Goal: Task Accomplishment & Management: Manage account settings

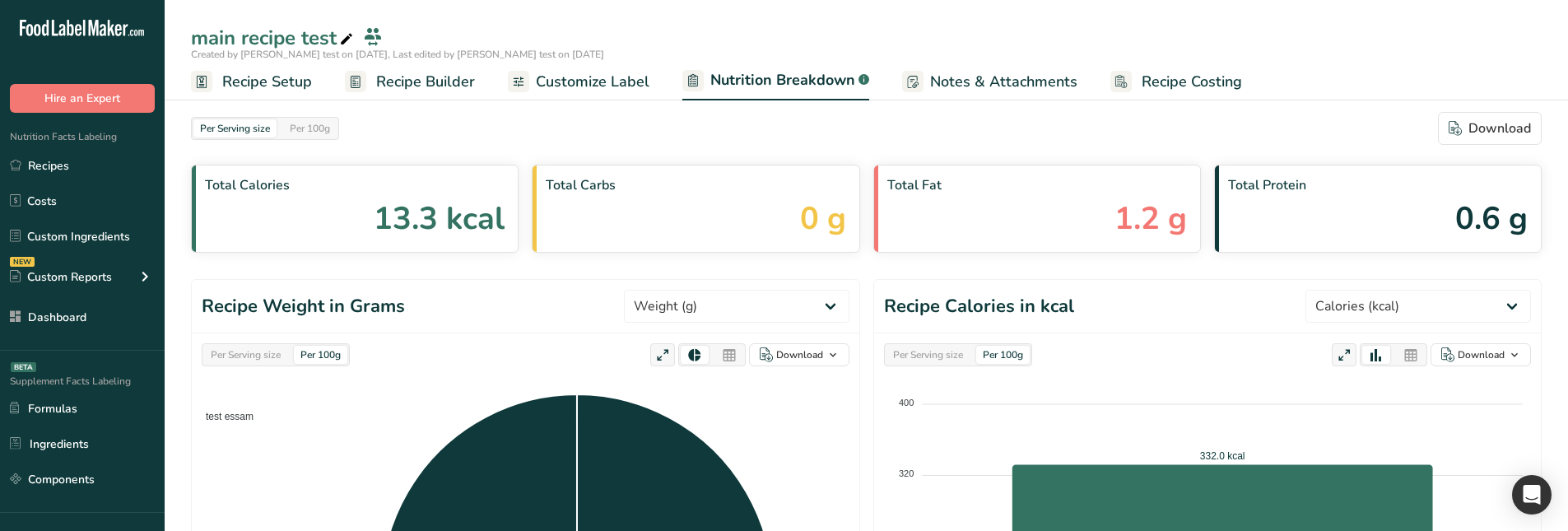
select select "Calories"
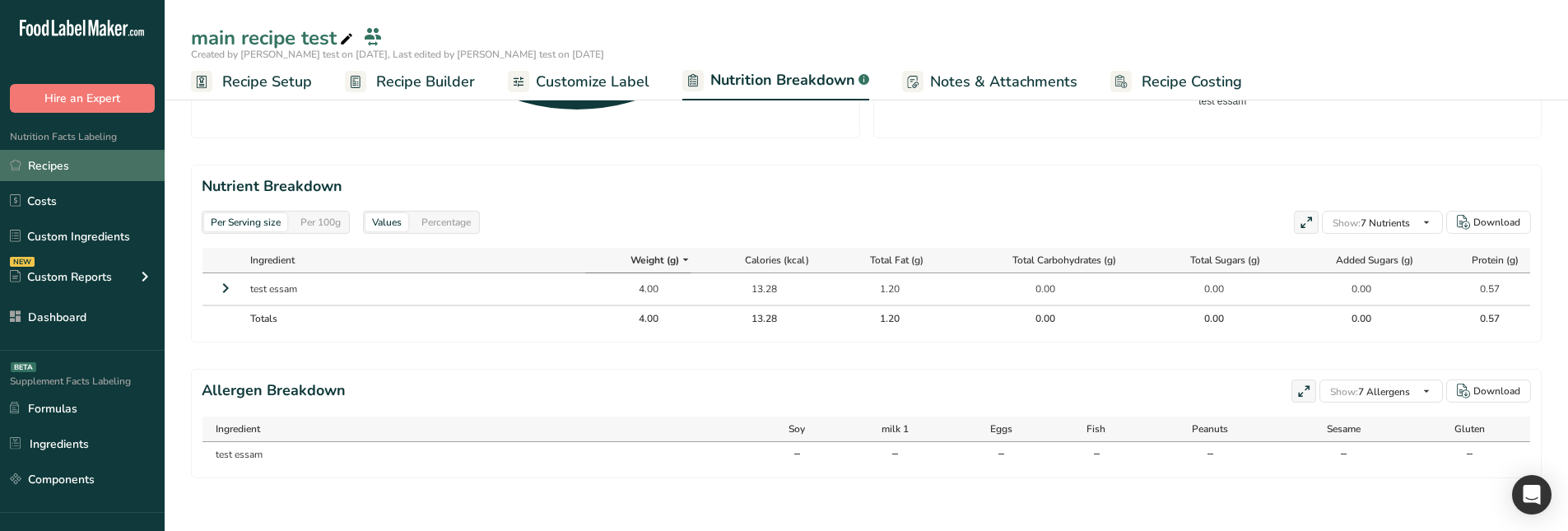
click at [53, 163] on link "Recipes" at bounding box center [82, 165] width 165 height 31
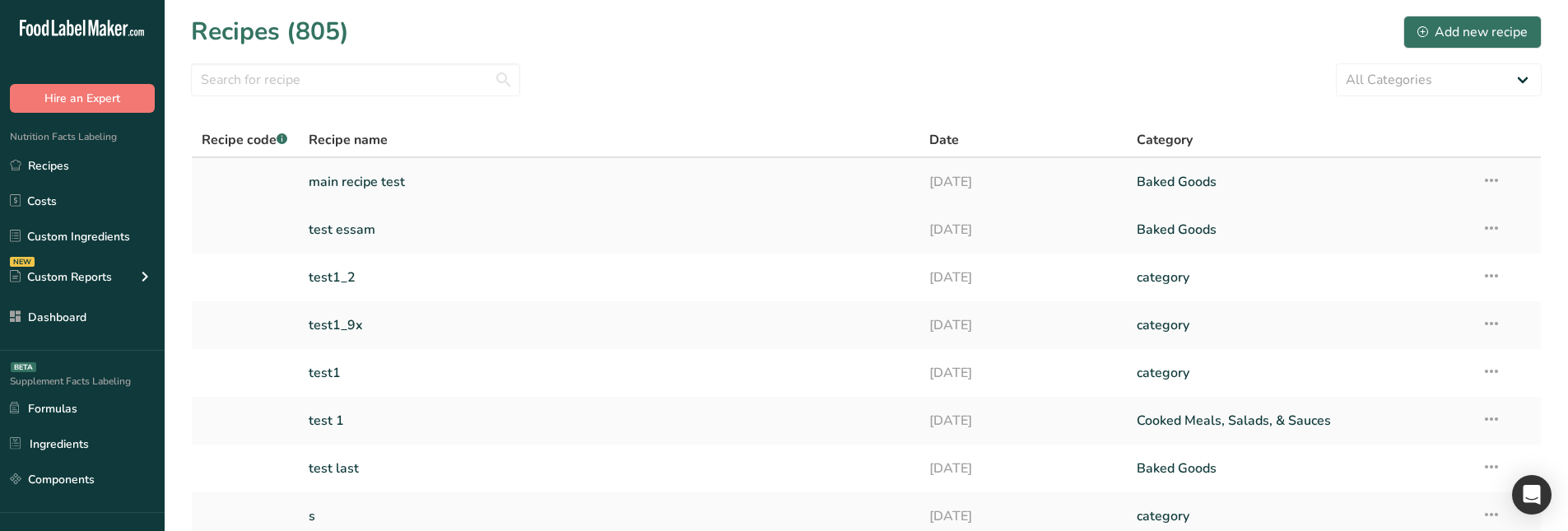
click at [1495, 182] on icon at bounding box center [1491, 180] width 20 height 30
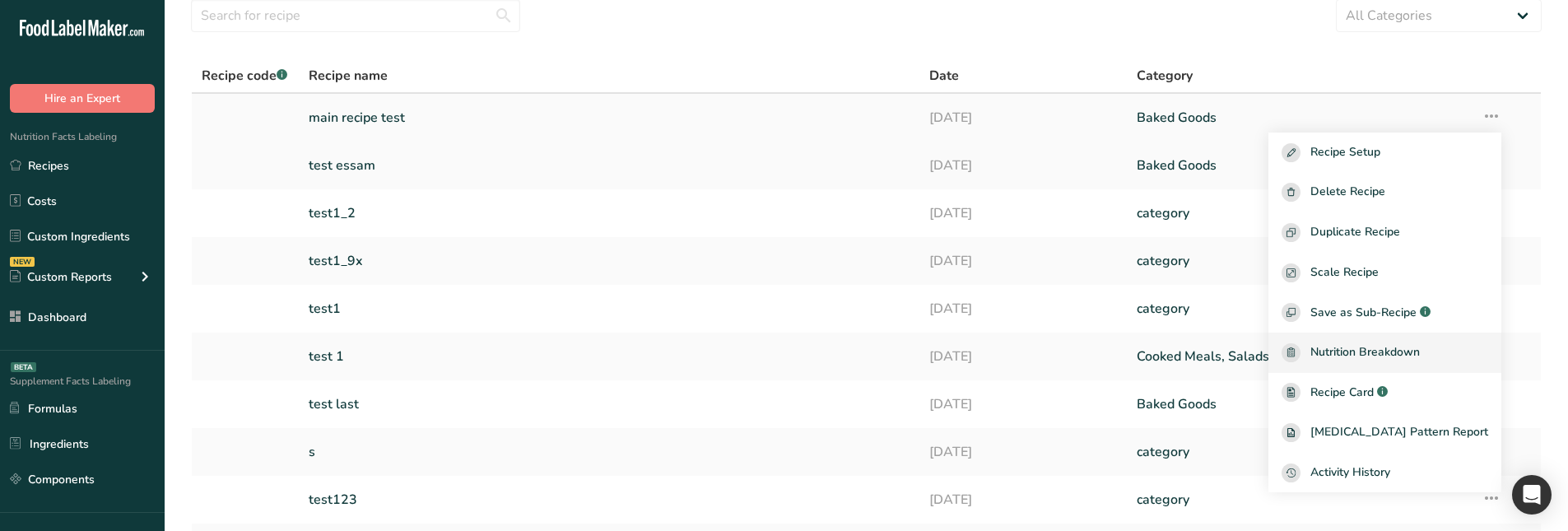
scroll to position [83, 0]
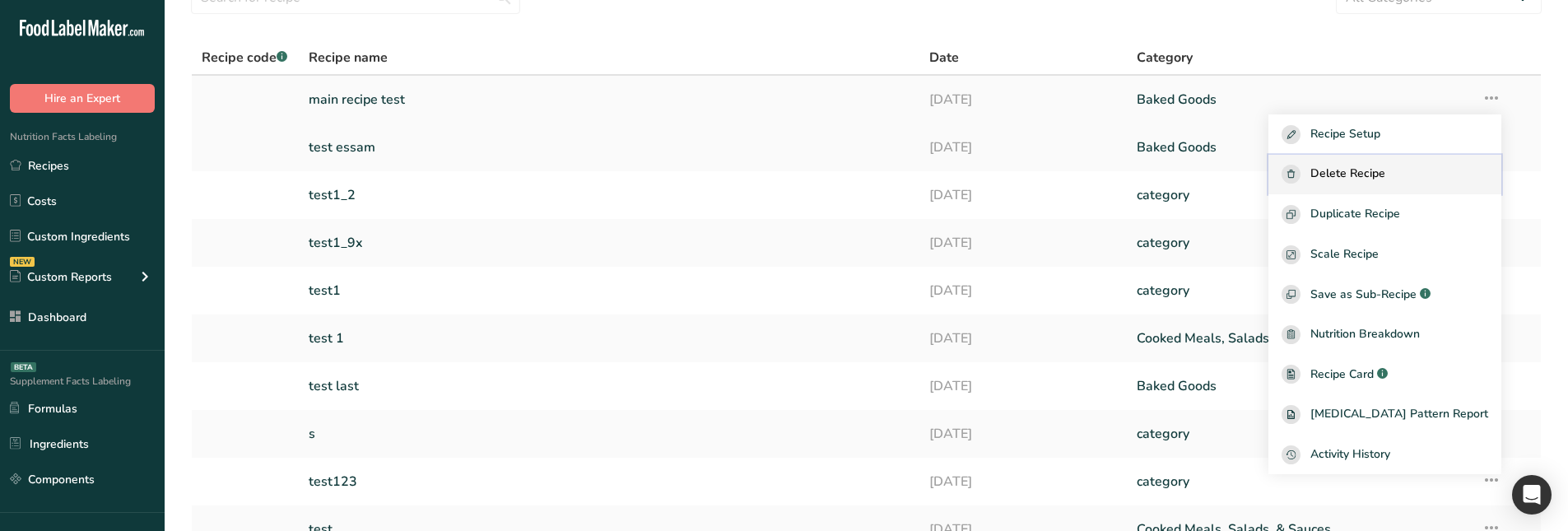
click at [1365, 173] on span "Delete Recipe" at bounding box center [1346, 174] width 75 height 19
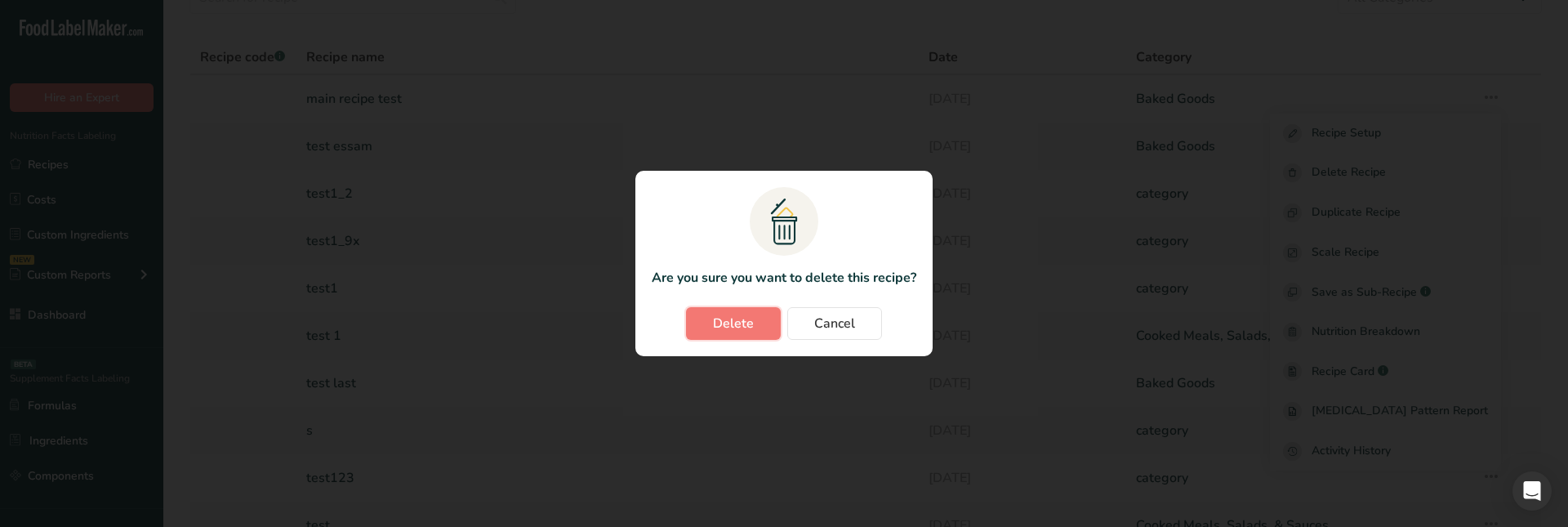
click at [744, 326] on span "Delete" at bounding box center [733, 324] width 40 height 20
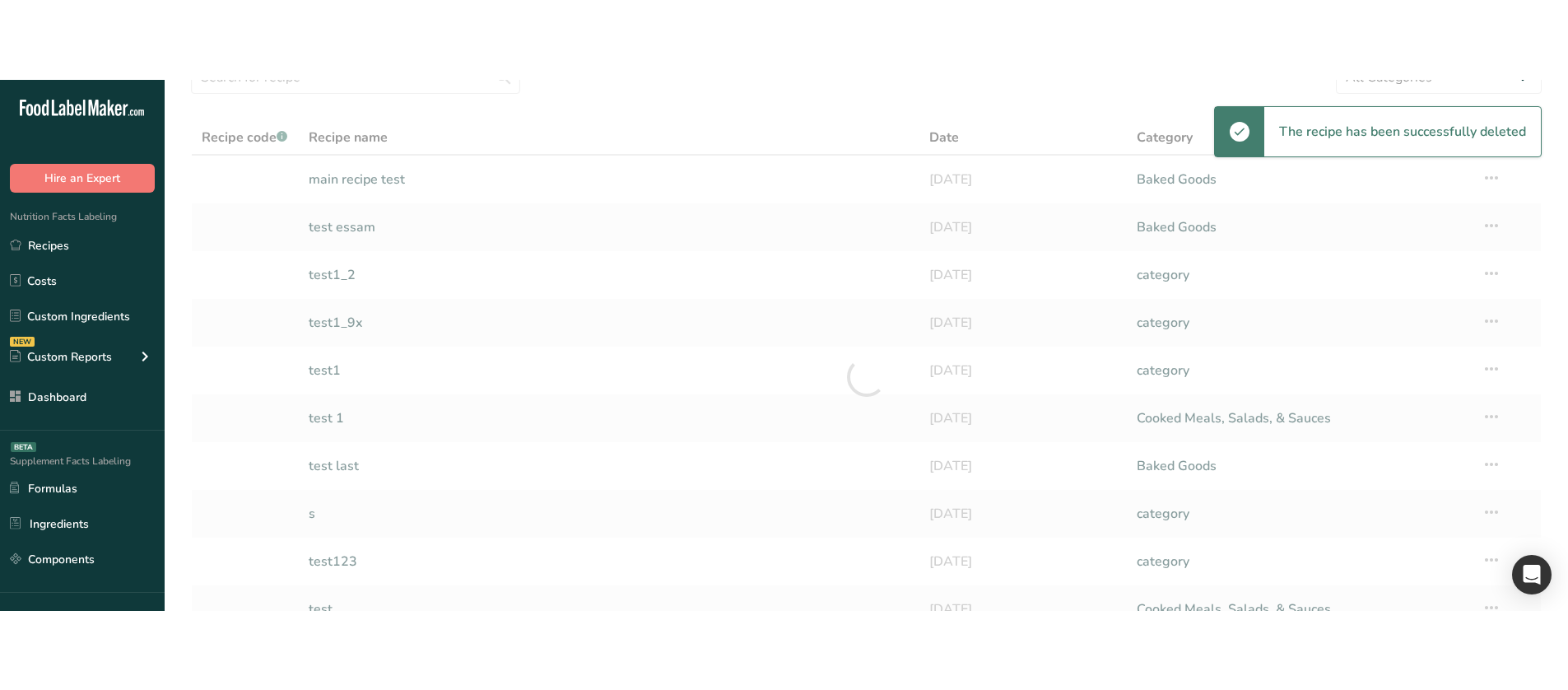
scroll to position [79, 0]
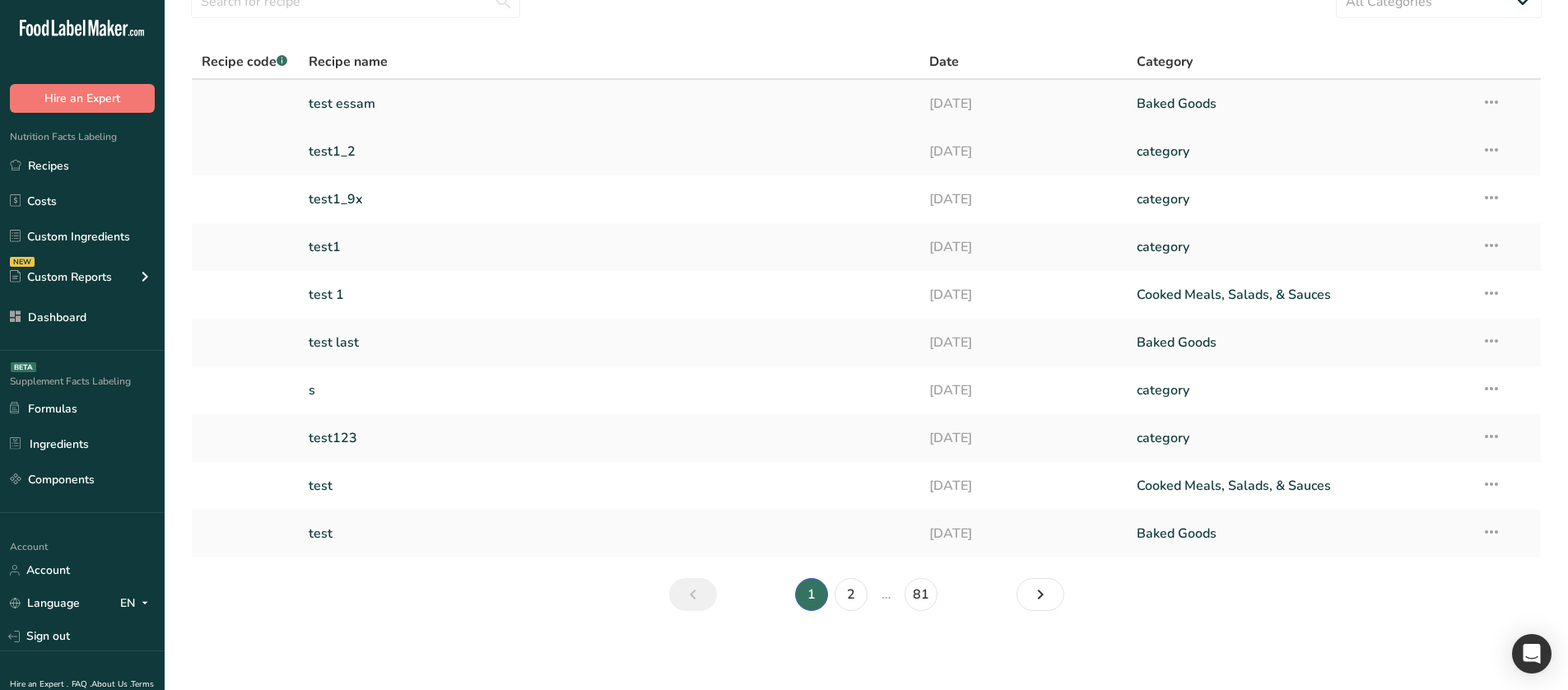
click at [1491, 106] on icon at bounding box center [1491, 102] width 20 height 30
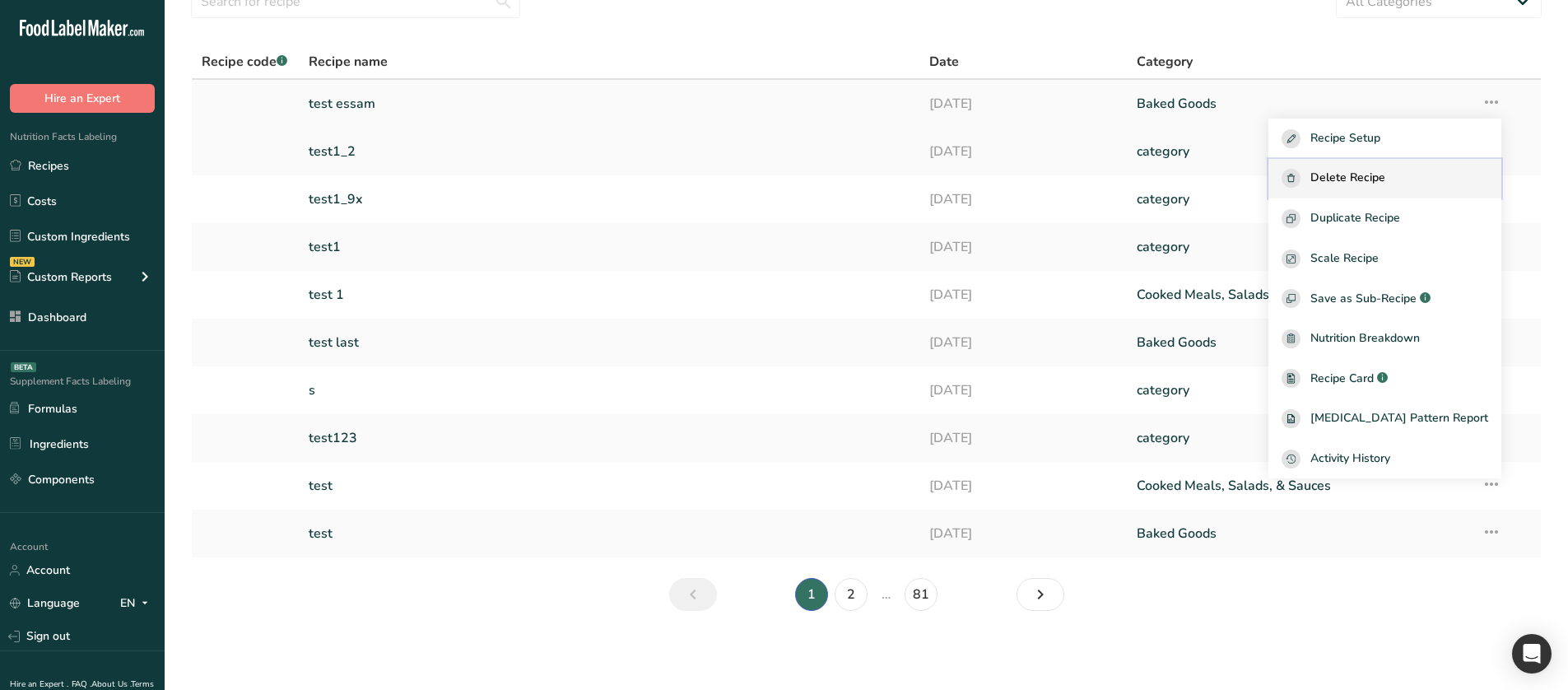
click at [1400, 189] on button "Delete Recipe" at bounding box center [1384, 179] width 233 height 41
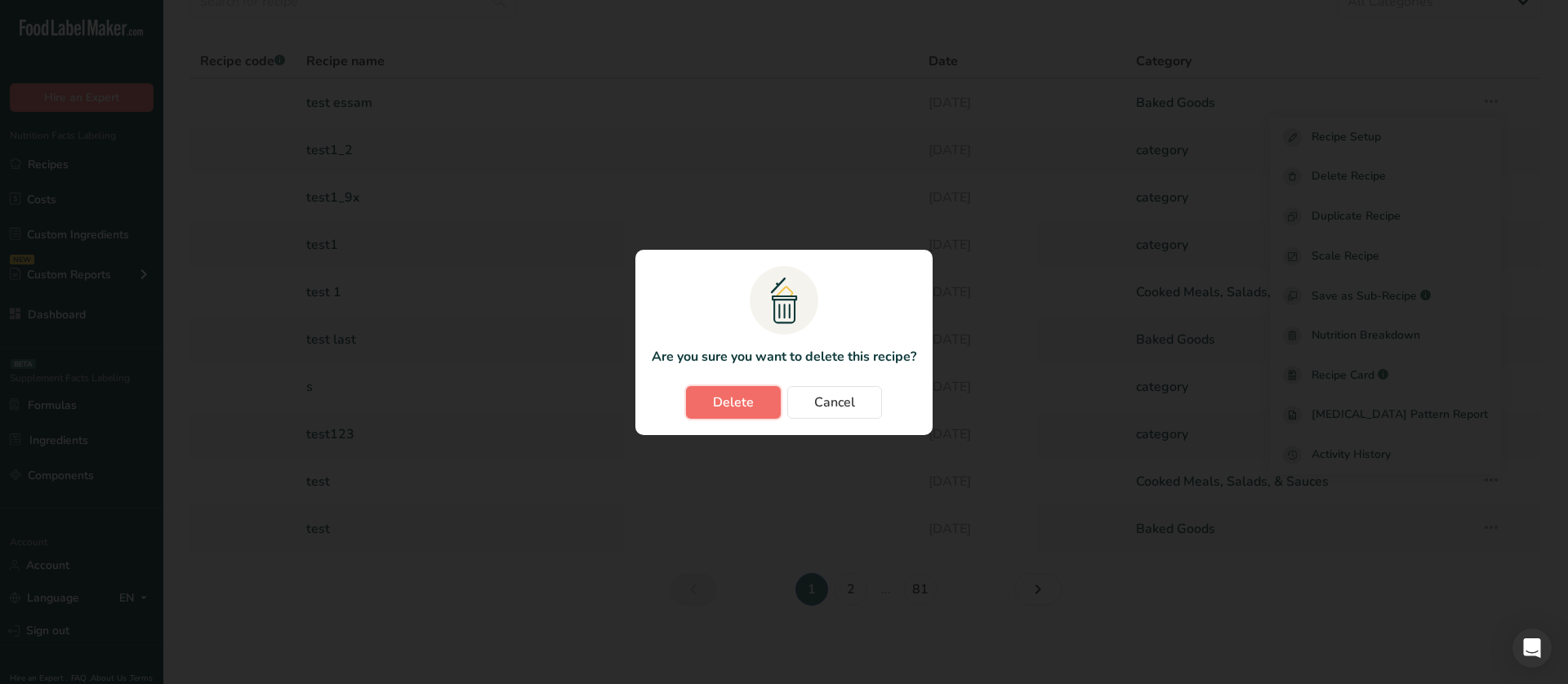
click at [758, 406] on button "Delete" at bounding box center [734, 402] width 95 height 33
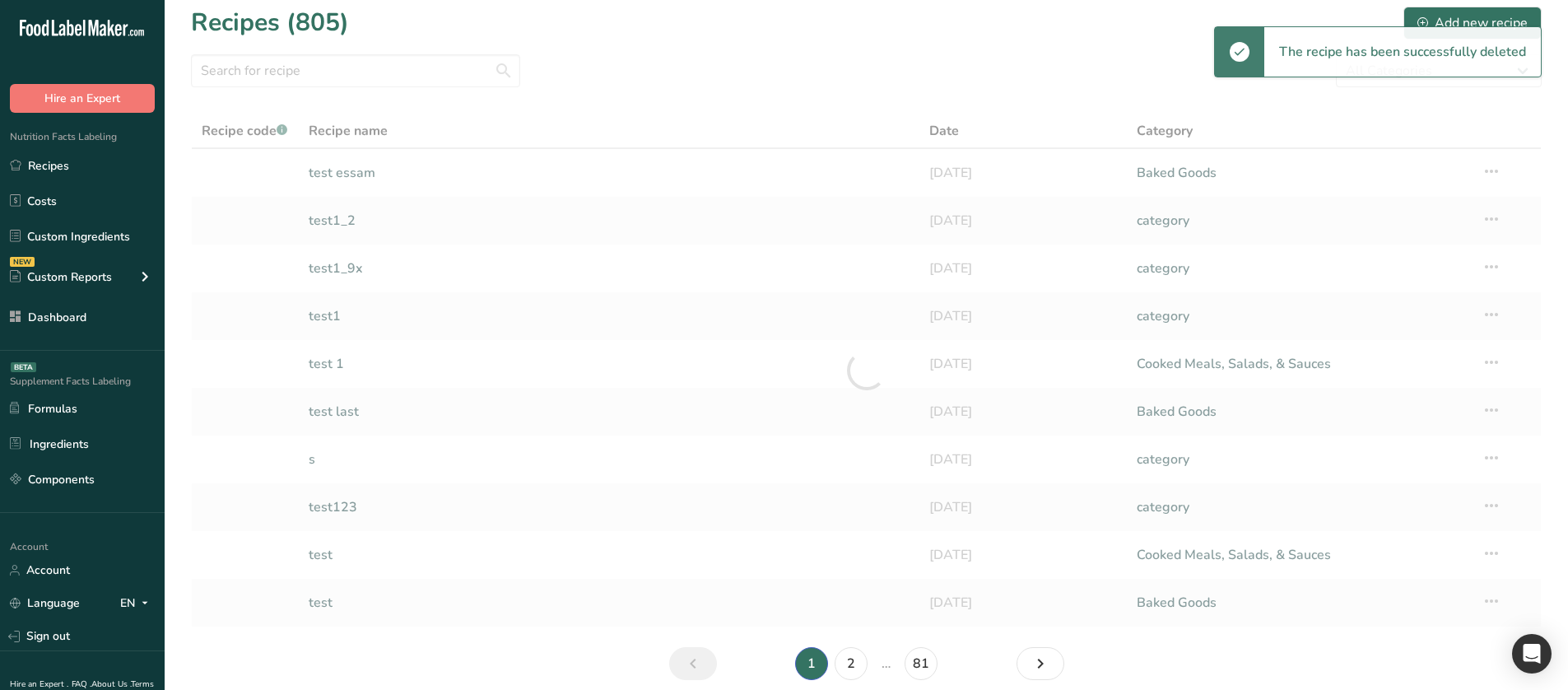
scroll to position [0, 0]
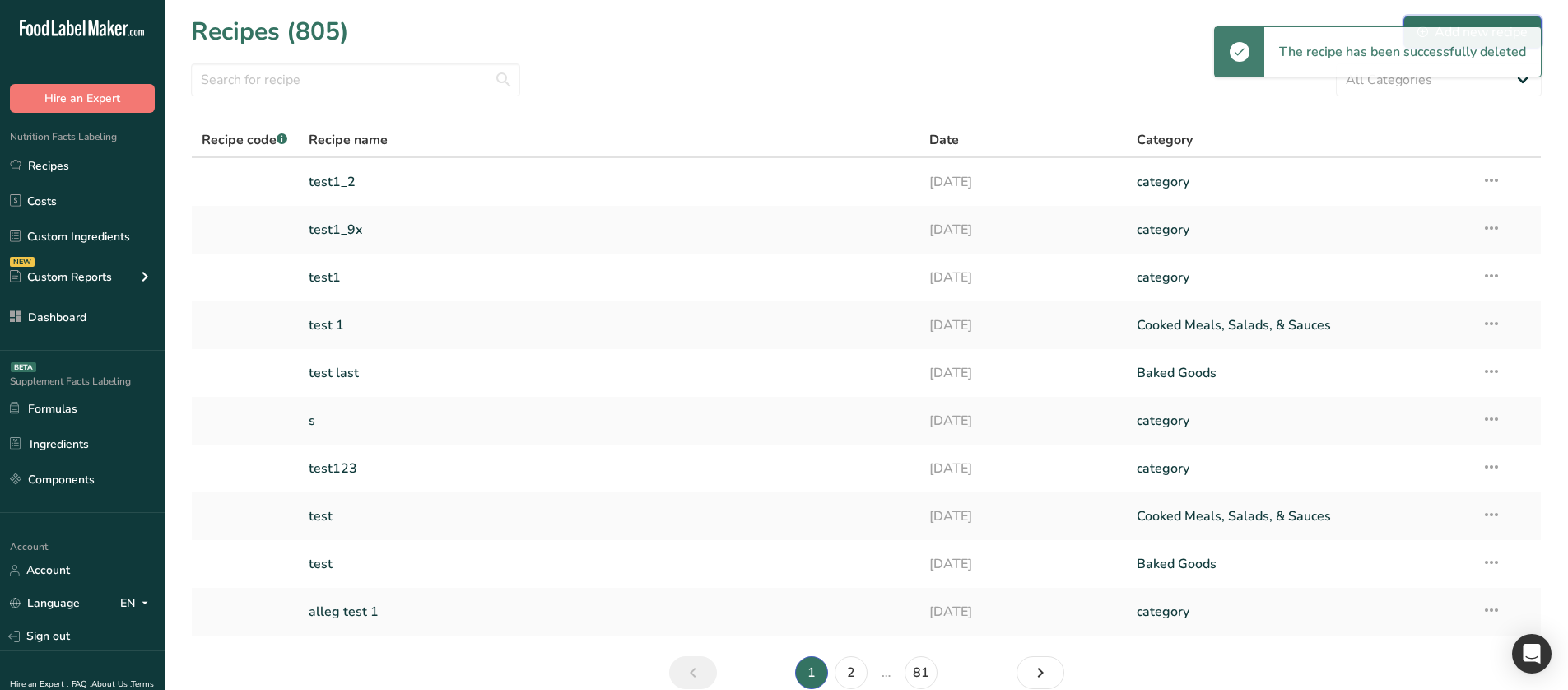
click at [1456, 18] on button "Add new recipe" at bounding box center [1472, 32] width 138 height 33
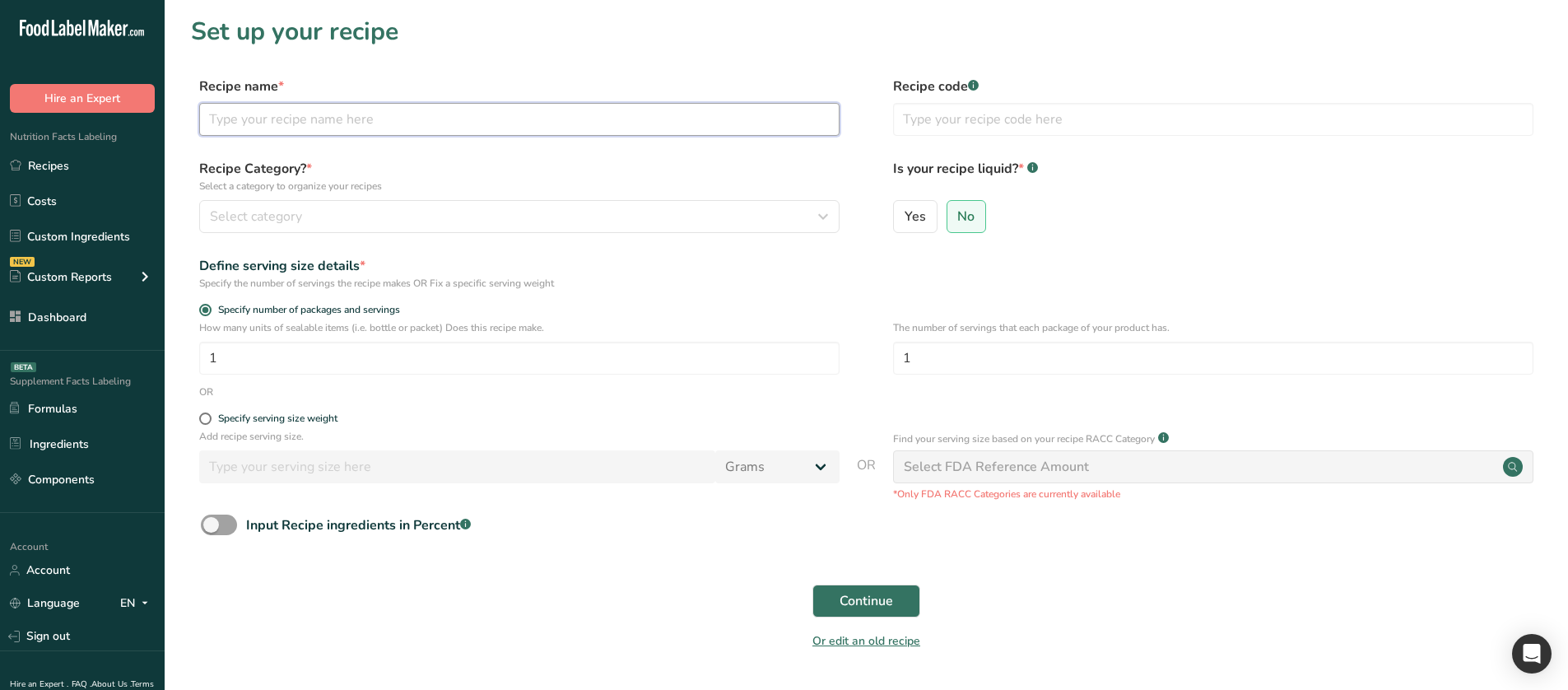
click at [525, 122] on input "text" at bounding box center [519, 119] width 640 height 33
type input "essam test subrecipe"
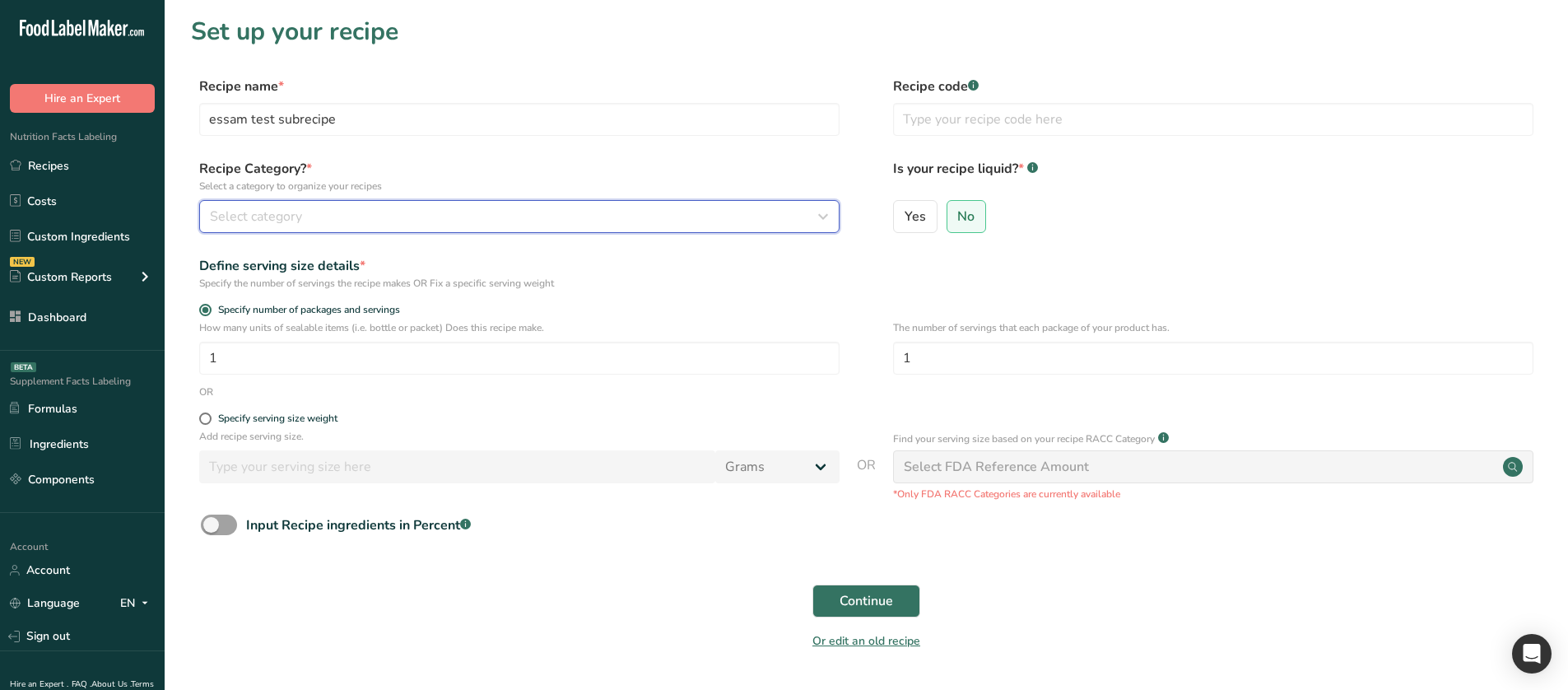
click at [428, 216] on div "Select category" at bounding box center [514, 217] width 609 height 20
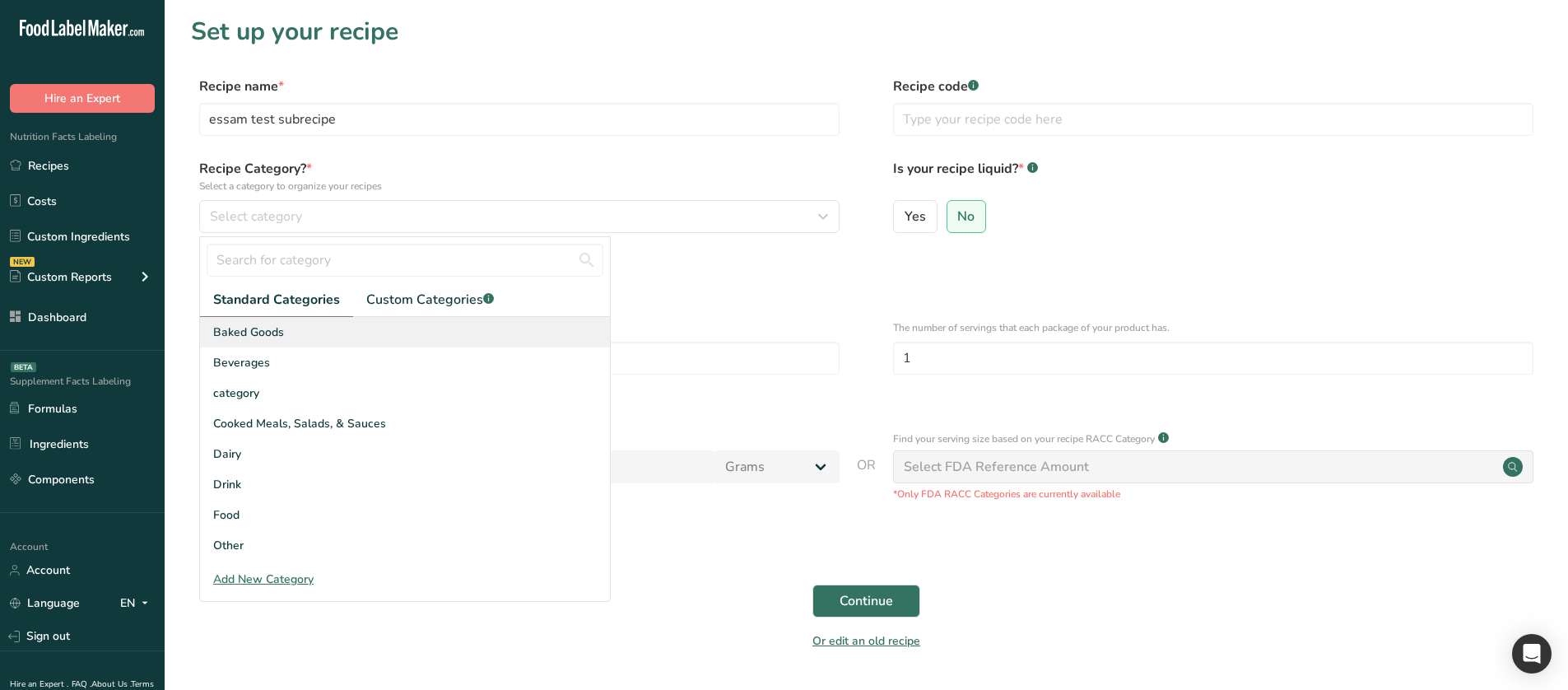
click at [304, 332] on div "Baked Goods" at bounding box center [404, 332] width 409 height 31
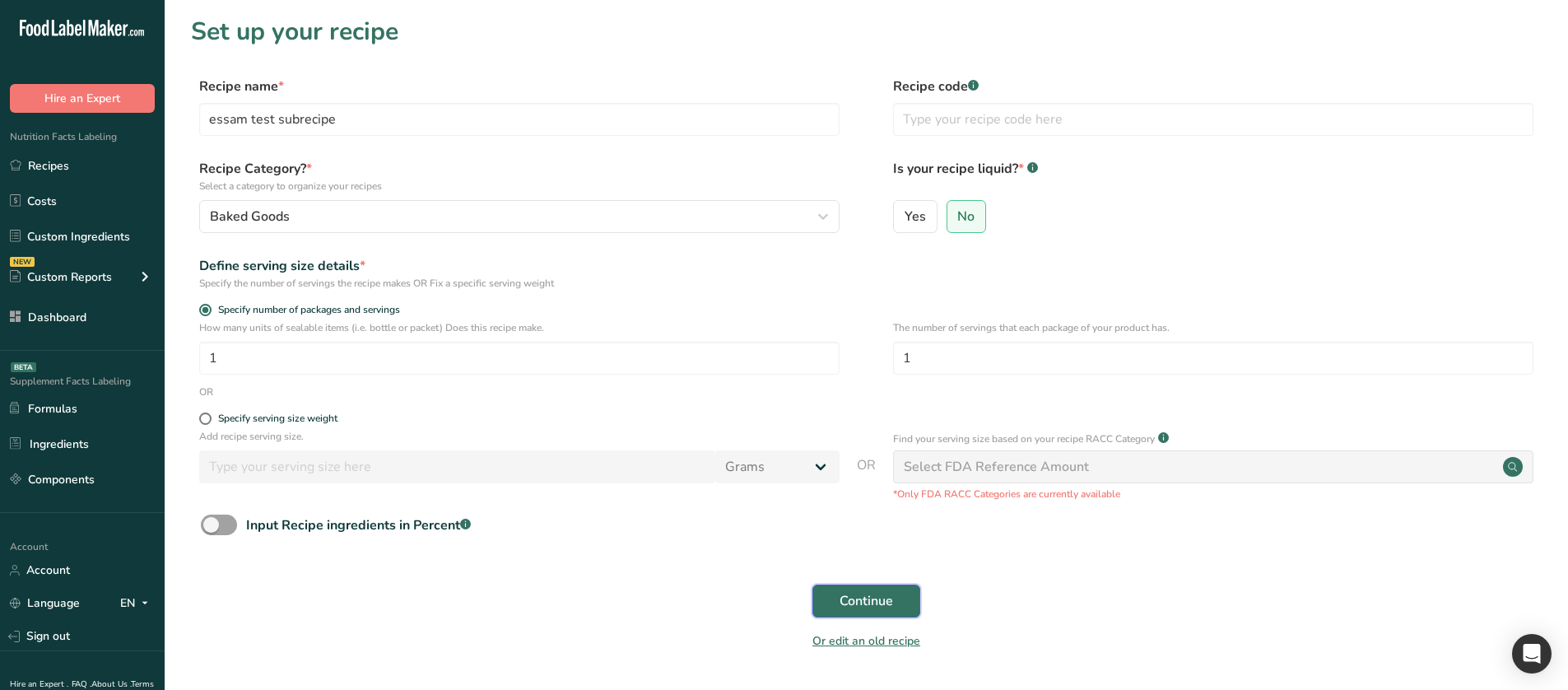
click at [834, 530] on button "Continue" at bounding box center [865, 601] width 107 height 33
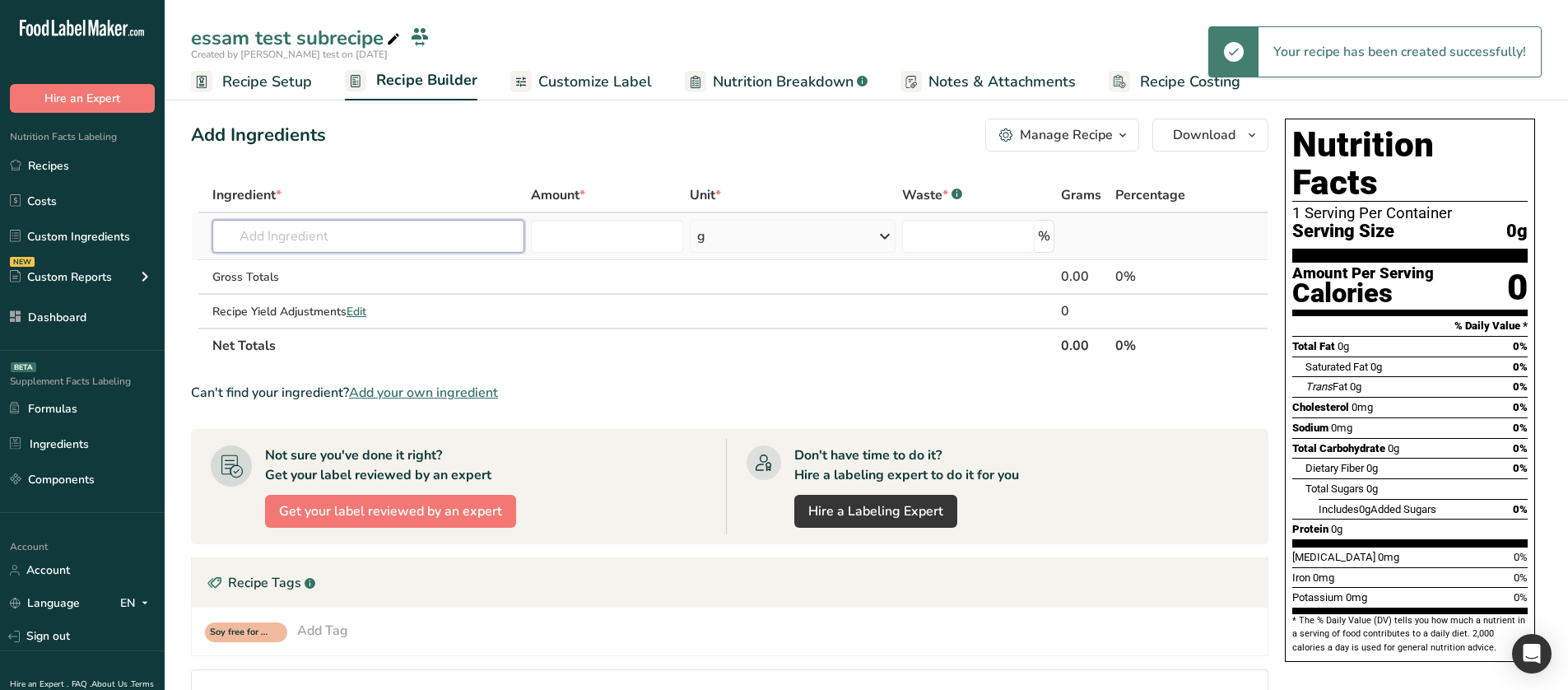
click at [361, 223] on input "text" at bounding box center [369, 236] width 312 height 33
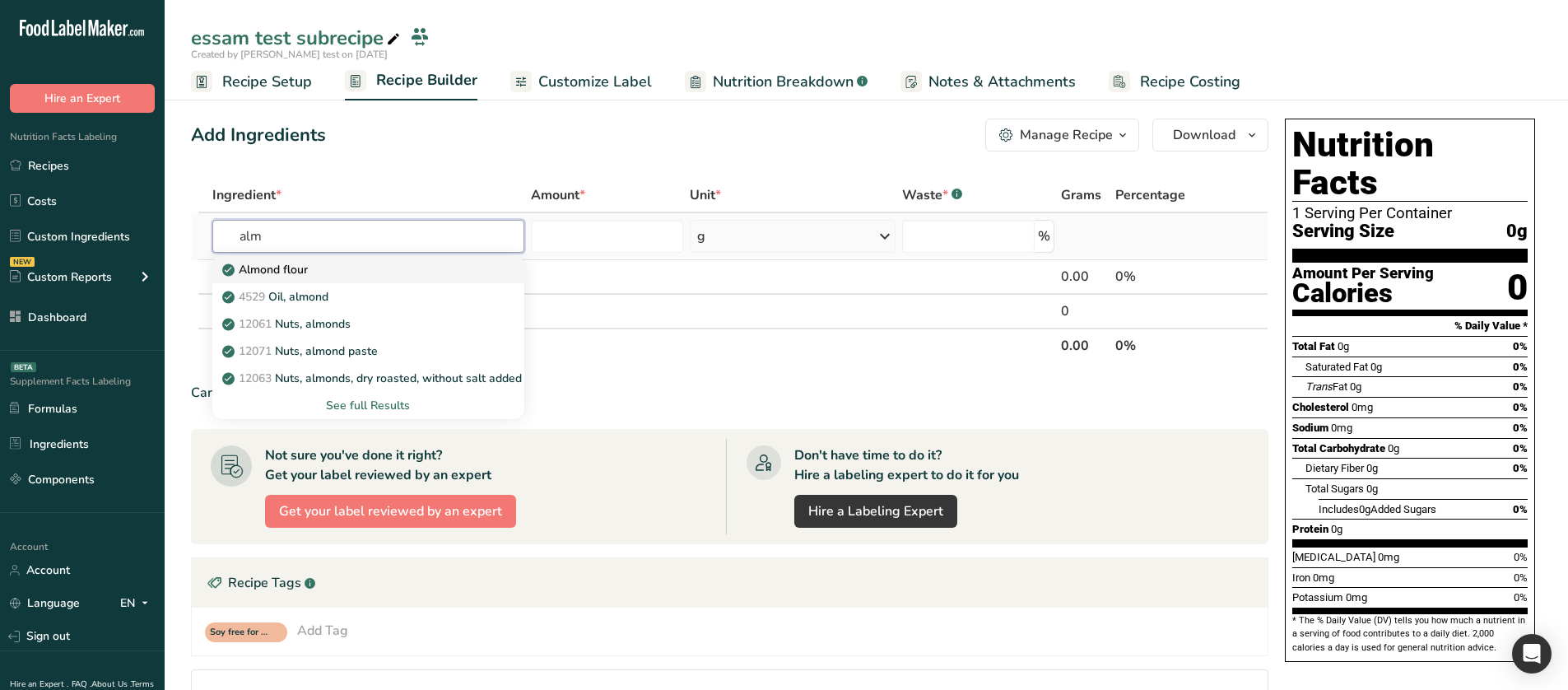
type input "alm"
click at [325, 265] on div "Almond flour" at bounding box center [355, 269] width 259 height 17
type input "Almond flour"
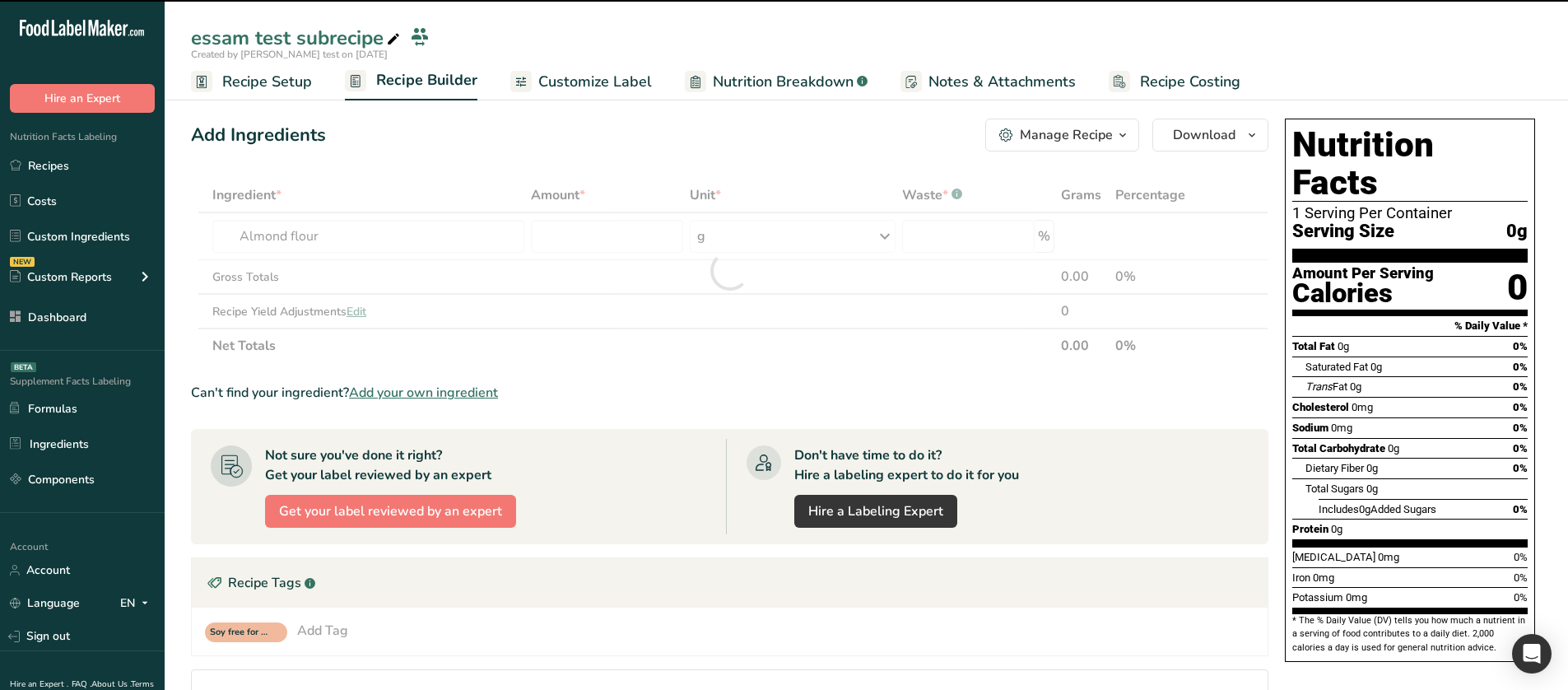
type input "0"
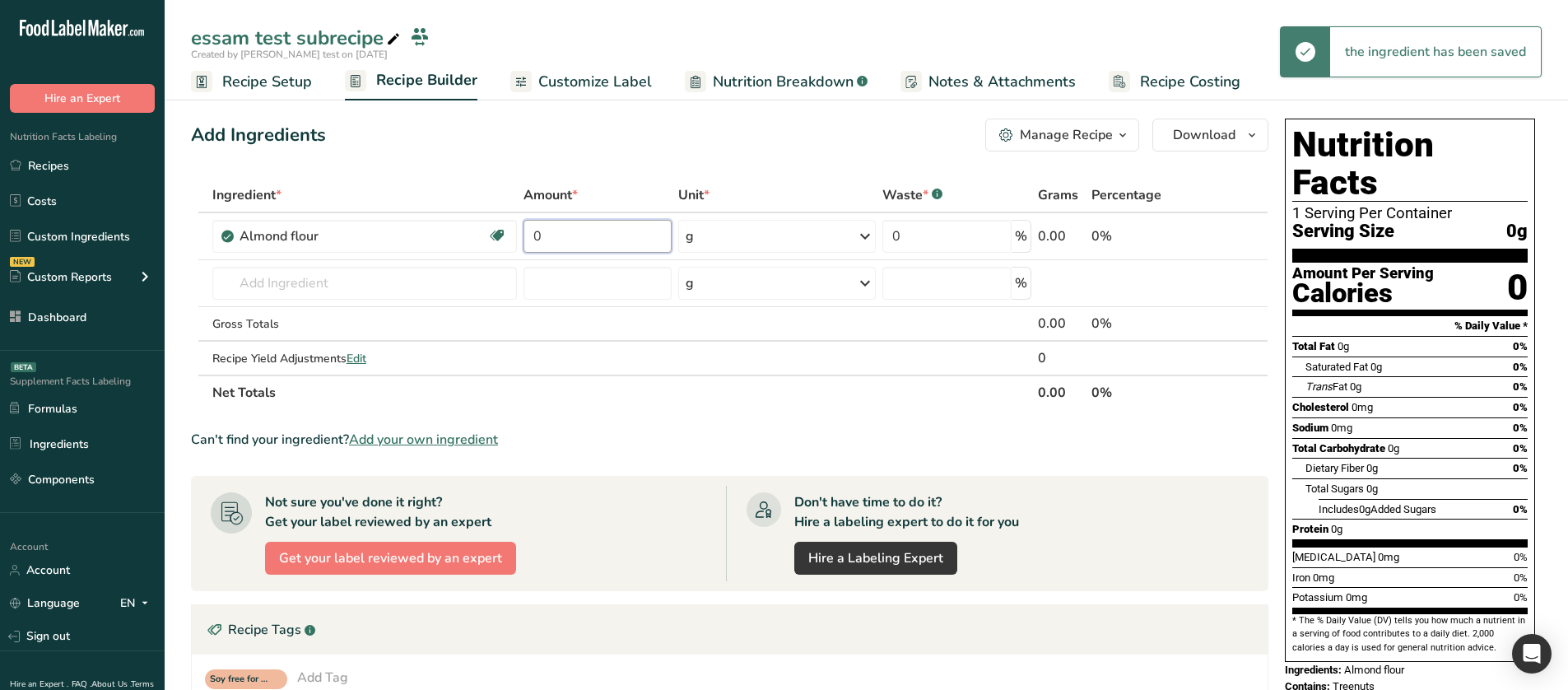
click at [586, 239] on input "0" at bounding box center [597, 236] width 148 height 33
type input "5"
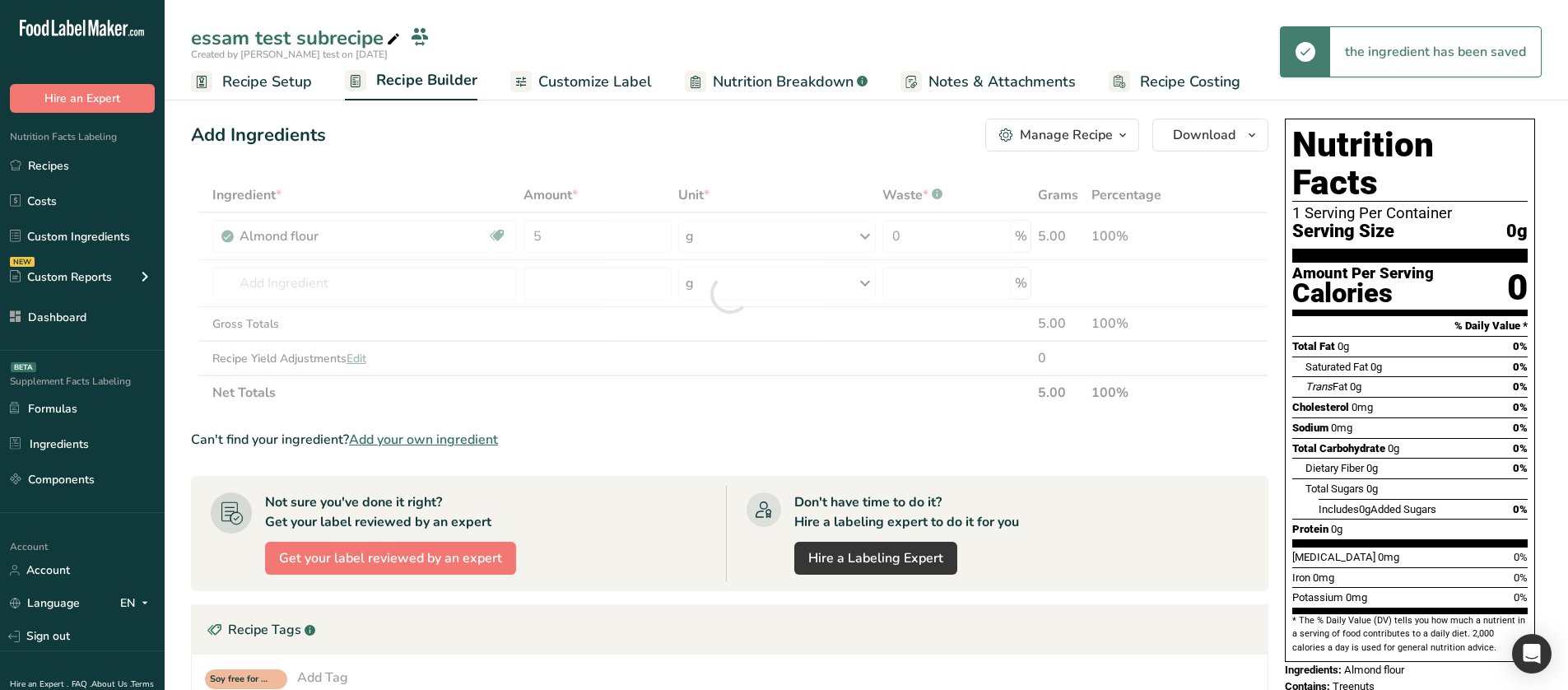
click at [670, 135] on div "Add Ingredients Manage Recipe Delete Recipe Duplicate Recipe Scale Recipe Save …" at bounding box center [729, 134] width 1077 height 33
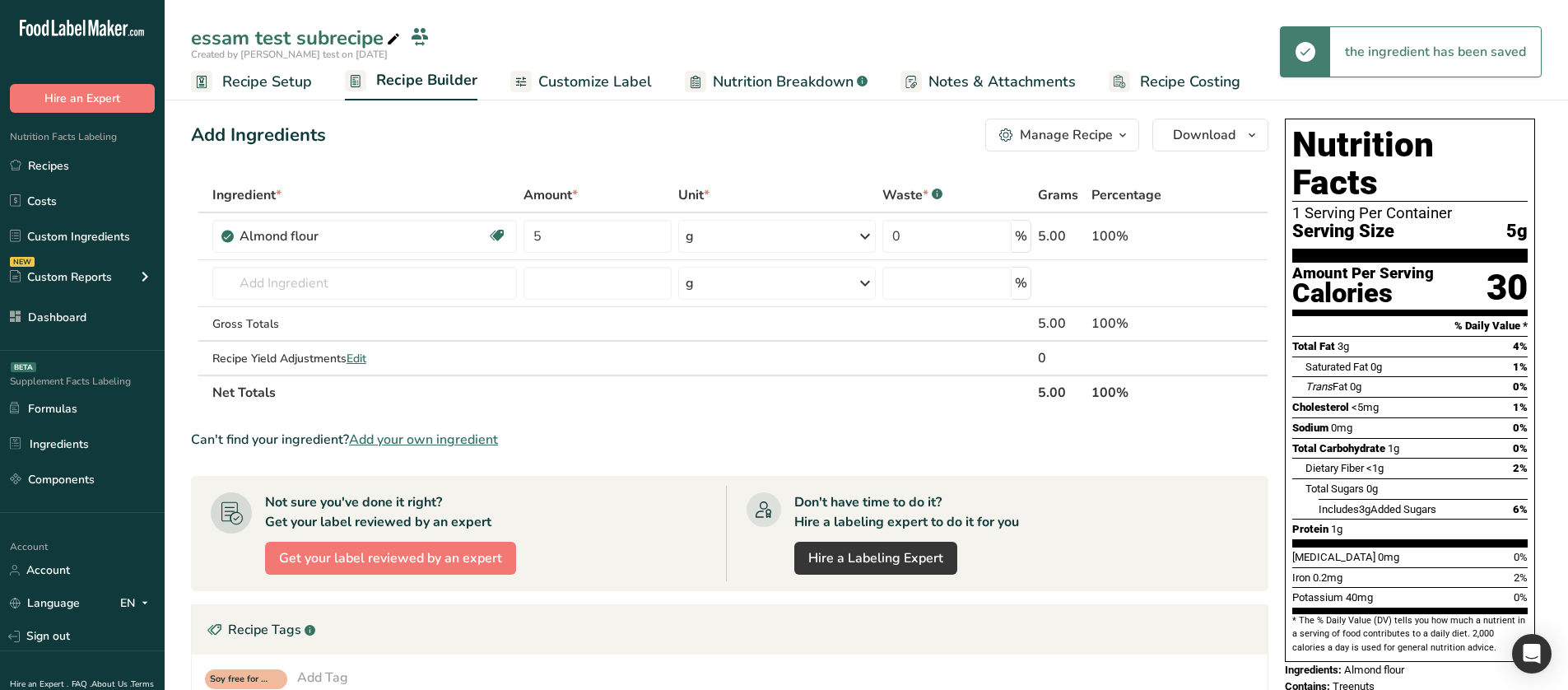
click at [1101, 131] on div "Manage Recipe" at bounding box center [1066, 135] width 93 height 20
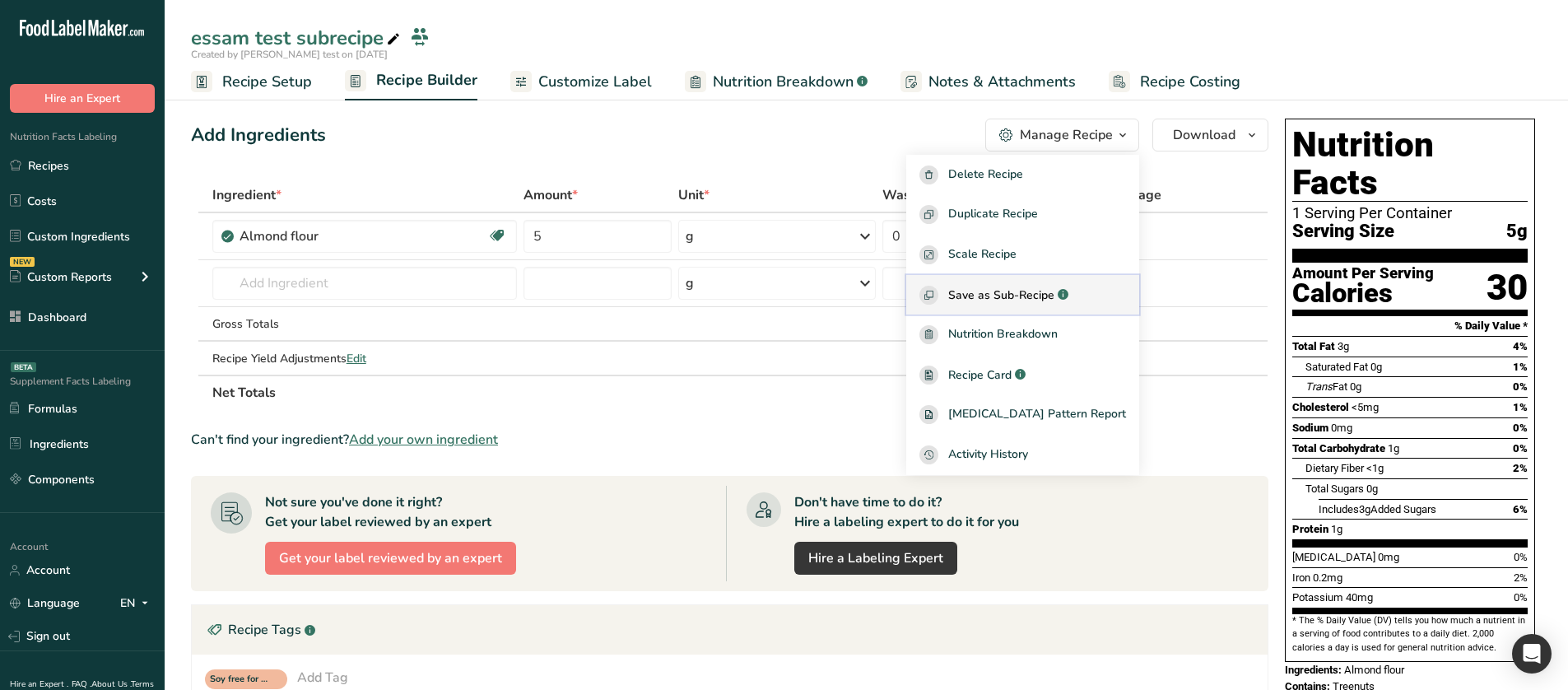
click at [1054, 294] on span "Save as Sub-Recipe" at bounding box center [1001, 294] width 106 height 17
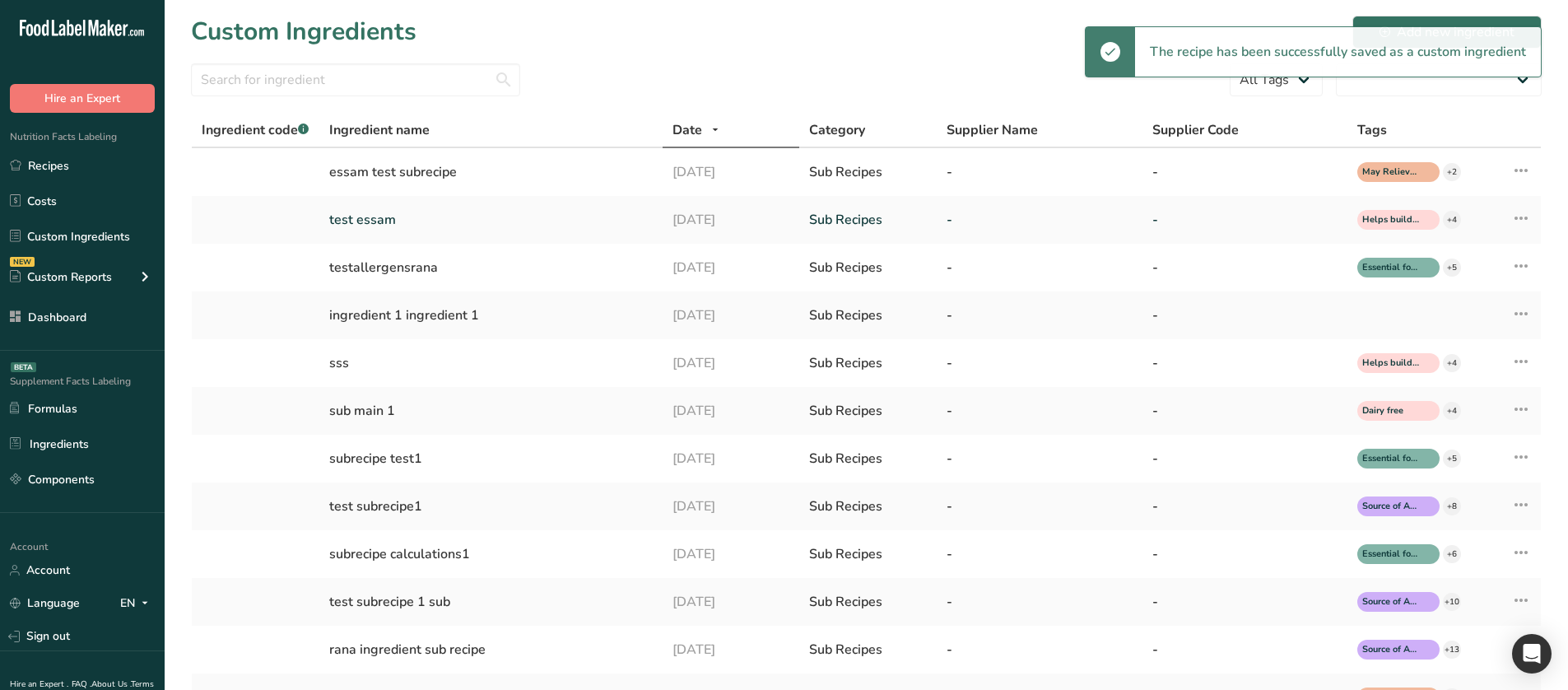
select select "30"
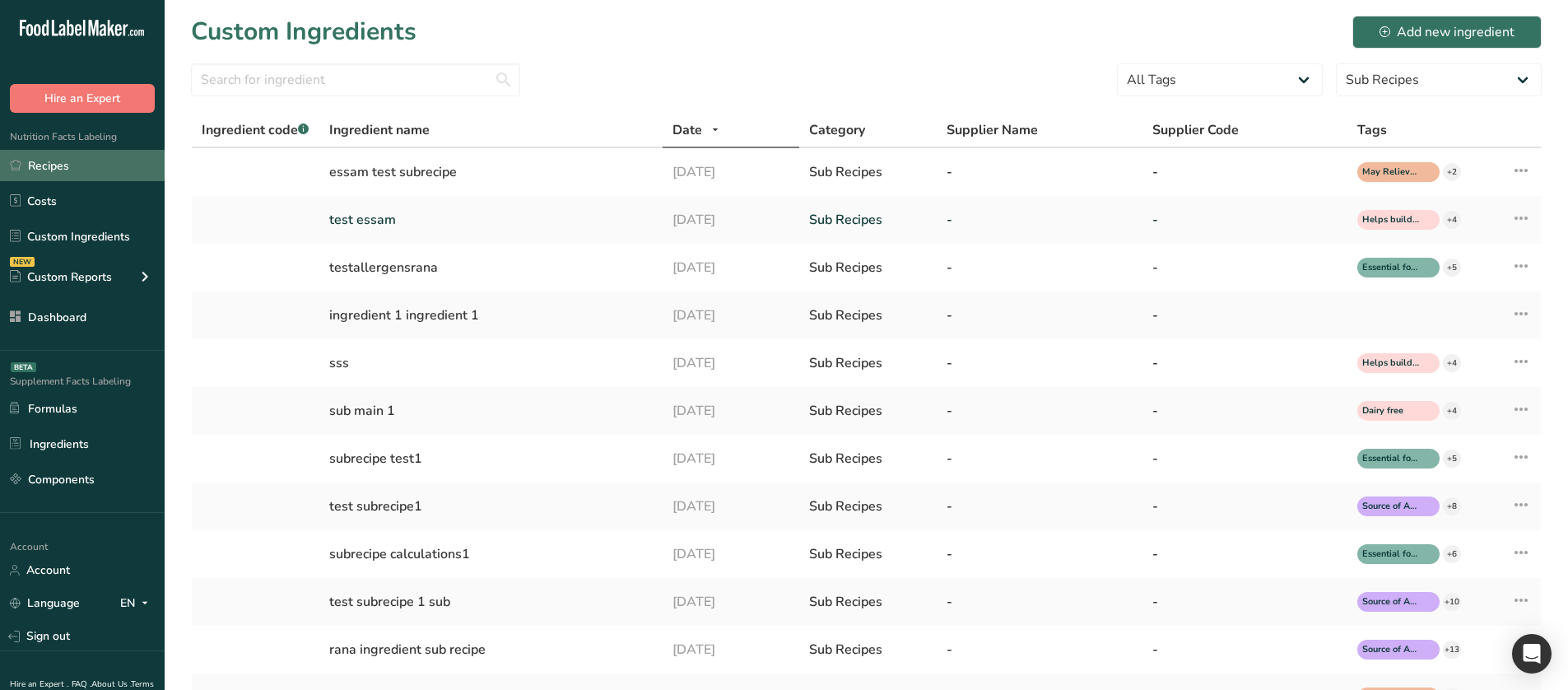
drag, startPoint x: 818, startPoint y: 2, endPoint x: 104, endPoint y: 170, distance: 733.5
click at [104, 170] on link "Recipes" at bounding box center [82, 165] width 165 height 31
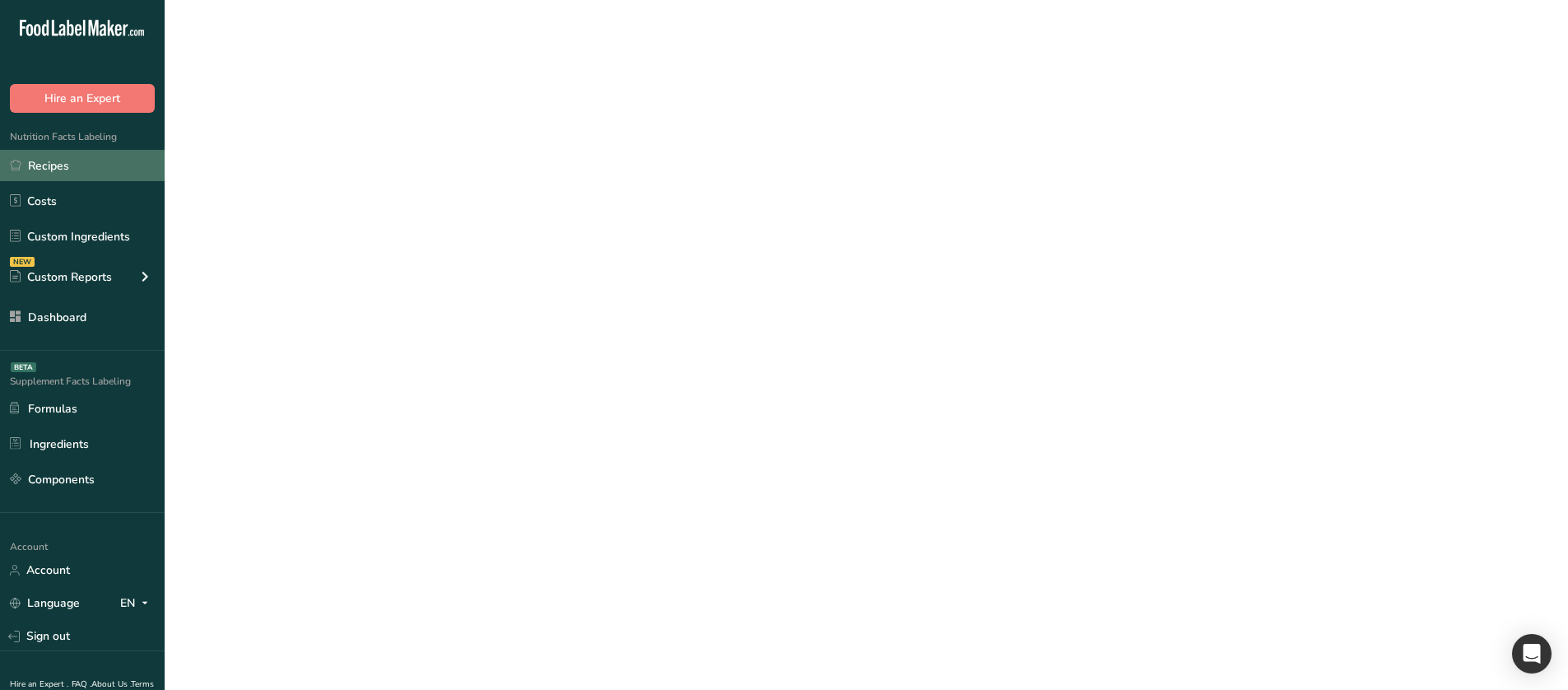
click at [84, 165] on link "Recipes" at bounding box center [82, 165] width 165 height 31
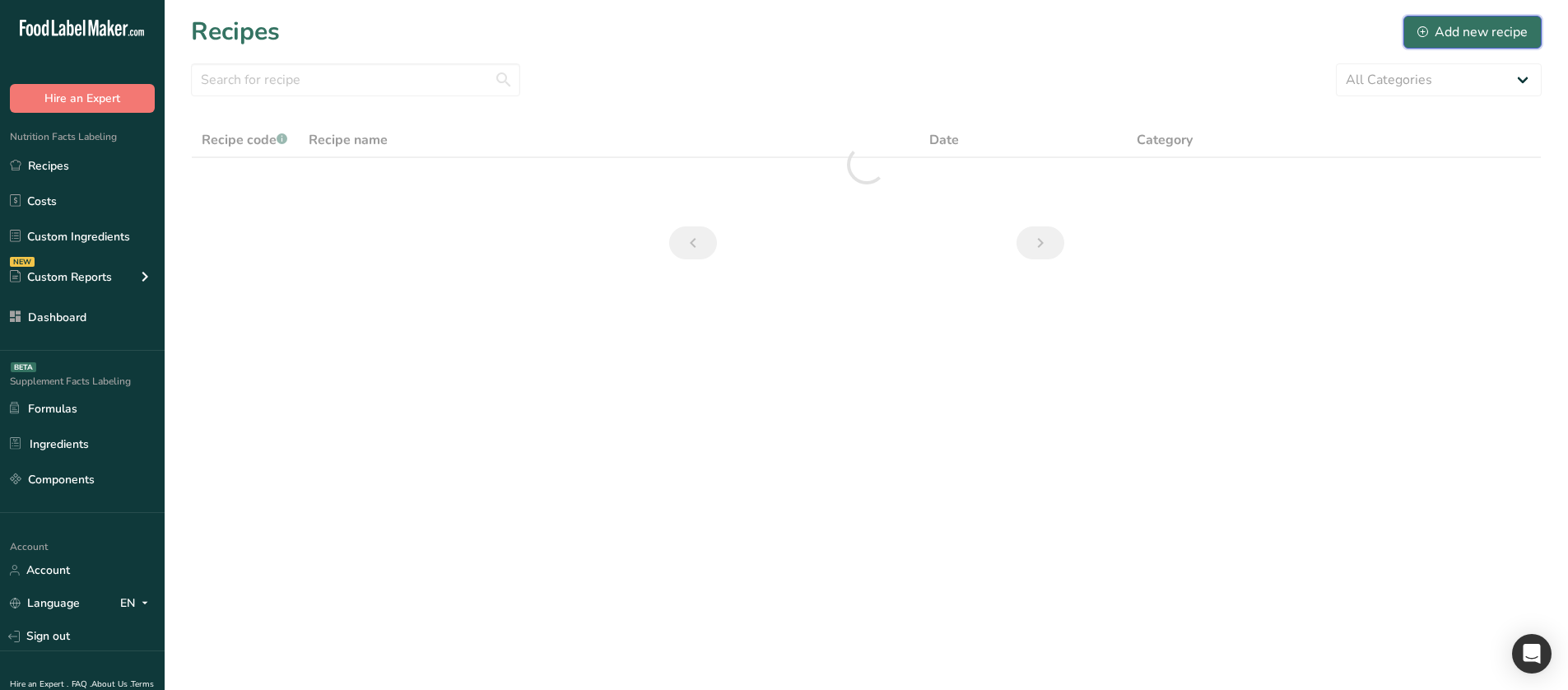
click at [1415, 42] on button "Add new recipe" at bounding box center [1472, 32] width 138 height 33
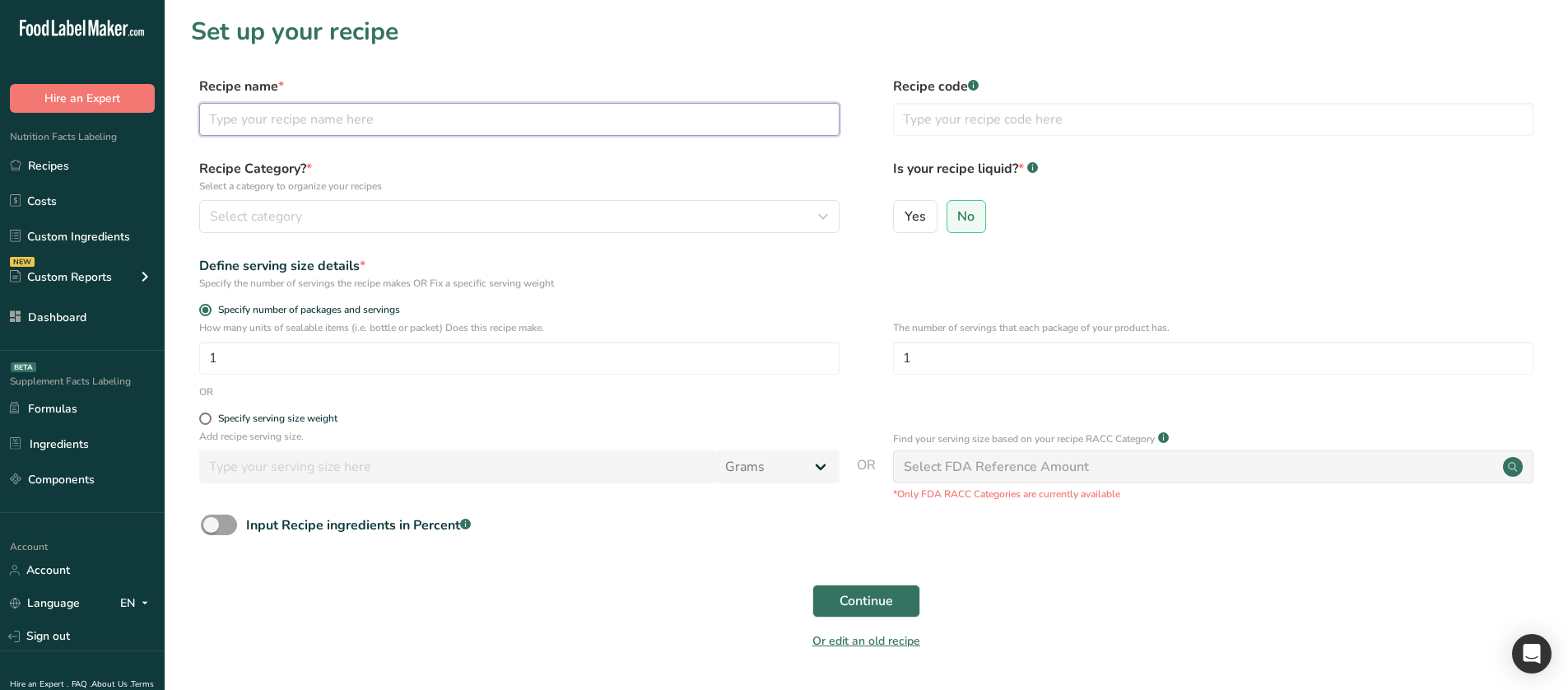
click at [289, 129] on input "text" at bounding box center [519, 119] width 640 height 33
type input "essam main recipe"
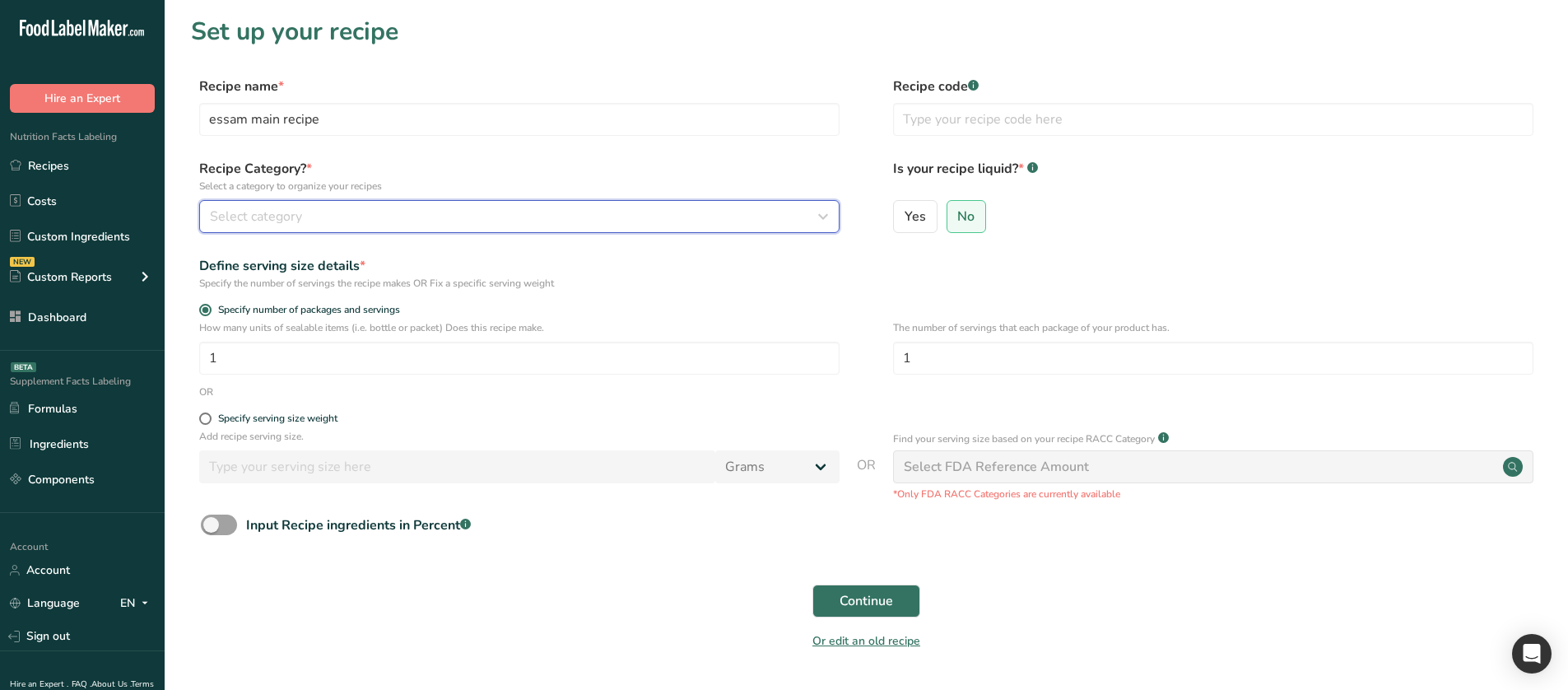
click at [283, 211] on span "Select category" at bounding box center [255, 217] width 92 height 20
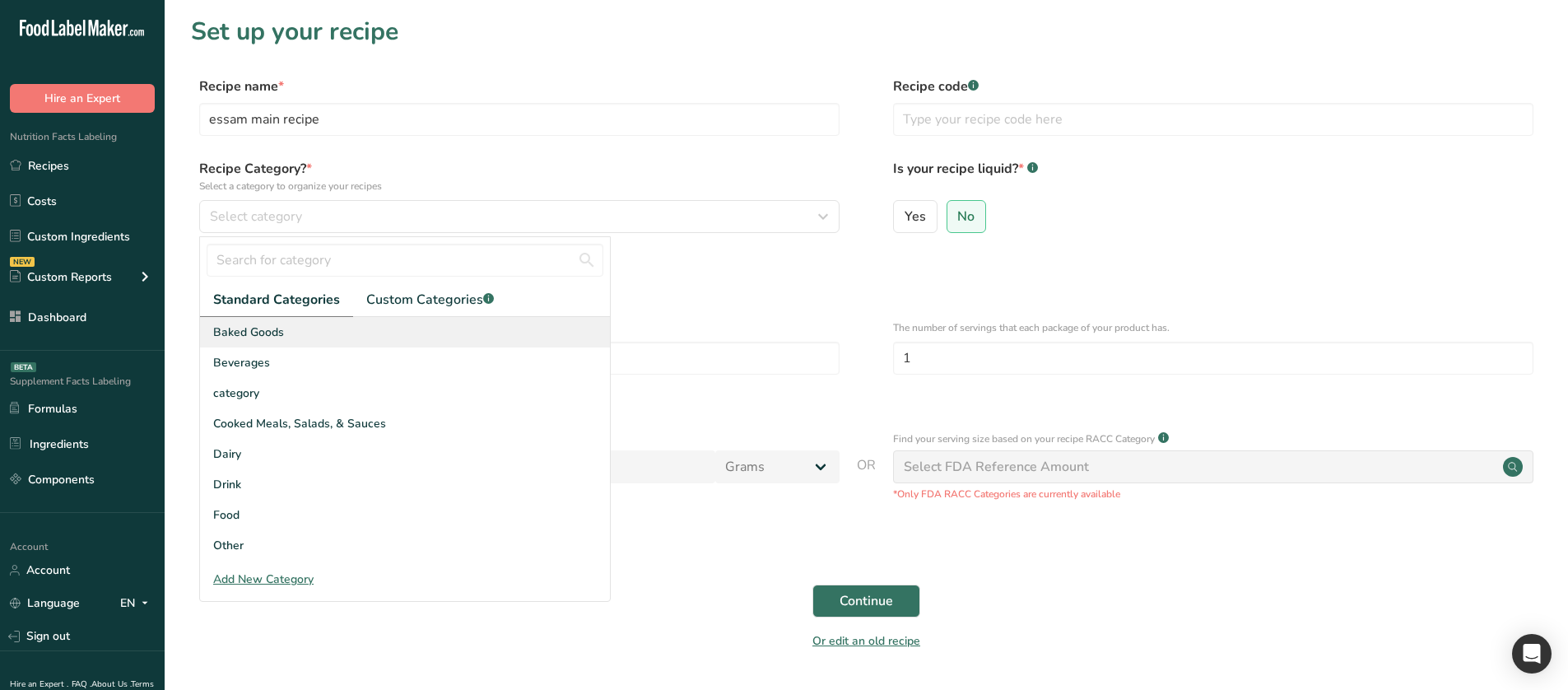
click at [253, 338] on span "Baked Goods" at bounding box center [247, 331] width 71 height 17
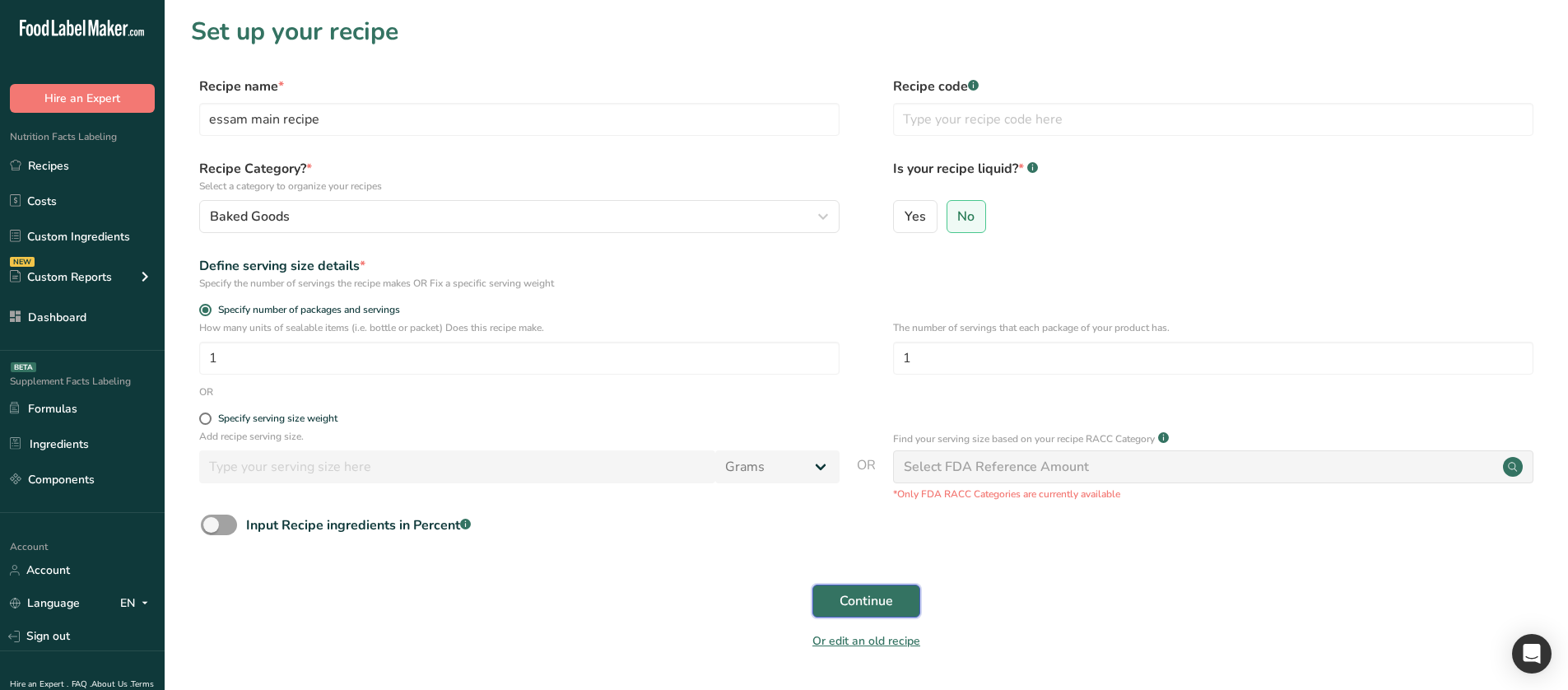
click at [851, 530] on span "Continue" at bounding box center [866, 602] width 54 height 20
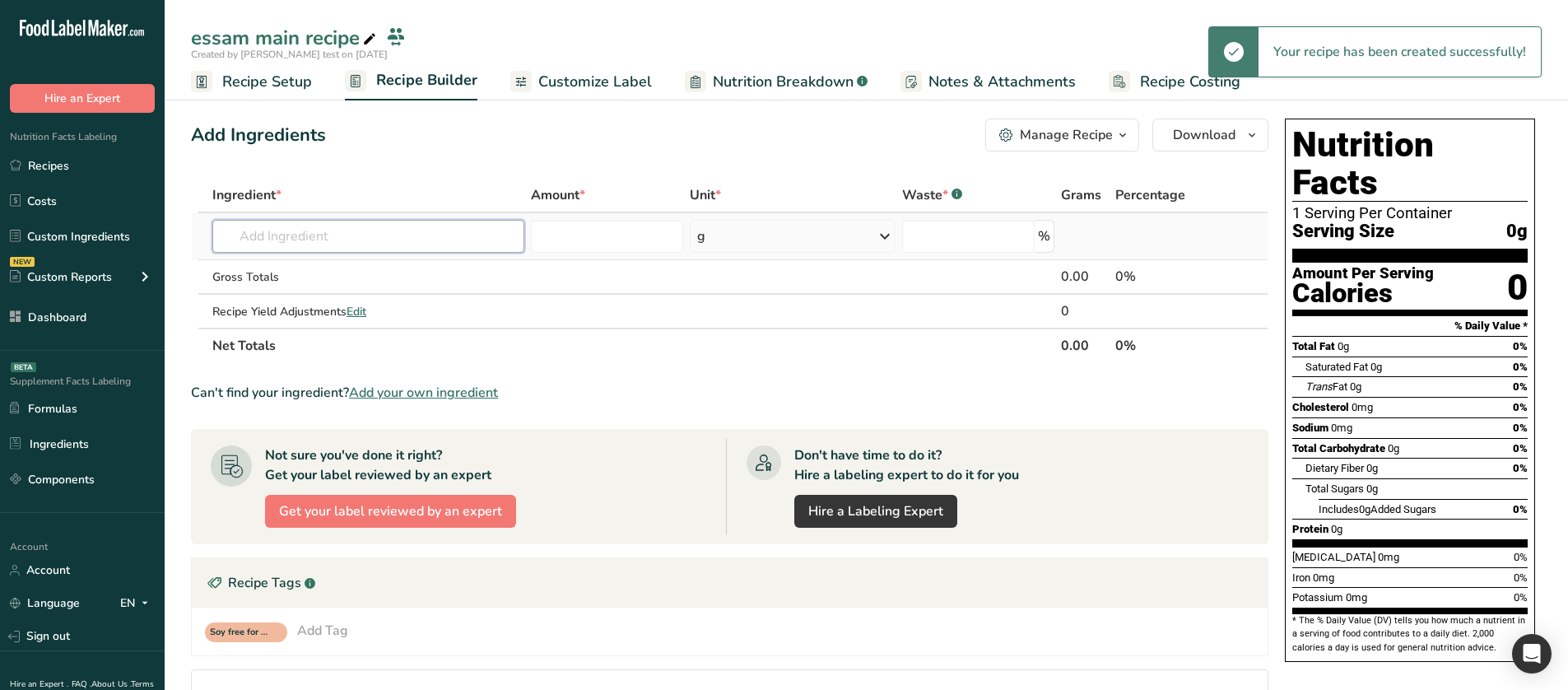
click at [317, 226] on input "text" at bounding box center [369, 236] width 312 height 33
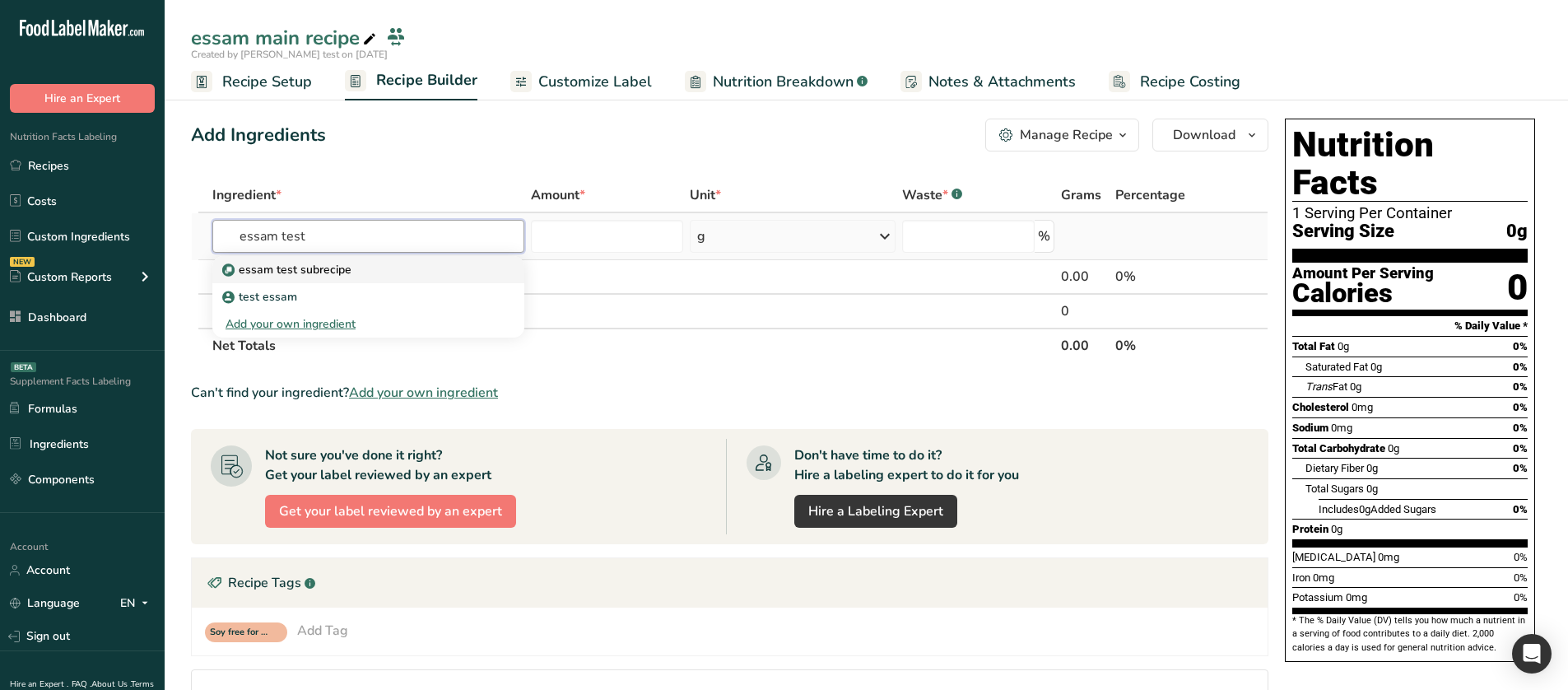
type input "essam test"
click at [309, 262] on p "essam test subrecipe" at bounding box center [288, 269] width 126 height 17
type input "essam test subrecipe"
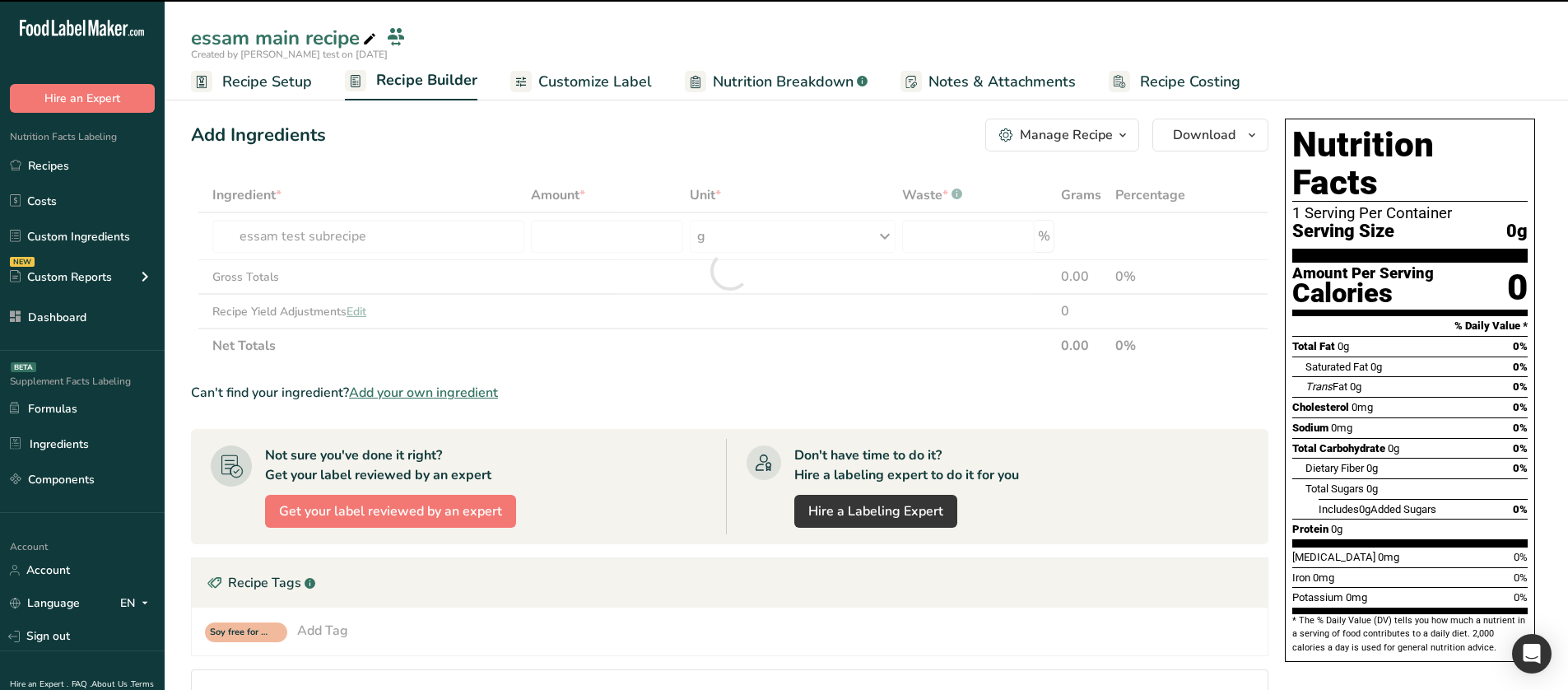
type input "0"
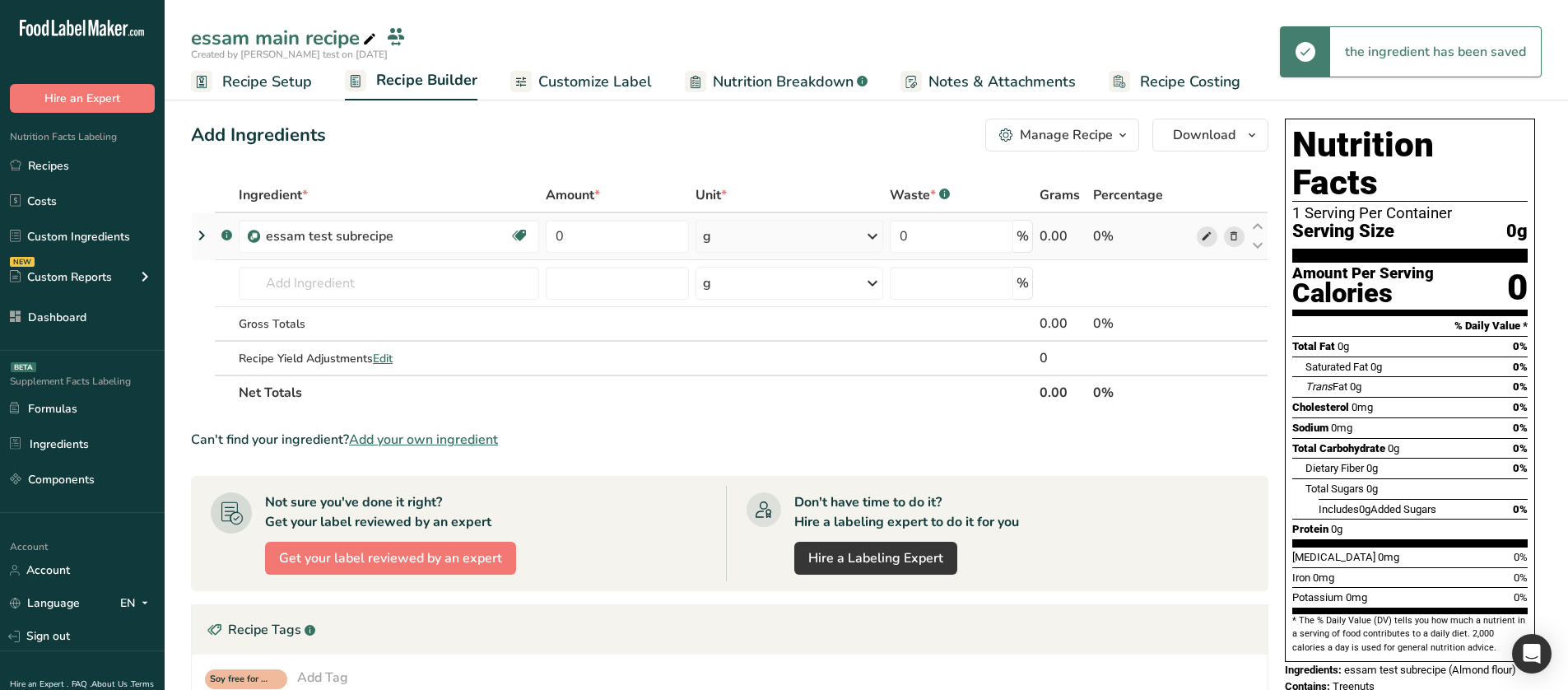
click at [1210, 237] on icon at bounding box center [1206, 236] width 12 height 17
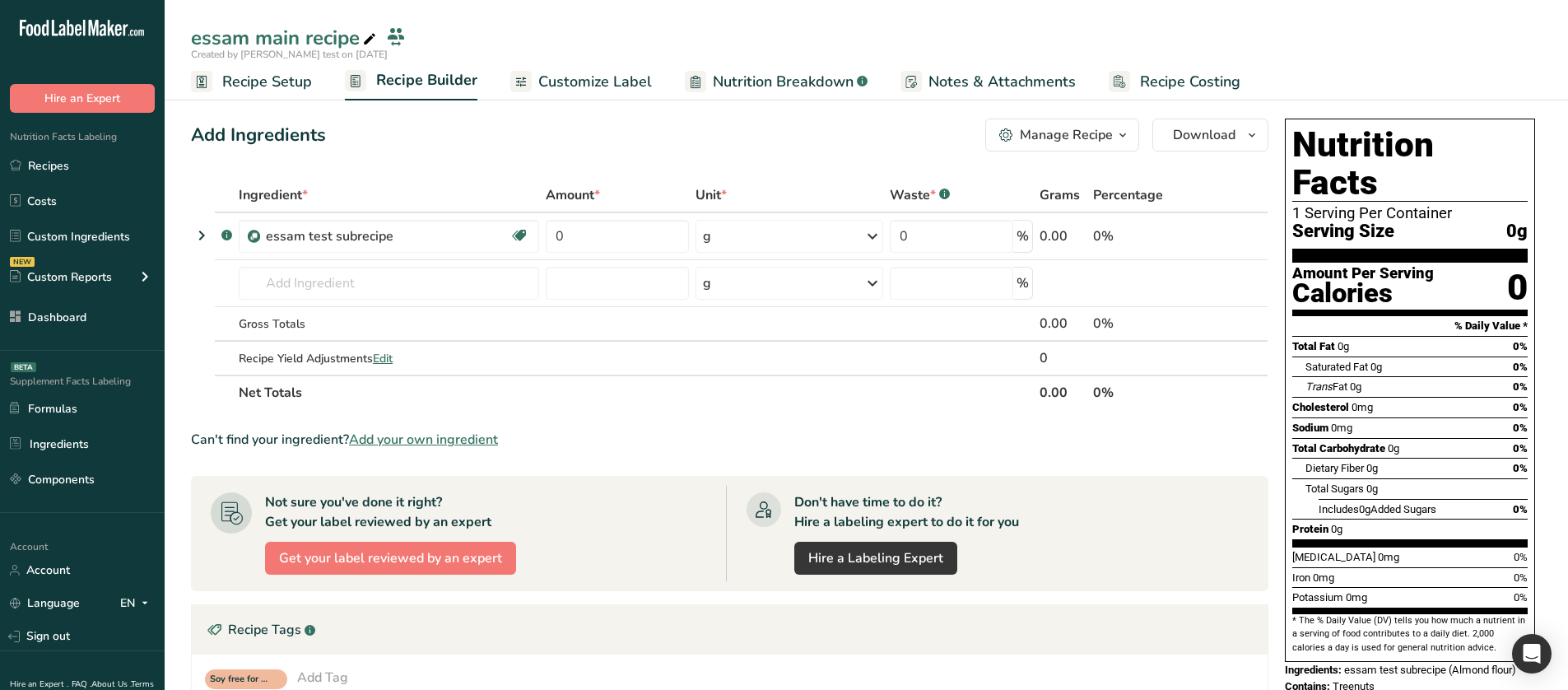
click at [615, 69] on link "Customize Label" at bounding box center [580, 82] width 141 height 37
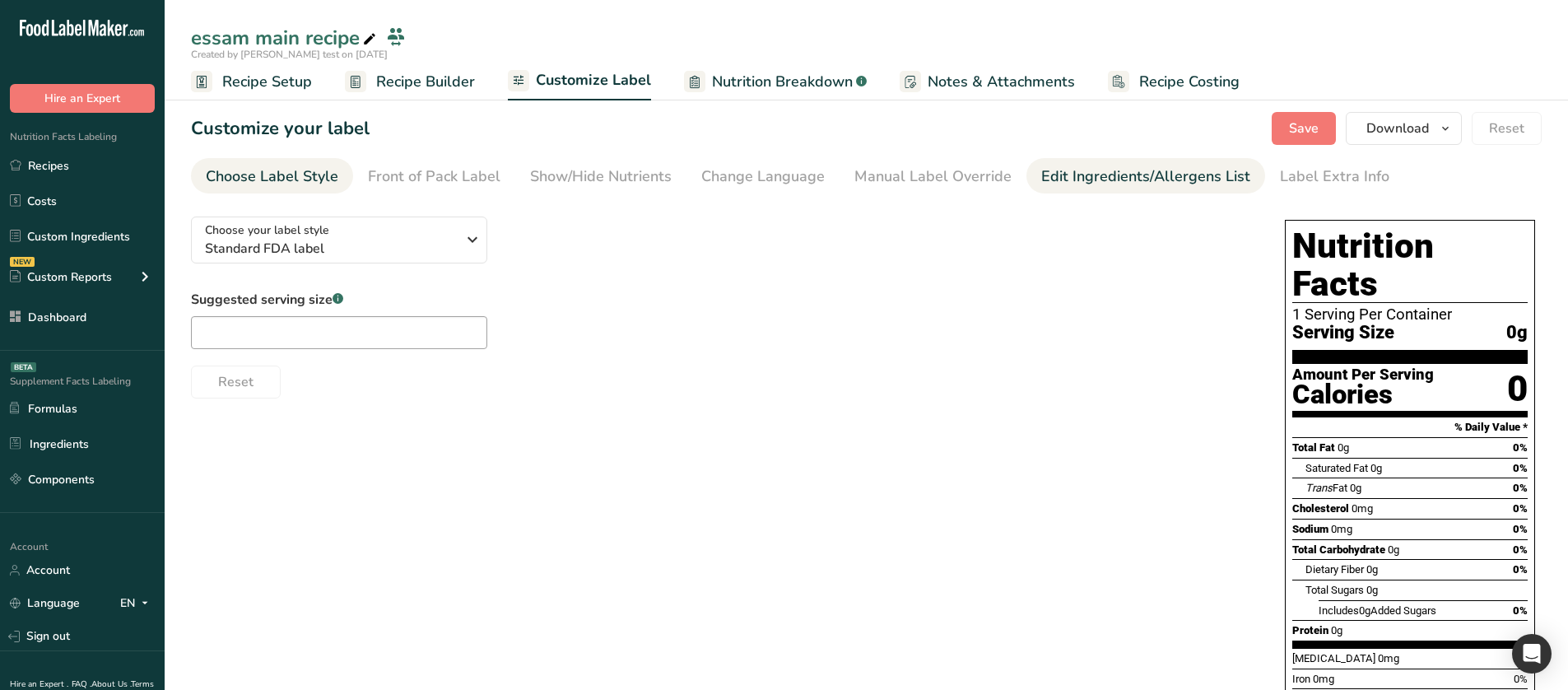
click at [1084, 181] on div "Edit Ingredients/Allergens List" at bounding box center [1146, 176] width 209 height 22
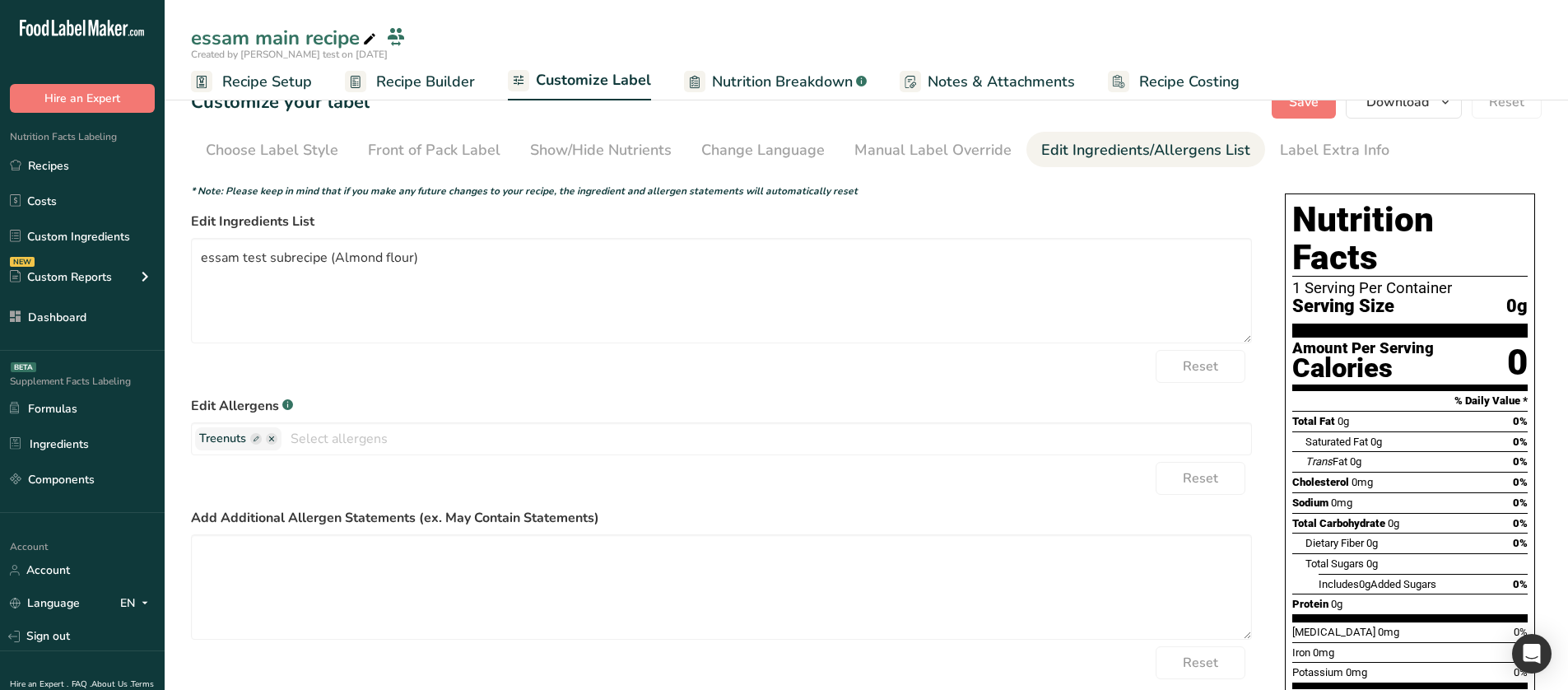
scroll to position [83, 0]
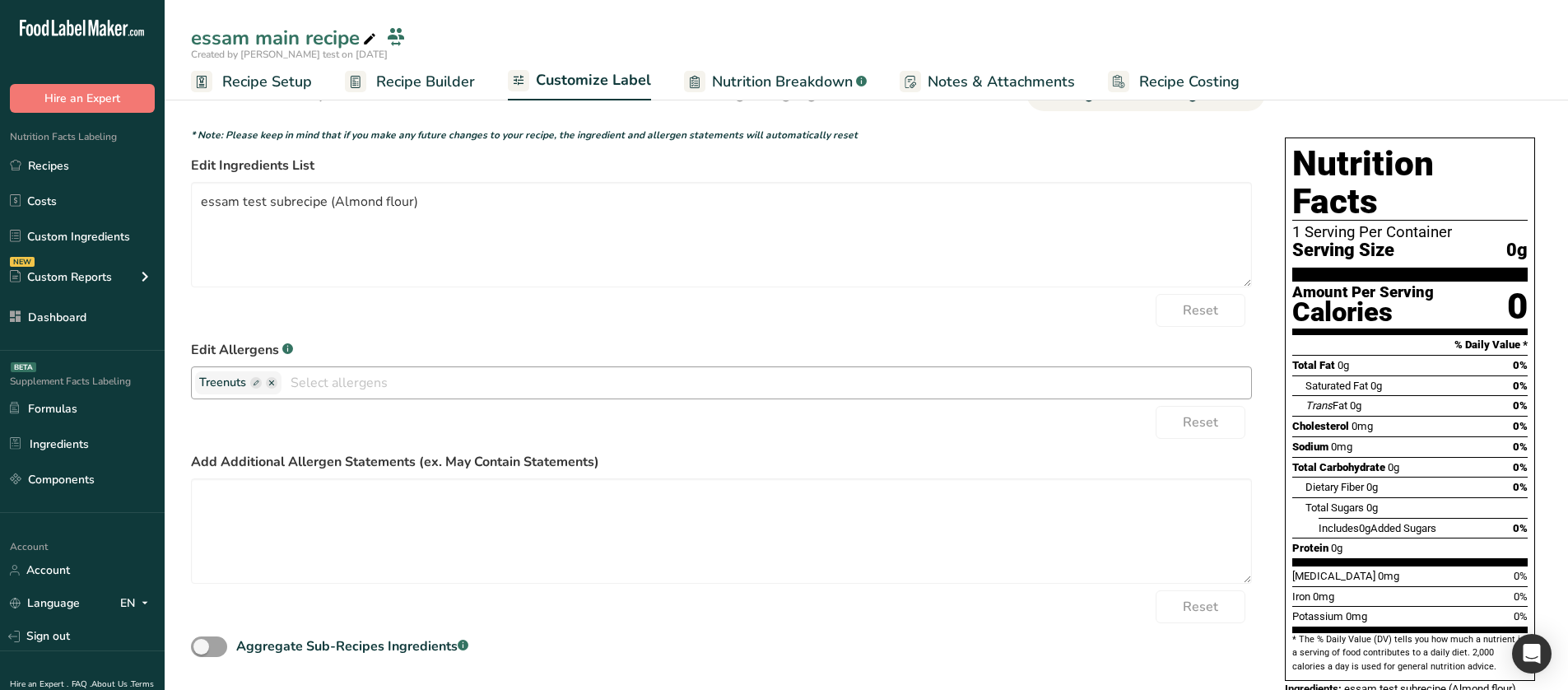
click at [270, 387] on ellipse "button" at bounding box center [271, 383] width 12 height 12
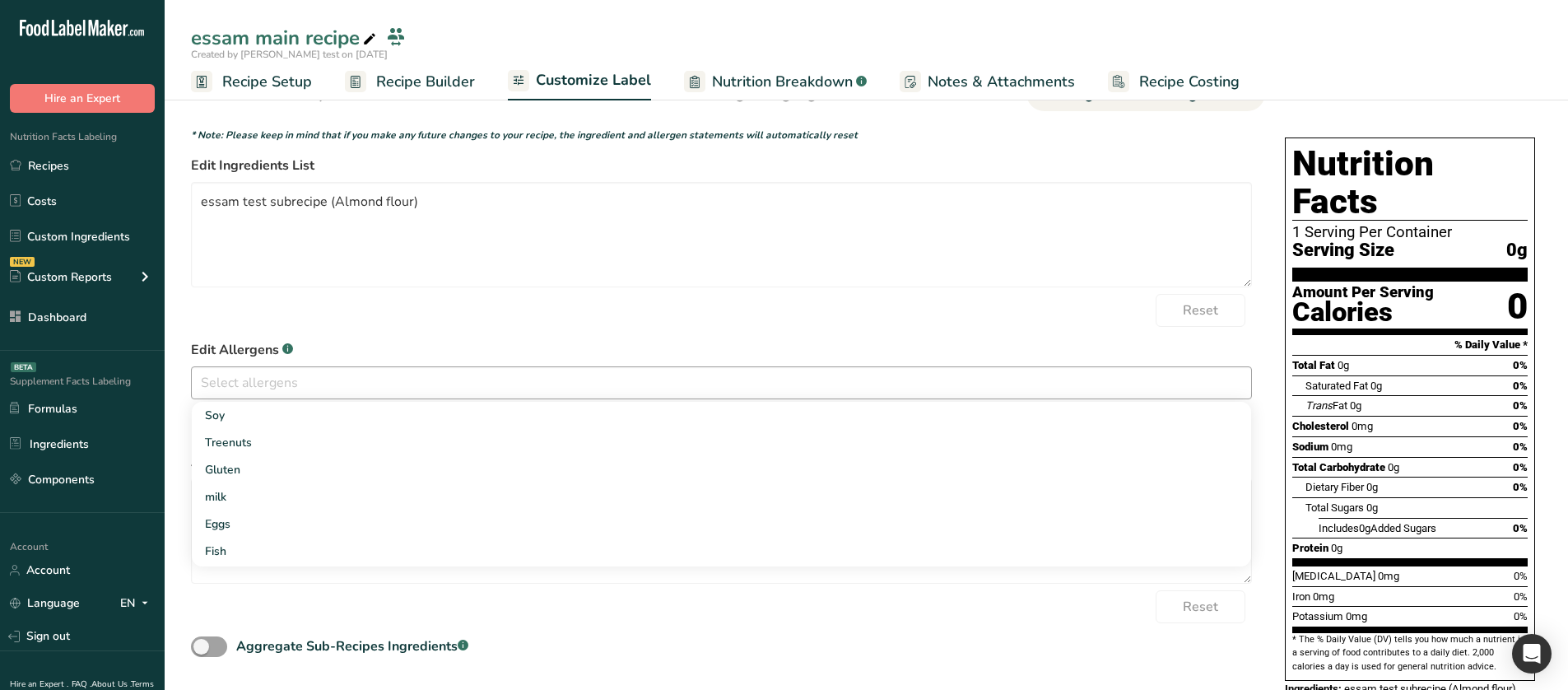
click at [643, 329] on form "* Note: Please keep in mind that if you make any future changes to your recipe,…" at bounding box center [720, 394] width 1060 height 533
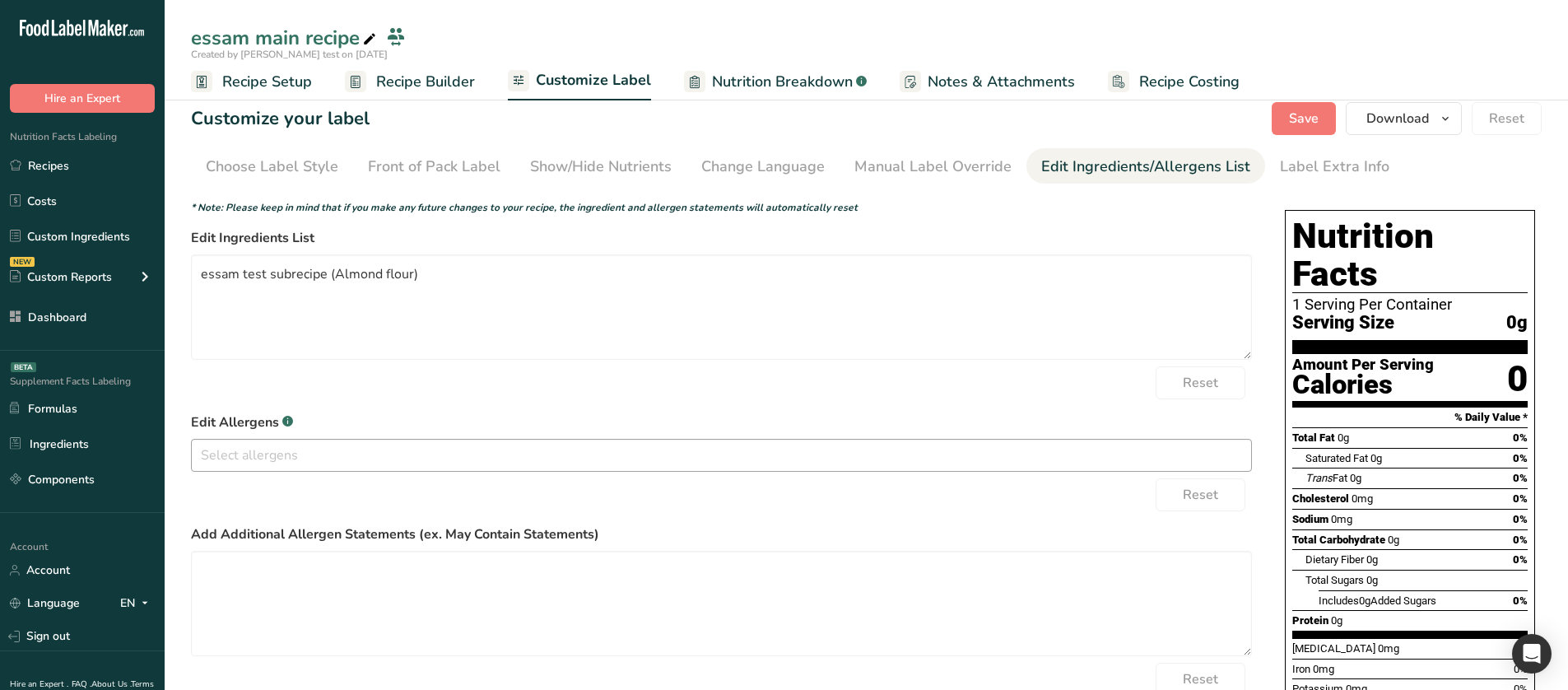
scroll to position [0, 0]
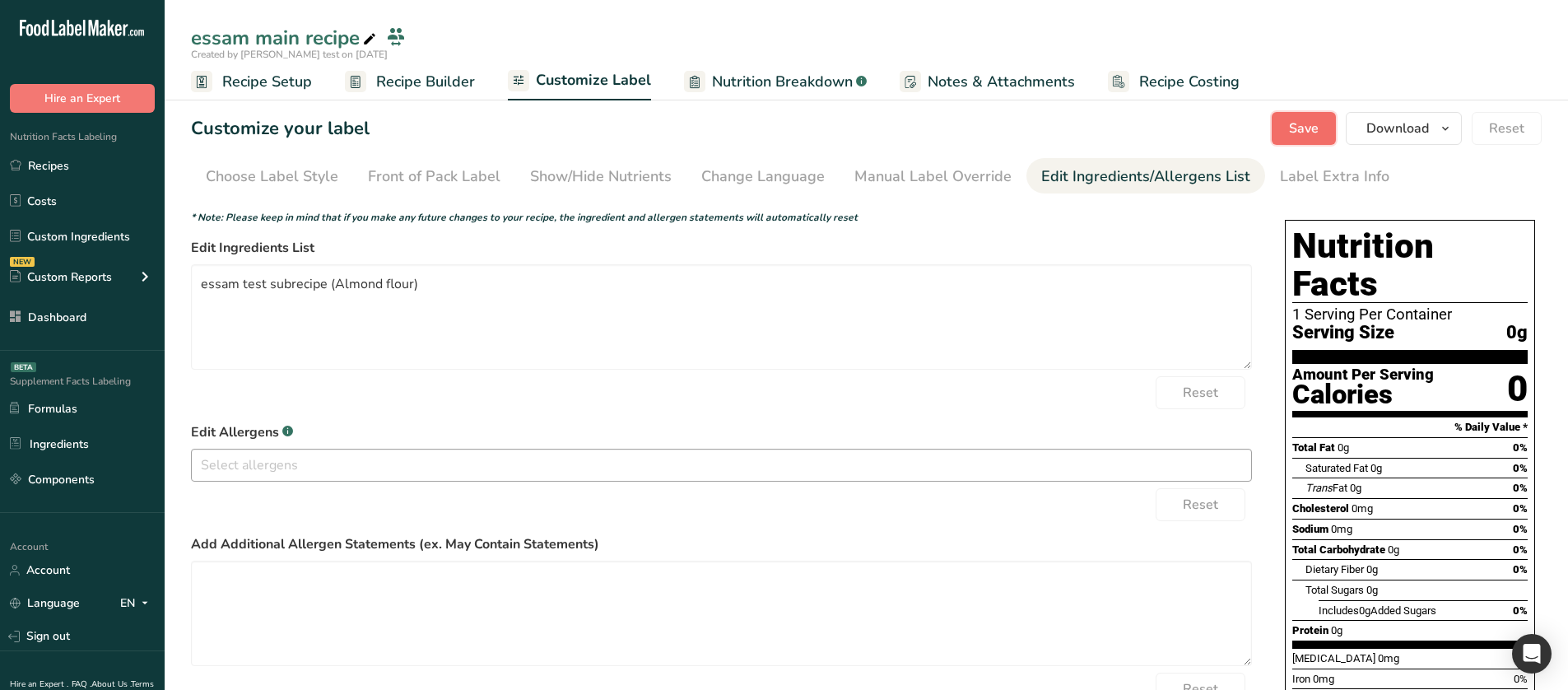
click at [1330, 120] on button "Save" at bounding box center [1303, 128] width 65 height 33
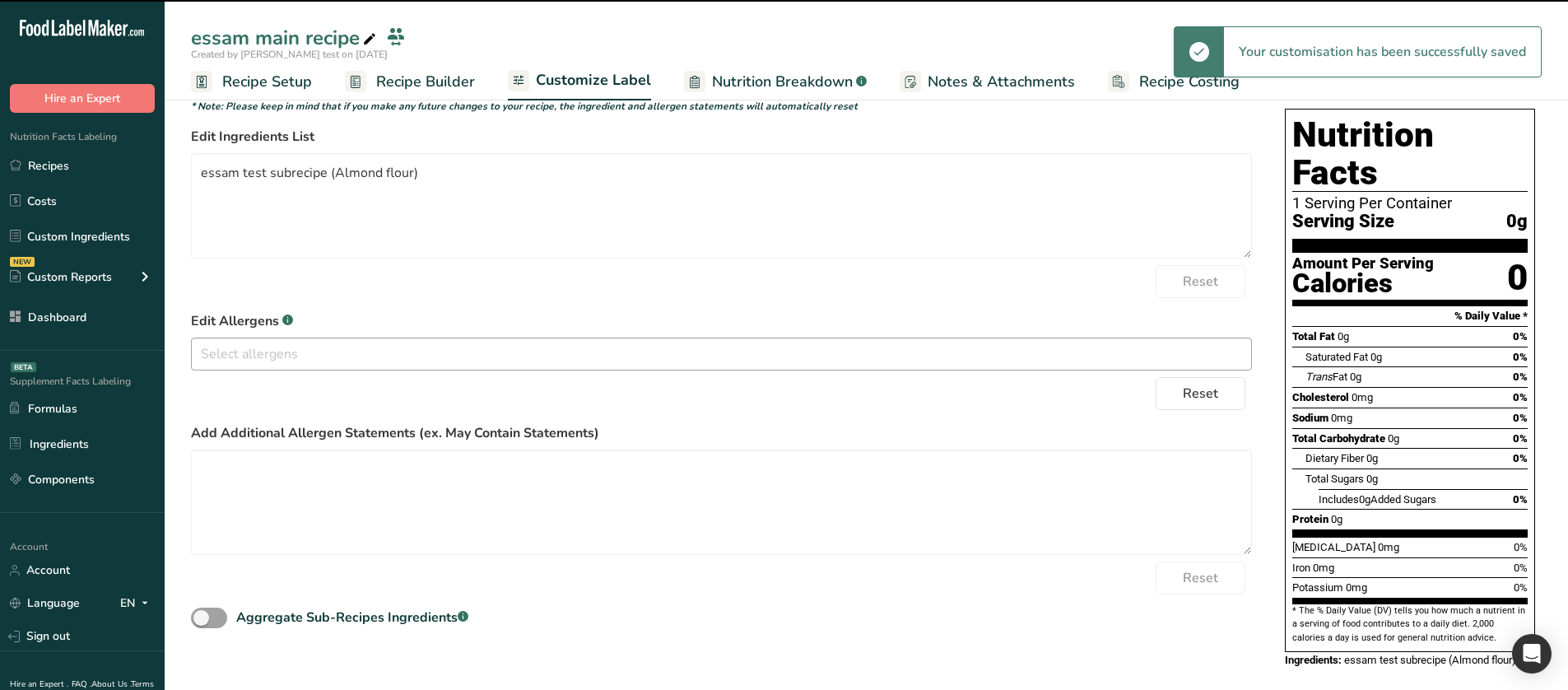
scroll to position [94, 0]
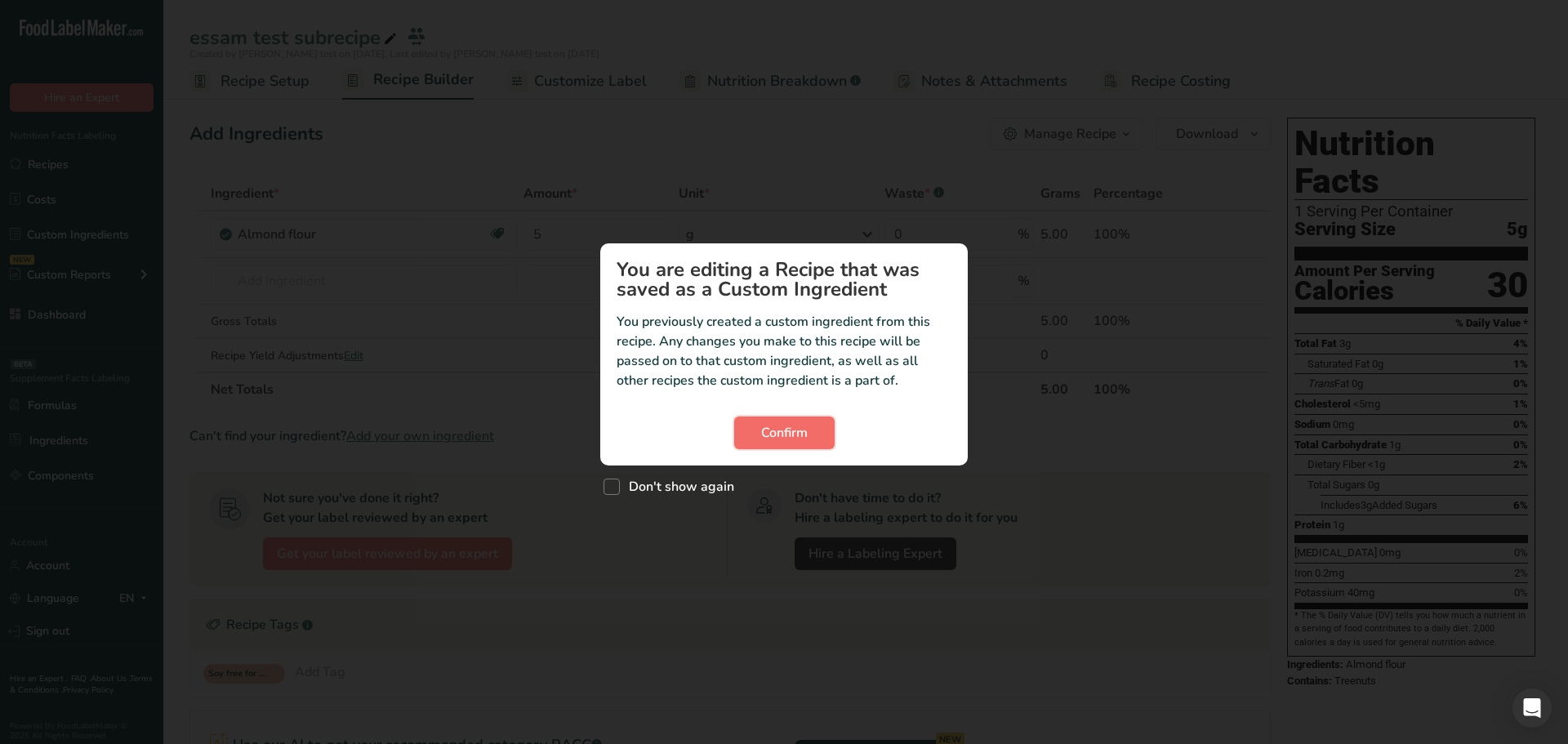
click at [796, 434] on span "Confirm" at bounding box center [784, 433] width 46 height 20
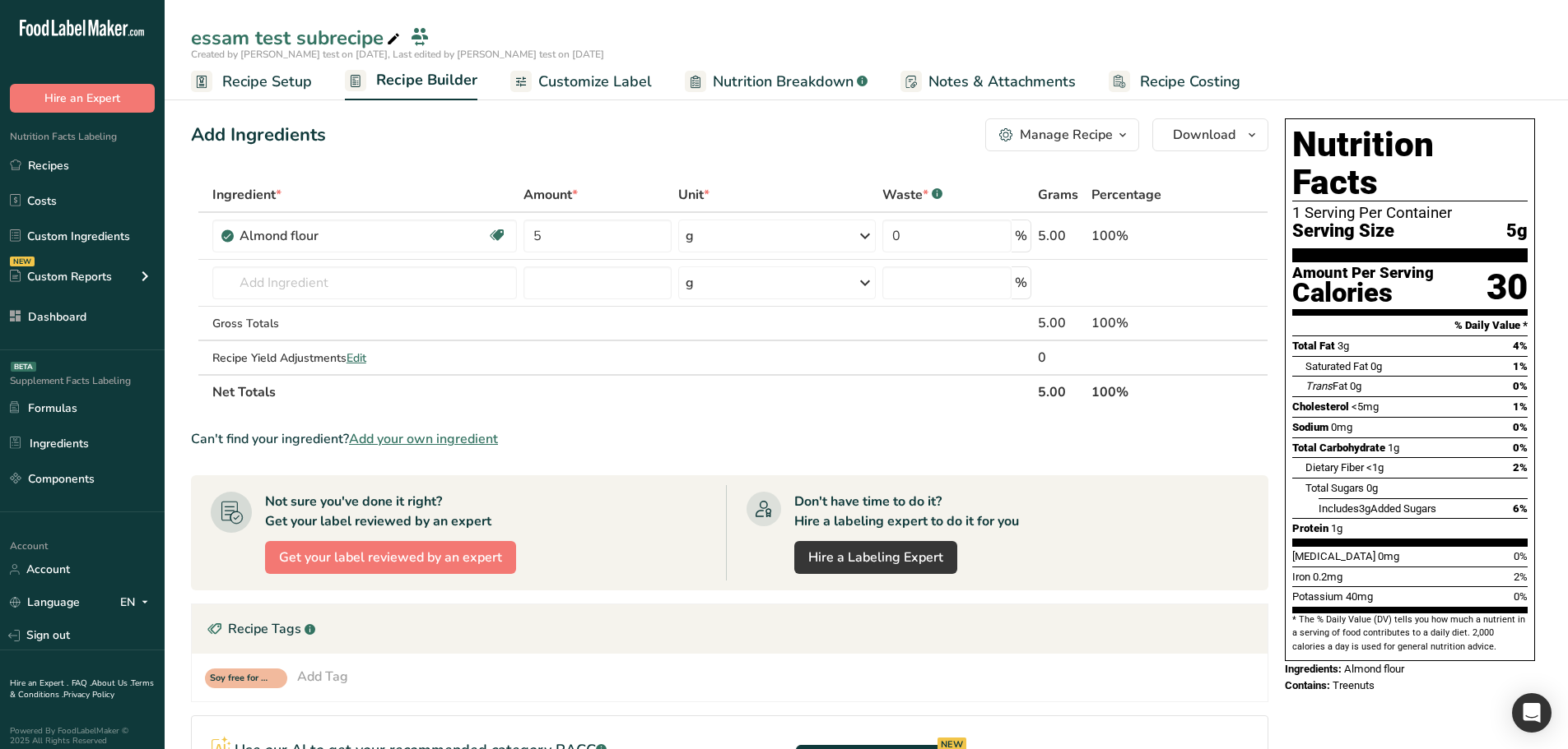
click at [829, 65] on link "Nutrition Breakdown .a-a{fill:#347362;}.b-a{fill:#fff;}" at bounding box center [776, 81] width 183 height 37
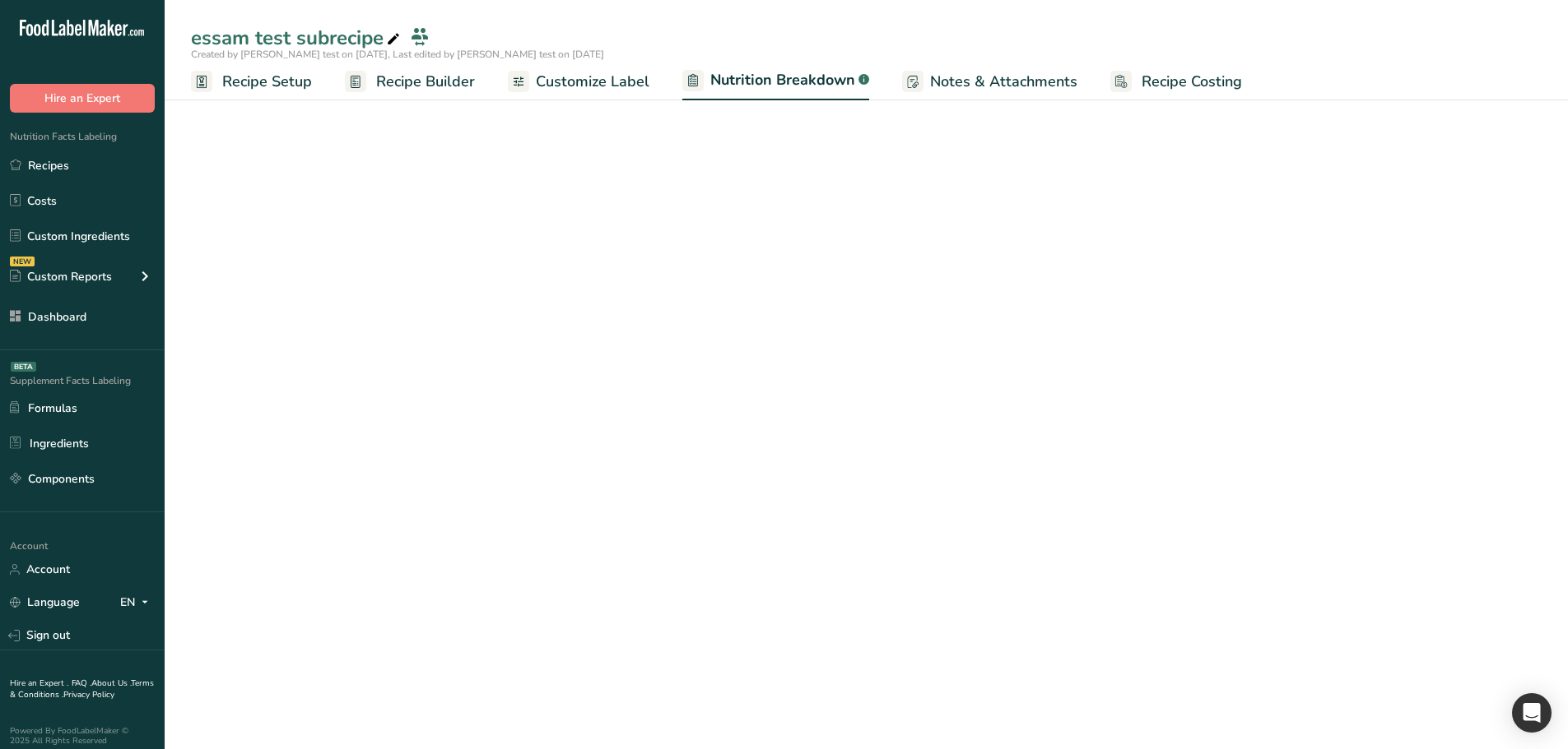
select select "Calories"
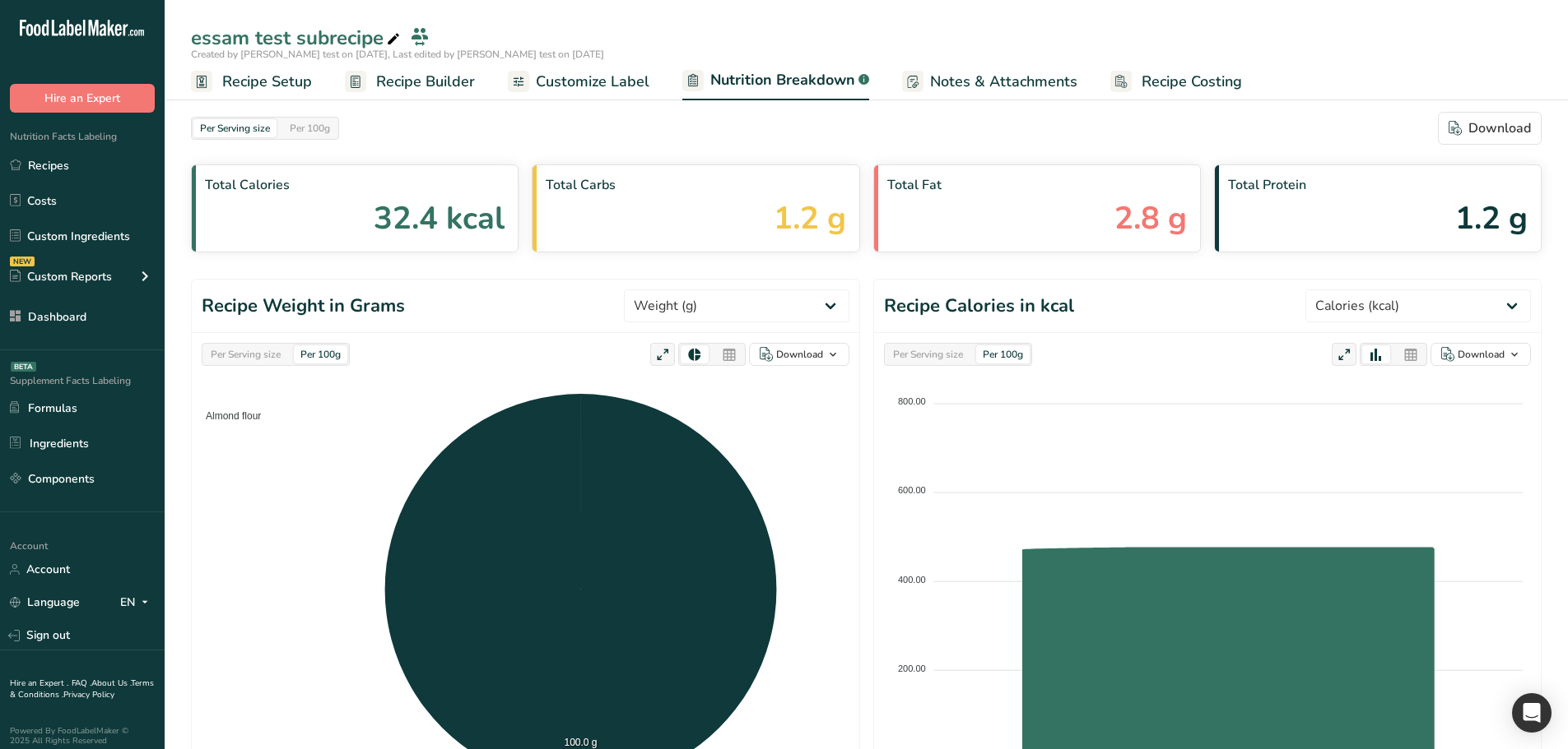
click at [593, 79] on span "Customize Label" at bounding box center [592, 81] width 113 height 22
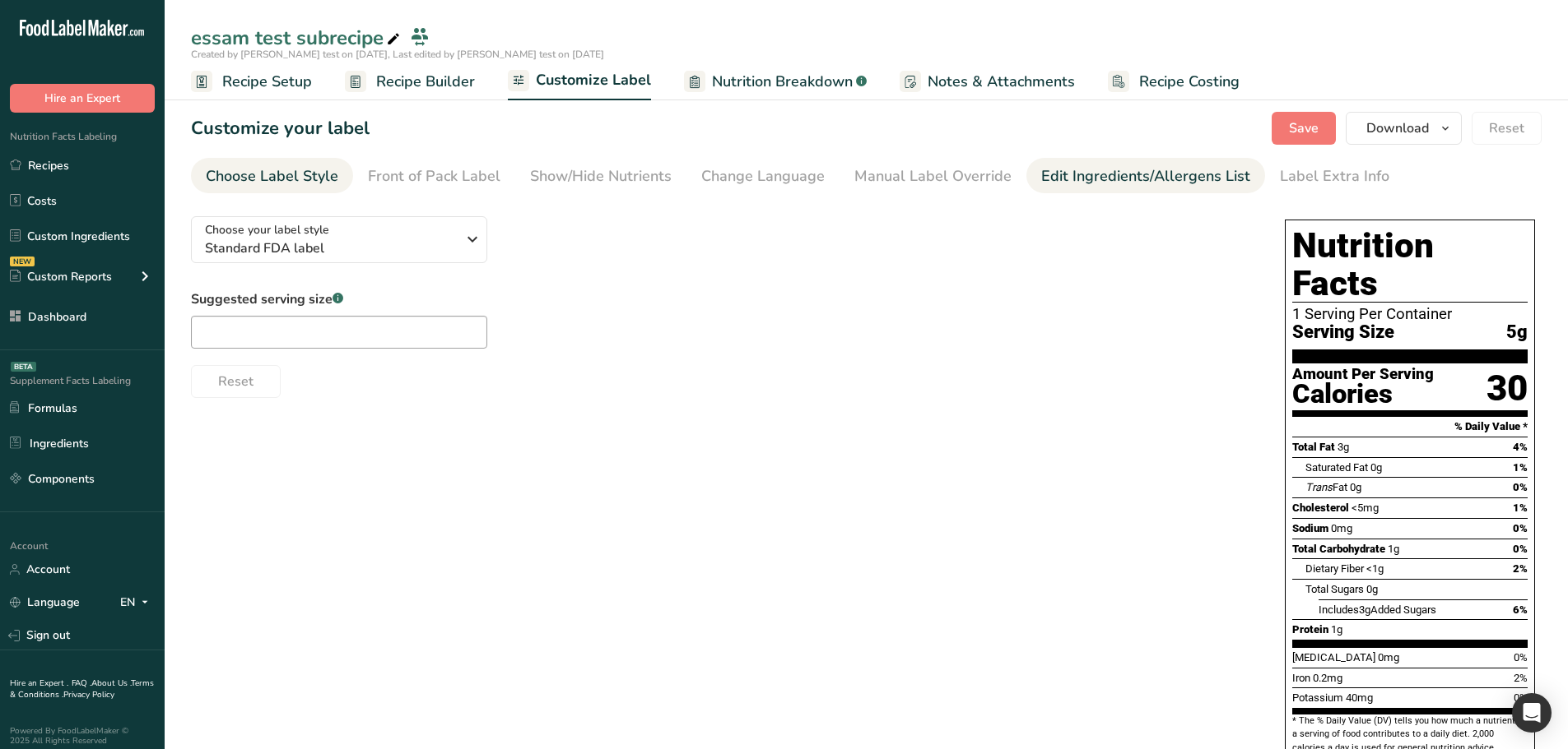
click at [1089, 176] on div "Edit Ingredients/Allergens List" at bounding box center [1146, 176] width 209 height 22
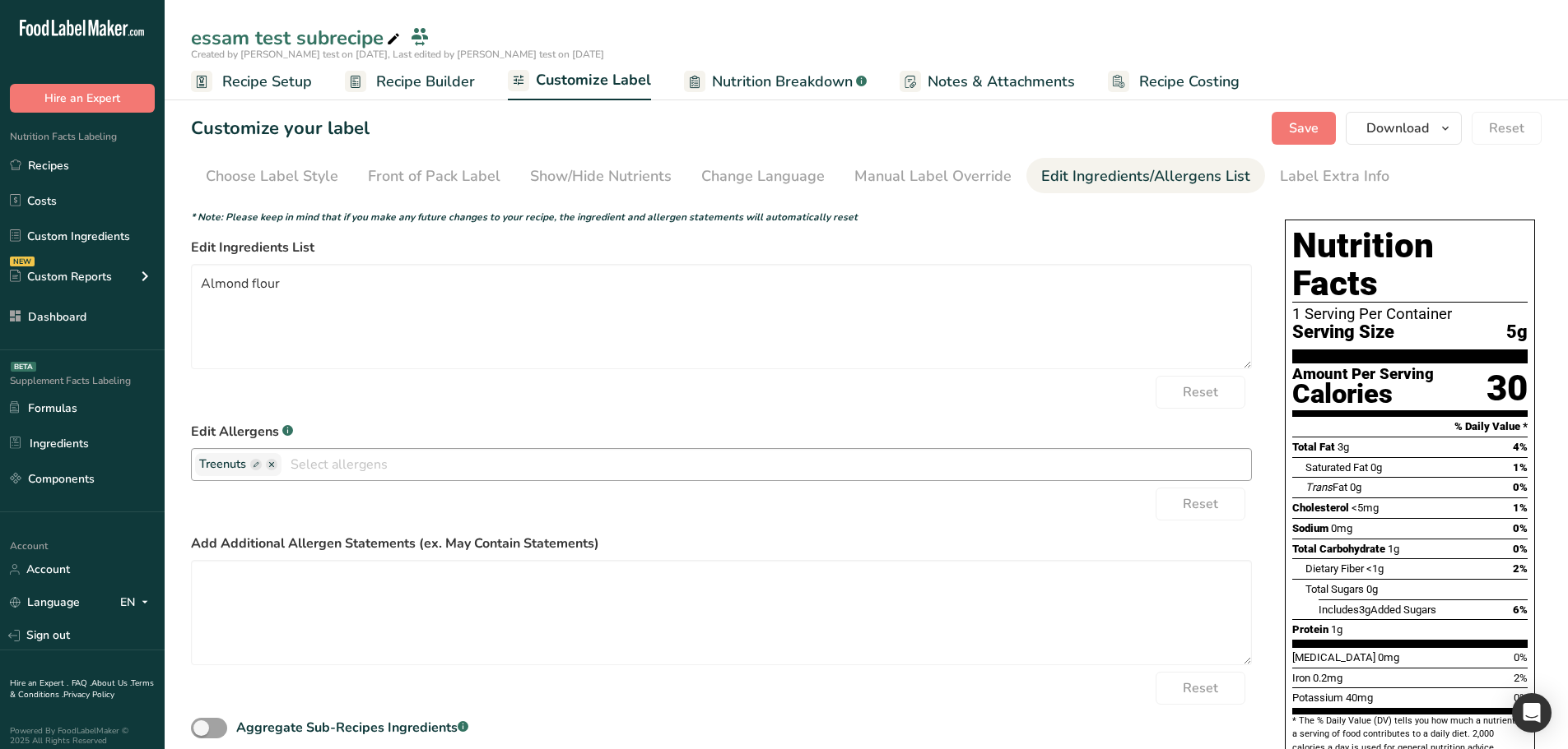
click at [251, 462] on icon "button" at bounding box center [256, 465] width 12 height 12
click at [282, 464] on input "text" at bounding box center [261, 465] width 125 height 22
type input "treenuts custom"
drag, startPoint x: 1308, startPoint y: 98, endPoint x: 1308, endPoint y: 127, distance: 29.0
click at [1308, 103] on div "essam test subrecipe Created by Rana test on 2025-09-10, Last edited by Rana te…" at bounding box center [866, 462] width 1403 height 753
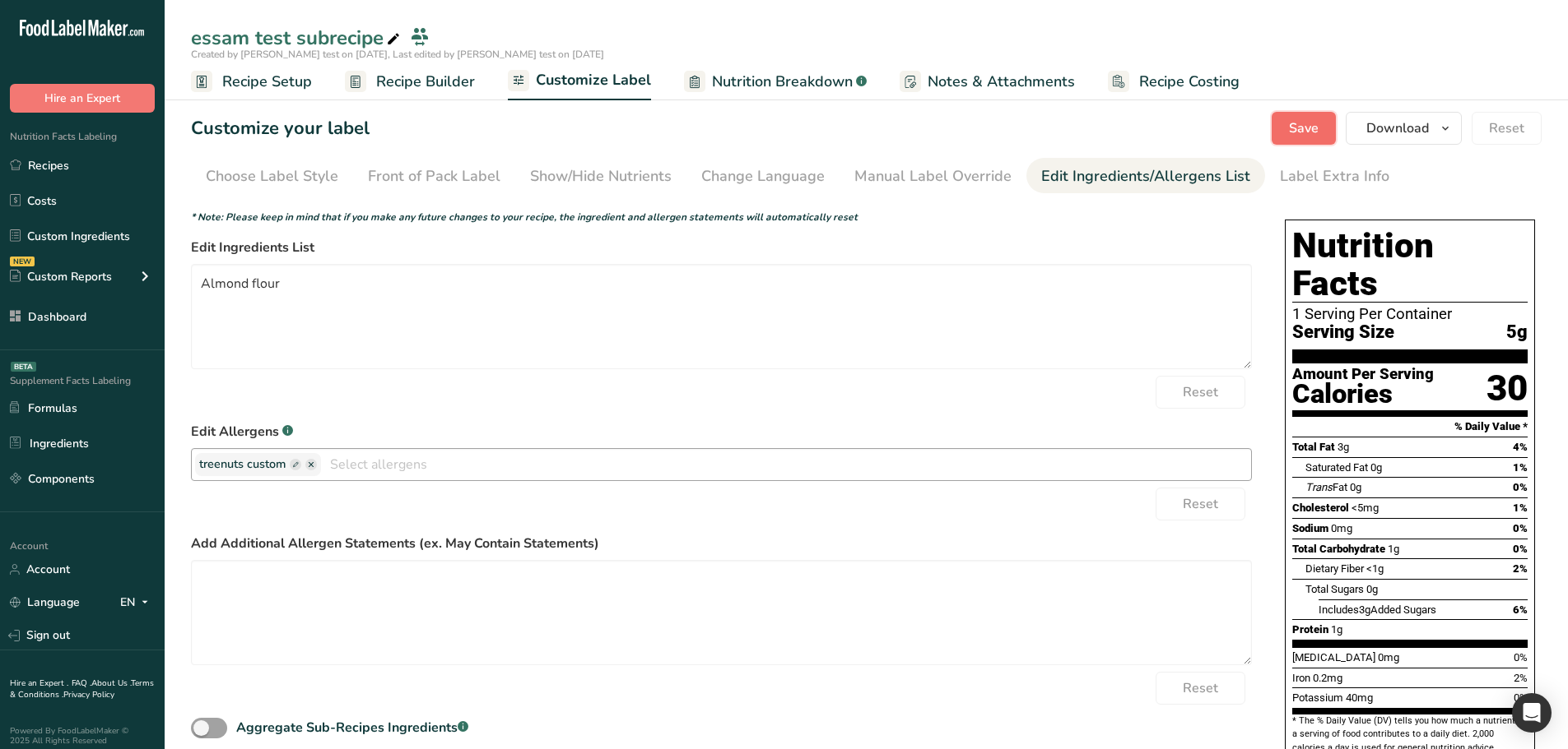
click at [1308, 127] on span "Save" at bounding box center [1304, 128] width 30 height 20
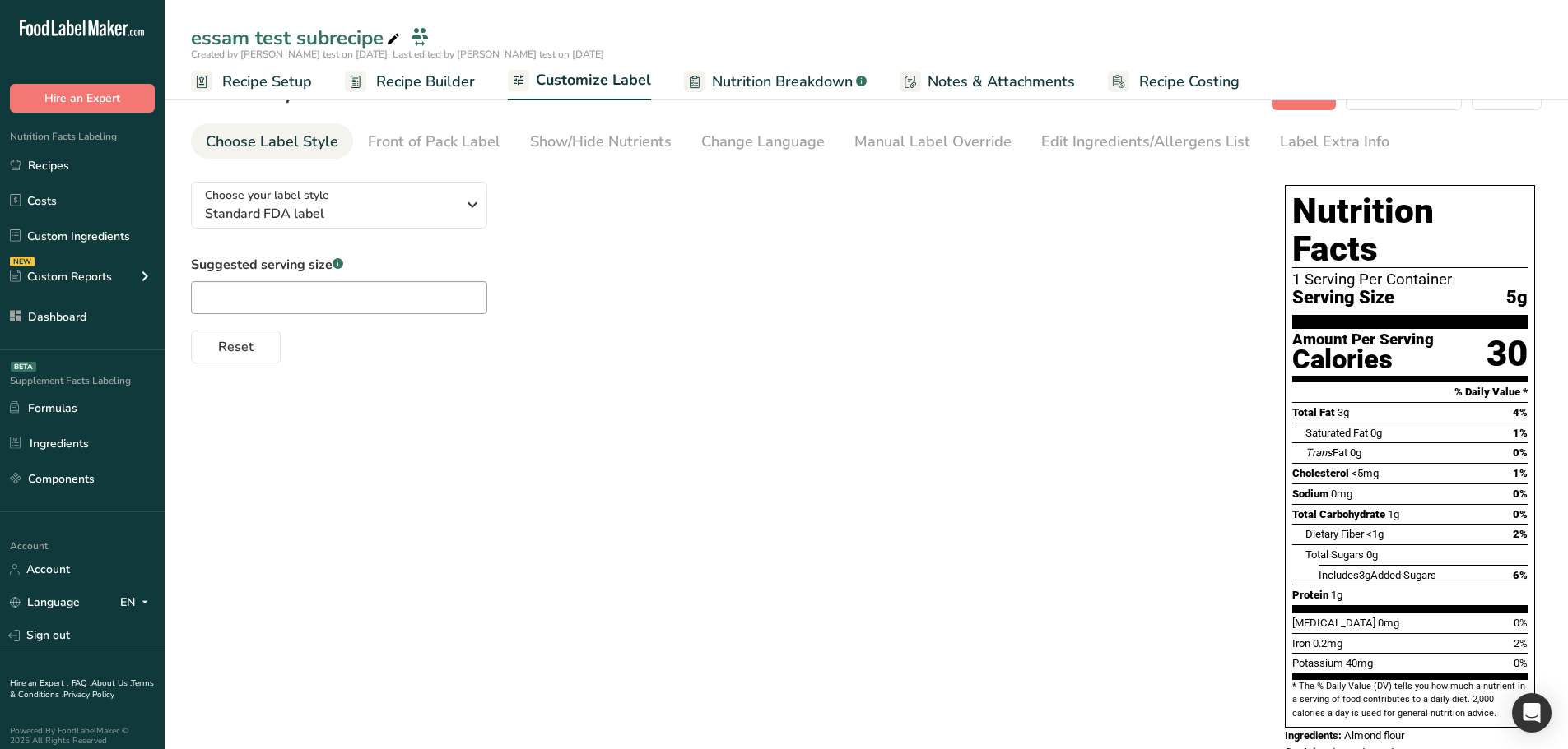
scroll to position [51, 0]
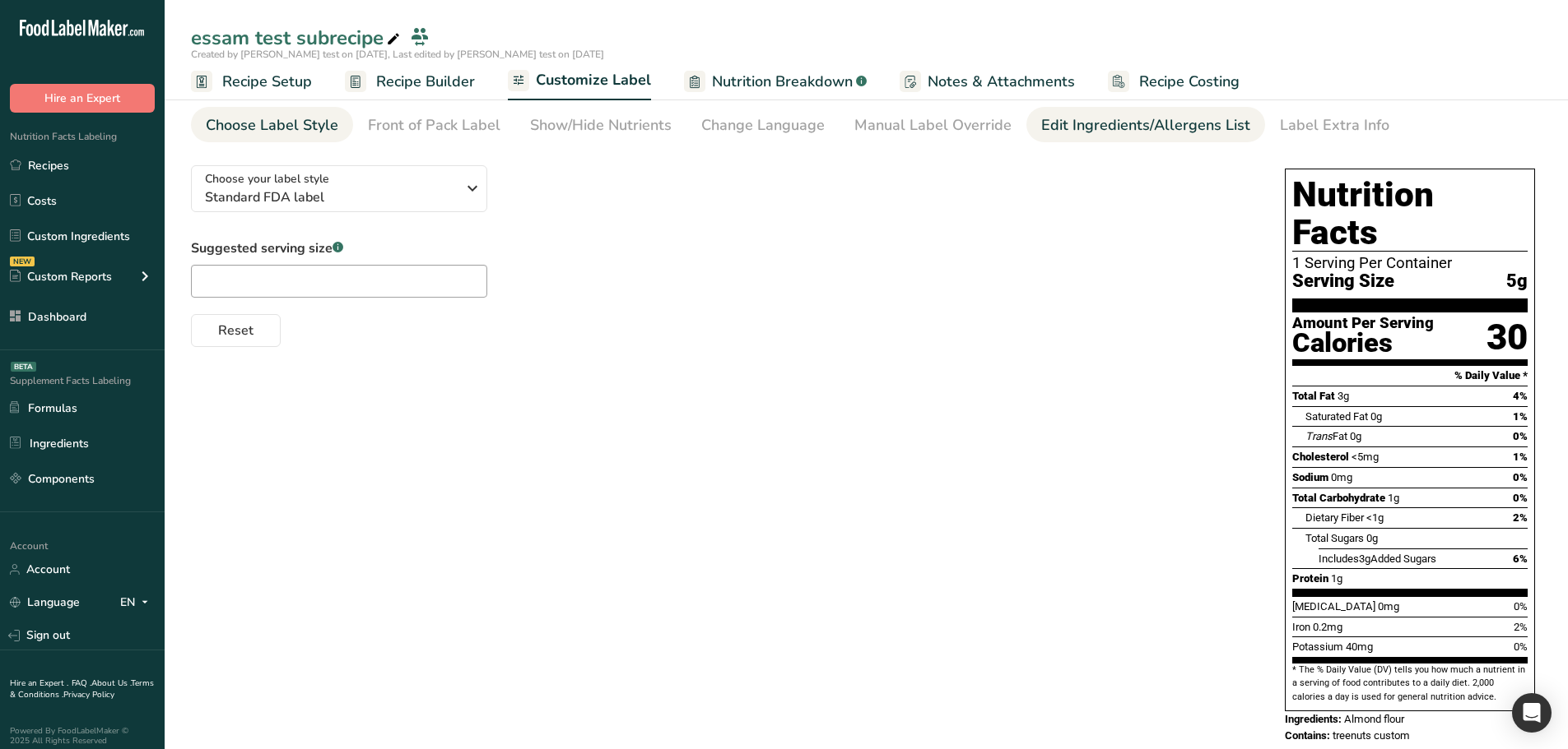
click at [1041, 127] on div "Edit Ingredients/Allergens List" at bounding box center [1146, 125] width 209 height 22
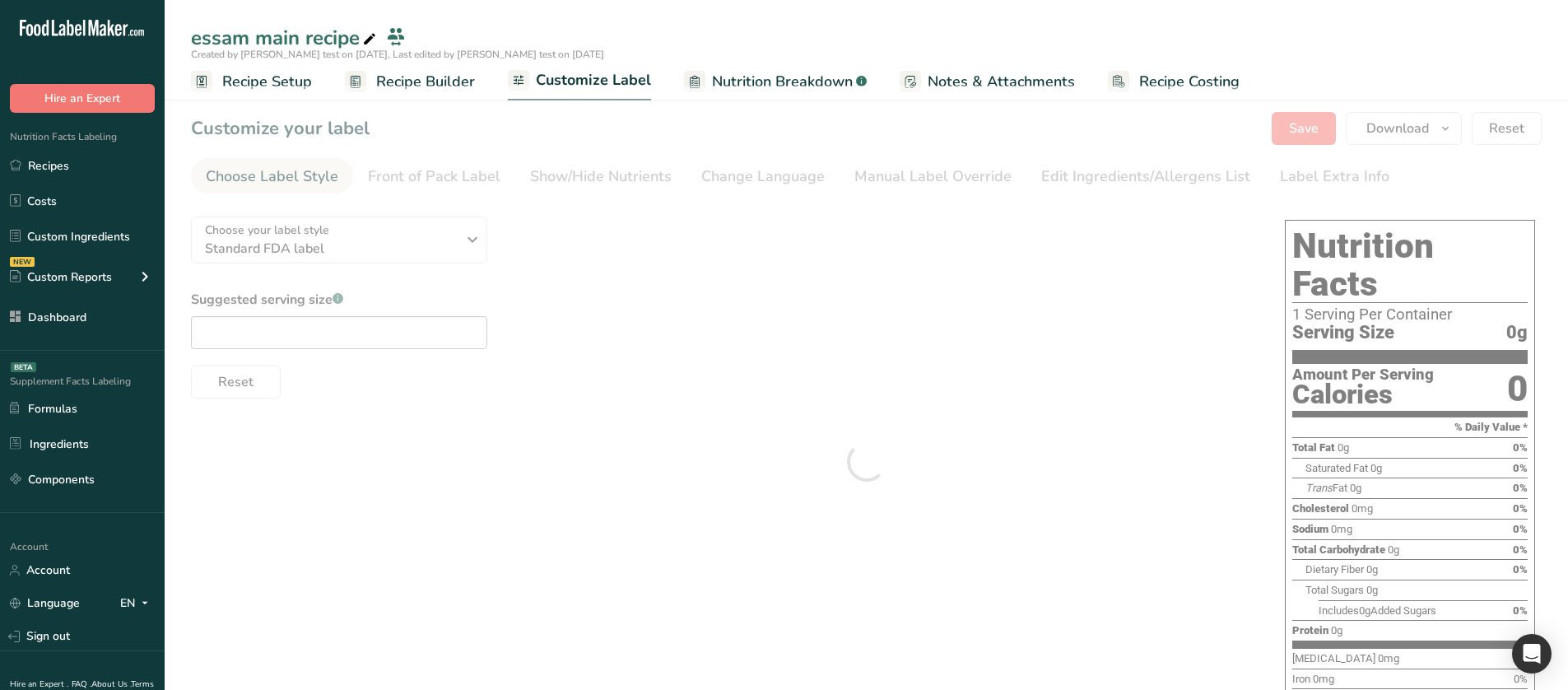
type textarea "essam test subrecipe (Almond flour)"
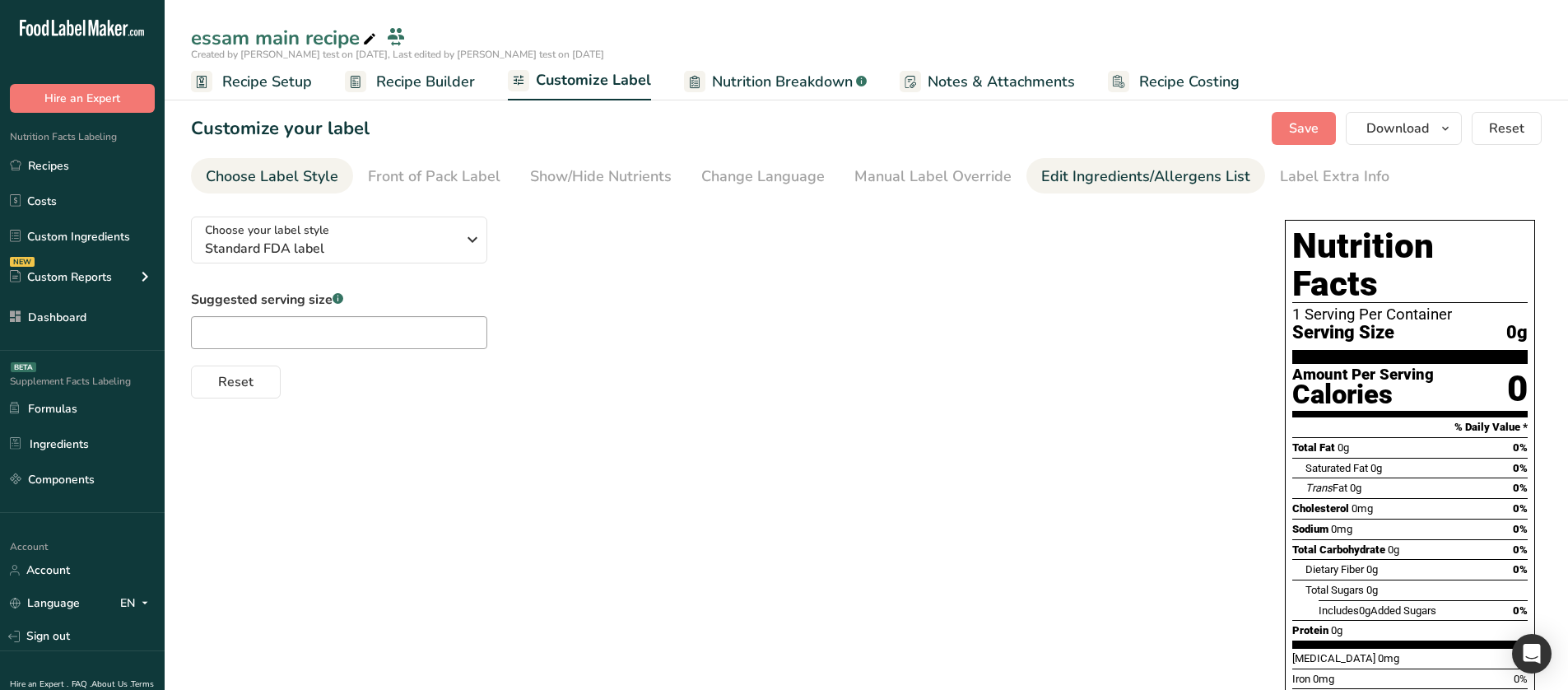
click at [1079, 172] on div "Edit Ingredients/Allergens List" at bounding box center [1146, 176] width 209 height 22
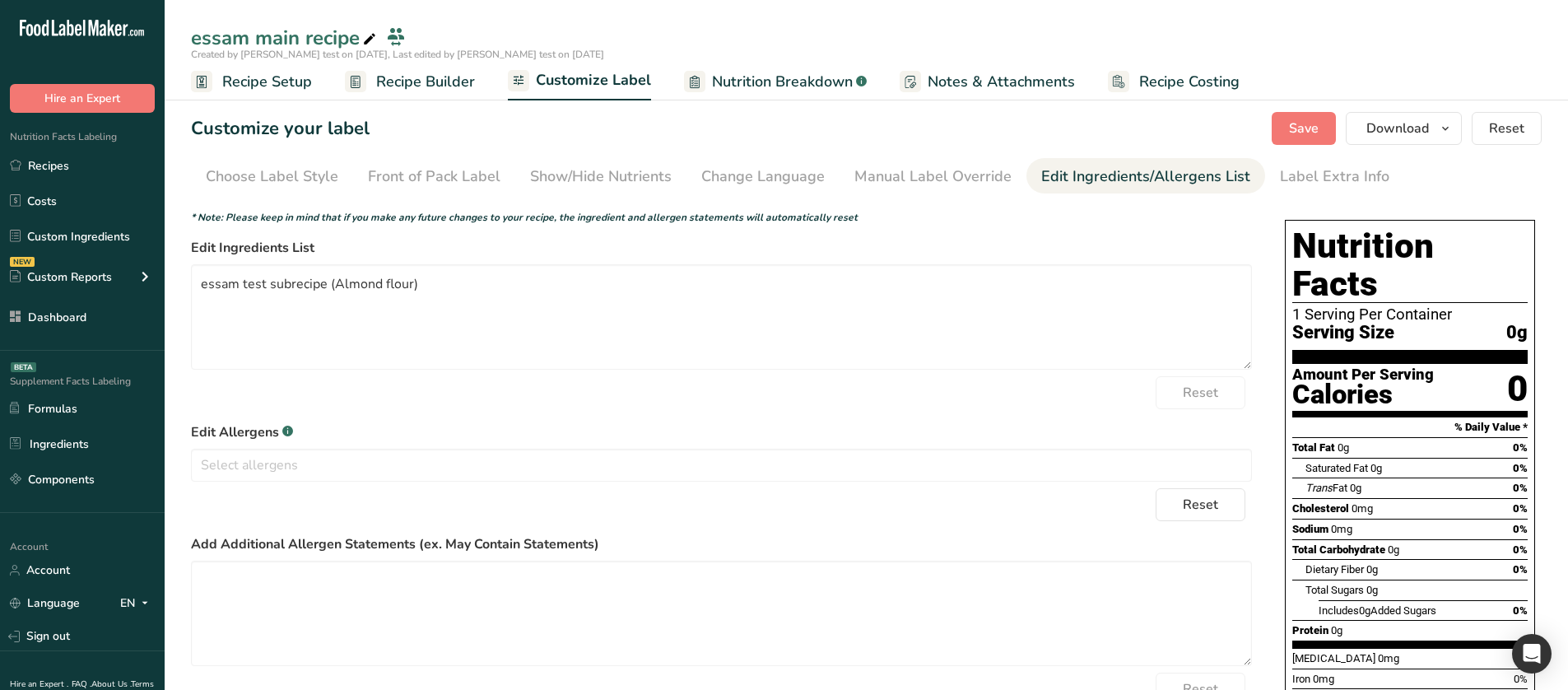
click at [1221, 521] on form "* Note: Please keep in mind that if you make any future changes to your recipe,…" at bounding box center [720, 476] width 1060 height 533
click at [1209, 503] on span "Reset" at bounding box center [1200, 505] width 36 height 20
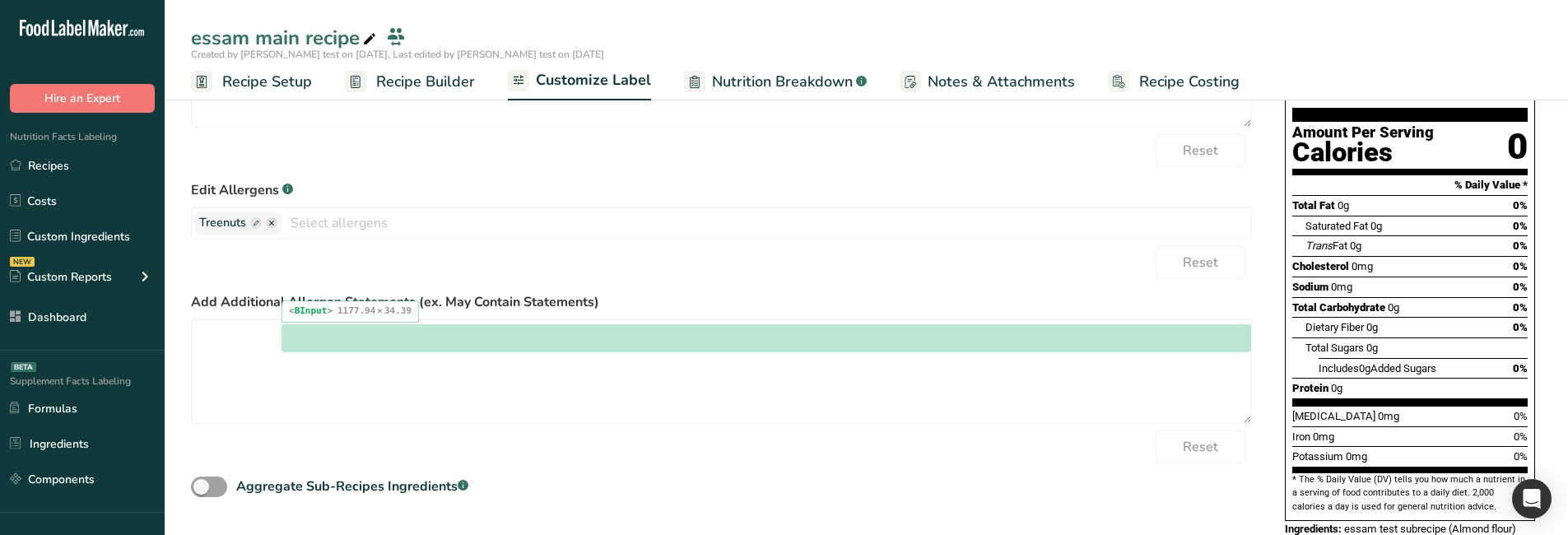
scroll to position [266, 0]
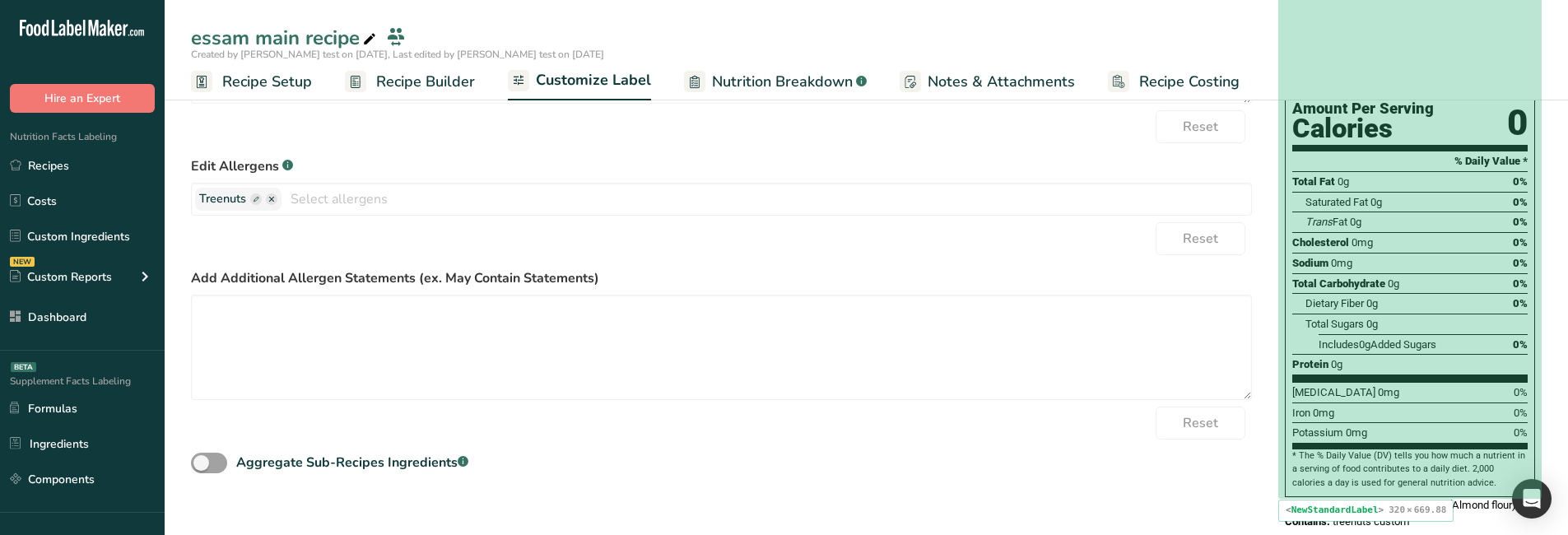
click at [1362, 515] on span "treenuts custom" at bounding box center [1371, 521] width 78 height 12
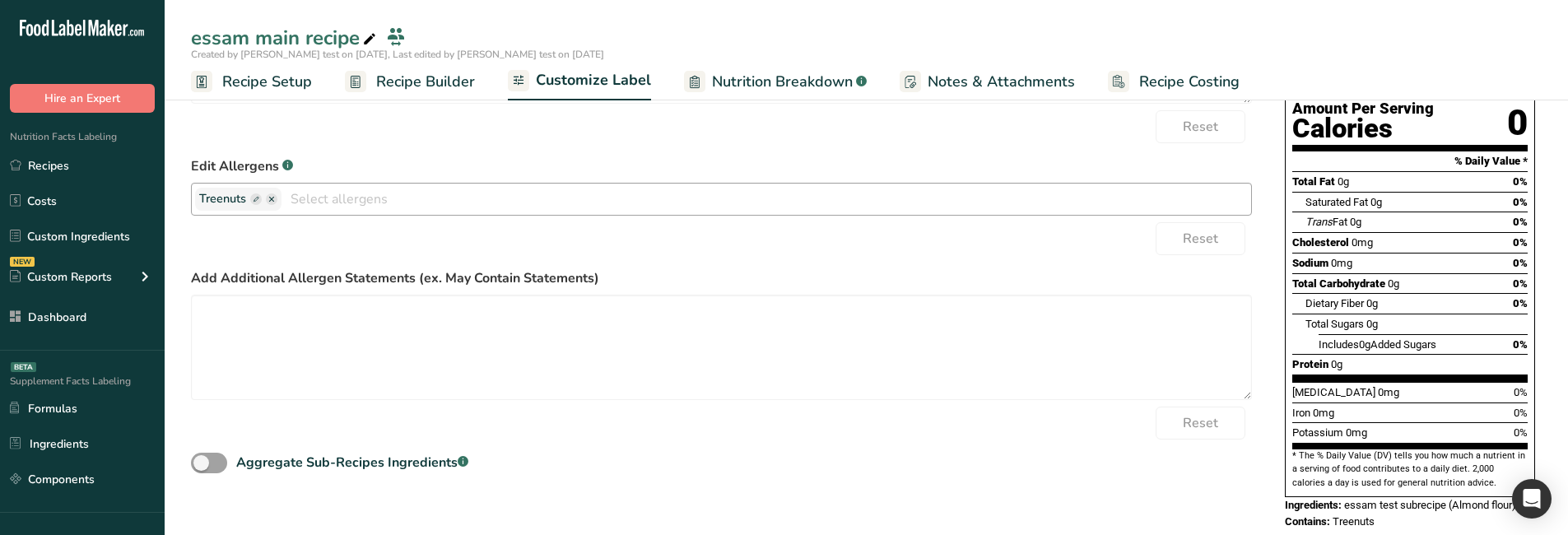
click at [257, 196] on rect "button" at bounding box center [256, 200] width 12 height 12
click at [276, 200] on input "text" at bounding box center [261, 200] width 125 height 22
type input "f"
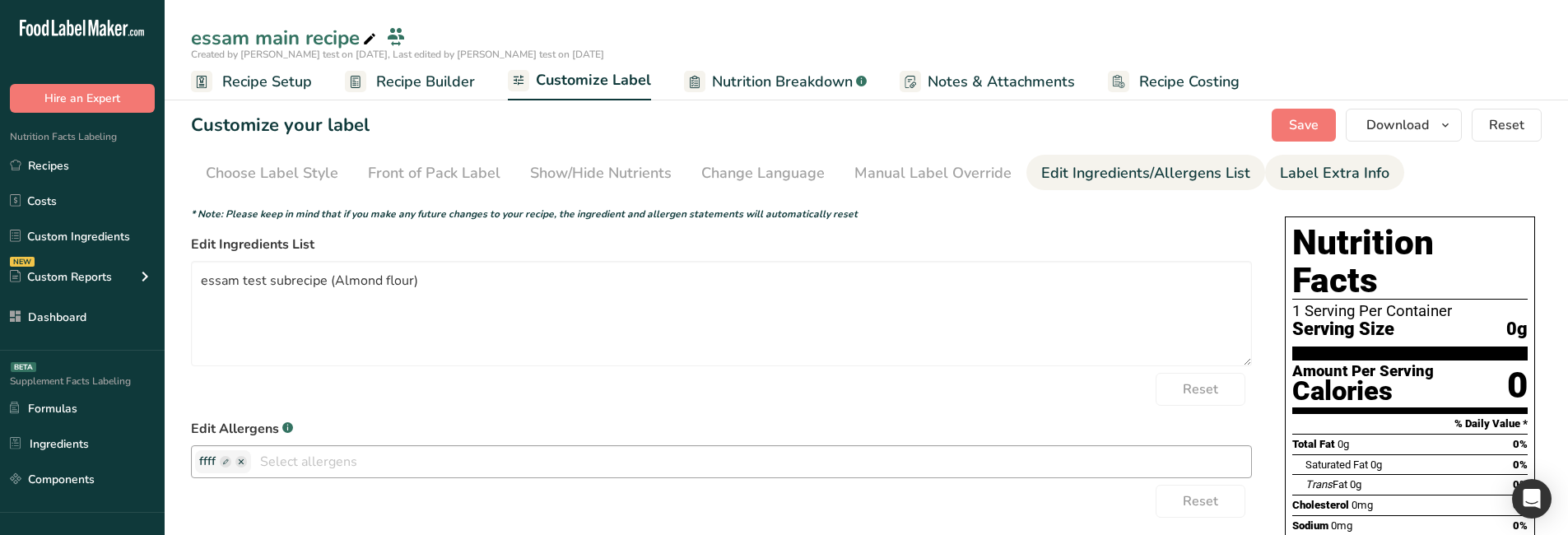
scroll to position [0, 0]
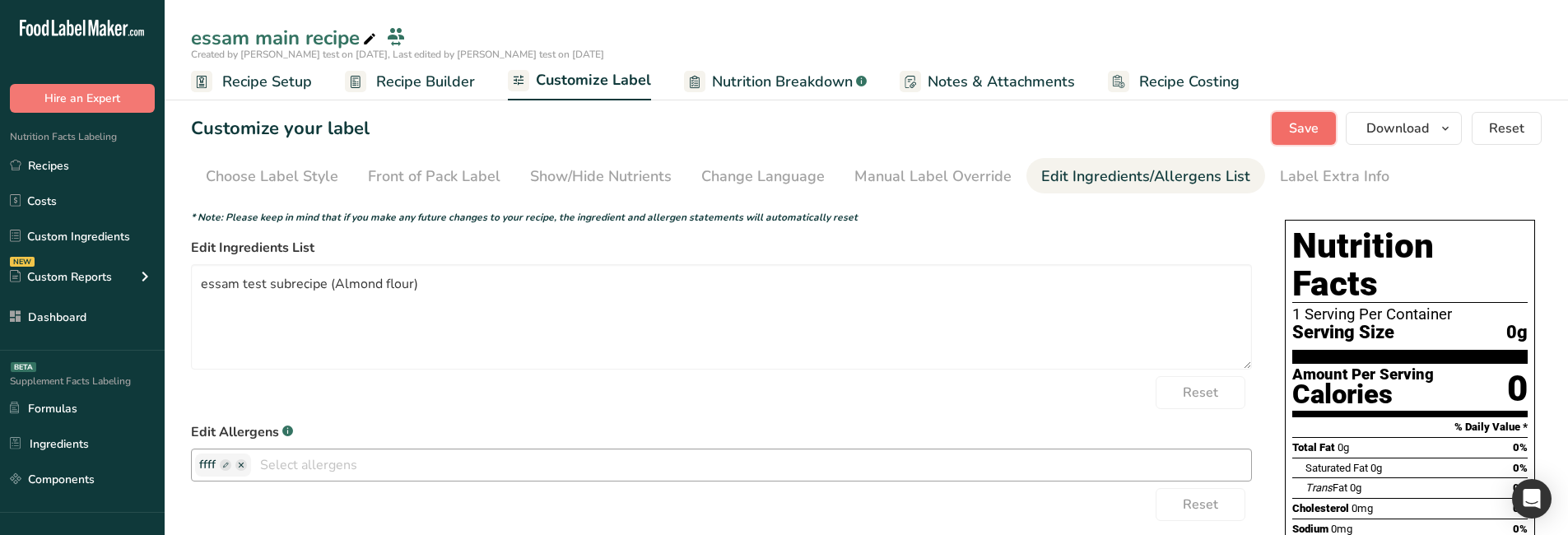
click at [1282, 132] on button "Save" at bounding box center [1303, 128] width 65 height 33
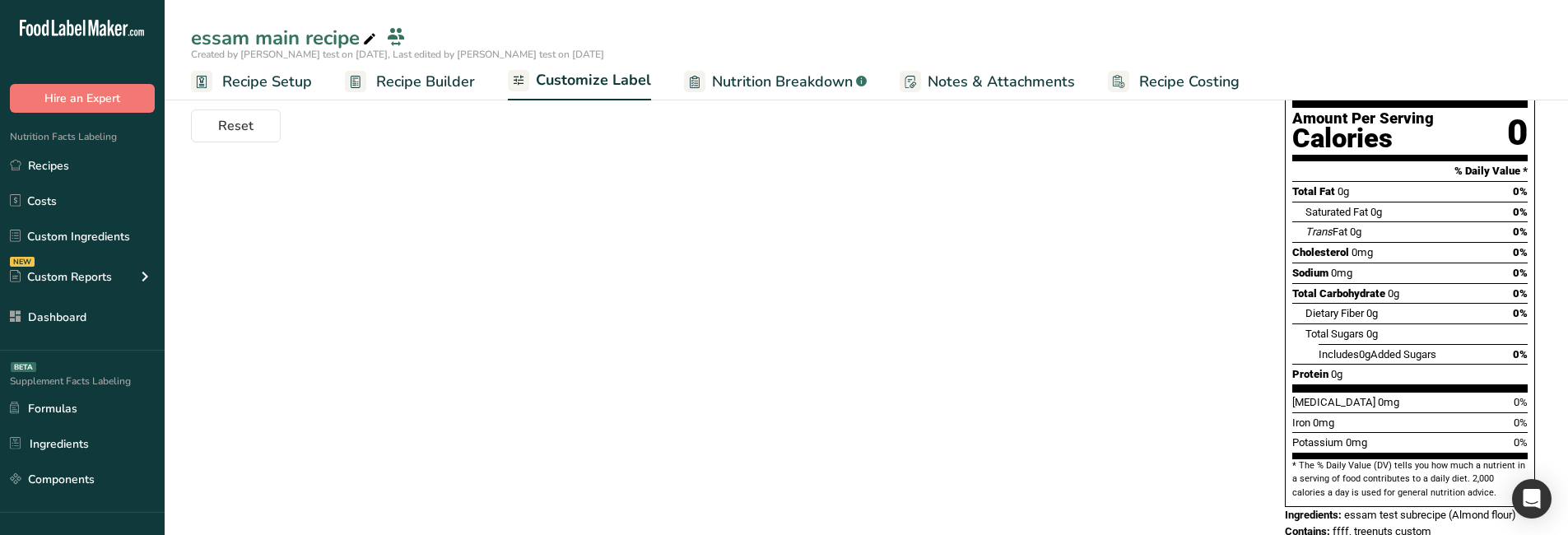
scroll to position [266, 0]
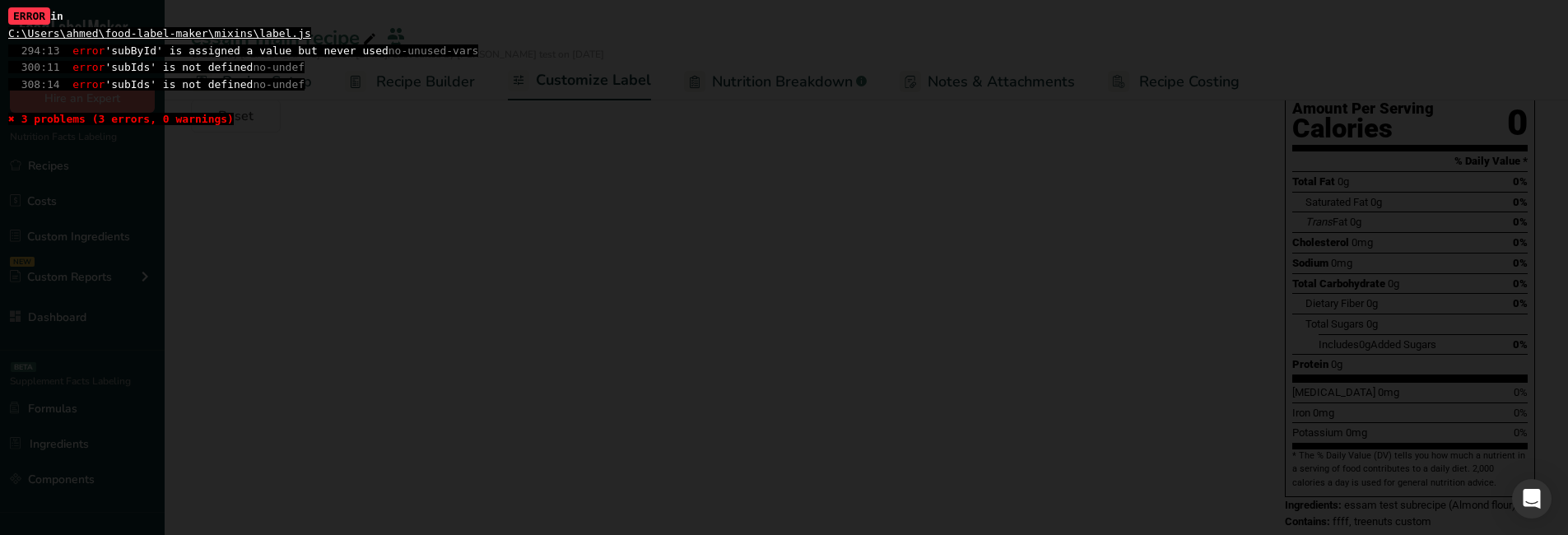
click at [135, 52] on span "294:13 error 'subById' is assigned a value but never used no-unused-vars" at bounding box center [242, 51] width 470 height 12
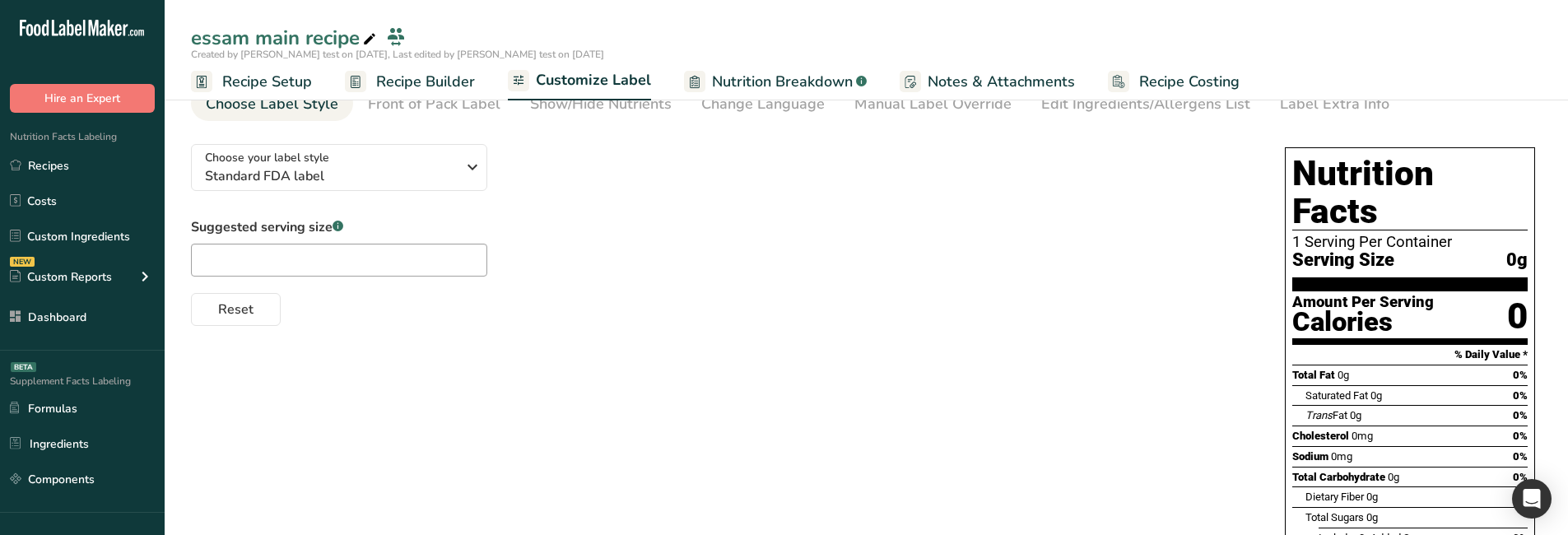
scroll to position [0, 0]
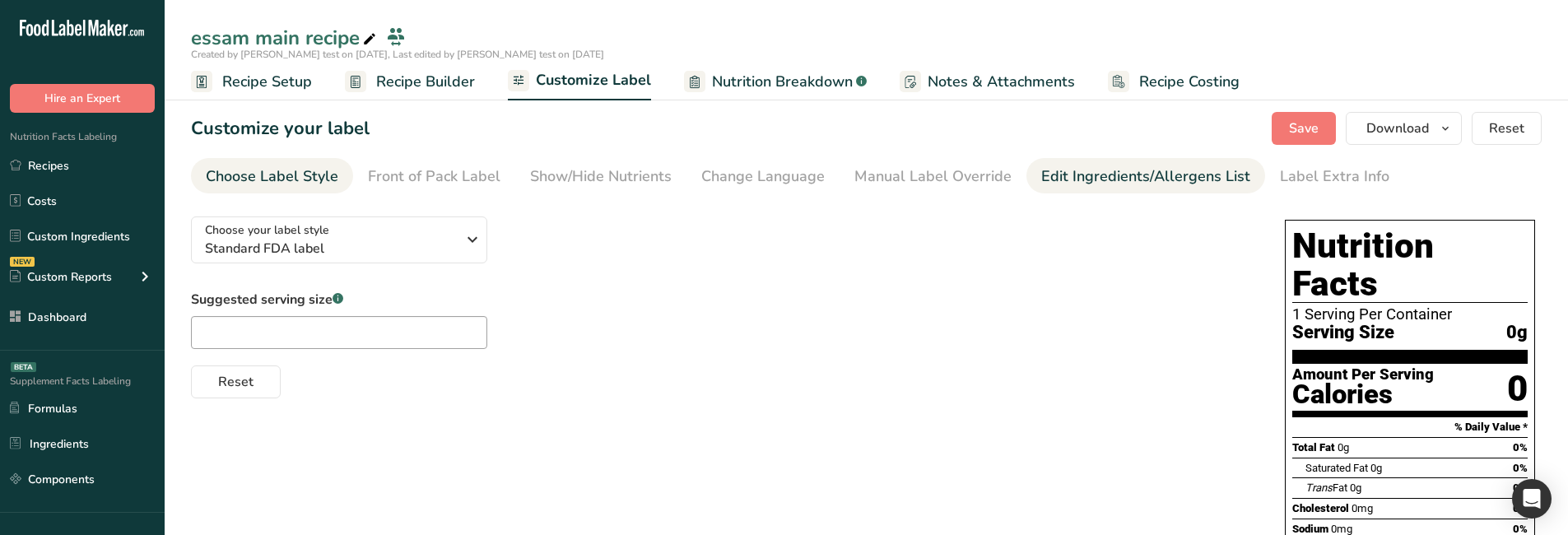
click at [1094, 175] on div "Edit Ingredients/Allergens List" at bounding box center [1146, 176] width 209 height 22
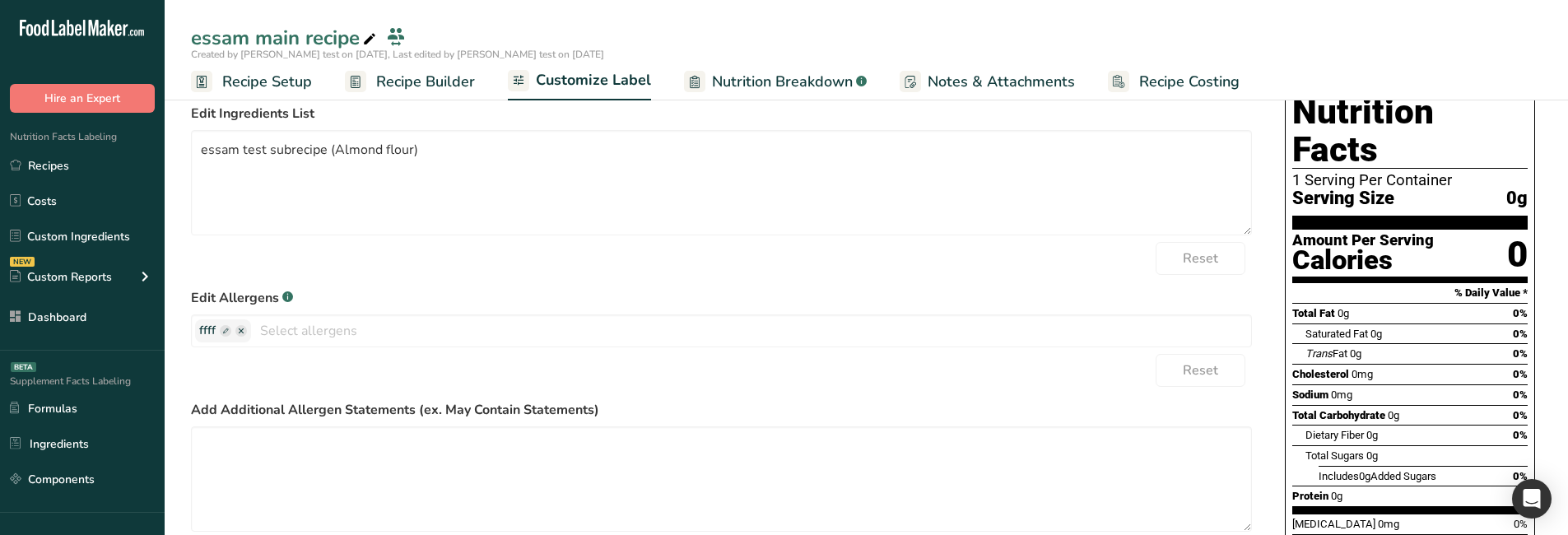
scroll to position [165, 0]
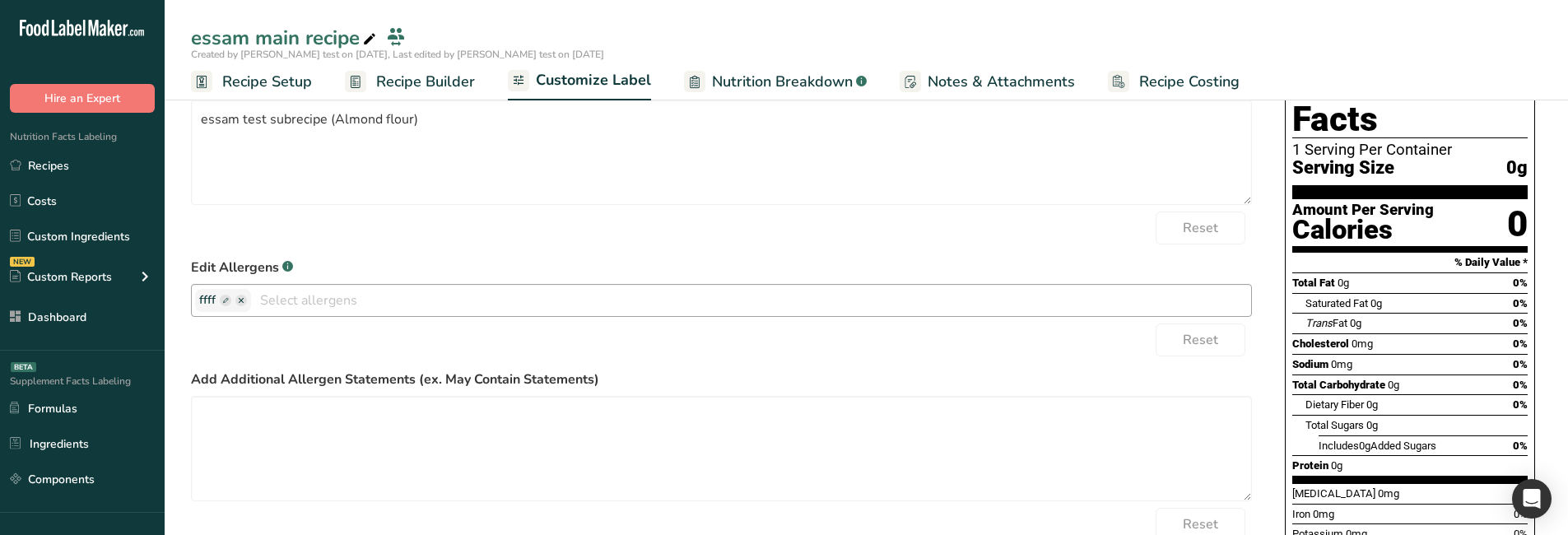
click at [226, 303] on rect "button" at bounding box center [226, 300] width 12 height 12
click at [328, 299] on ellipse "button" at bounding box center [334, 300] width 12 height 12
click at [228, 301] on rect "button" at bounding box center [226, 300] width 12 height 12
click at [245, 301] on input "ffff" at bounding box center [261, 300] width 125 height 22
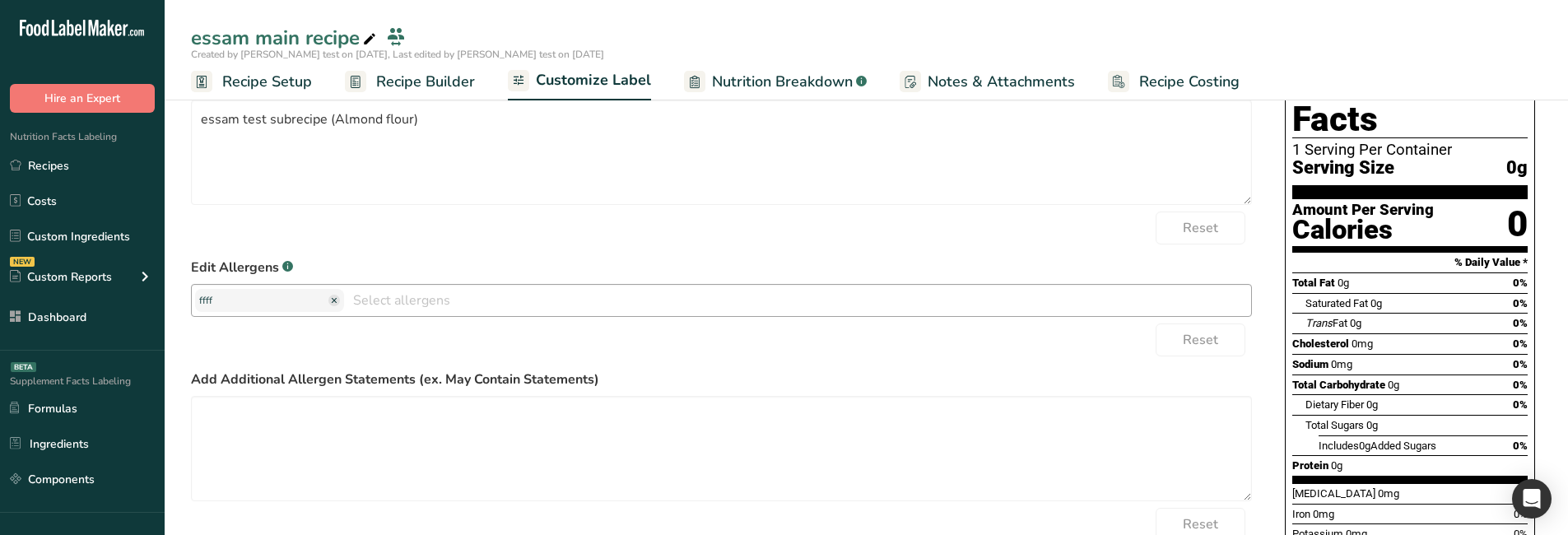
click at [245, 301] on input "ffff" at bounding box center [261, 300] width 125 height 22
click at [328, 304] on ellipse "button" at bounding box center [334, 300] width 12 height 12
click at [623, 242] on div "Reset" at bounding box center [720, 228] width 1060 height 33
click at [240, 302] on ellipse "button" at bounding box center [241, 300] width 12 height 12
click at [634, 238] on div "Reset" at bounding box center [720, 228] width 1060 height 33
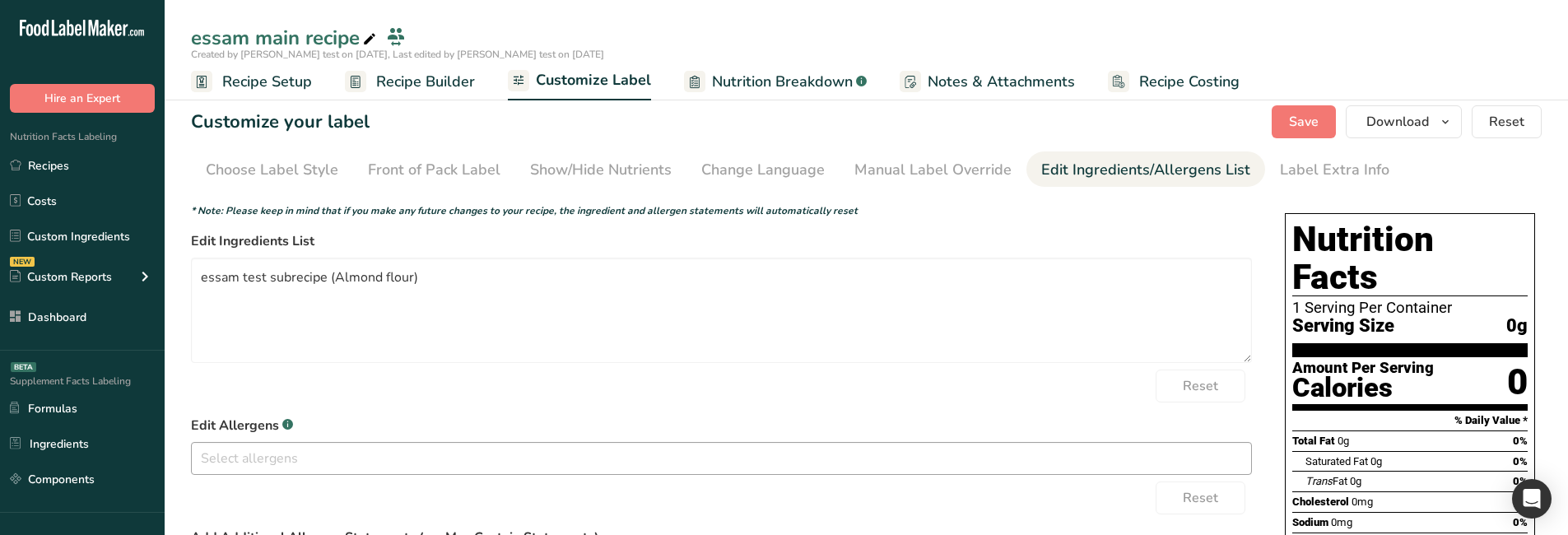
scroll to position [0, 0]
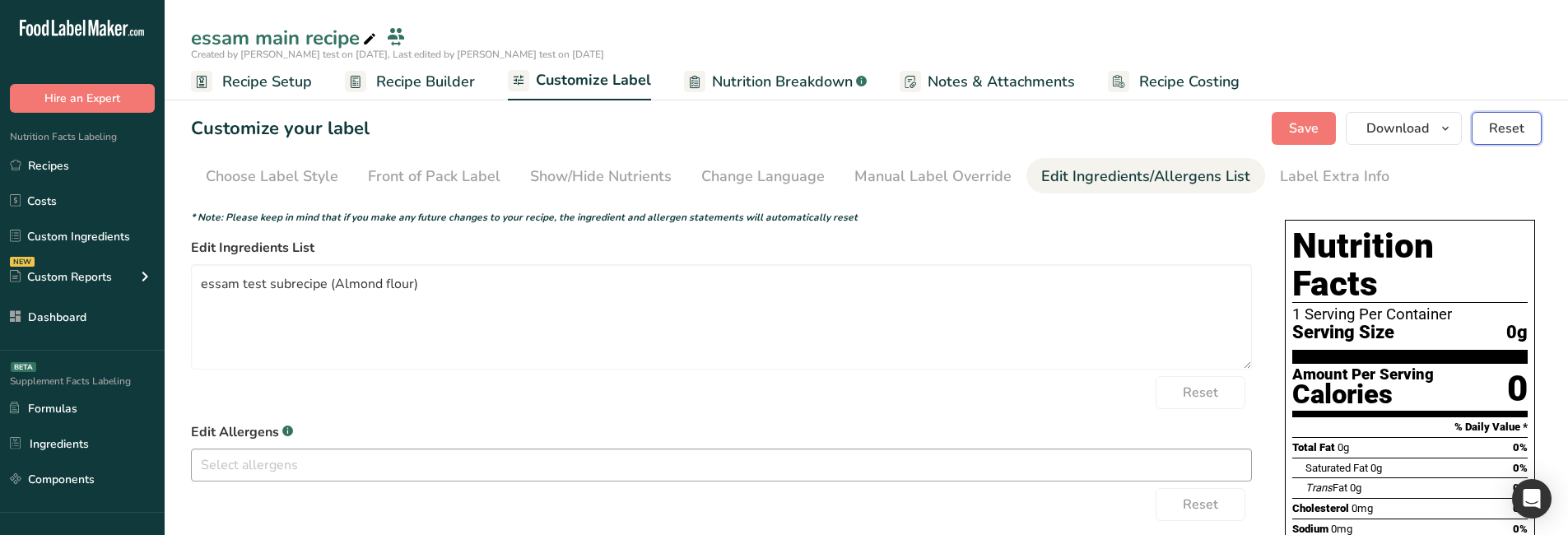
click at [1504, 125] on span "Reset" at bounding box center [1506, 128] width 36 height 20
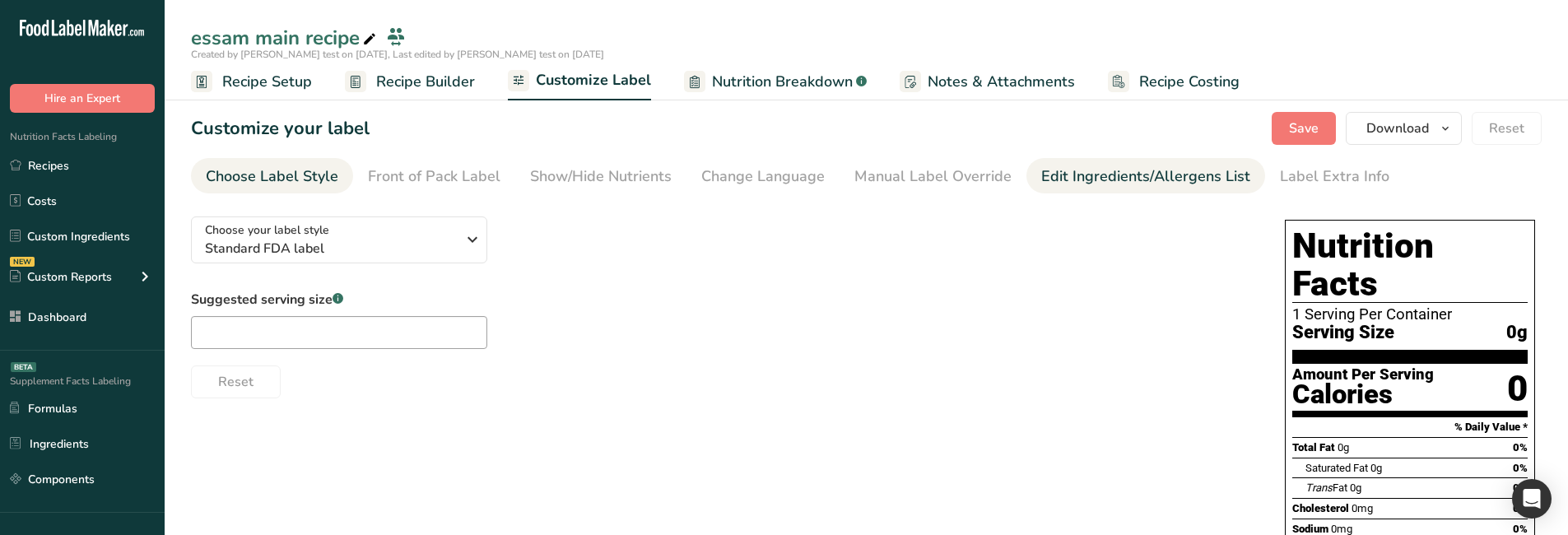
click at [1139, 172] on div "Edit Ingredients/Allergens List" at bounding box center [1146, 176] width 209 height 22
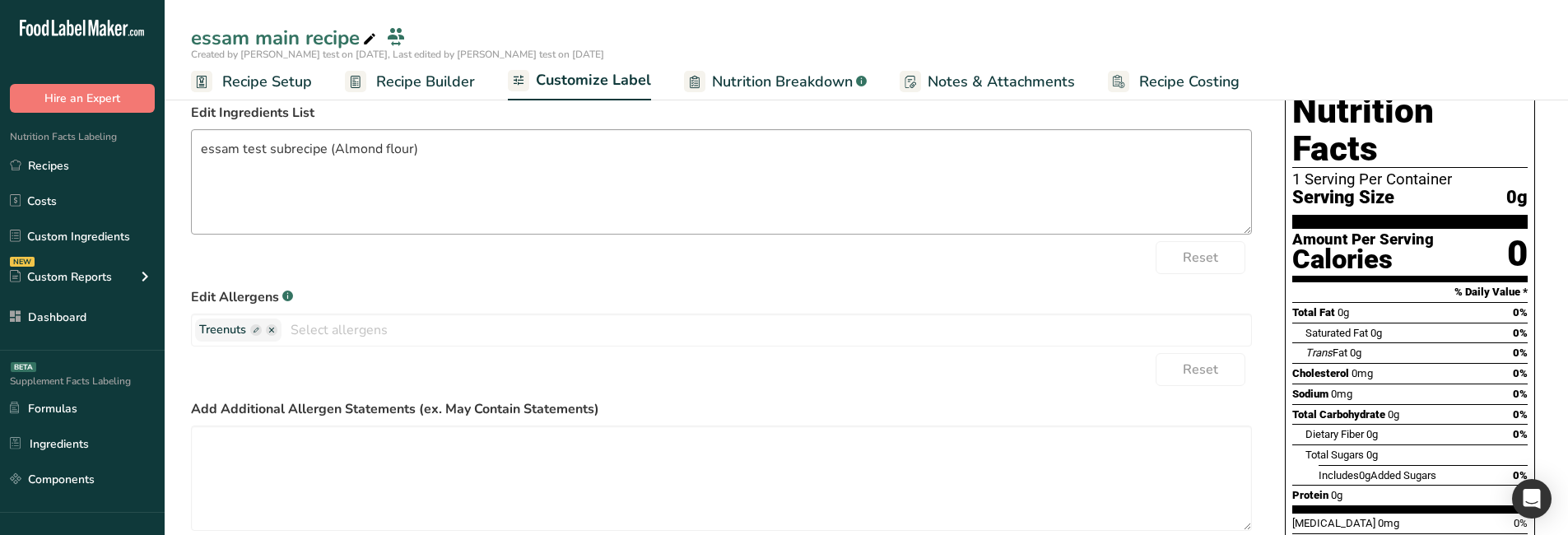
scroll to position [165, 0]
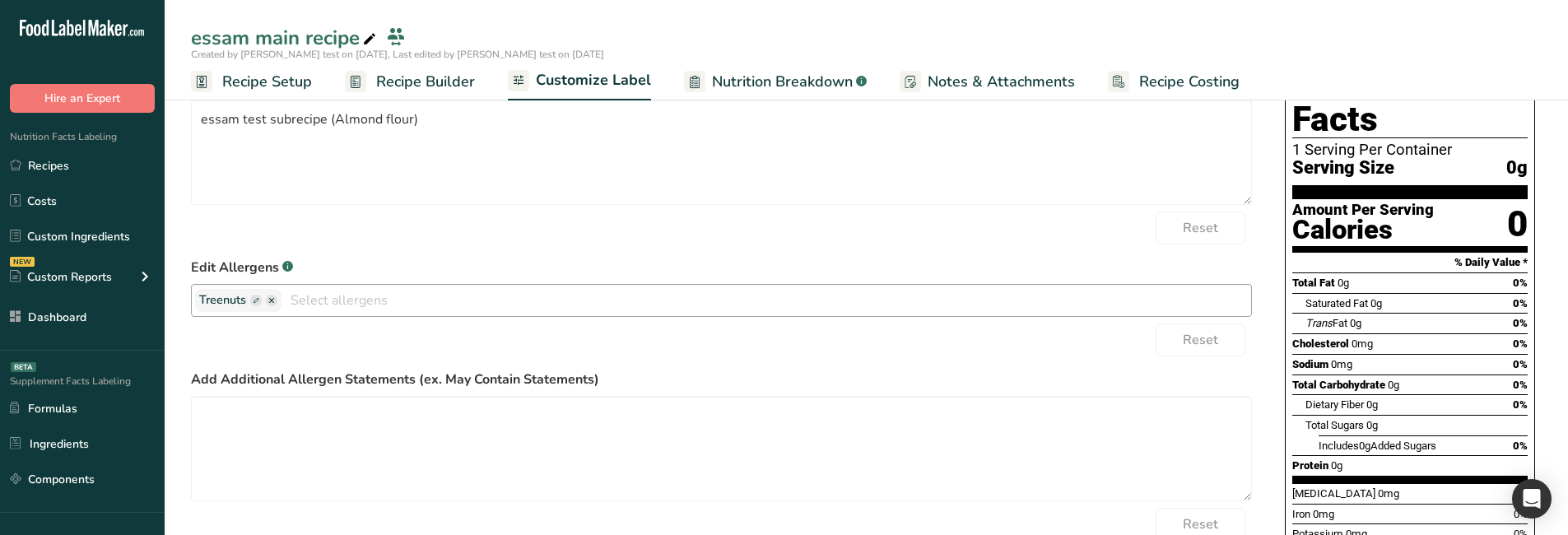
click at [344, 313] on input "text" at bounding box center [766, 300] width 970 height 26
drag, startPoint x: 306, startPoint y: 327, endPoint x: 531, endPoint y: 236, distance: 242.7
click at [307, 326] on link "Soy" at bounding box center [721, 332] width 1059 height 27
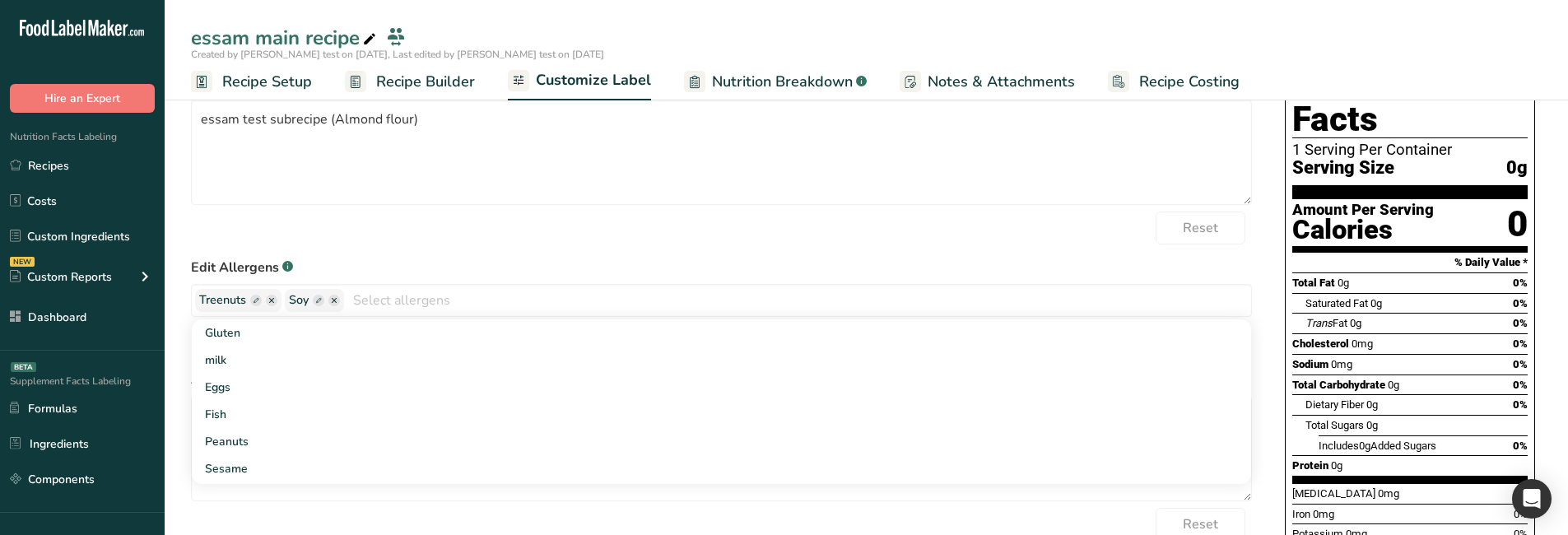
click at [533, 235] on div "Reset" at bounding box center [720, 228] width 1060 height 33
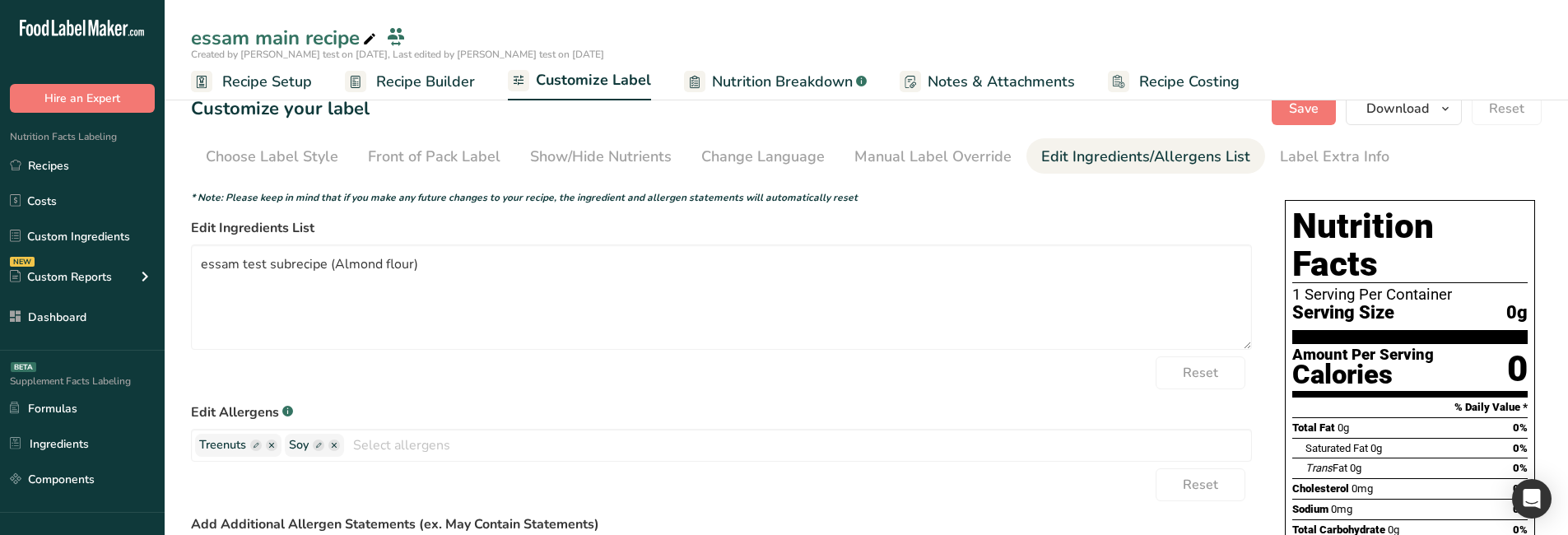
scroll to position [0, 0]
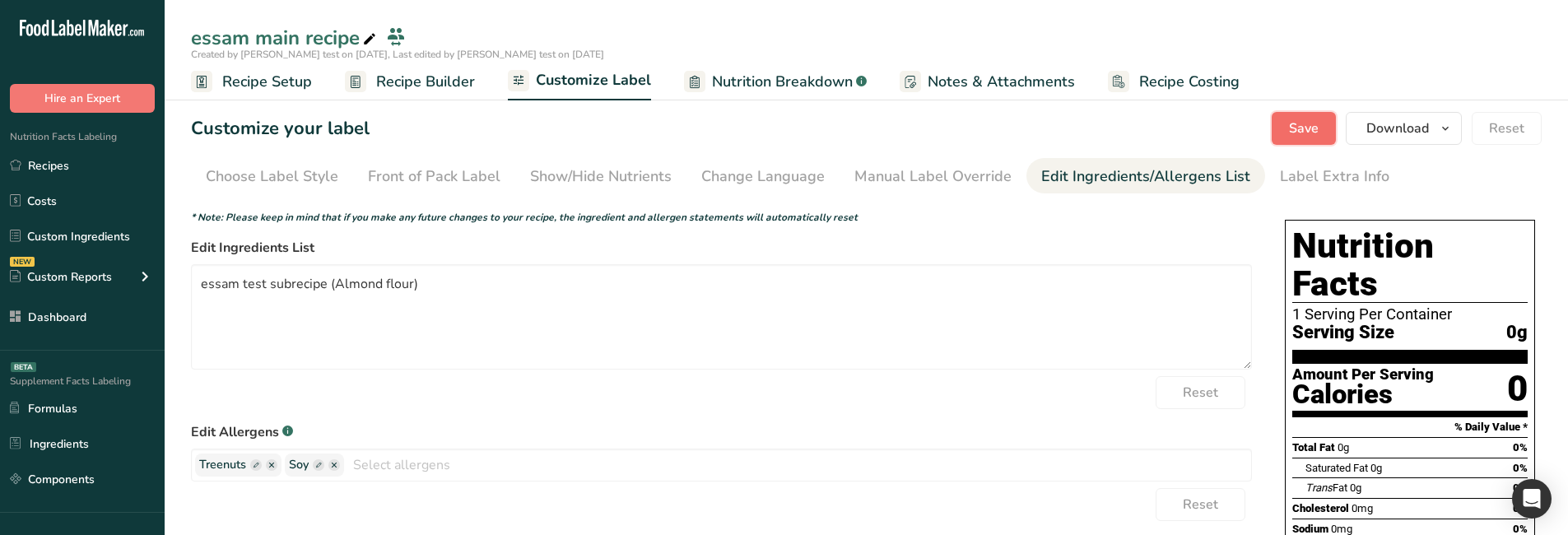
click at [1281, 129] on button "Save" at bounding box center [1303, 128] width 65 height 33
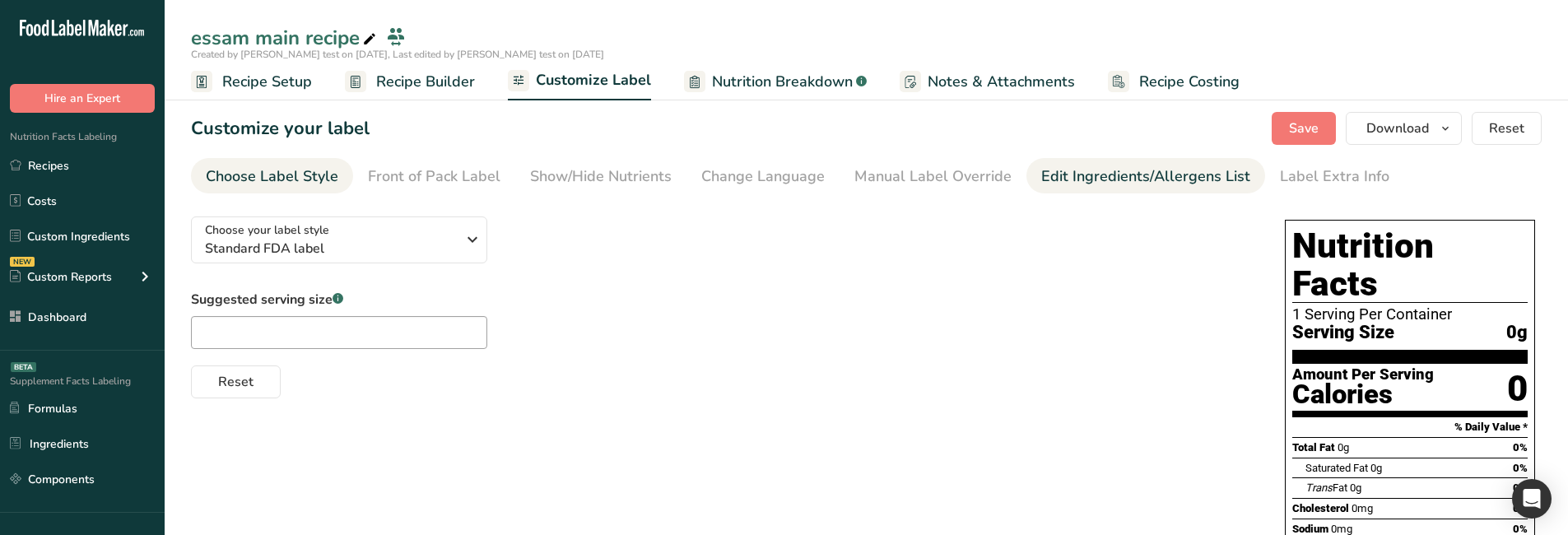
click at [1088, 165] on link "Edit Ingredients/Allergens List" at bounding box center [1146, 176] width 209 height 37
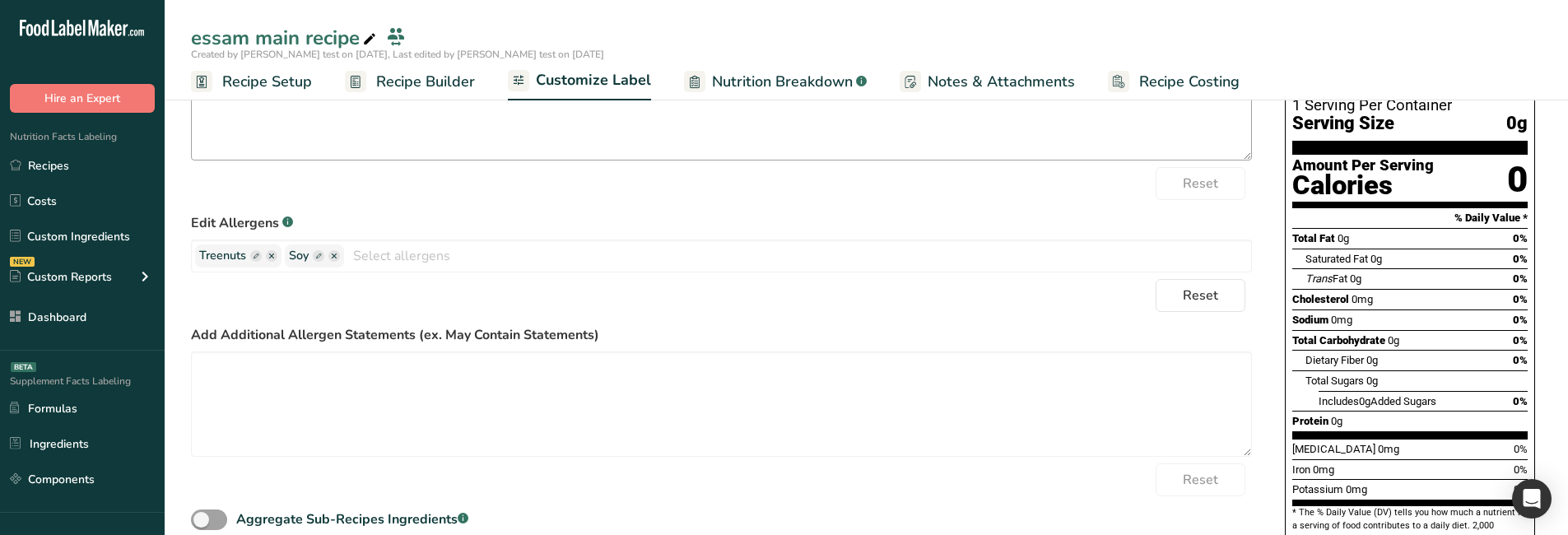
scroll to position [266, 0]
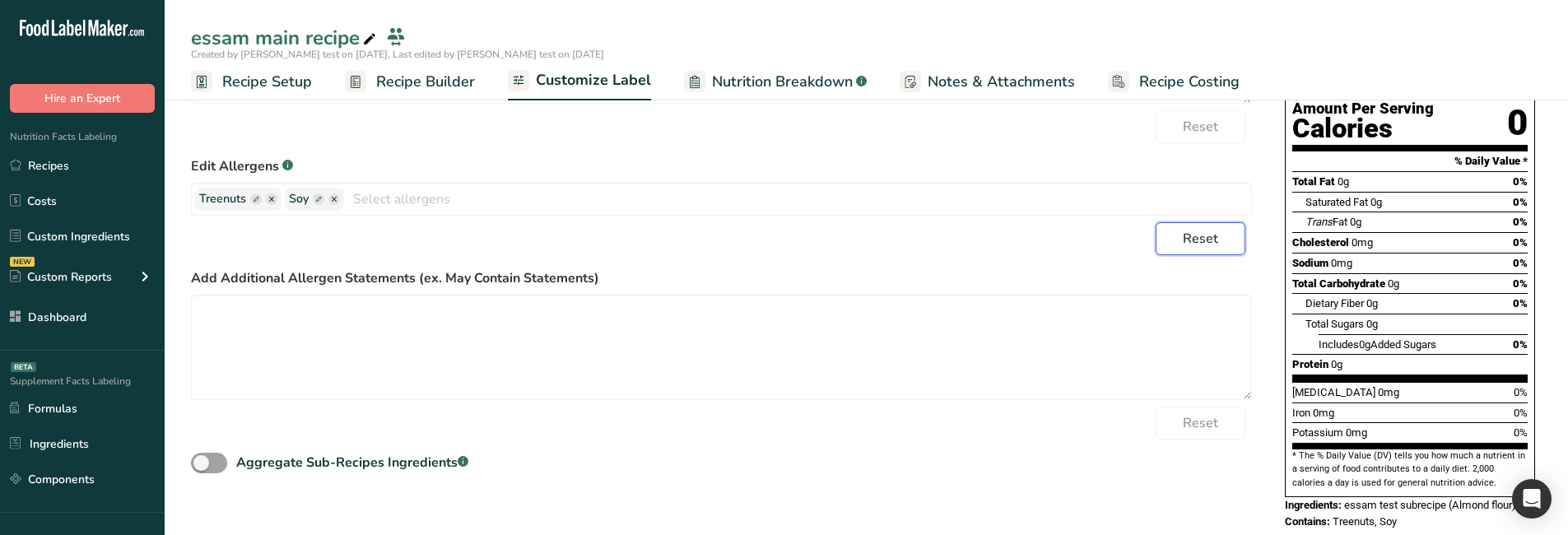
click at [1213, 247] on span "Reset" at bounding box center [1200, 239] width 36 height 20
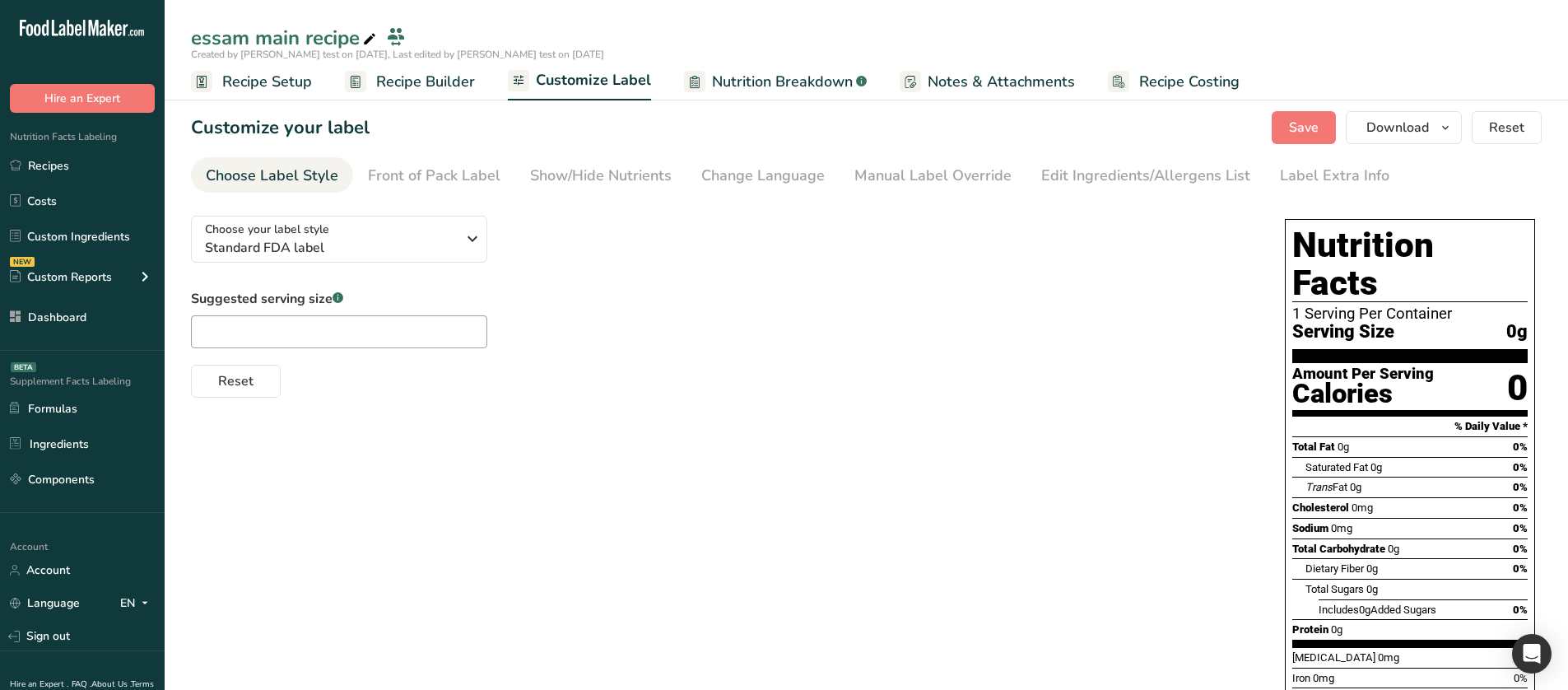
scroll to position [0, 0]
click at [1094, 177] on div "Edit Ingredients/Allergens List" at bounding box center [1146, 176] width 209 height 22
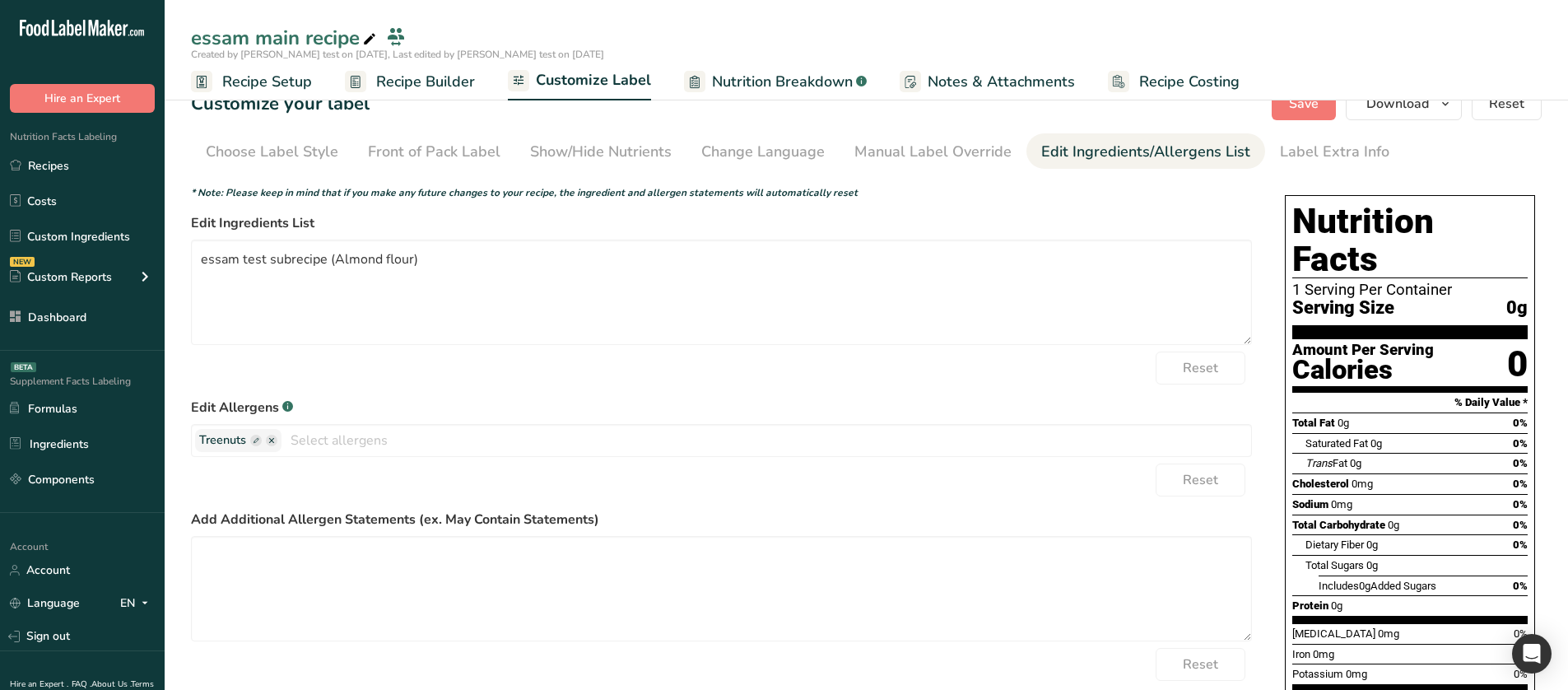
scroll to position [111, 0]
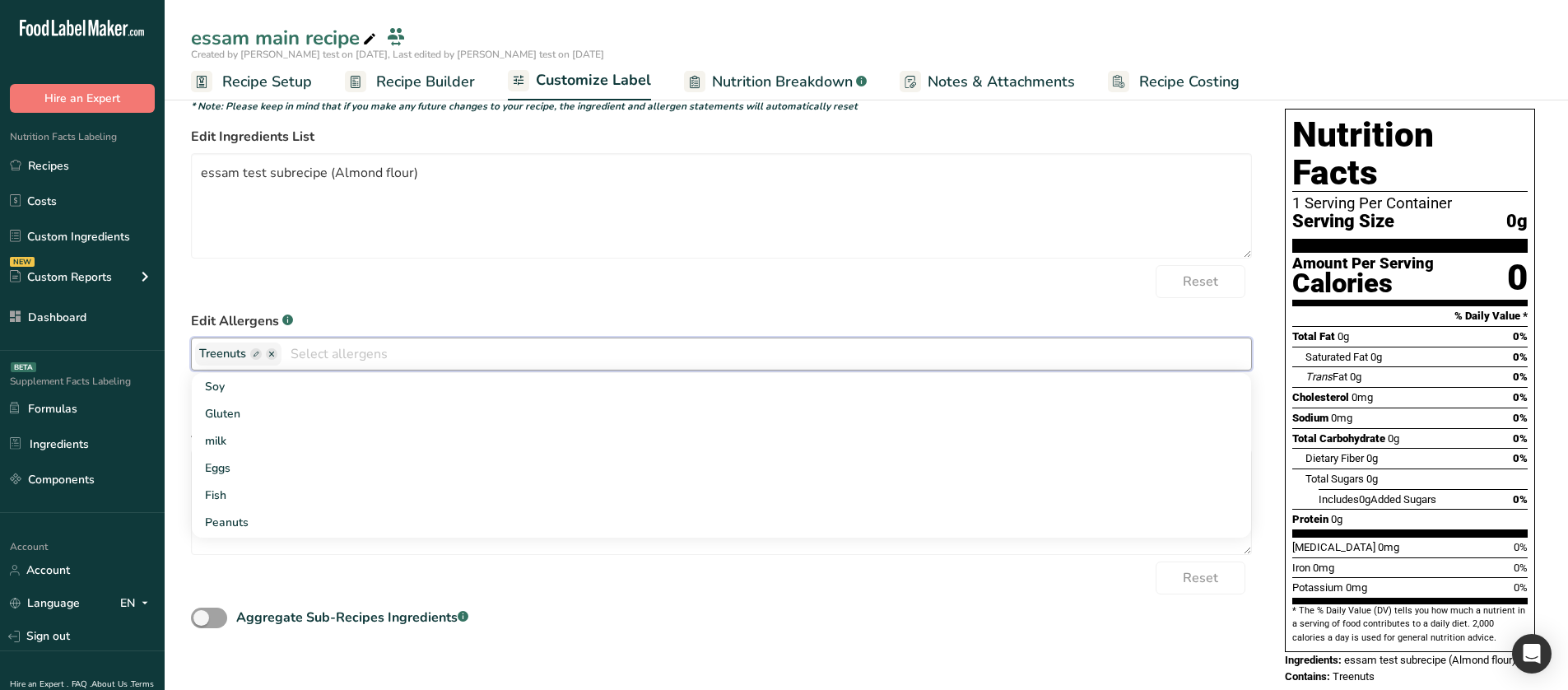
click at [335, 355] on input "text" at bounding box center [766, 354] width 970 height 26
click at [378, 303] on form "* Note: Please keep in mind that if you make any future changes to your recipe,…" at bounding box center [720, 365] width 1060 height 533
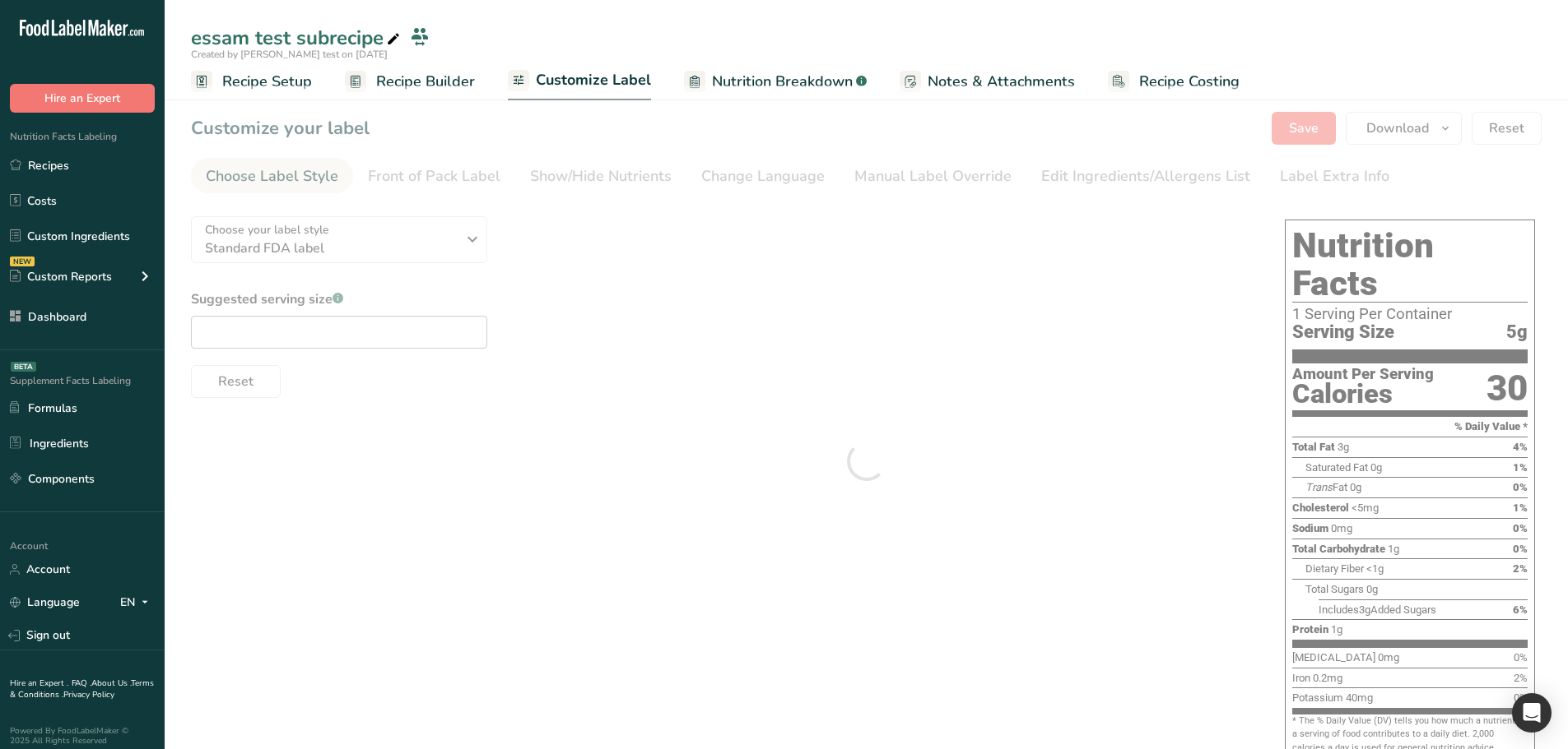
type textarea "Almond flour"
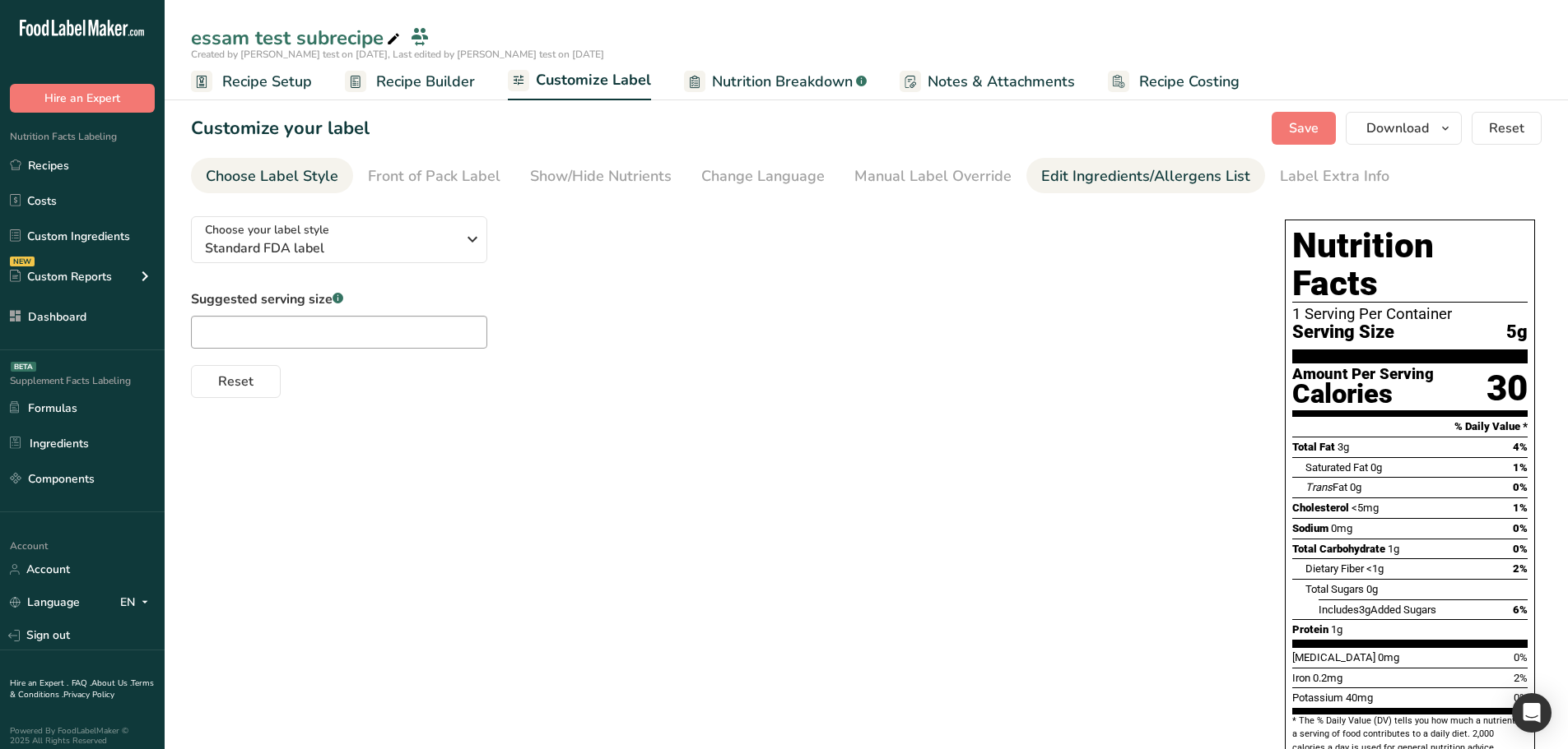
click at [1123, 178] on div "Edit Ingredients/Allergens List" at bounding box center [1146, 176] width 209 height 22
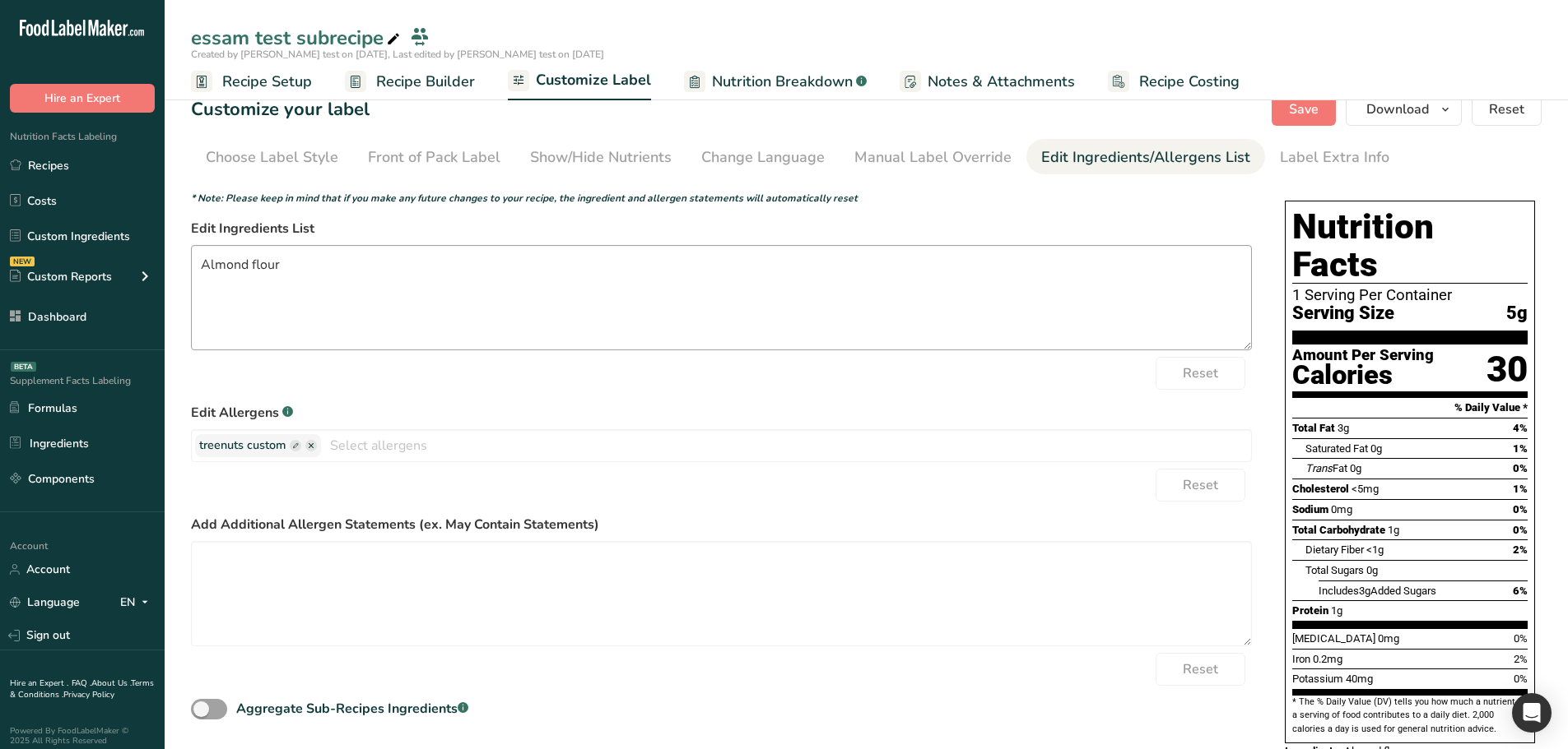
scroll to position [51, 0]
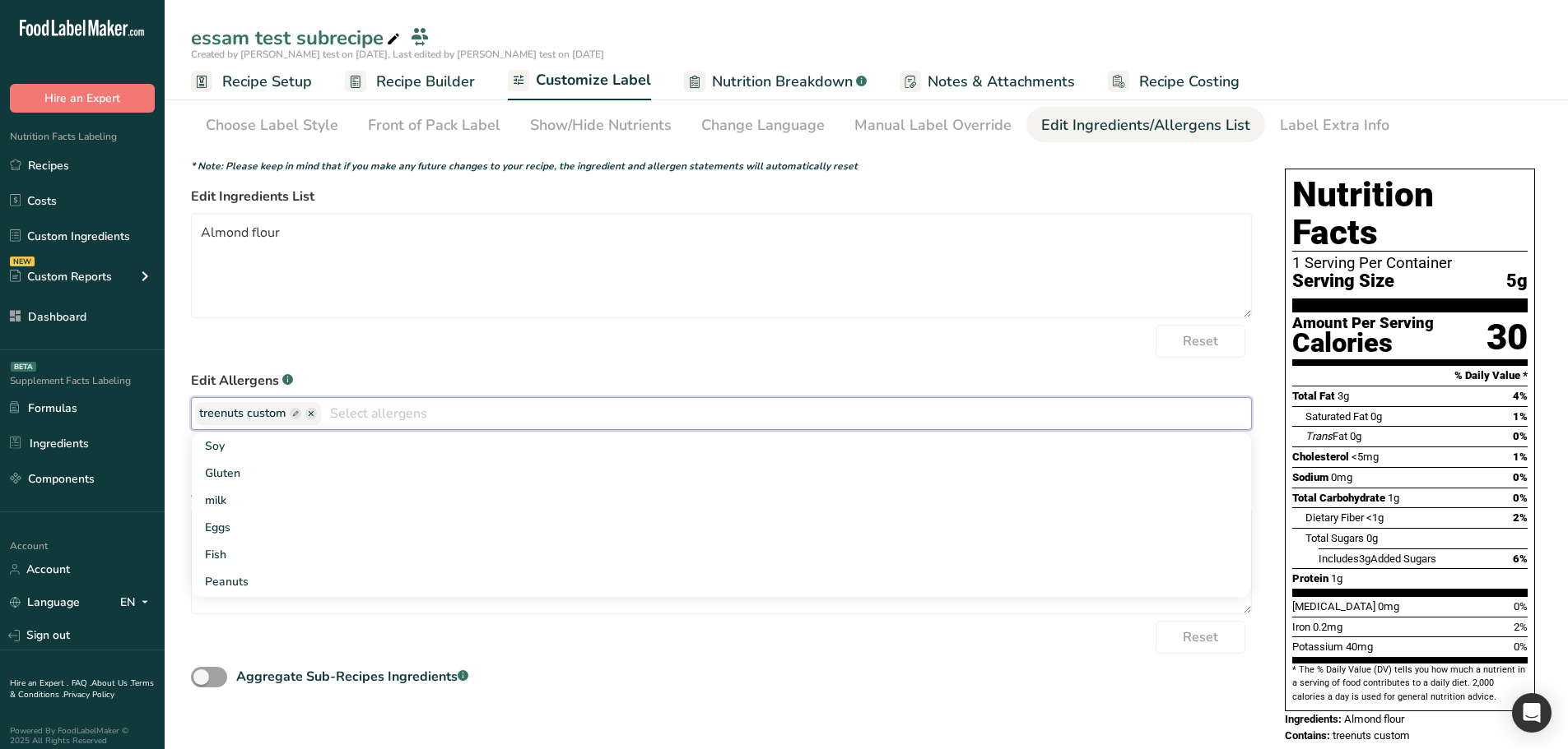
click at [469, 403] on input "text" at bounding box center [786, 413] width 930 height 26
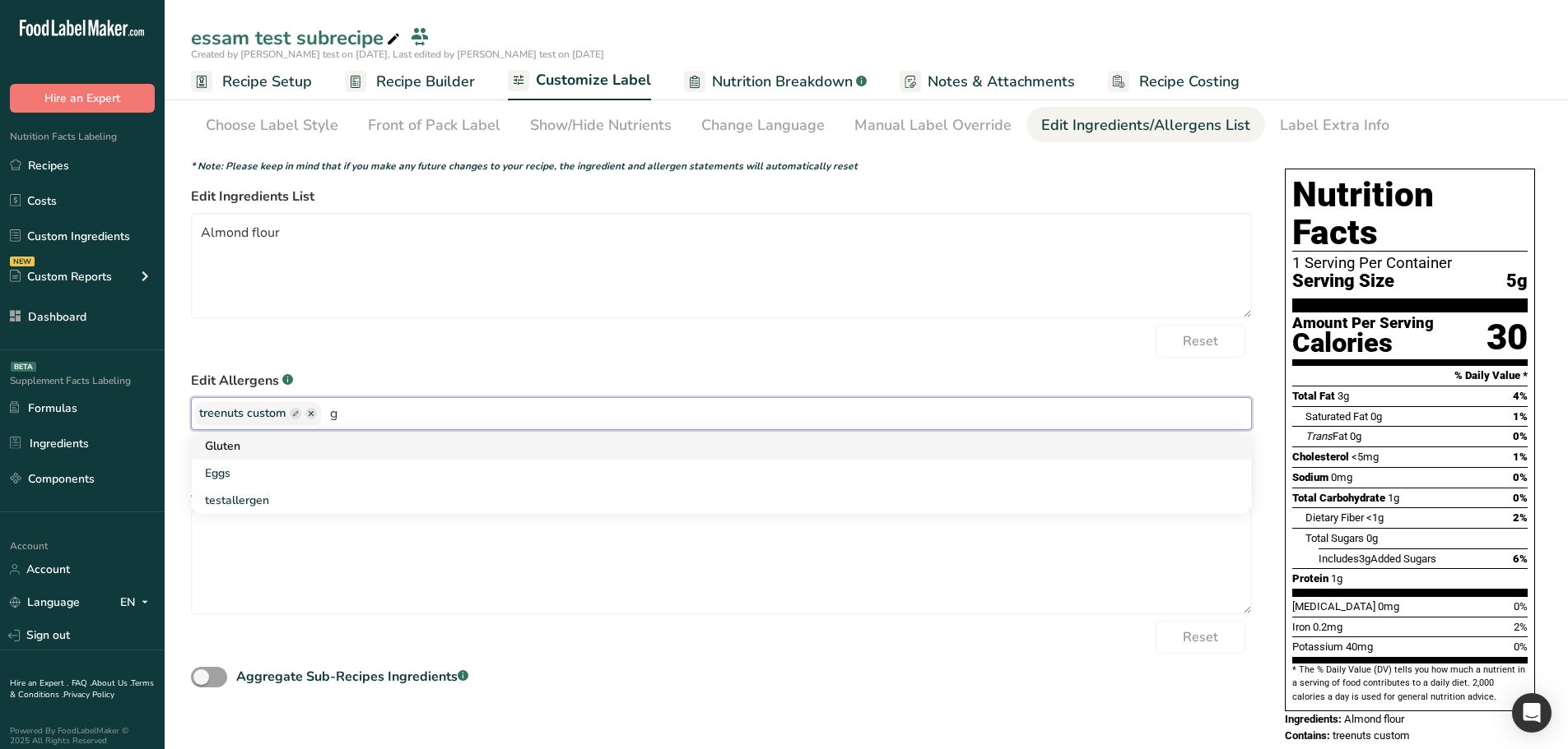
type input "g"
click at [350, 452] on link "Gluten" at bounding box center [721, 446] width 1059 height 27
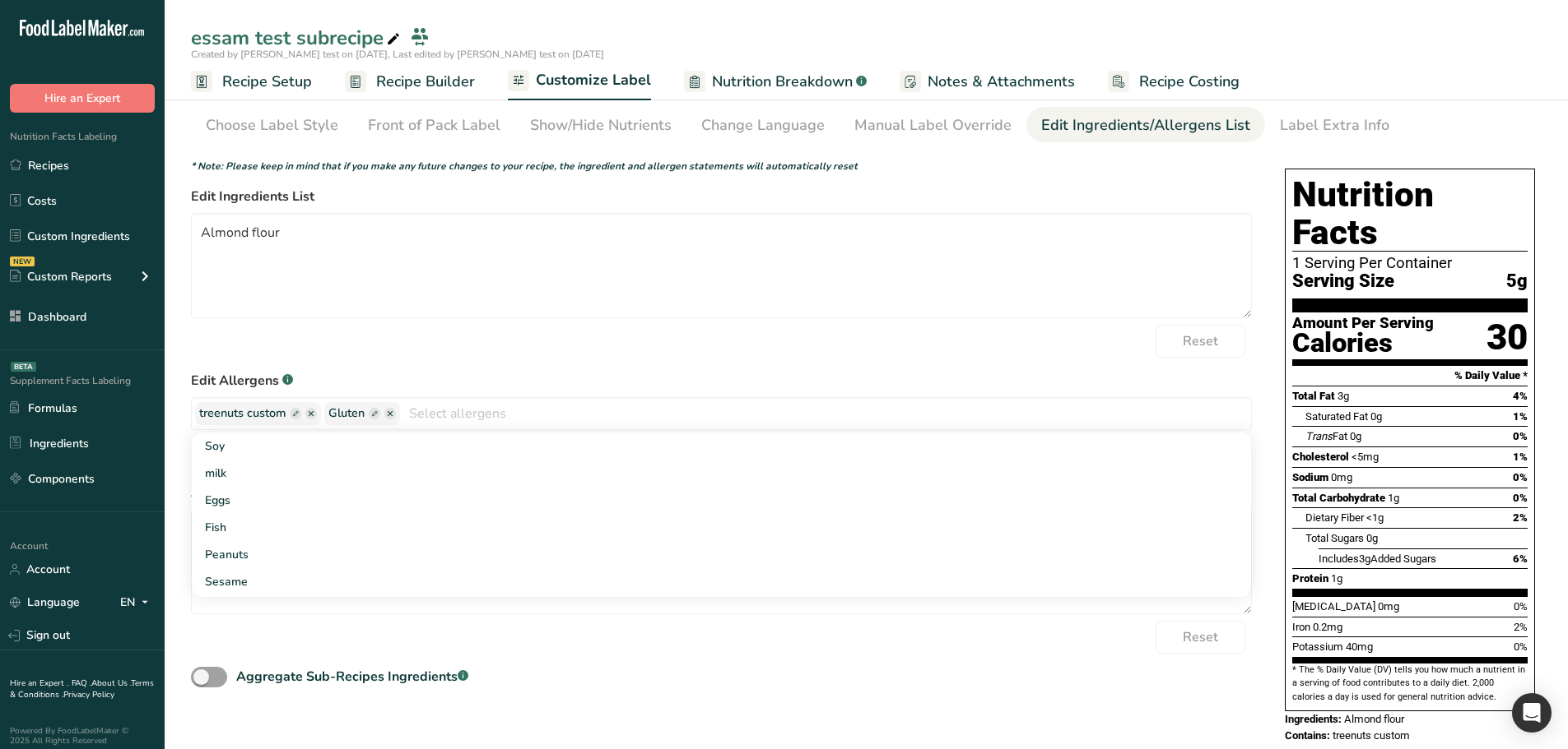
click at [689, 362] on form "* Note: Please keep in mind that if you make any future changes to your recipe,…" at bounding box center [720, 425] width 1060 height 532
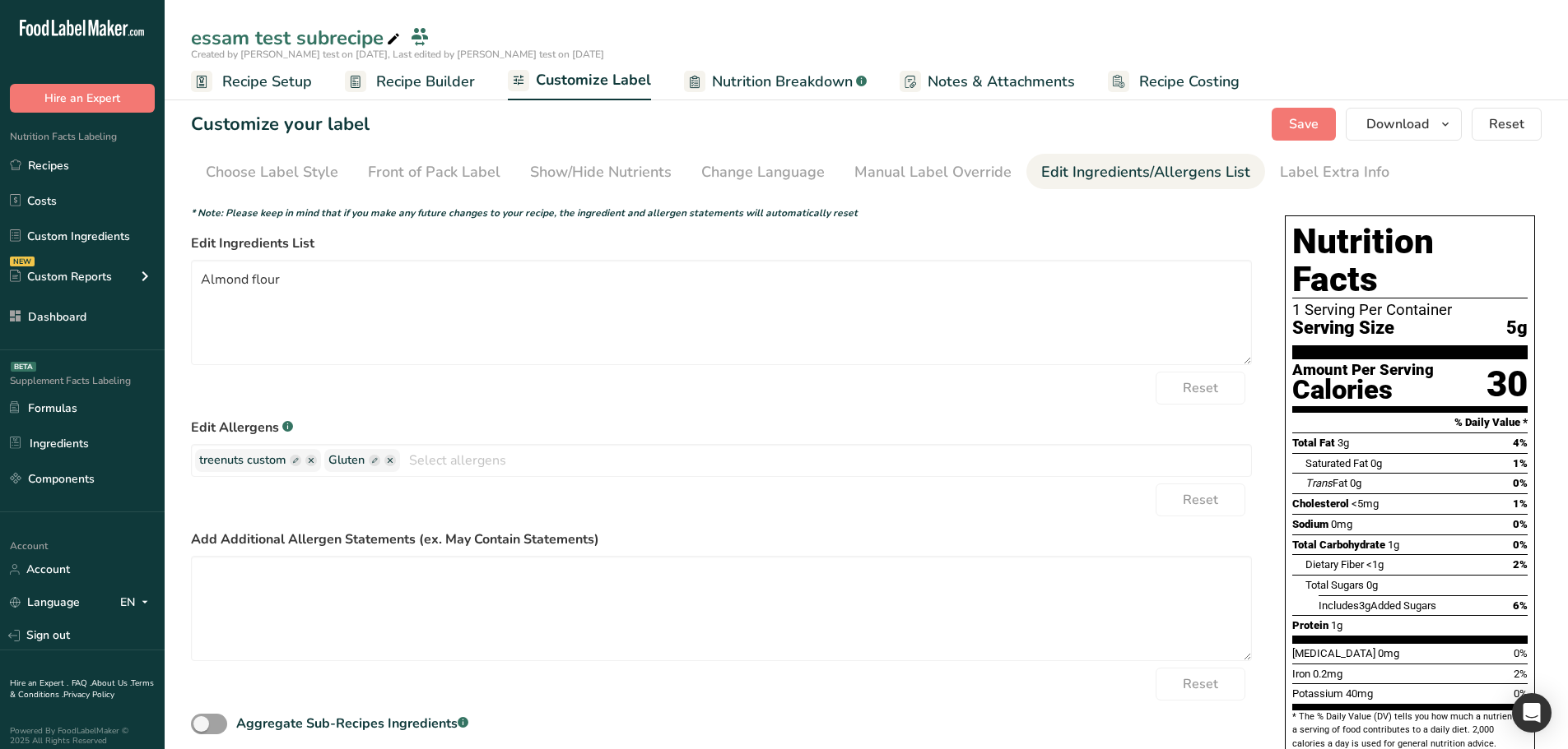
scroll to position [0, 0]
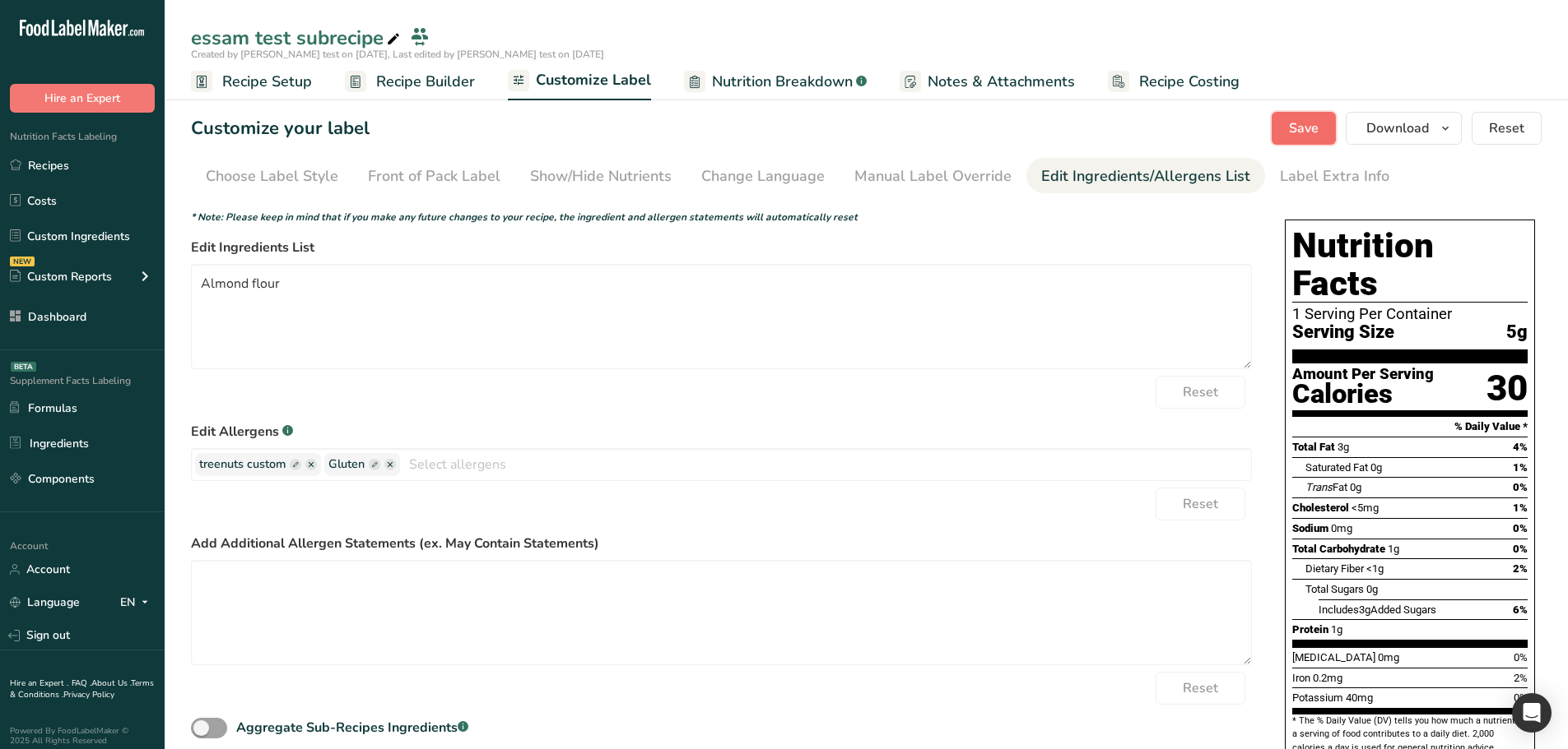
click at [1295, 139] on button "Save" at bounding box center [1303, 128] width 65 height 33
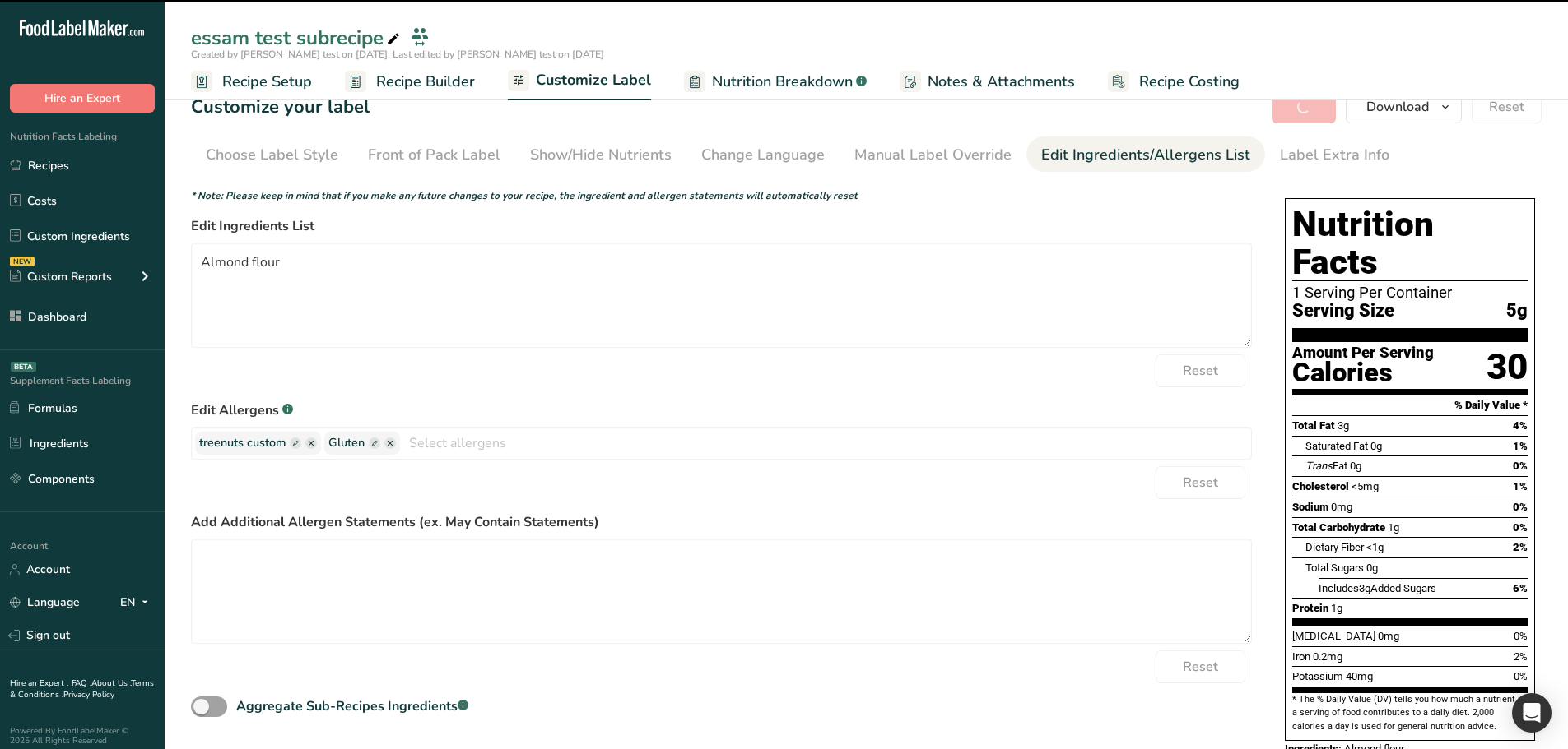
scroll to position [51, 0]
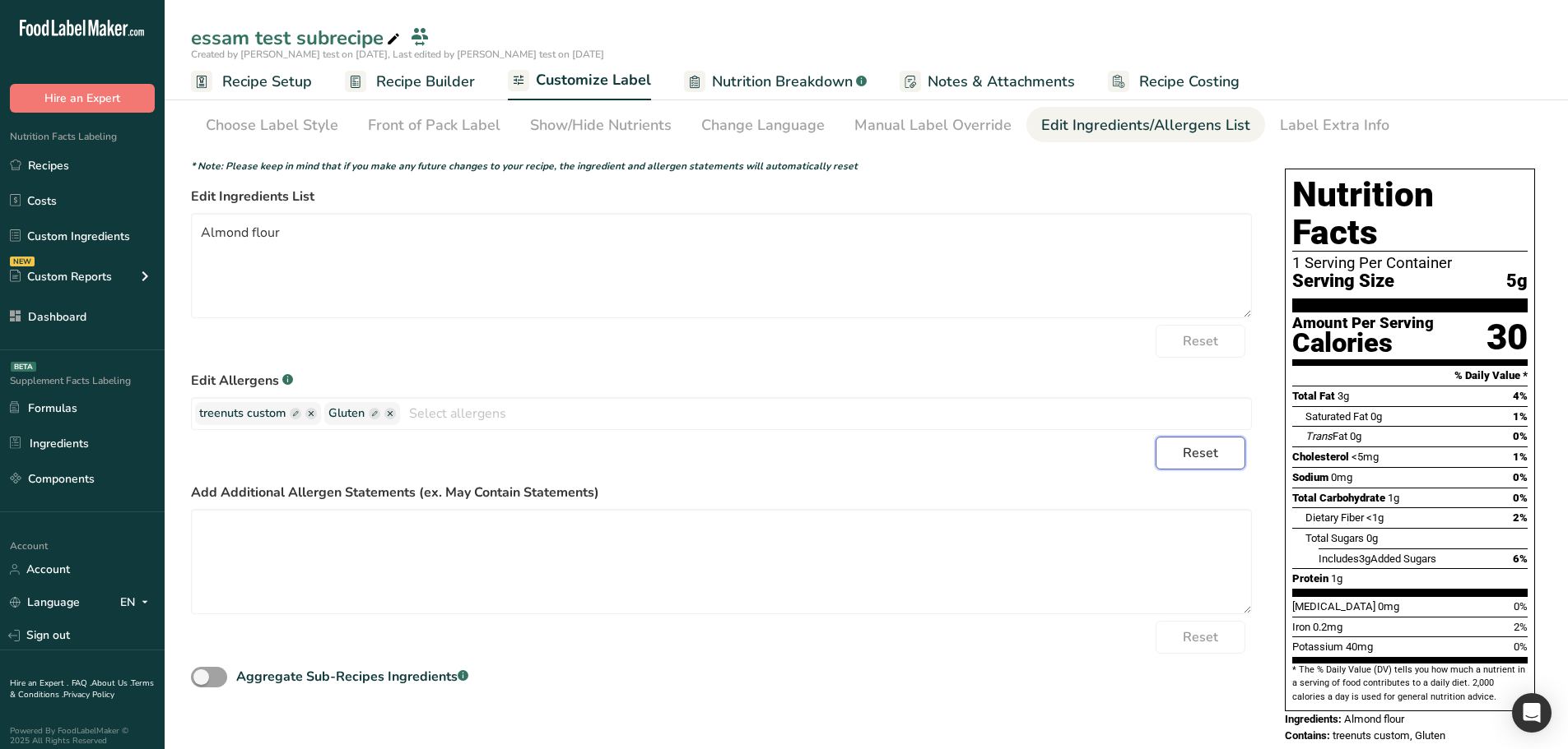
click at [1224, 458] on button "Reset" at bounding box center [1200, 453] width 89 height 33
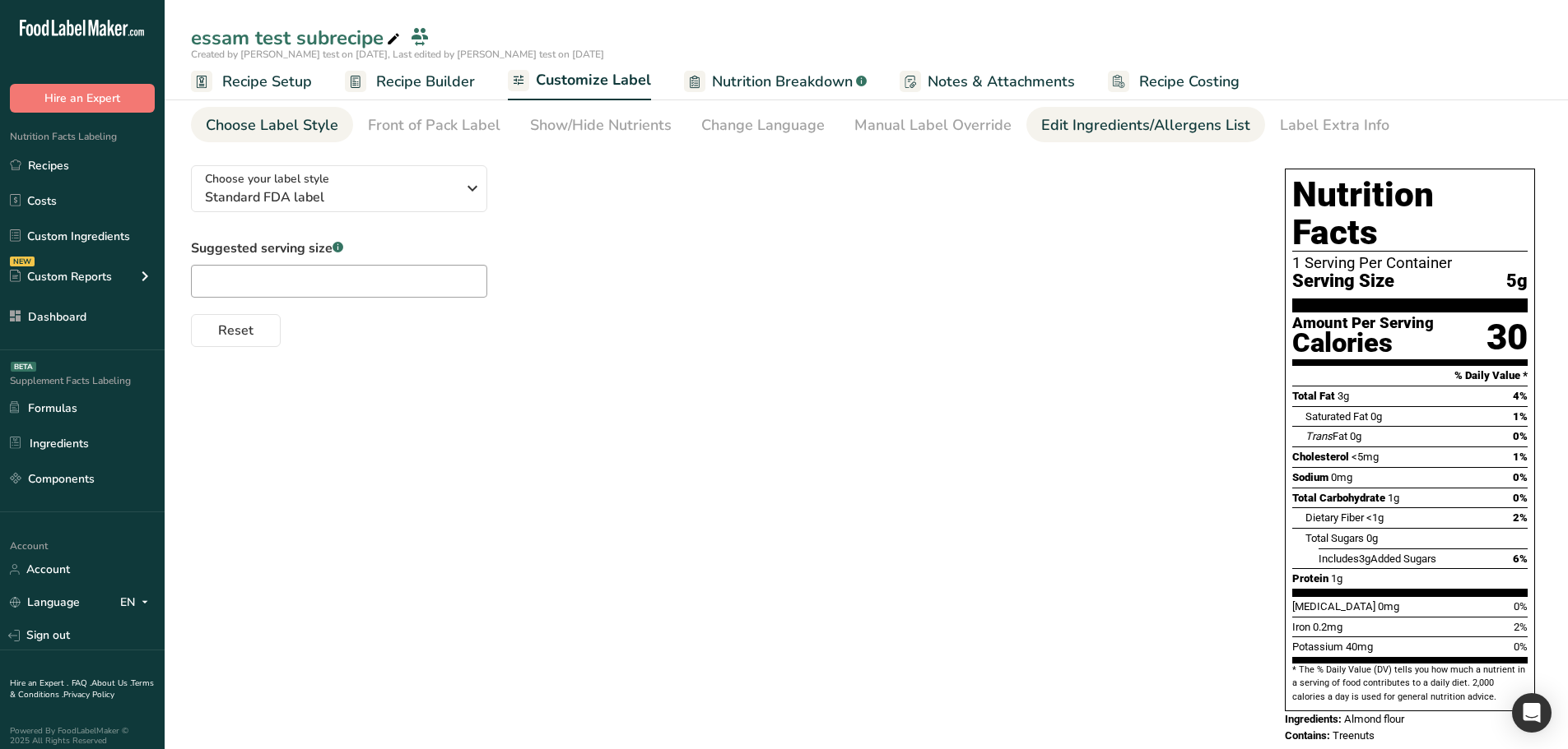
click at [1094, 125] on div "Edit Ingredients/Allergens List" at bounding box center [1146, 125] width 209 height 22
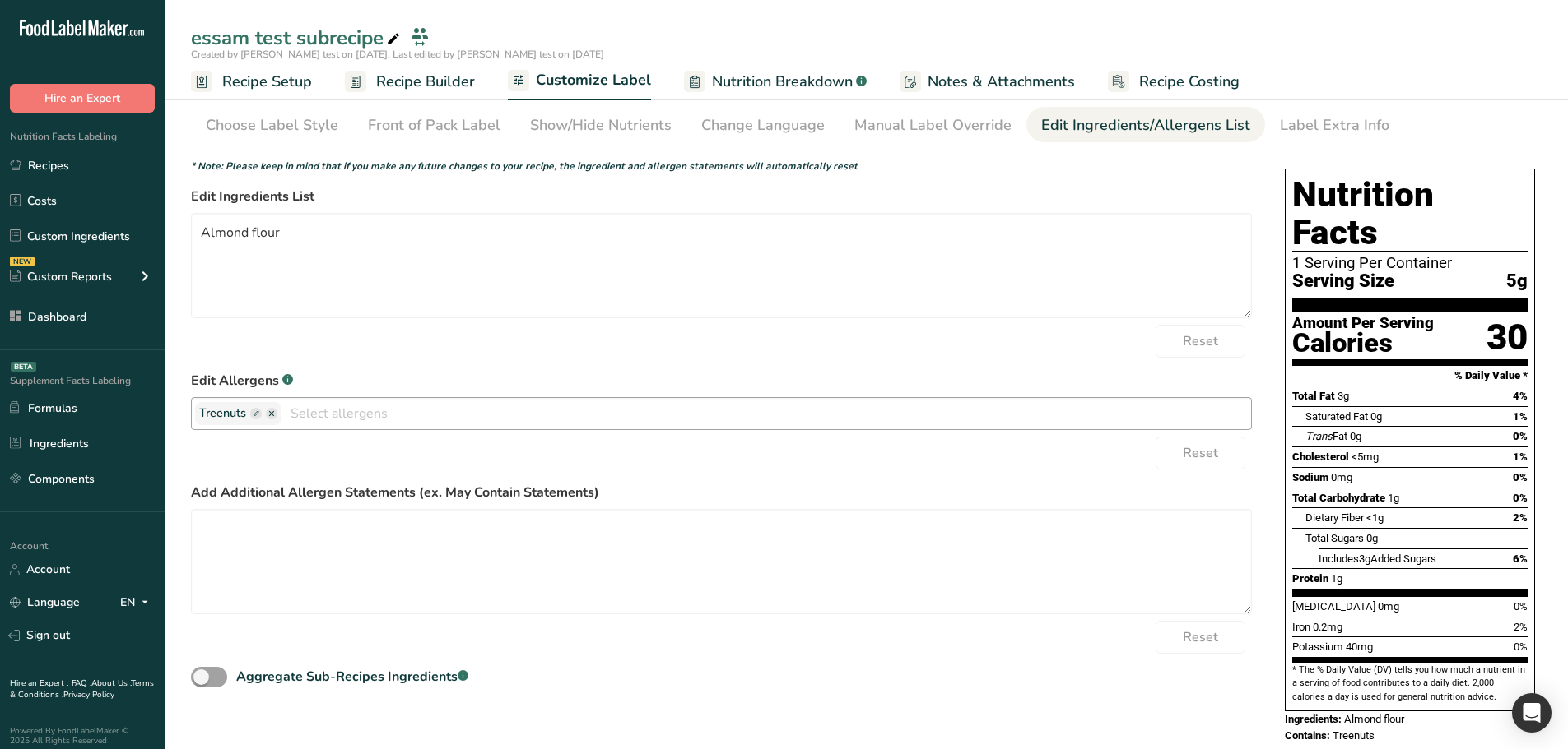
click at [258, 414] on rect "button" at bounding box center [256, 414] width 12 height 12
click at [258, 414] on input "text" at bounding box center [261, 414] width 125 height 22
type input "ssaassaas"
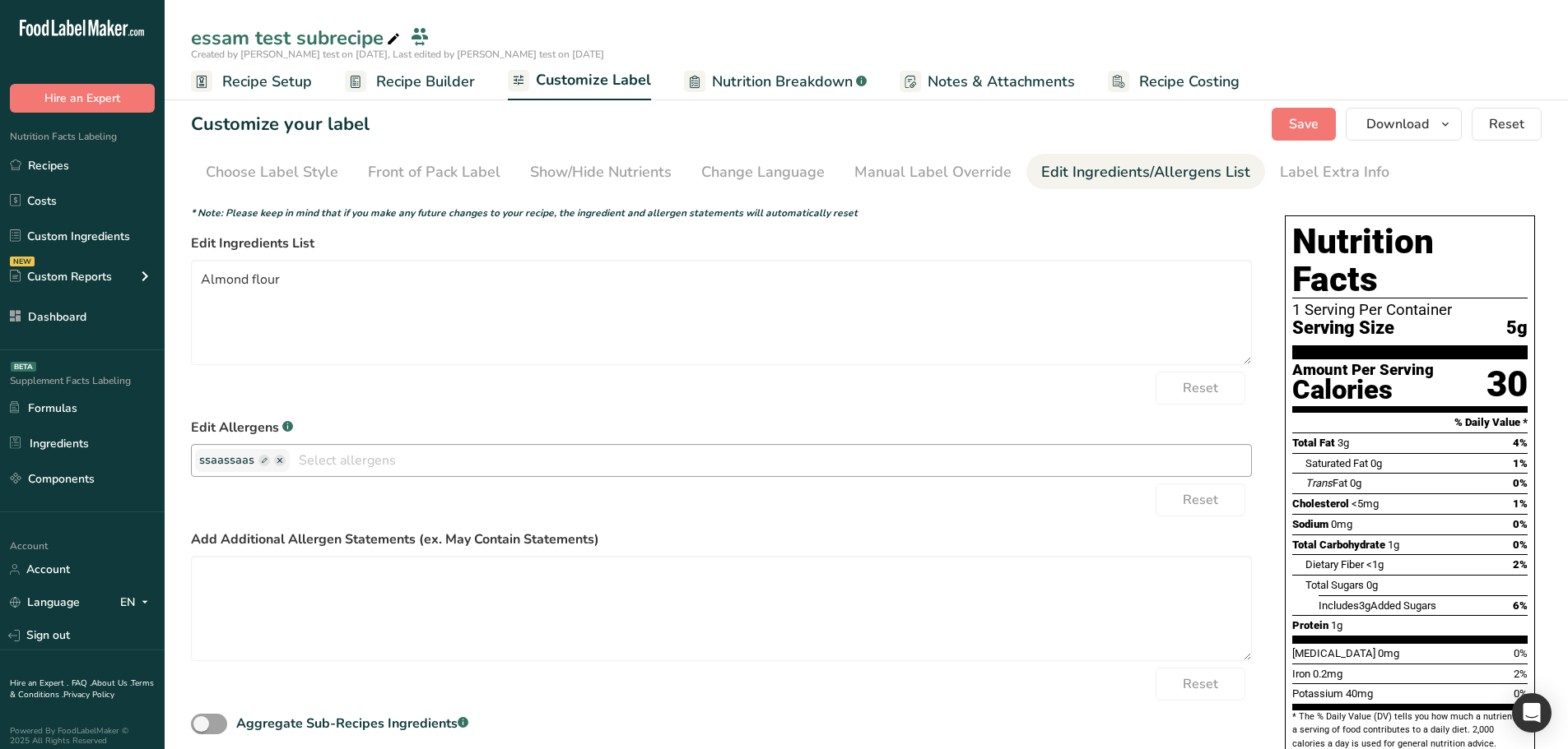
scroll to position [0, 0]
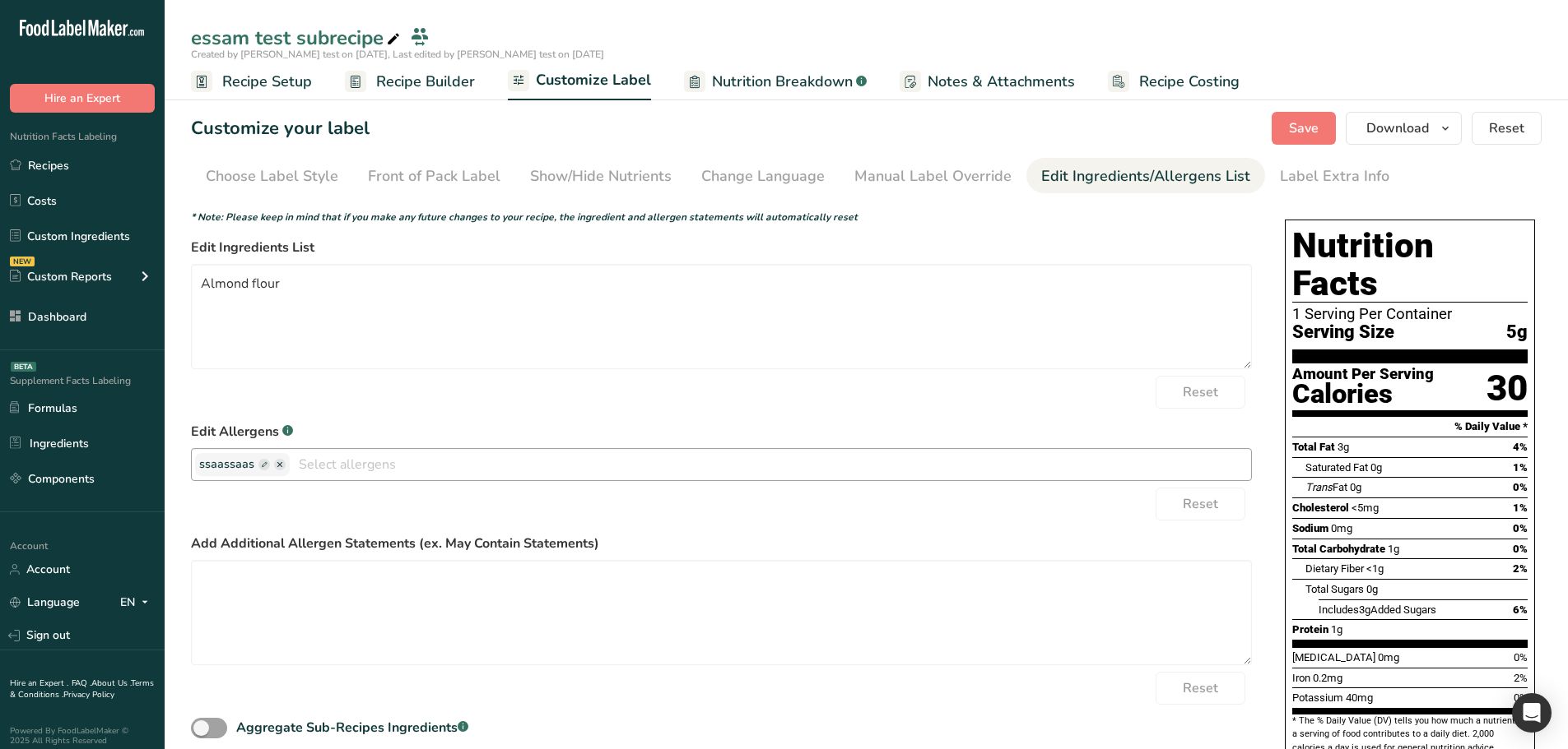
click at [1286, 149] on section "Customize your label Save Download Choose what to show on your downloaded label…" at bounding box center [866, 462] width 1403 height 753
click at [1295, 134] on span "Save" at bounding box center [1304, 128] width 30 height 20
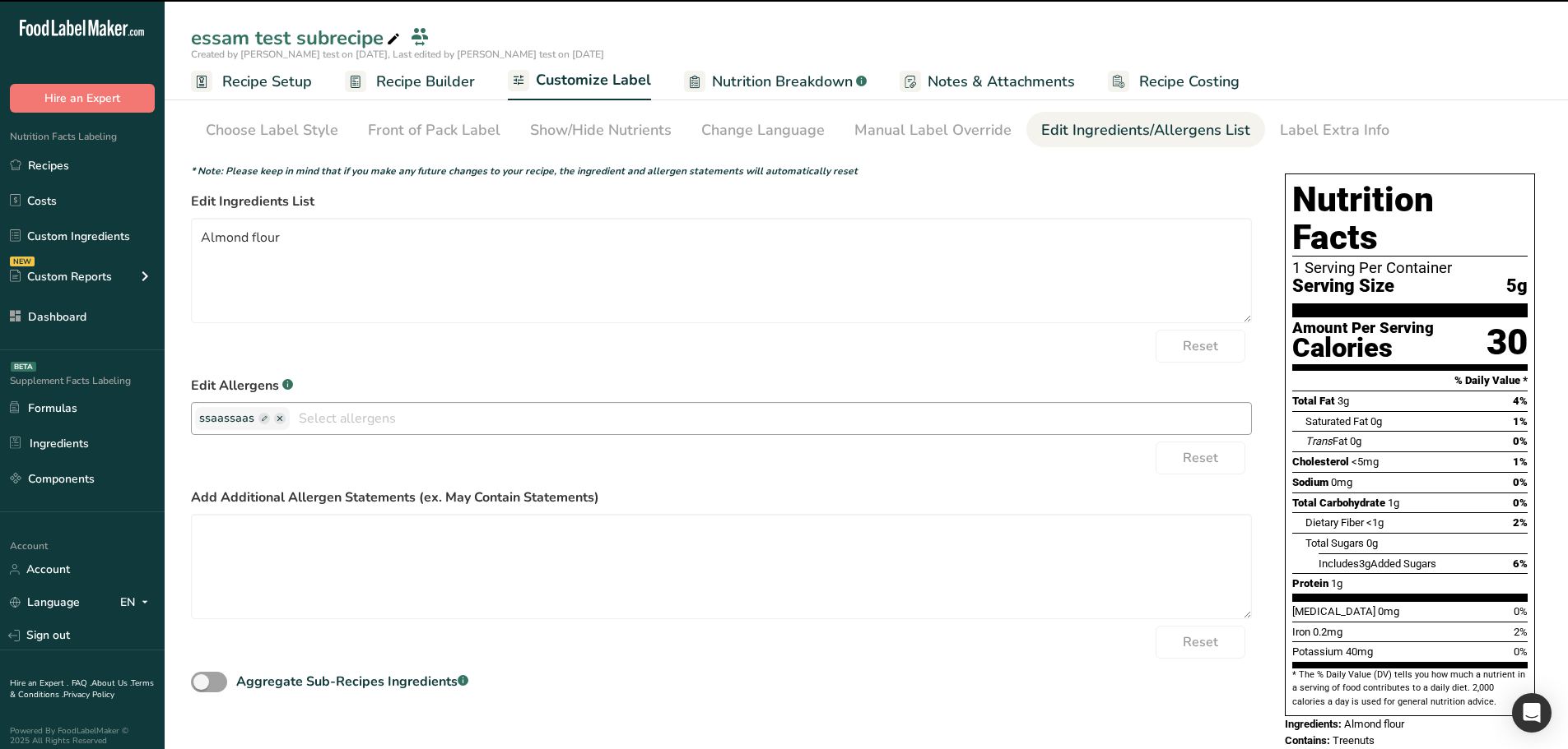
scroll to position [51, 0]
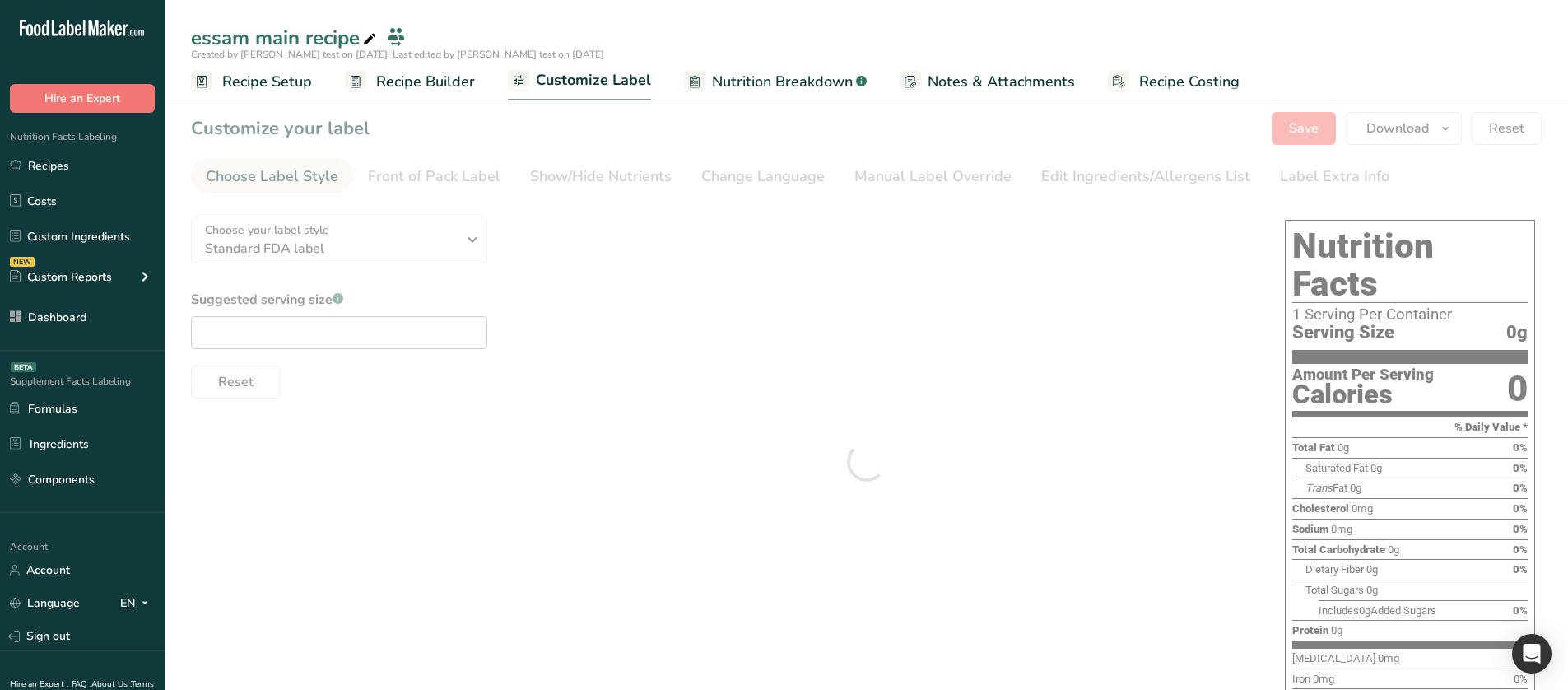
type textarea "essam test subrecipe (Almond flour)"
drag, startPoint x: 922, startPoint y: 179, endPoint x: 1078, endPoint y: 178, distance: 156.0
click at [922, 179] on div at bounding box center [866, 462] width 1403 height 754
click at [1103, 171] on div at bounding box center [866, 462] width 1403 height 754
click at [1117, 174] on div at bounding box center [866, 462] width 1403 height 754
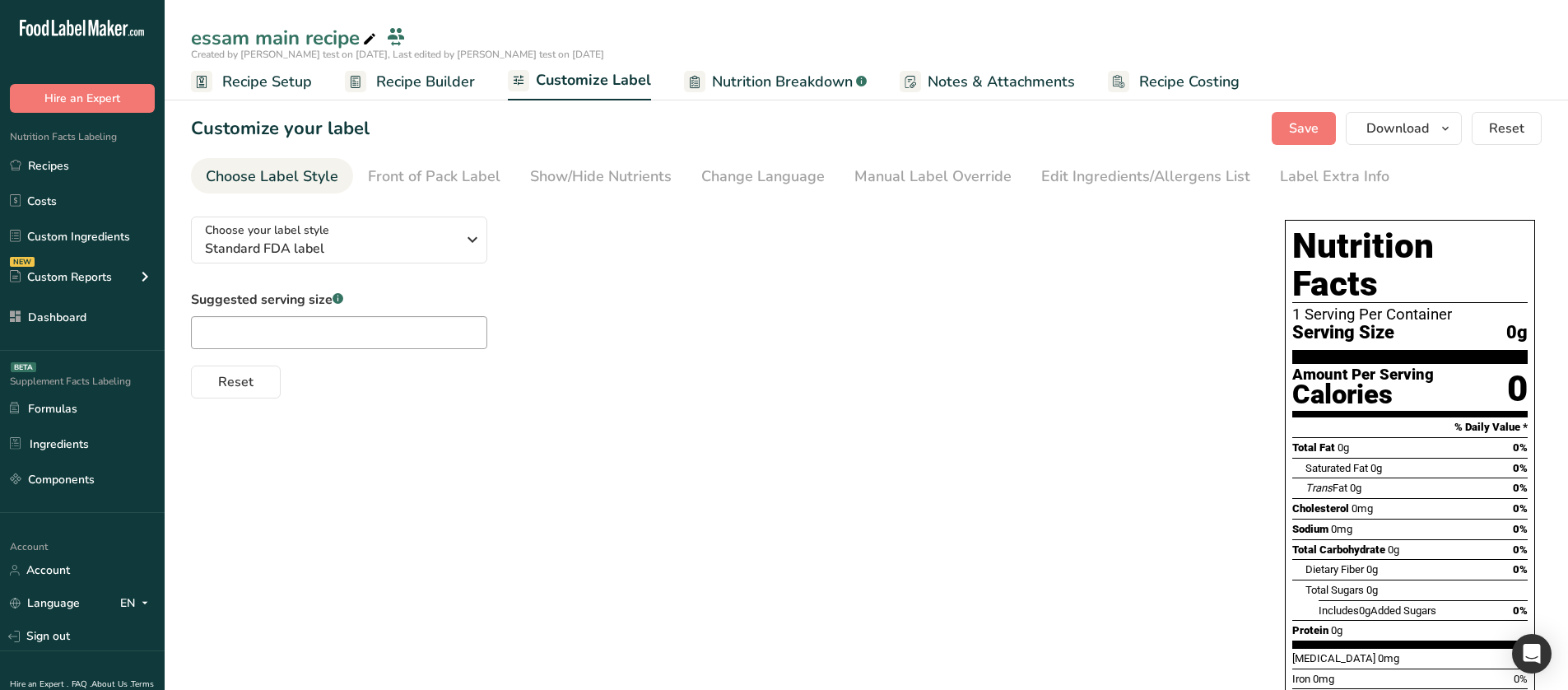
click at [1078, 178] on div "Edit Ingredients/Allergens List" at bounding box center [1146, 176] width 209 height 22
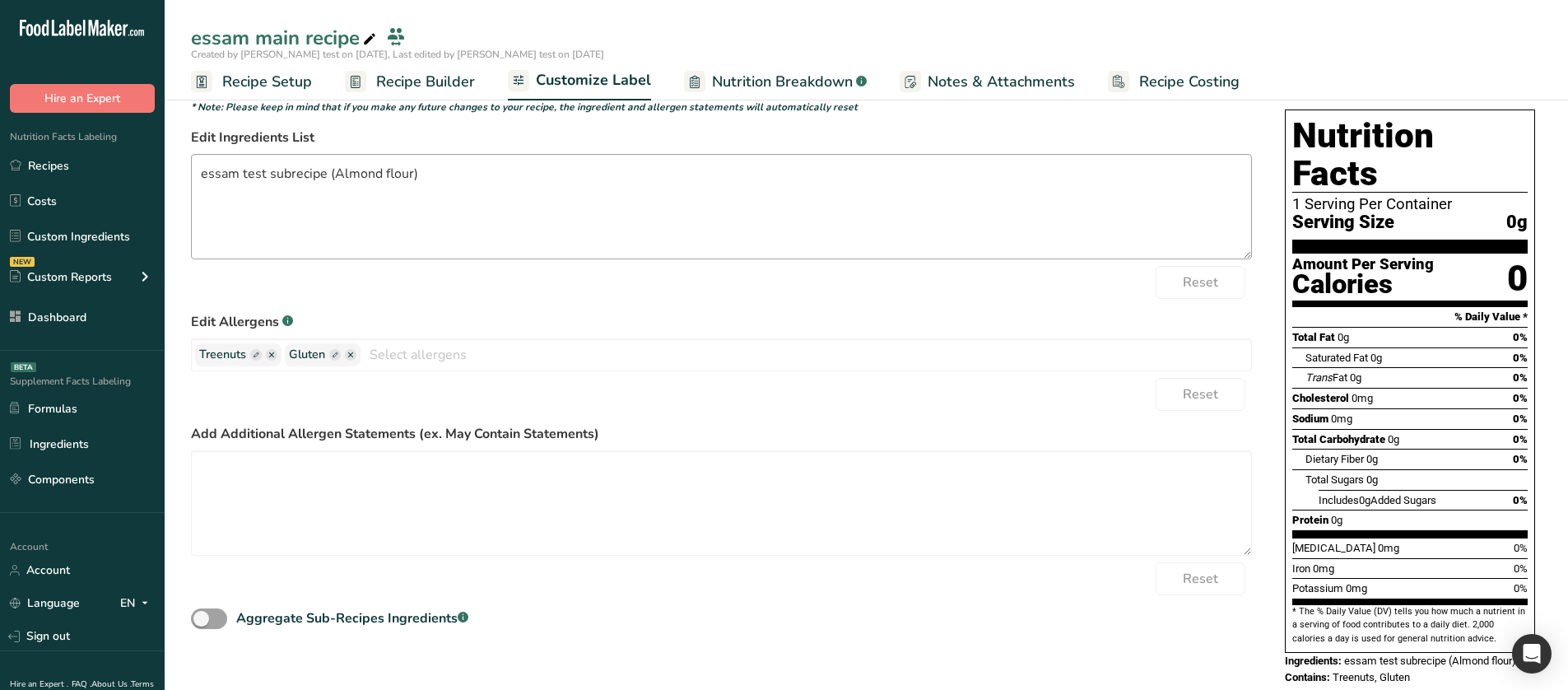
scroll to position [111, 0]
click at [352, 353] on icon "button" at bounding box center [350, 354] width 5 height 5
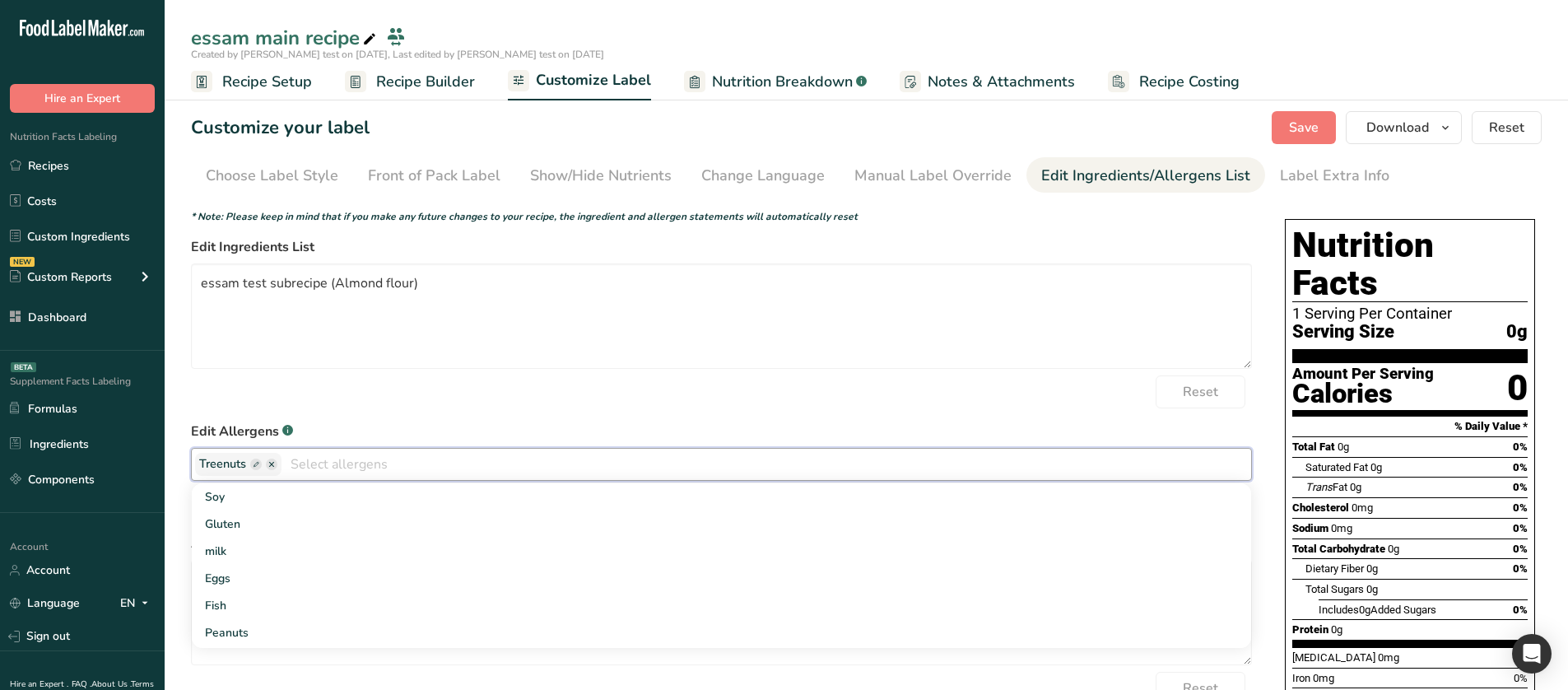
scroll to position [0, 0]
click at [1300, 136] on span "Save" at bounding box center [1304, 128] width 30 height 20
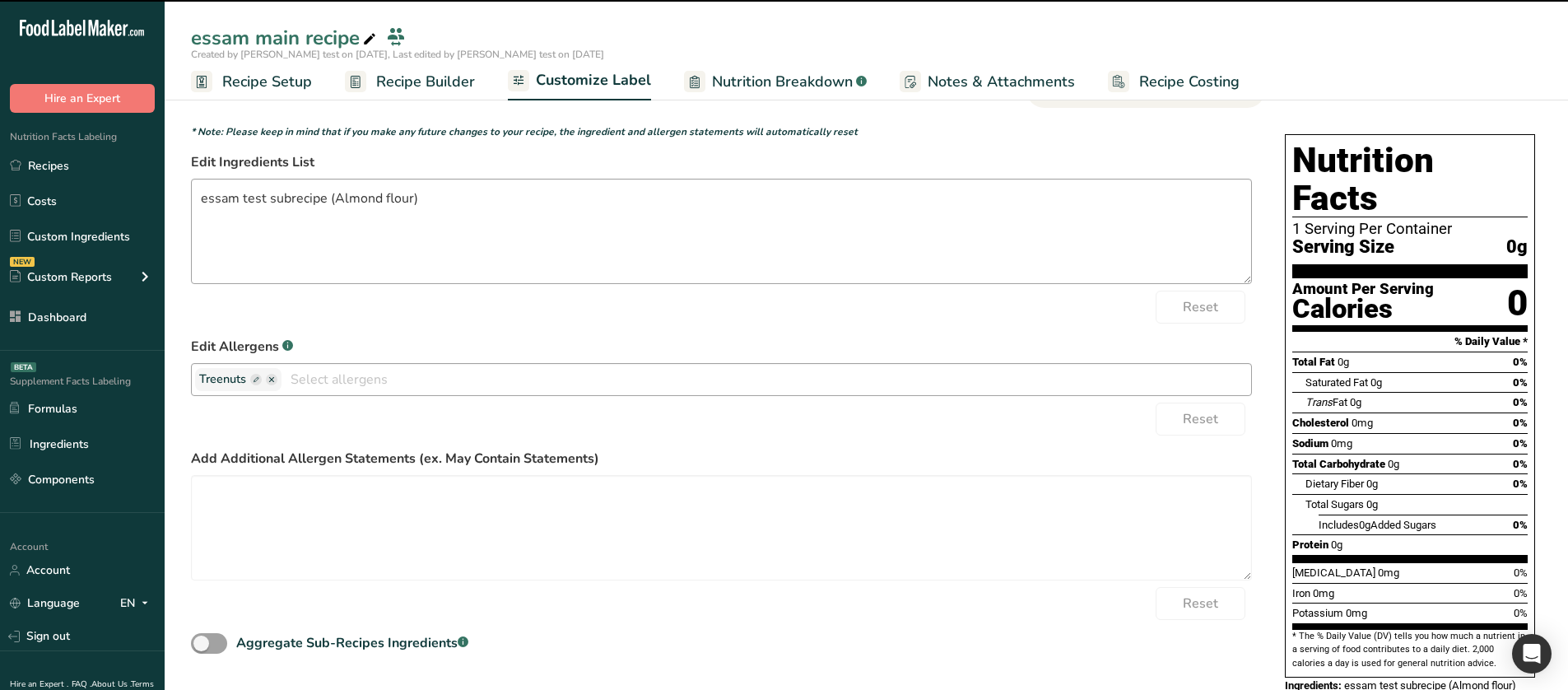
scroll to position [111, 0]
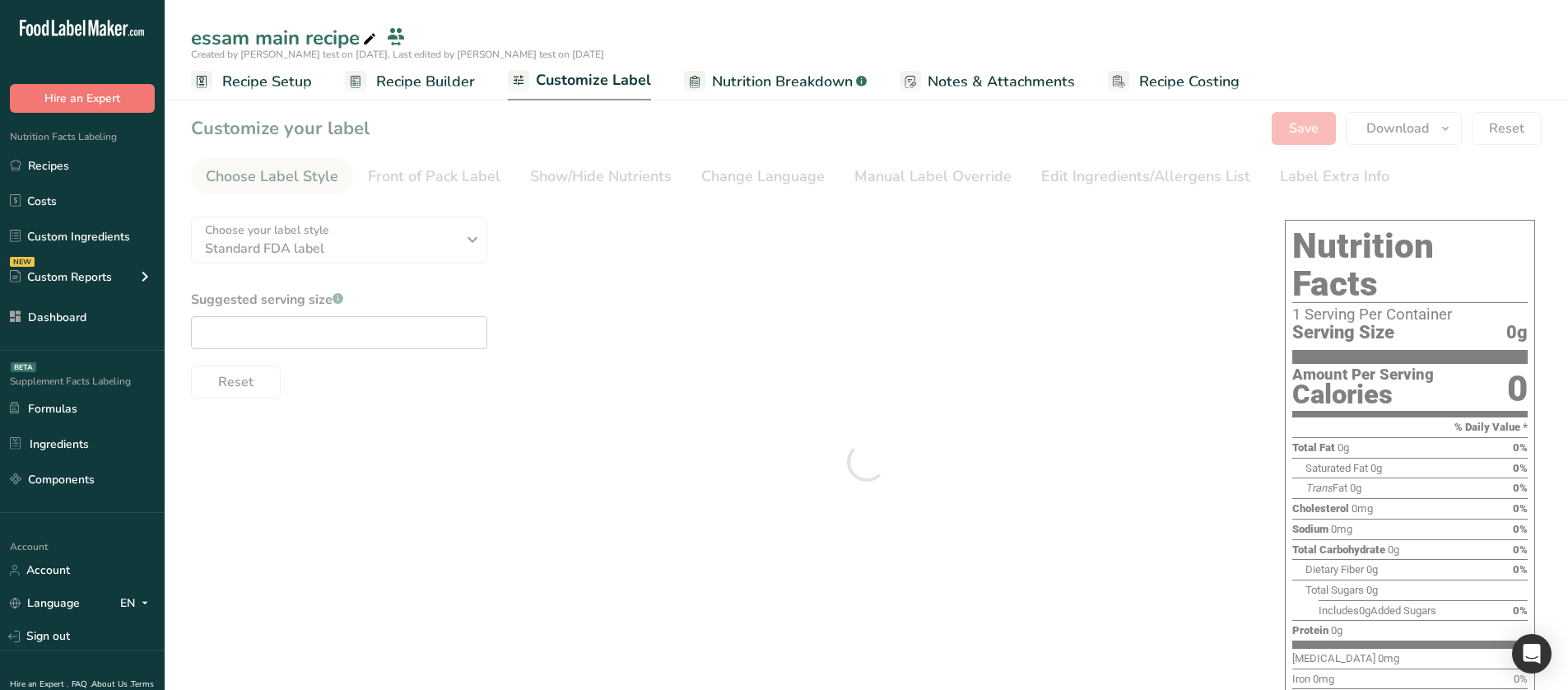
type textarea "essam test subrecipe (Almond flour)"
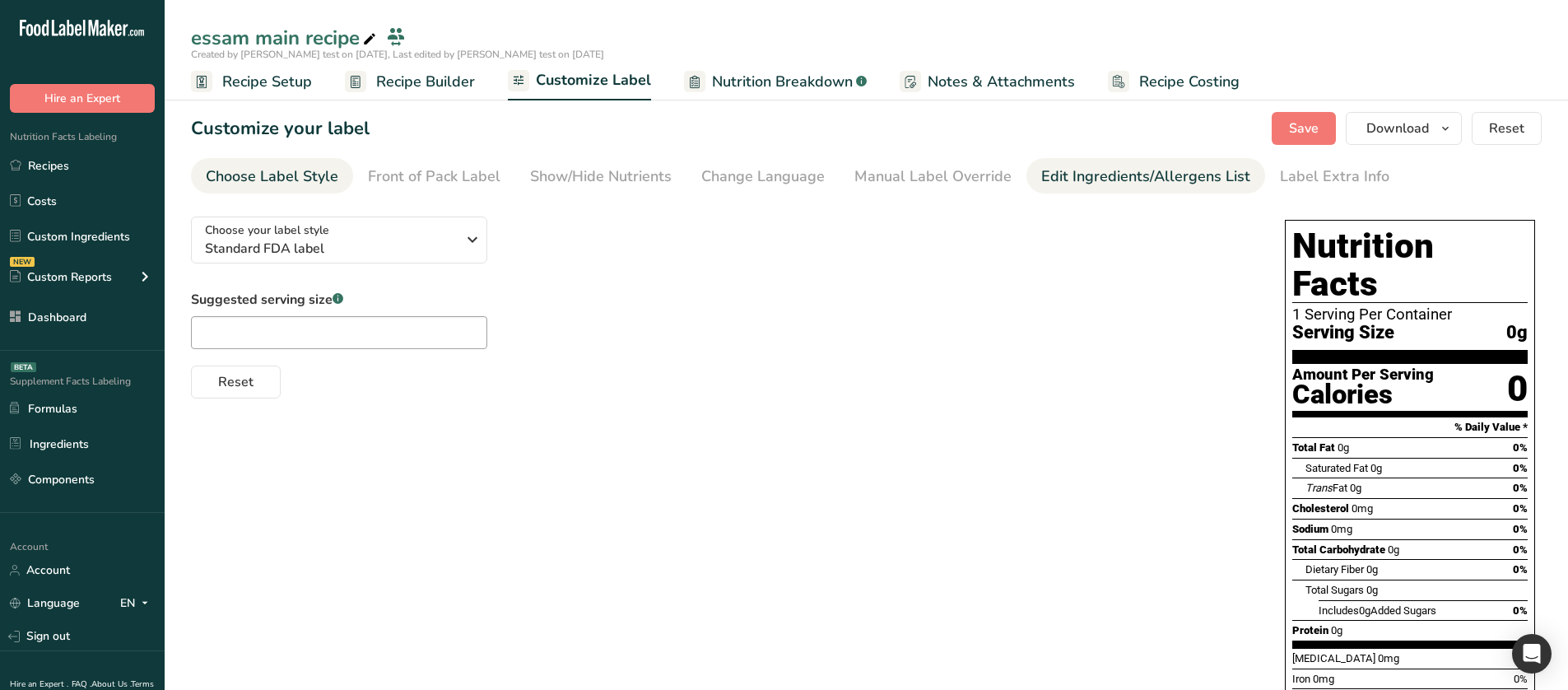
click at [1099, 159] on link "Edit Ingredients/Allergens List" at bounding box center [1146, 176] width 209 height 37
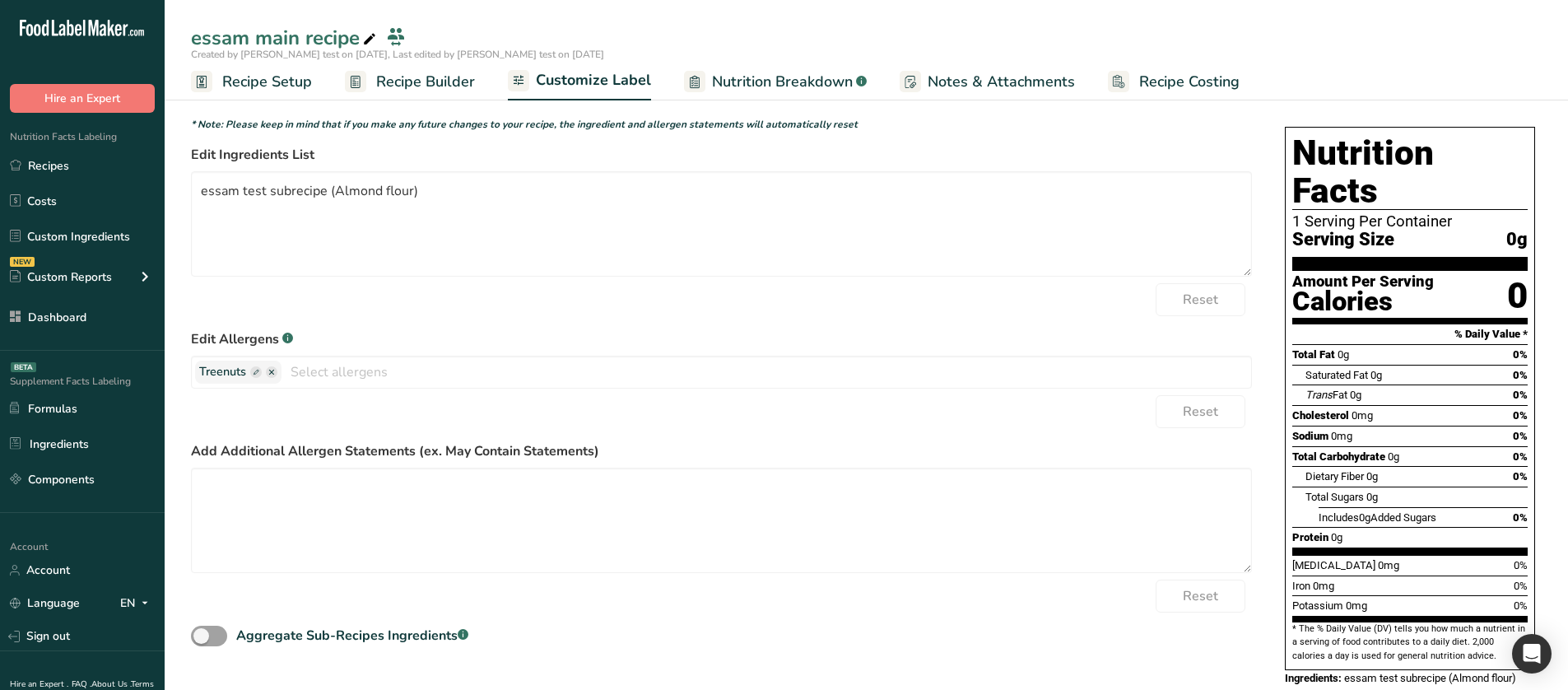
scroll to position [111, 0]
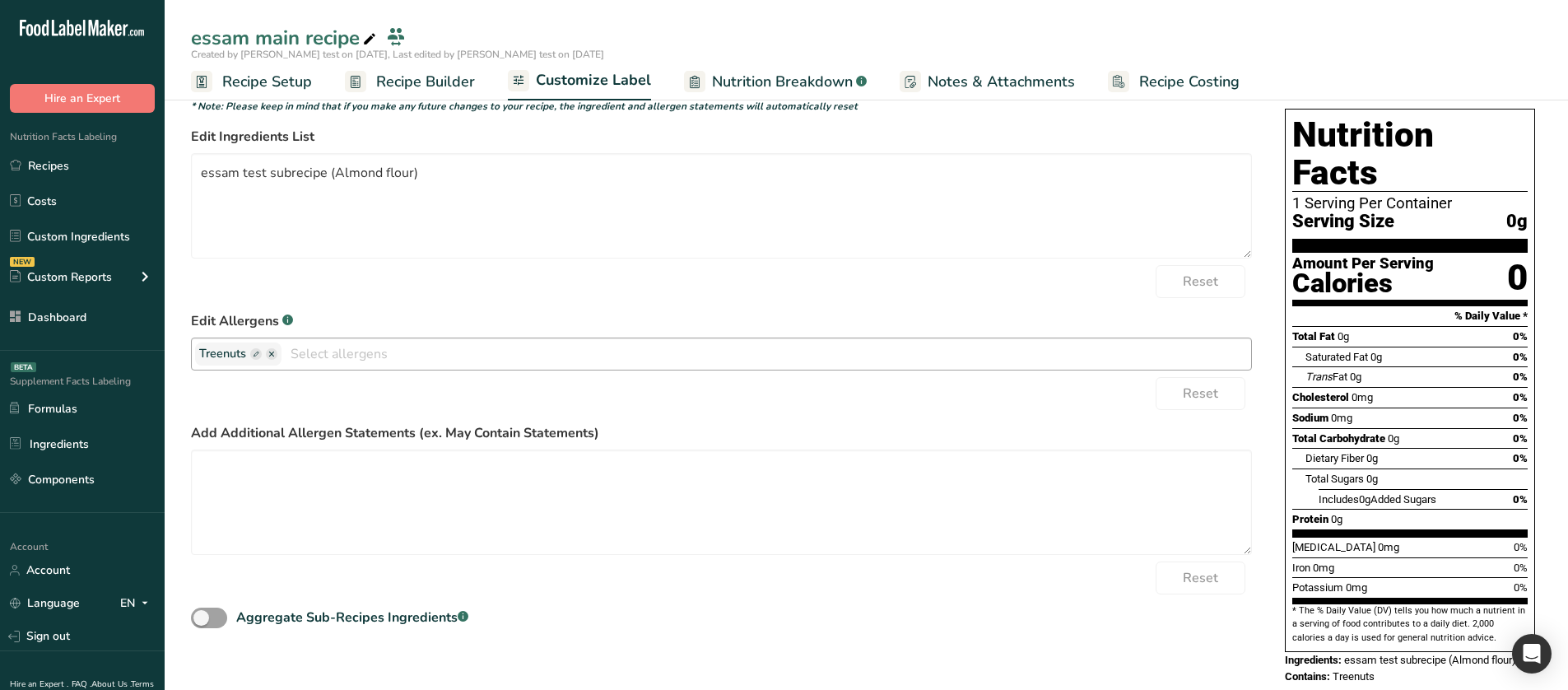
click at [260, 355] on rect "button" at bounding box center [256, 354] width 12 height 12
click at [260, 355] on input "text" at bounding box center [261, 354] width 125 height 22
type input "ff"
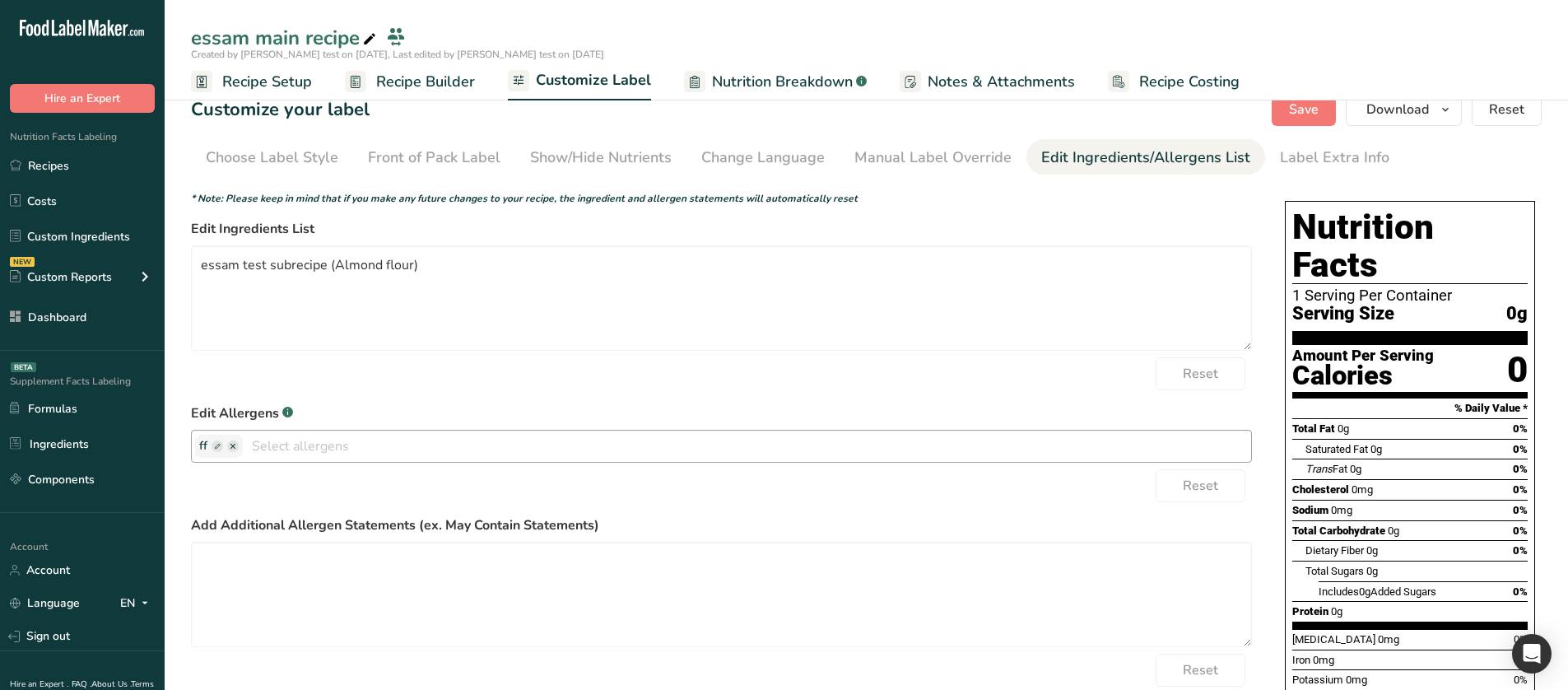
scroll to position [0, 0]
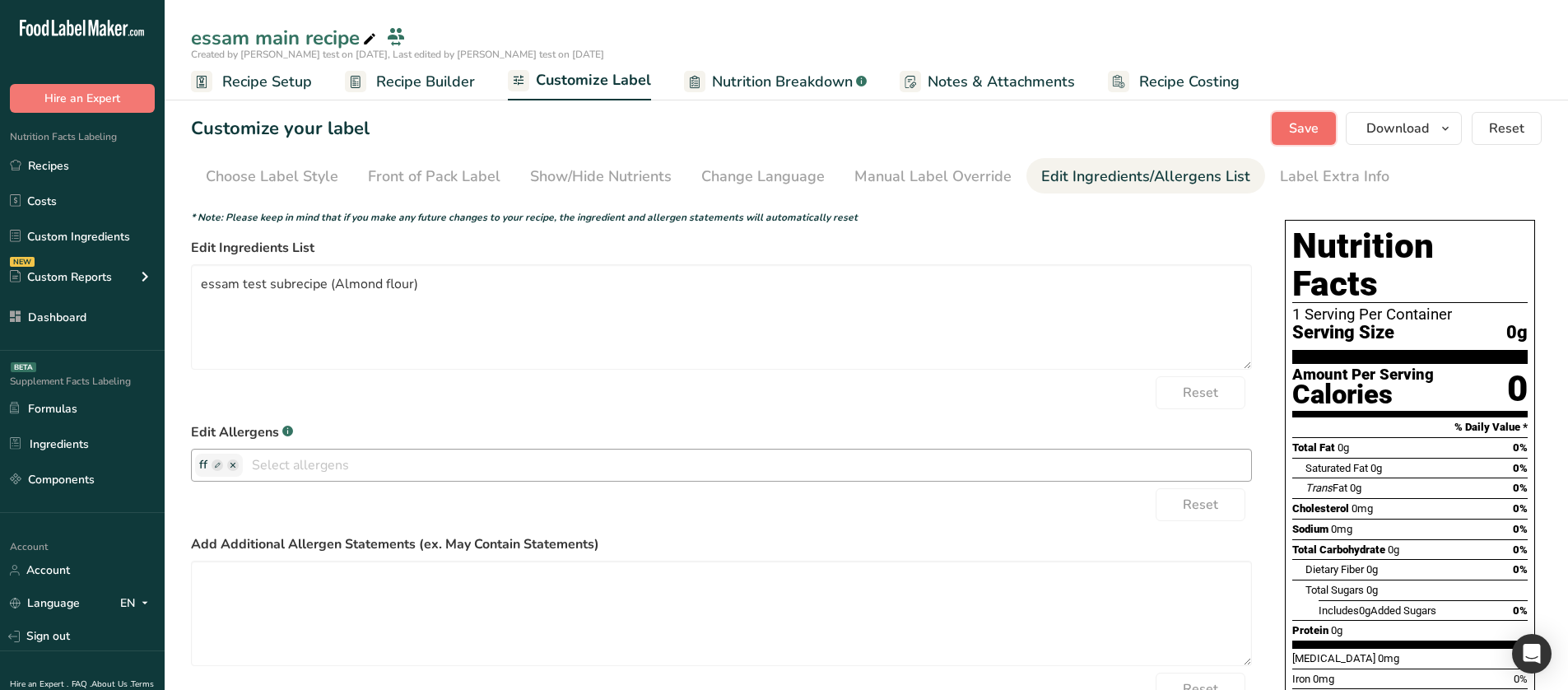
click at [1300, 116] on button "Save" at bounding box center [1303, 128] width 65 height 33
click at [787, 83] on span "Nutrition Breakdown" at bounding box center [782, 82] width 141 height 22
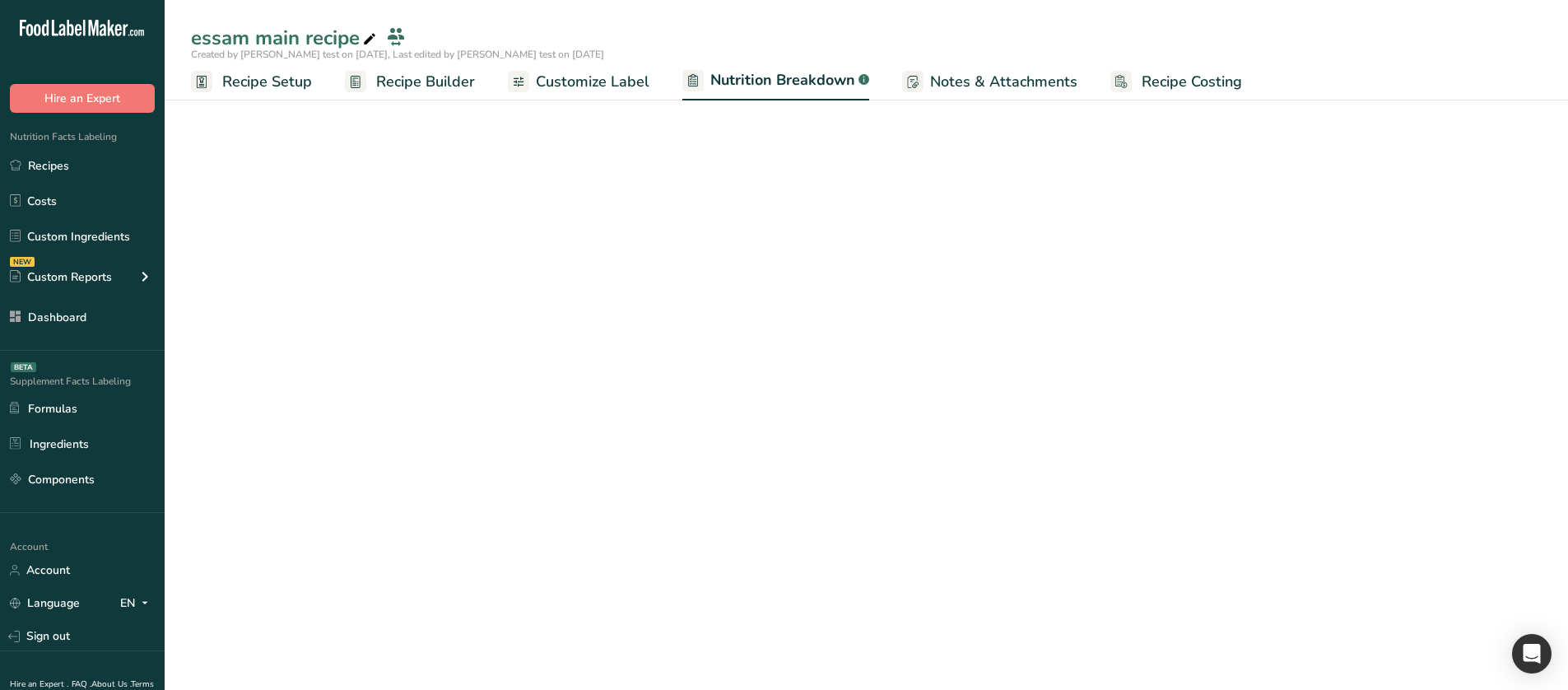
select select "Calories"
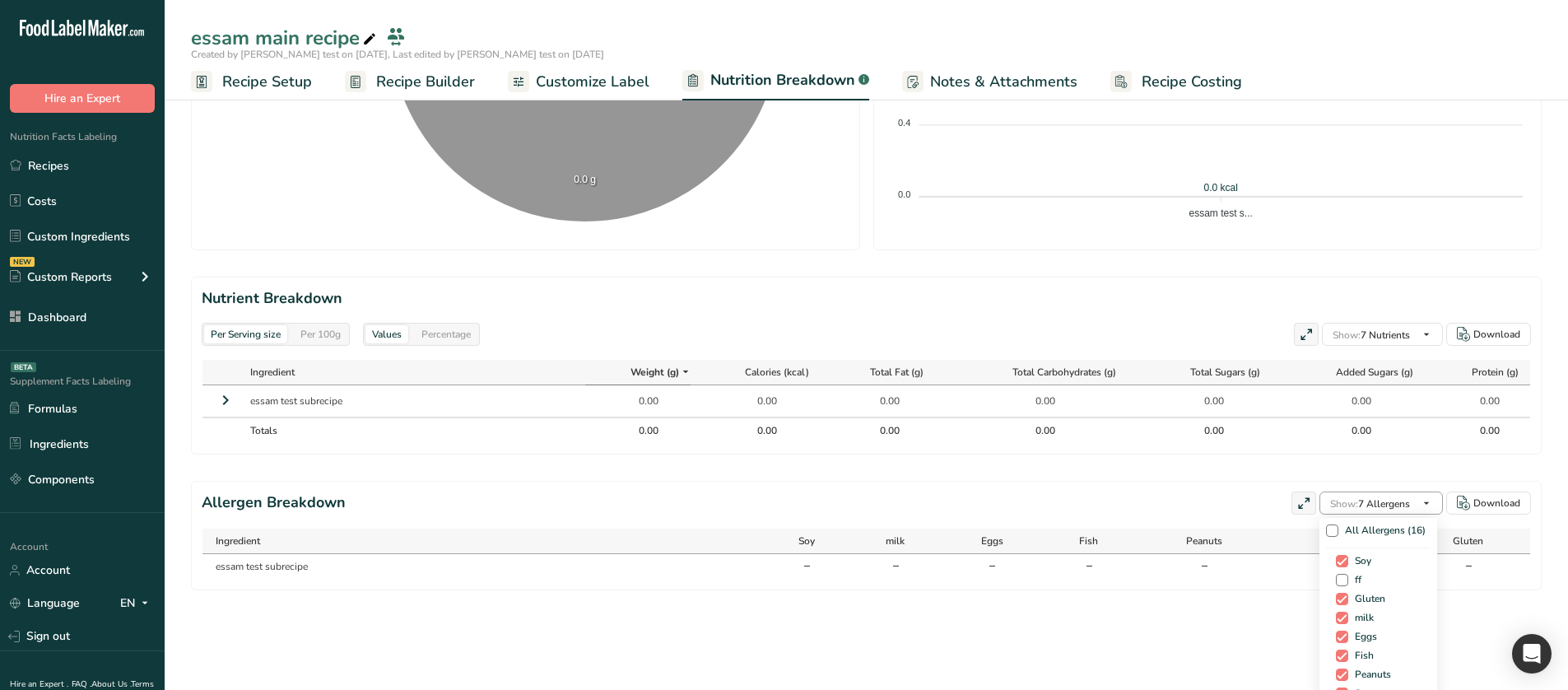
scroll to position [83, 0]
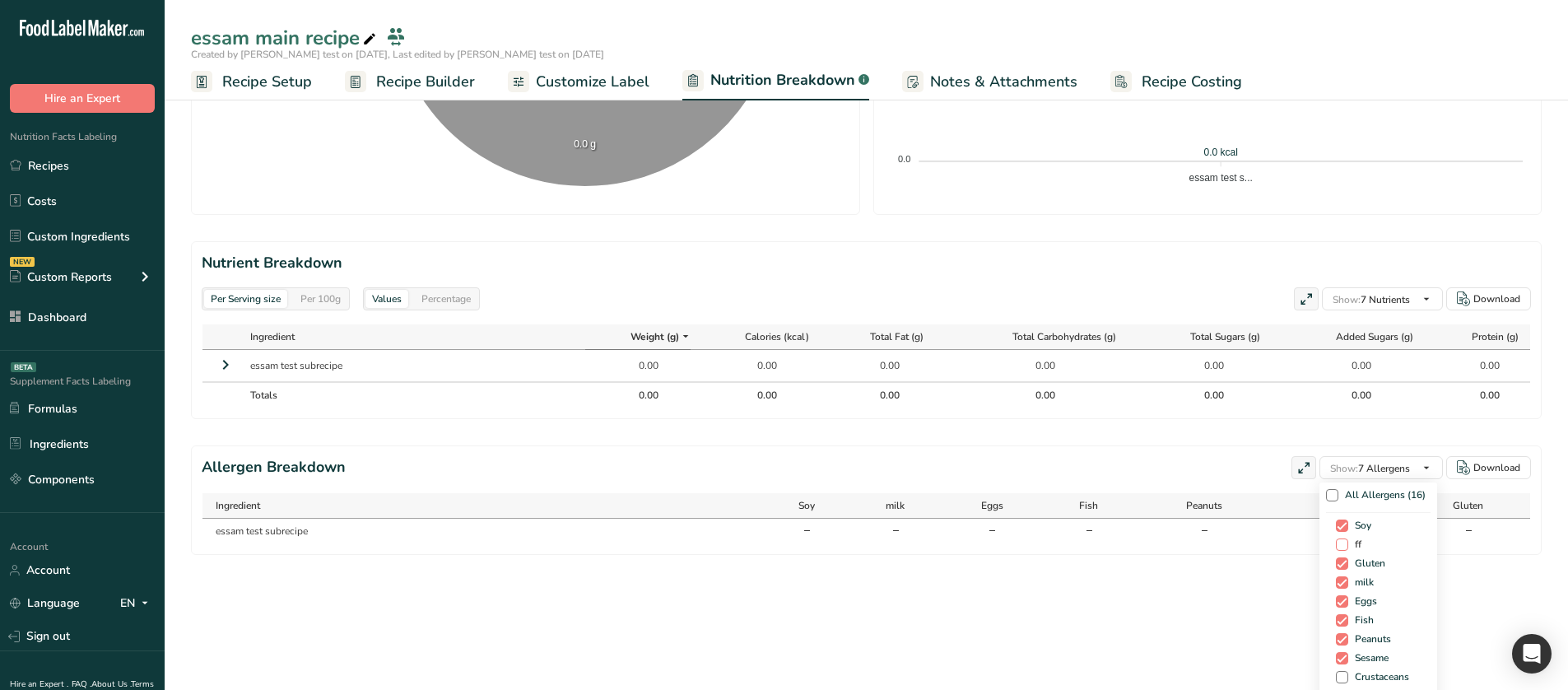
click at [1347, 547] on span "ff" at bounding box center [1353, 545] width 13 height 12
click at [1343, 547] on input "ff" at bounding box center [1340, 544] width 11 height 11
checkbox input "true"
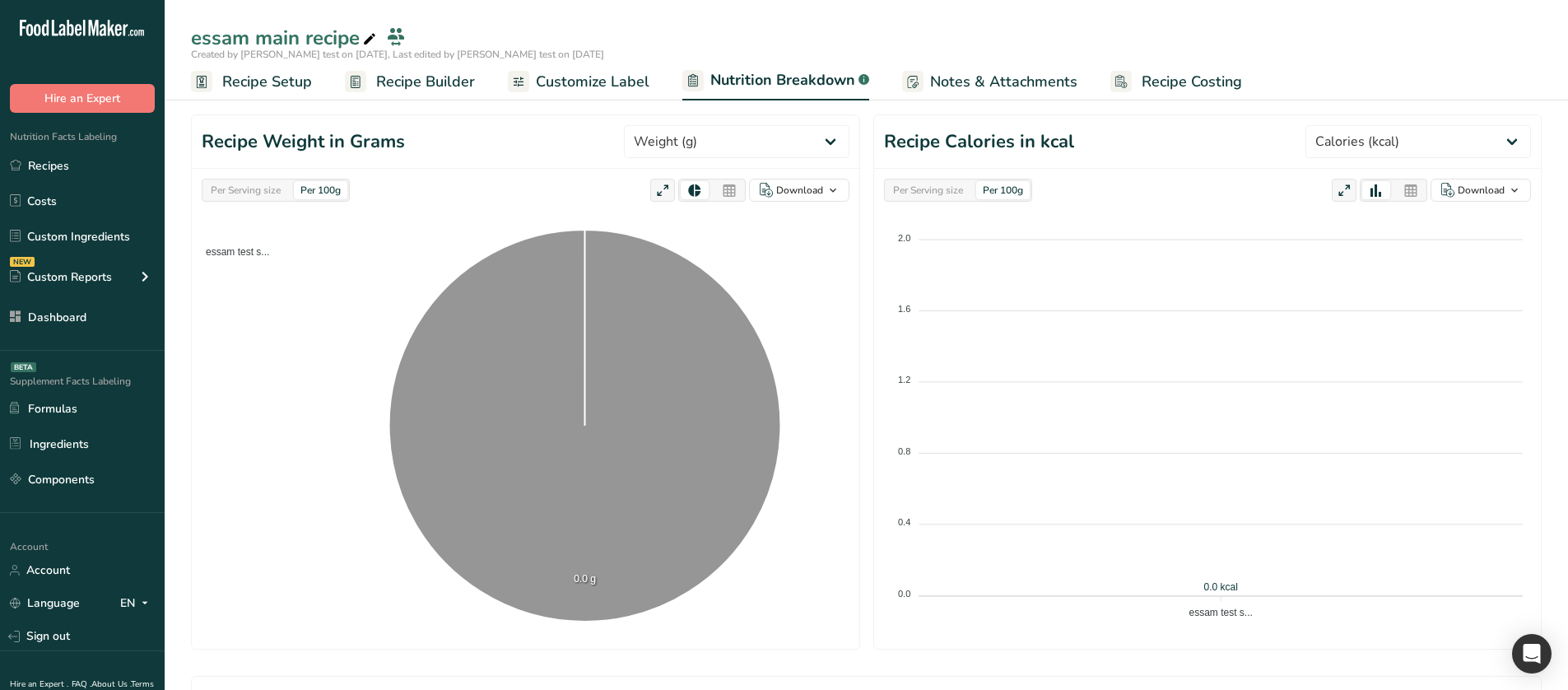
scroll to position [0, 0]
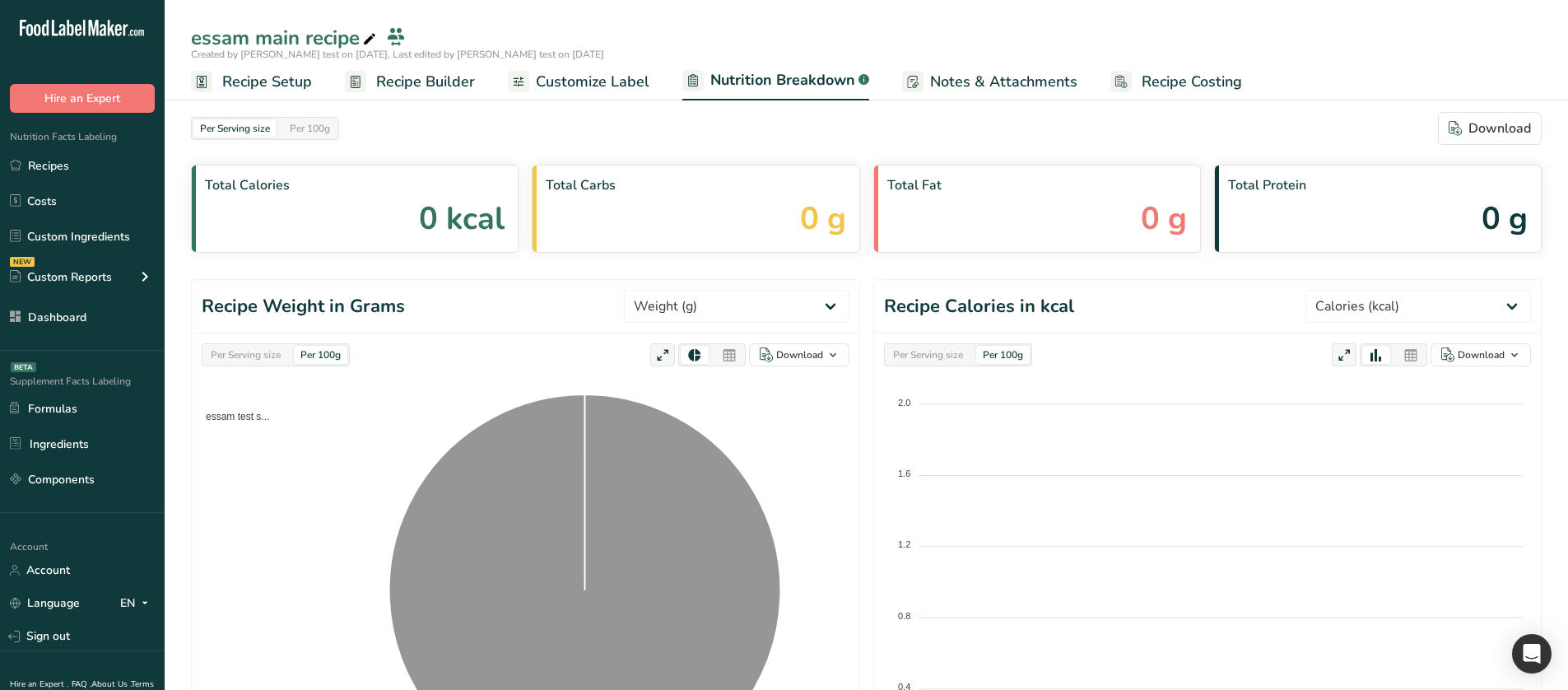
click at [458, 92] on span "Recipe Builder" at bounding box center [424, 82] width 98 height 22
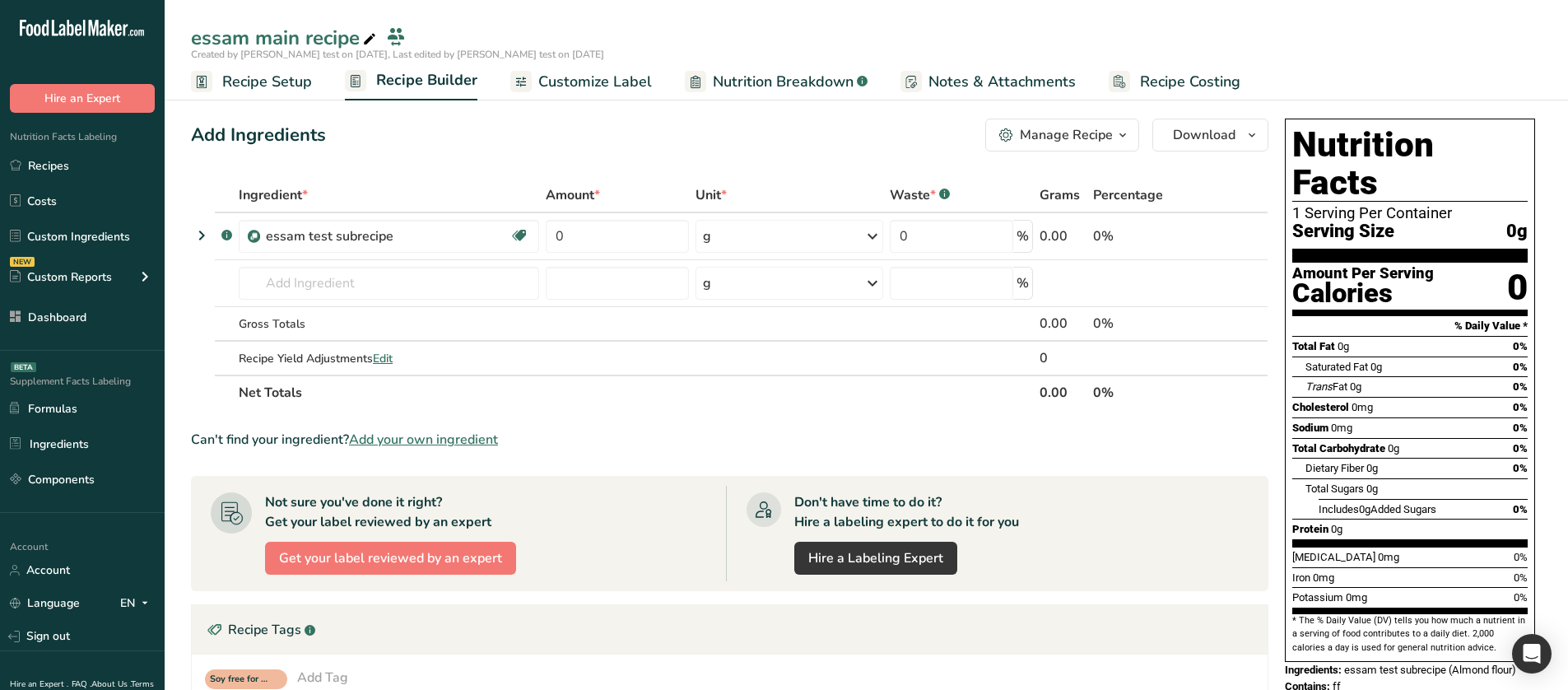
click at [1102, 129] on div "Manage Recipe" at bounding box center [1066, 135] width 93 height 20
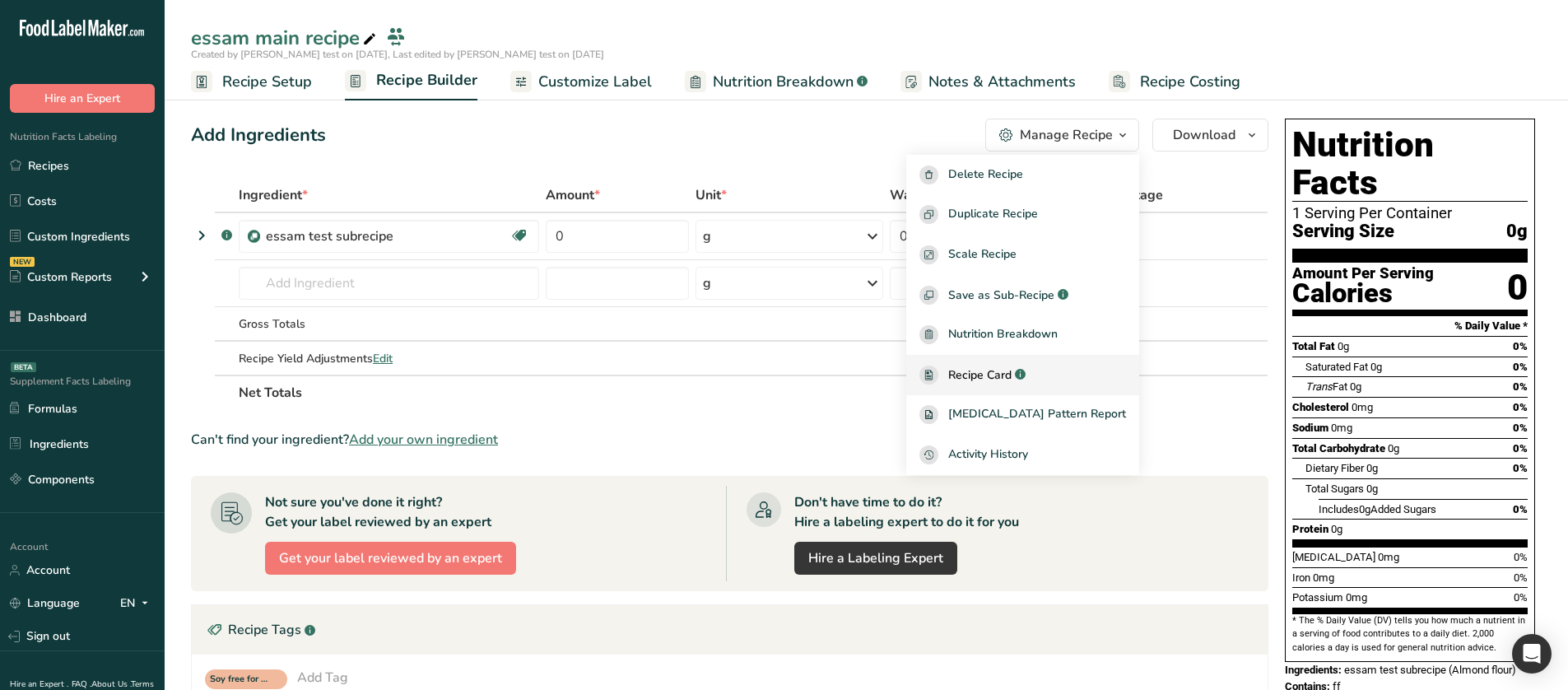
click at [1074, 381] on div "Recipe Card .a-a{fill:#347362;}.b-a{fill:#fff;}" at bounding box center [1022, 375] width 207 height 19
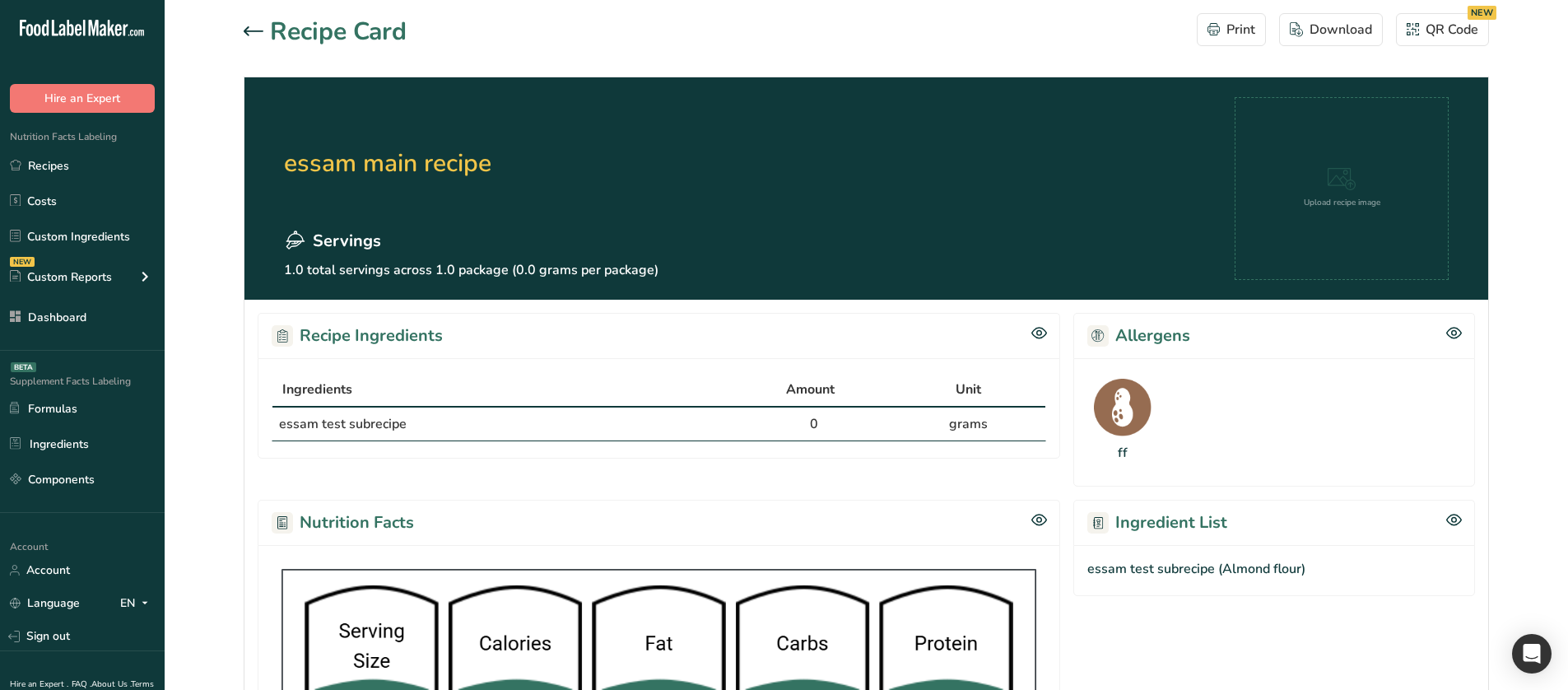
click at [254, 31] on icon at bounding box center [253, 30] width 20 height 9
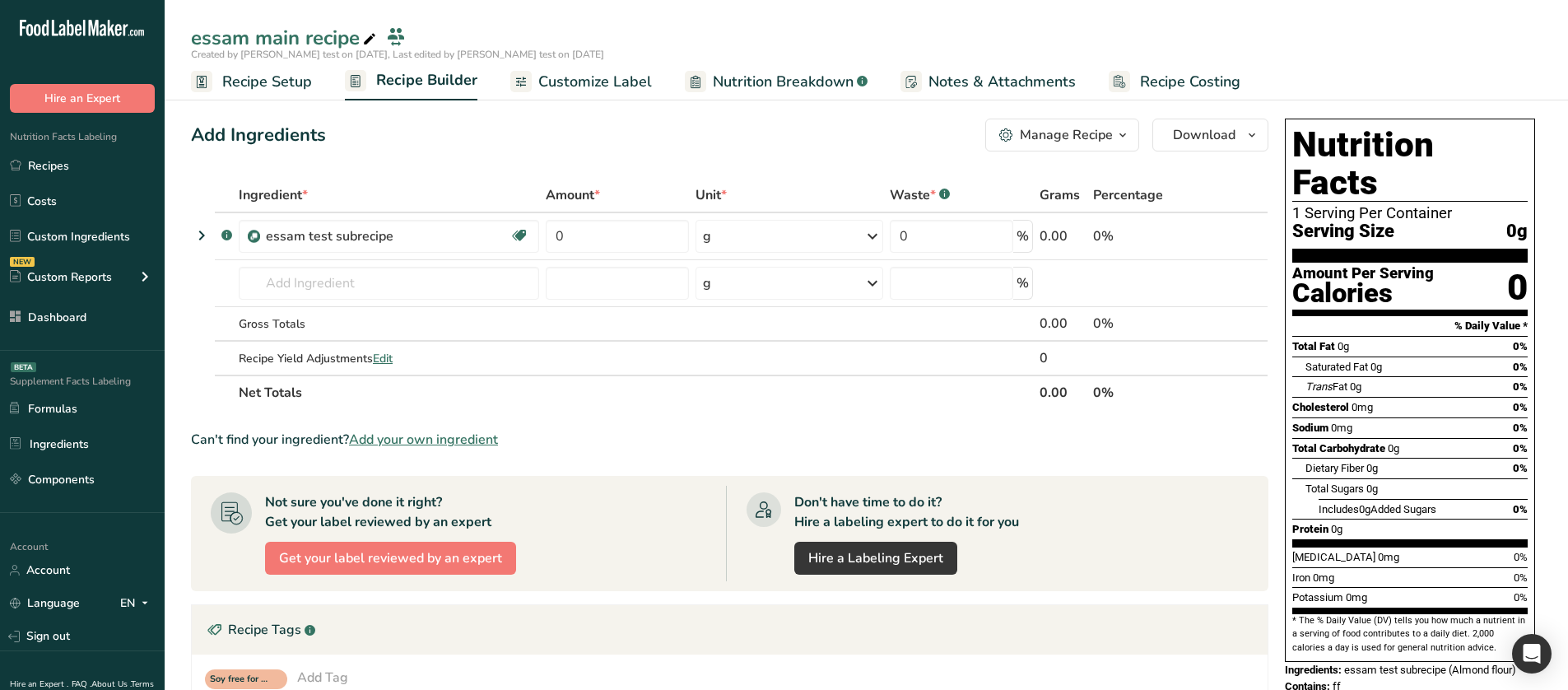
click at [584, 87] on span "Customize Label" at bounding box center [595, 82] width 113 height 22
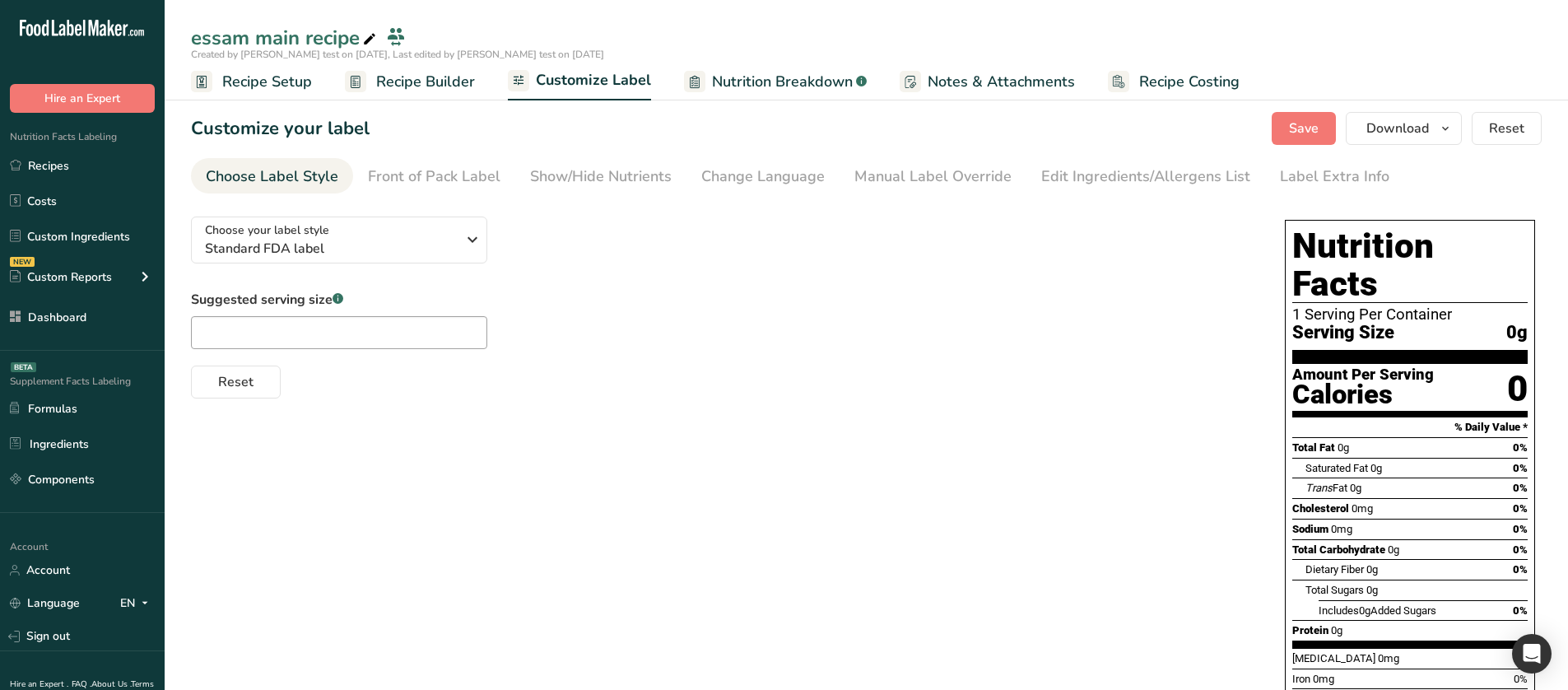
click at [804, 76] on span "Nutrition Breakdown" at bounding box center [782, 82] width 141 height 22
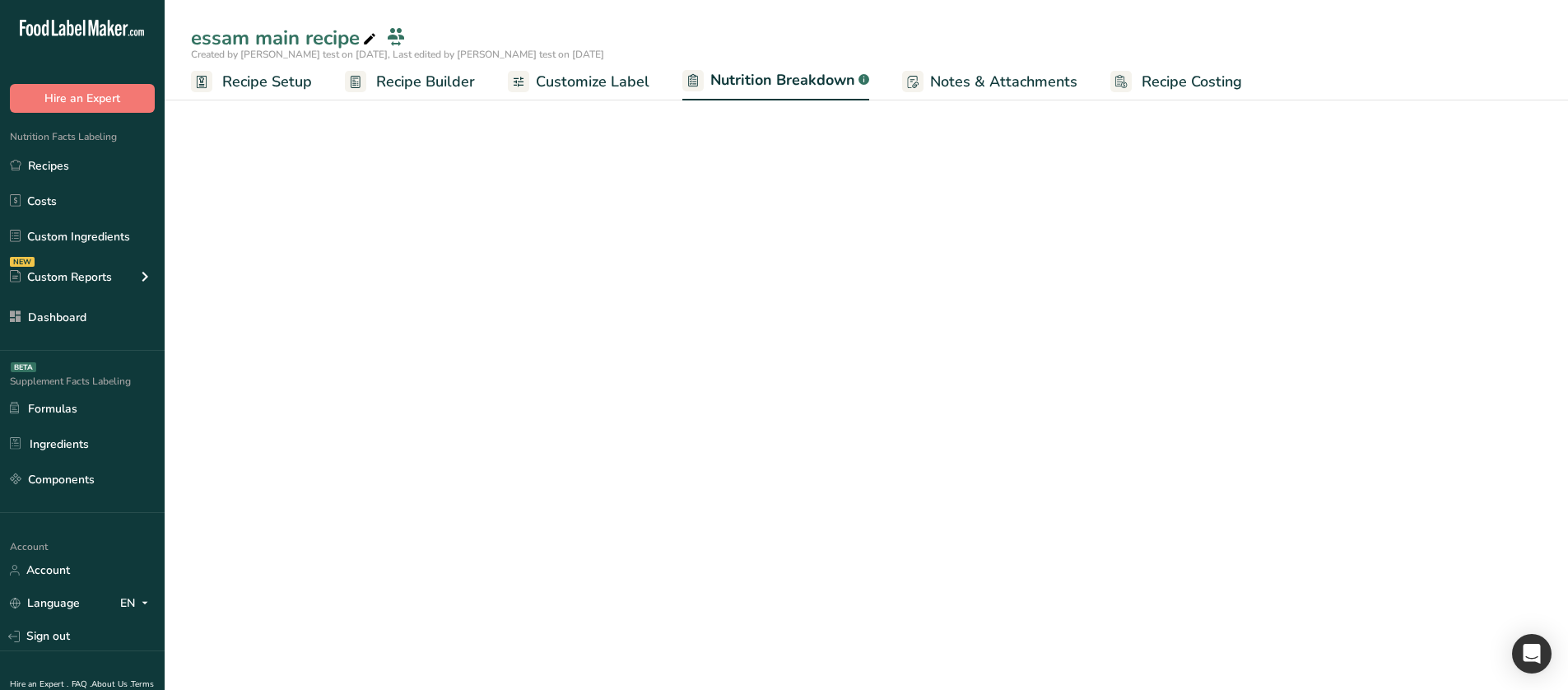
select select "Calories"
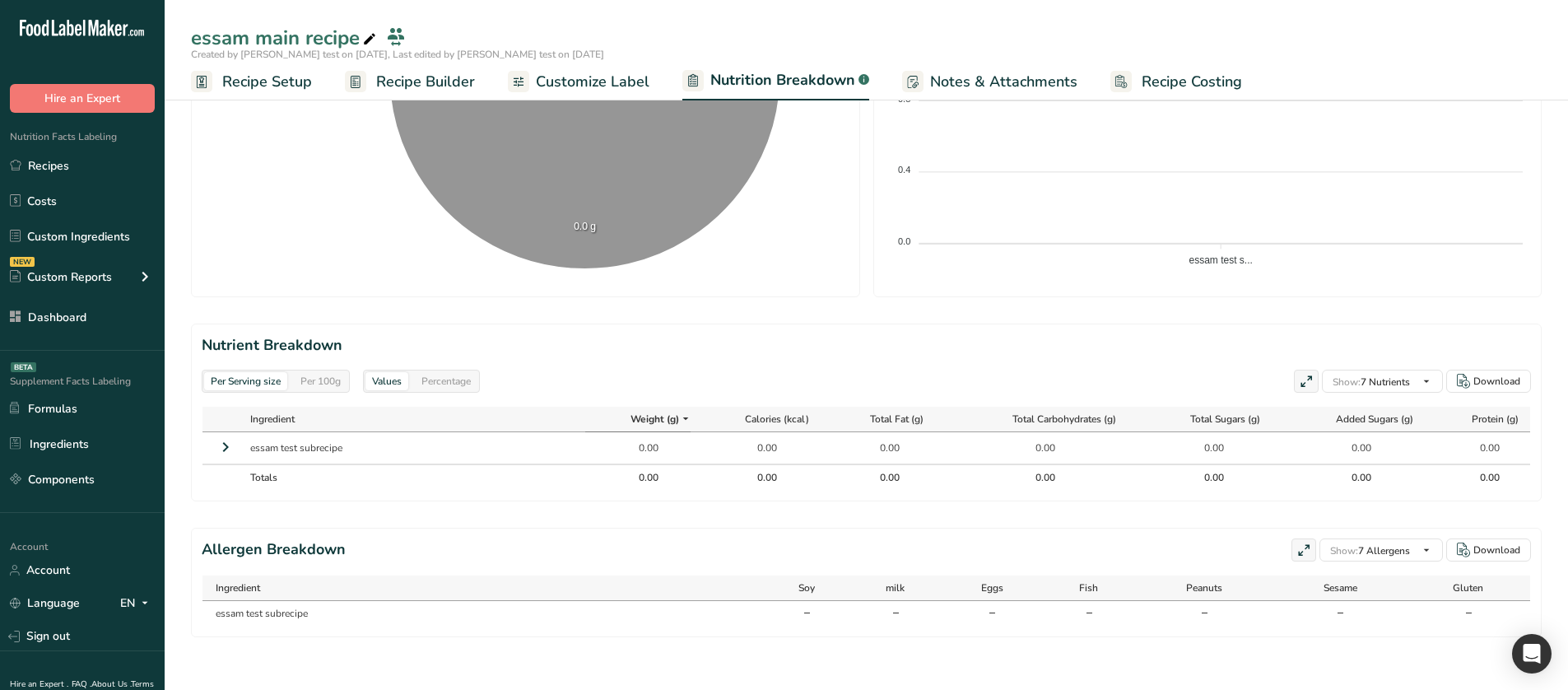
scroll to position [529, 0]
click at [1348, 627] on label "ff" at bounding box center [1380, 626] width 89 height 12
click at [1346, 627] on input "ff" at bounding box center [1340, 626] width 11 height 11
checkbox input "true"
click at [1030, 533] on section "Allergen Breakdown Show: 7 Allergens All Allergens (16) Soy ff Gluten milk Eggs…" at bounding box center [865, 583] width 1350 height 109
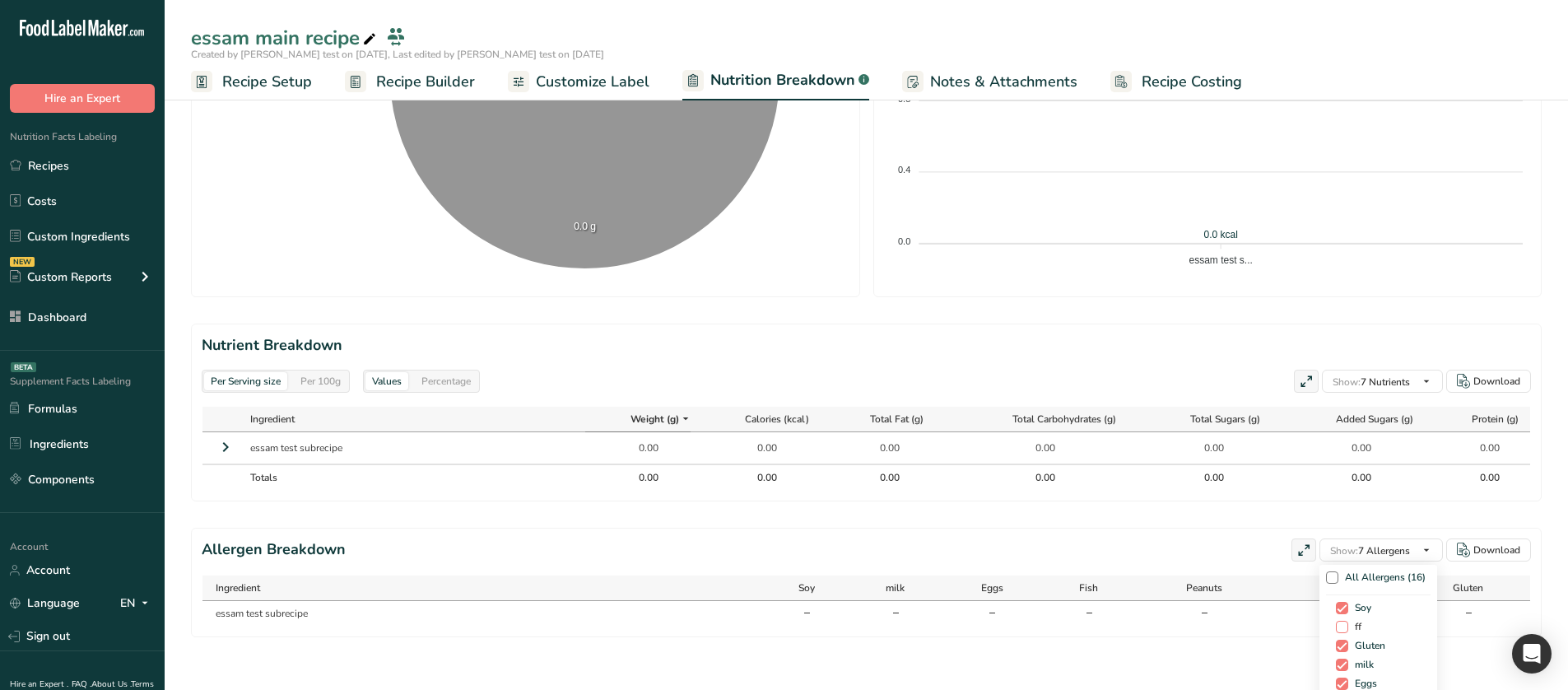
click at [1347, 620] on span "ff" at bounding box center [1353, 626] width 13 height 12
click at [1342, 621] on input "ff" at bounding box center [1340, 626] width 11 height 11
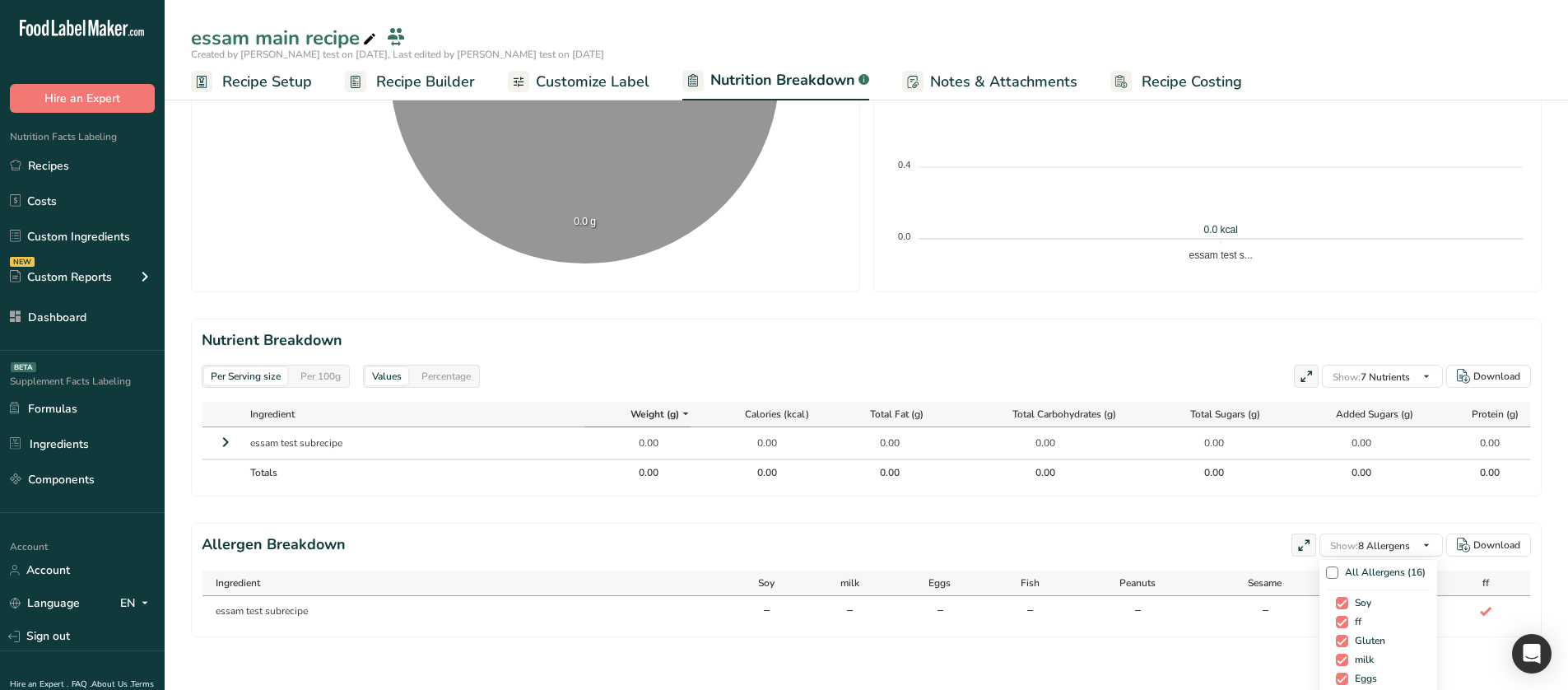
click at [1347, 628] on span "ff" at bounding box center [1353, 621] width 13 height 12
click at [1337, 627] on input "ff" at bounding box center [1340, 621] width 11 height 11
checkbox input "false"
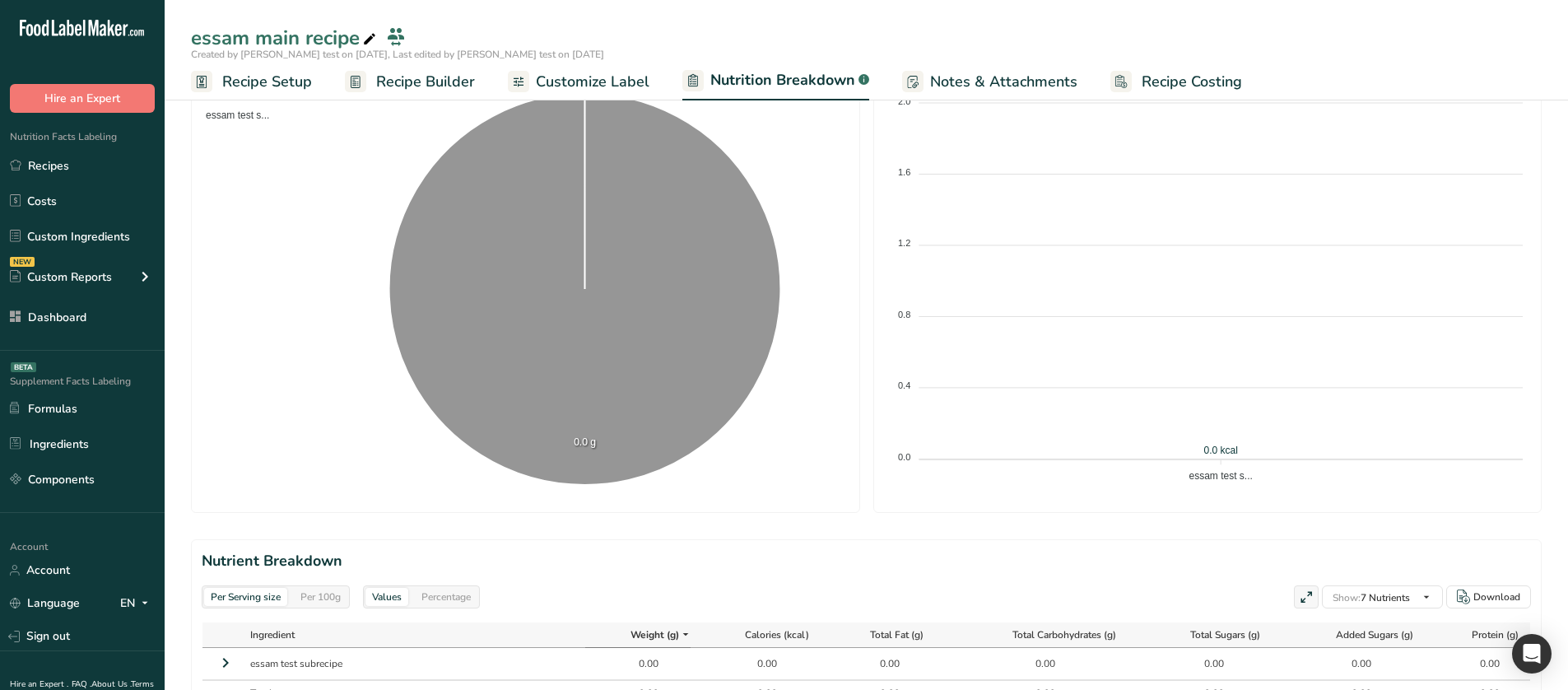
scroll to position [0, 0]
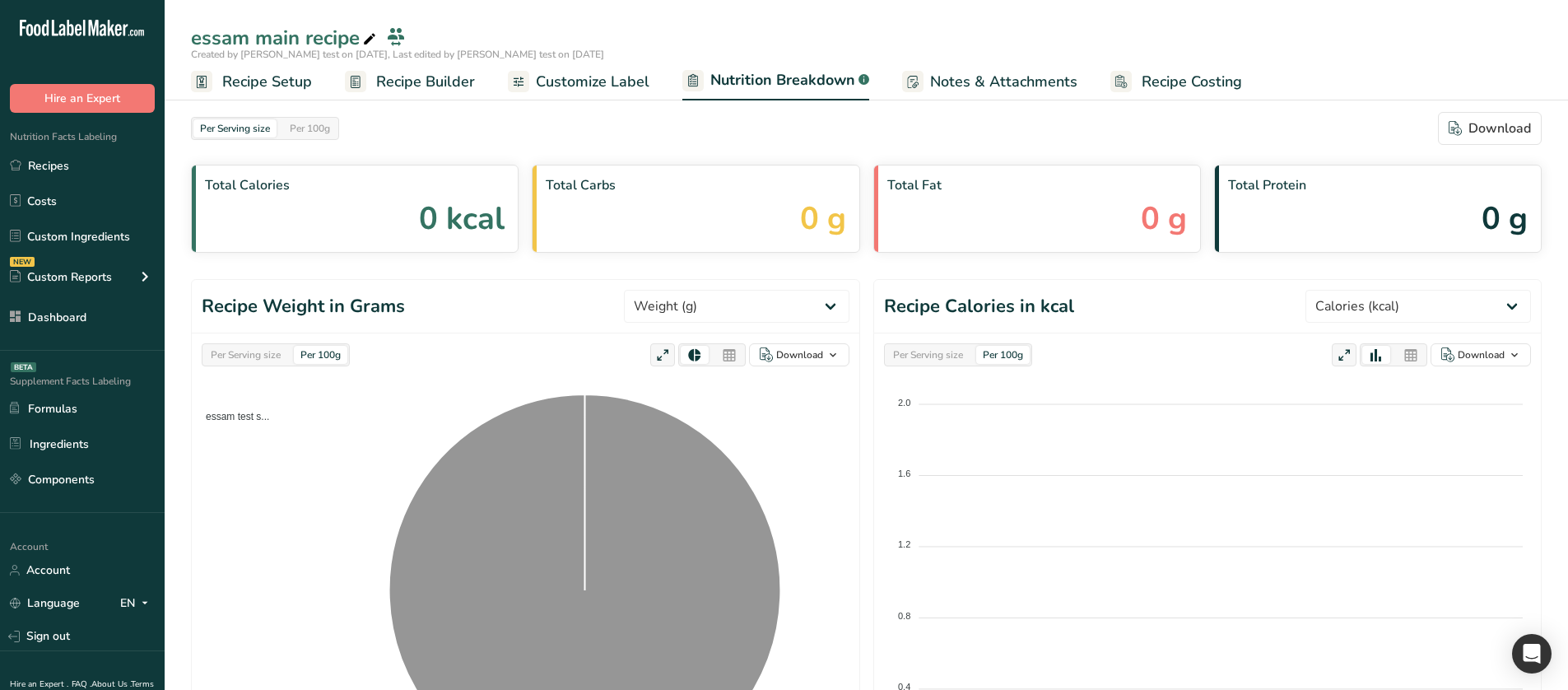
click at [440, 84] on span "Recipe Builder" at bounding box center [424, 82] width 98 height 22
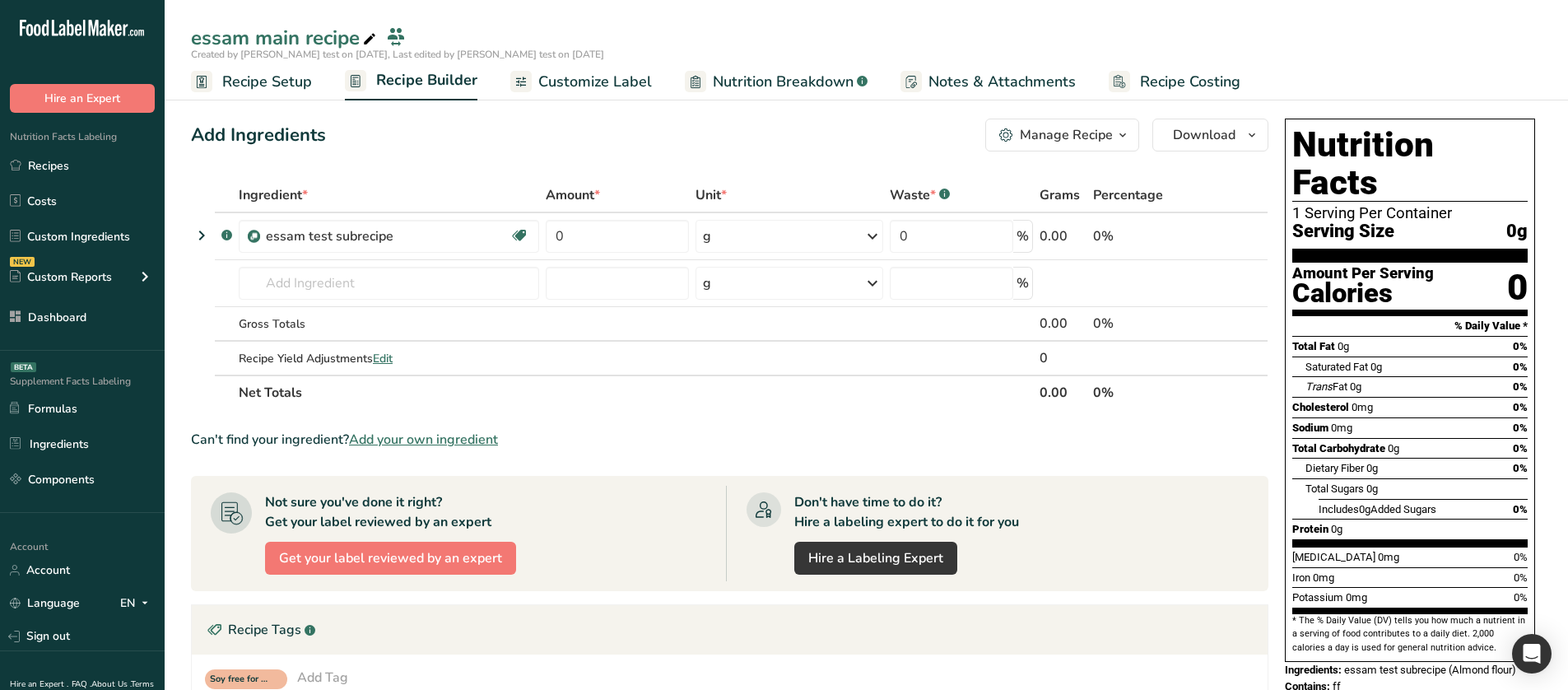
click at [1089, 129] on div "Manage Recipe" at bounding box center [1066, 135] width 93 height 20
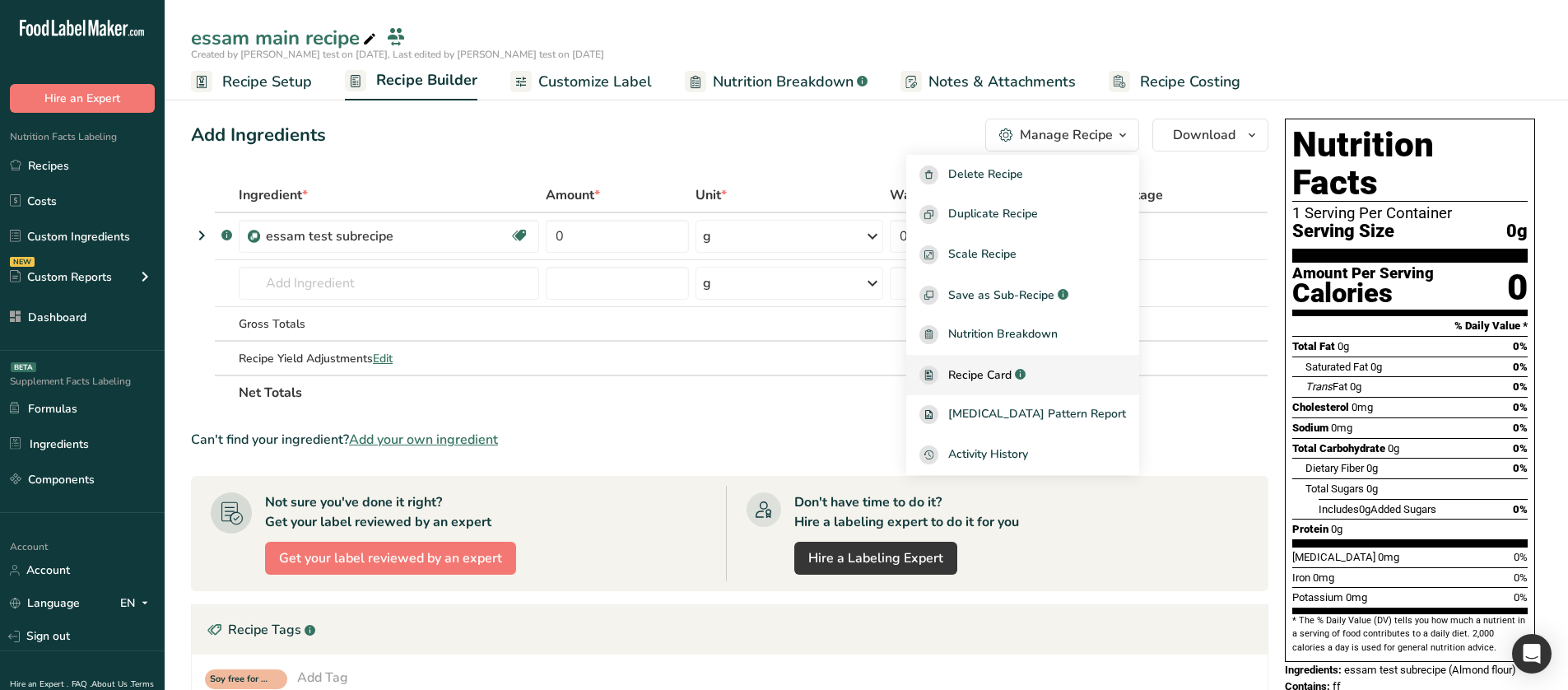
click at [1012, 376] on span "Recipe Card" at bounding box center [980, 375] width 64 height 17
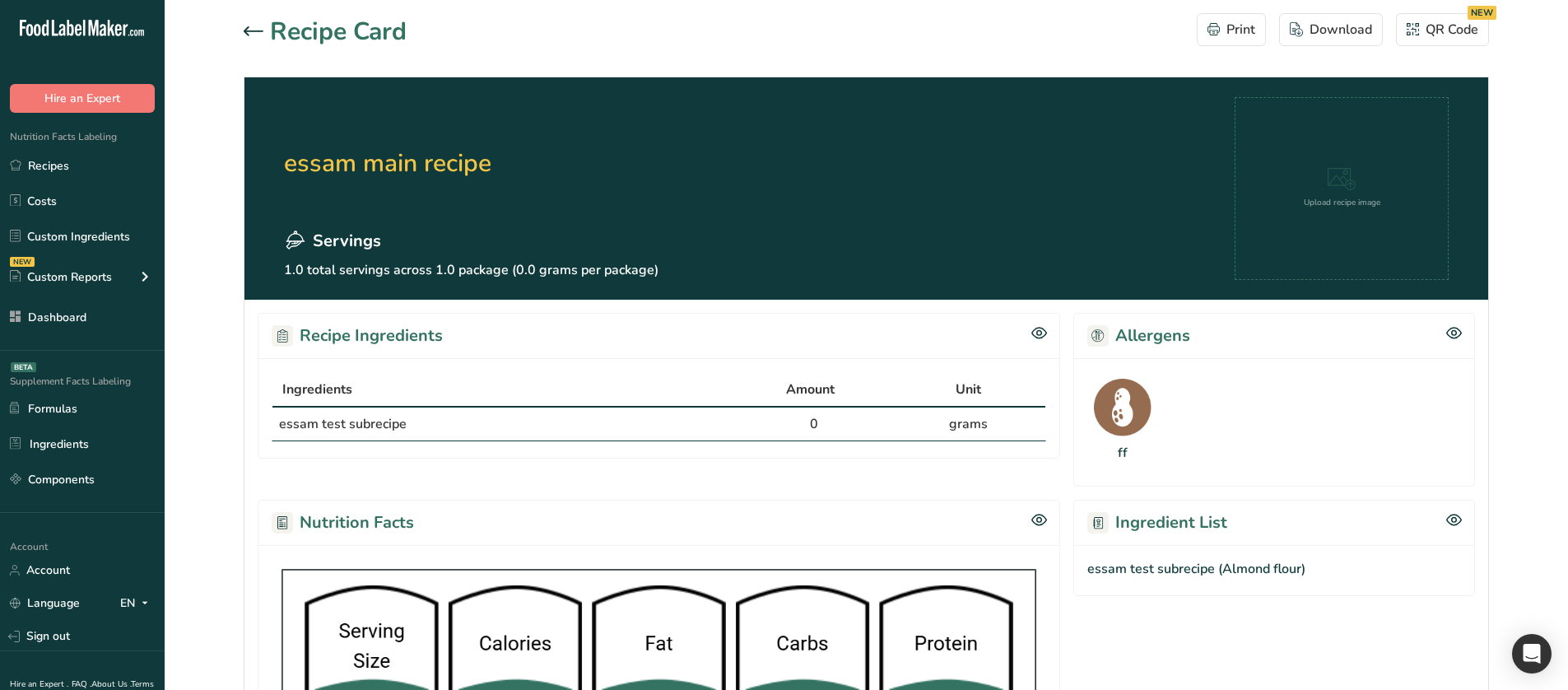
click at [250, 31] on icon at bounding box center [253, 30] width 20 height 9
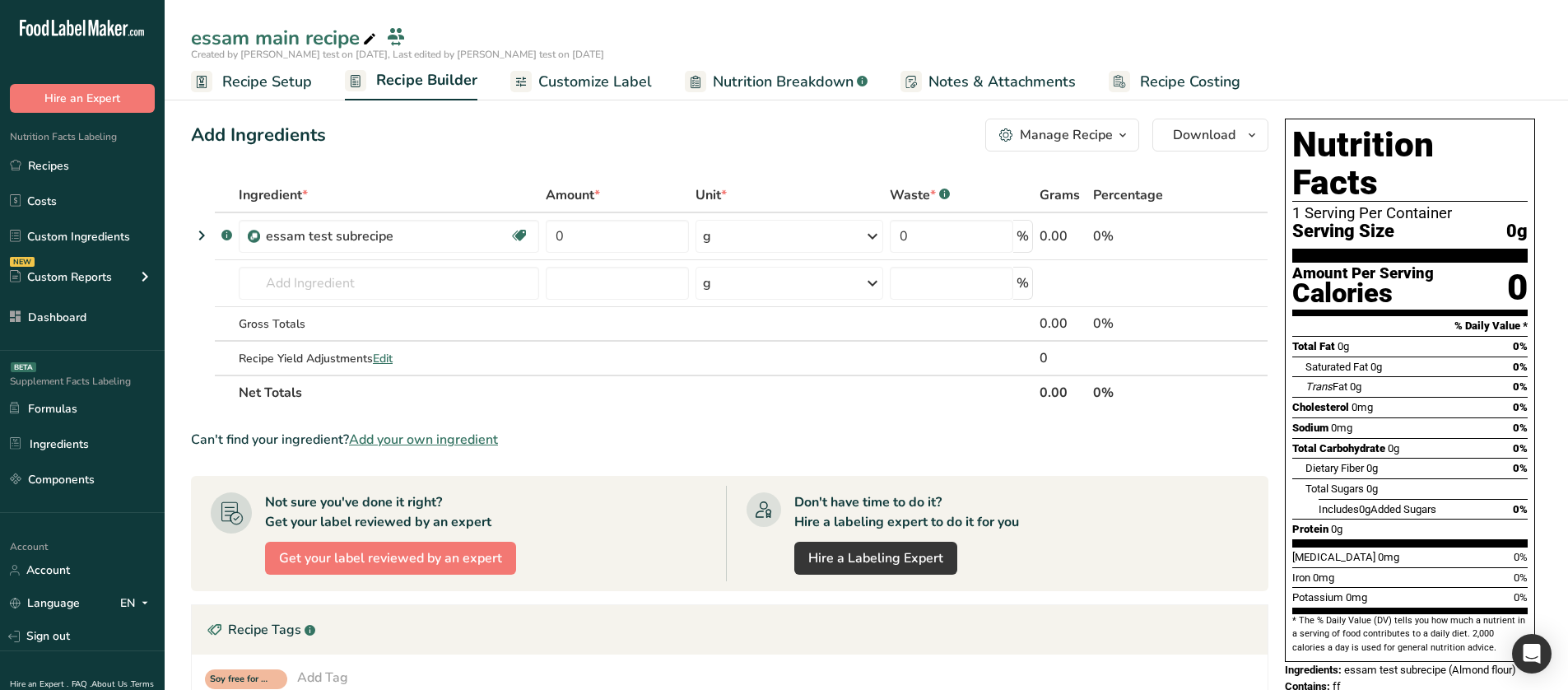
click at [572, 82] on span "Customize Label" at bounding box center [595, 82] width 113 height 22
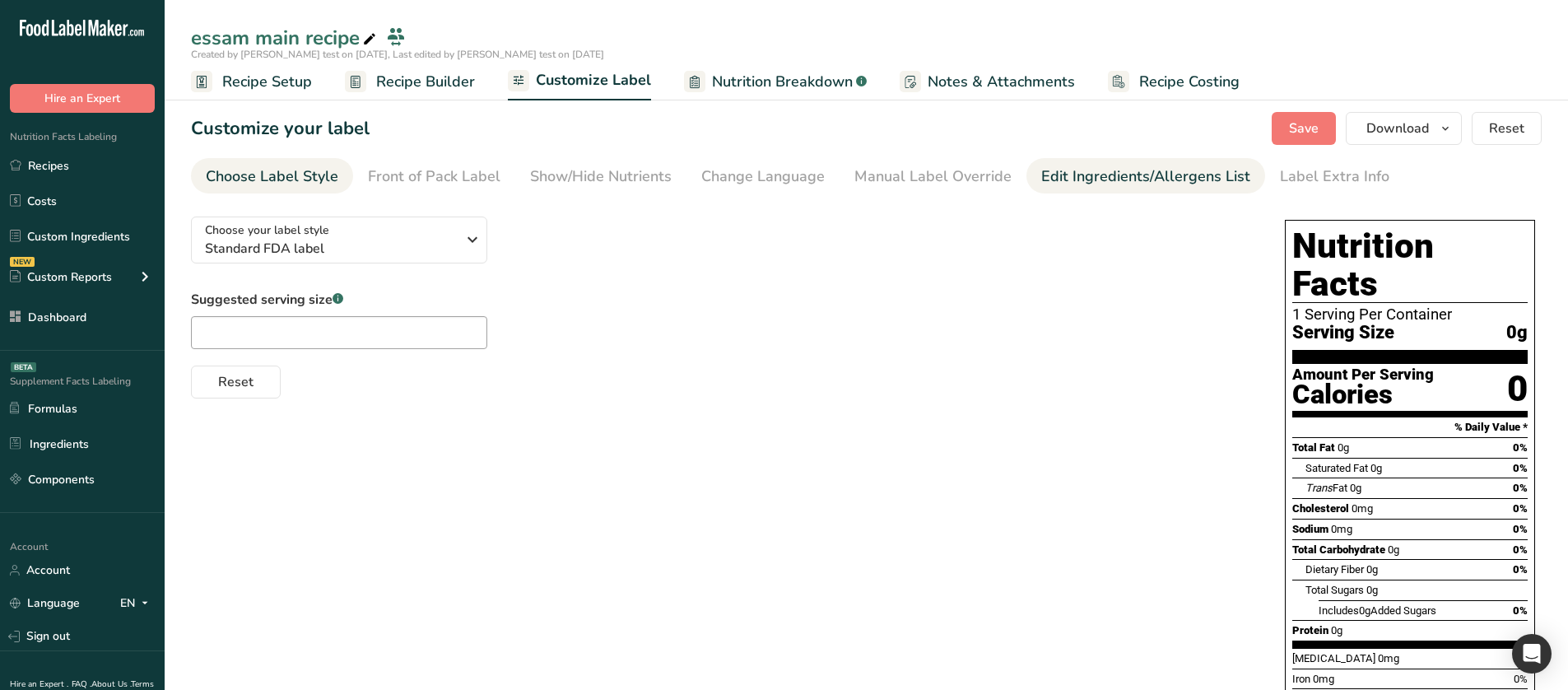
click at [1055, 184] on div "Edit Ingredients/Allergens List" at bounding box center [1146, 176] width 209 height 22
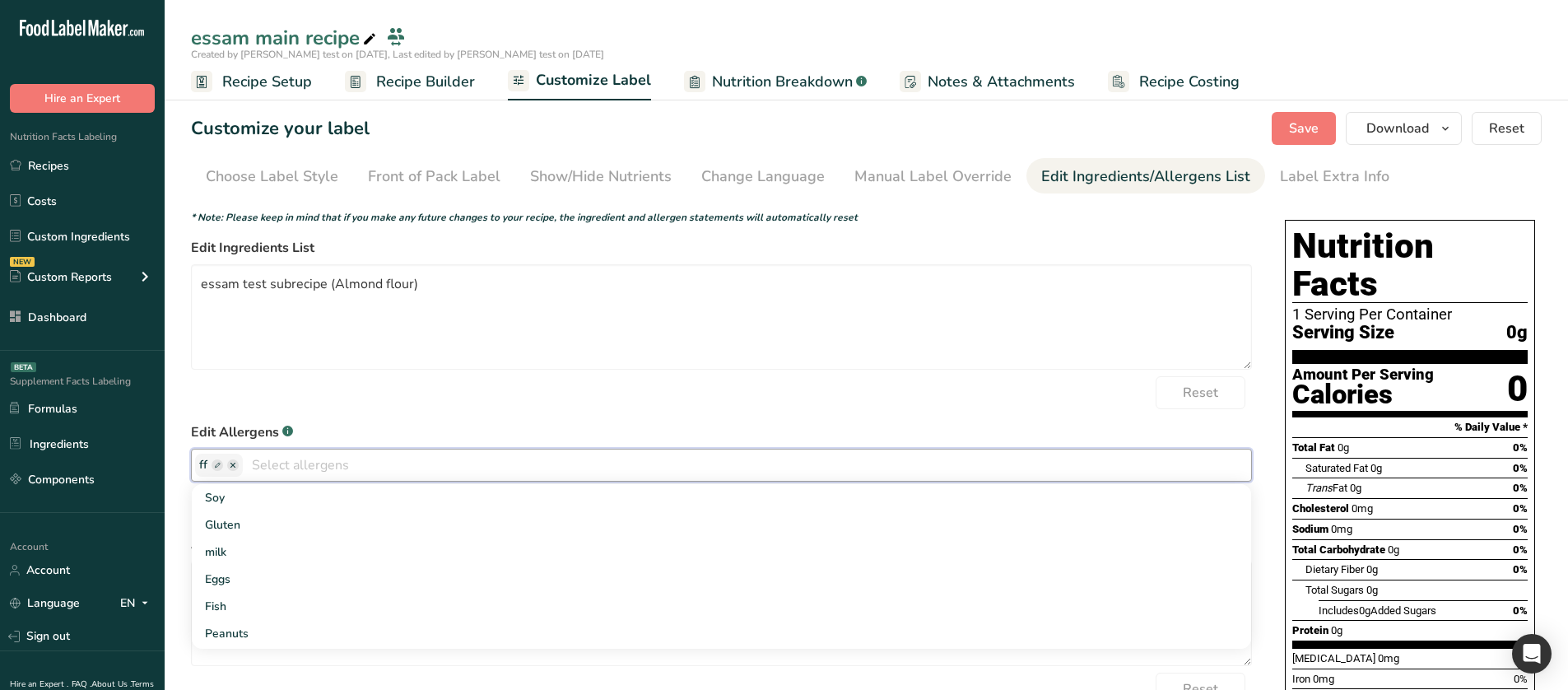
click at [273, 457] on input "text" at bounding box center [746, 465] width 1008 height 26
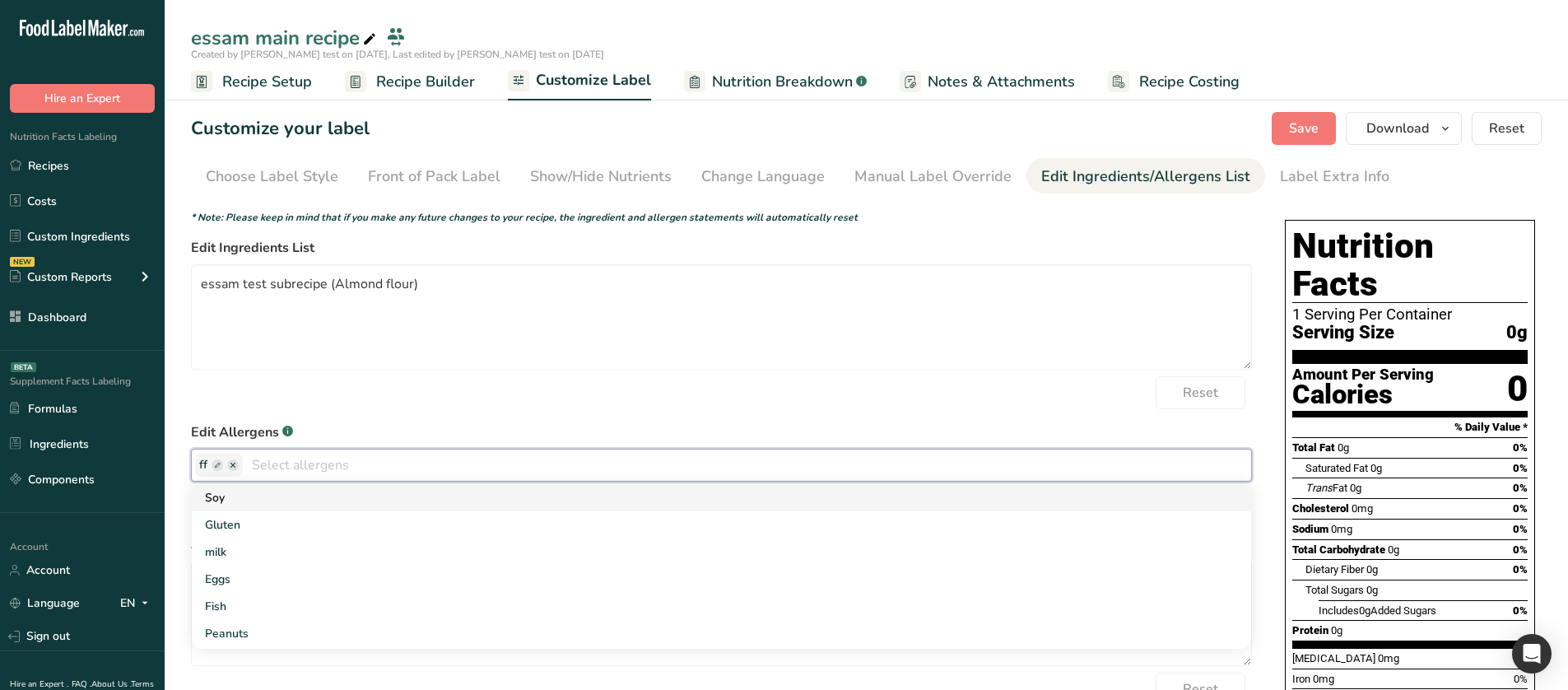
click at [273, 491] on link "Soy" at bounding box center [721, 497] width 1059 height 27
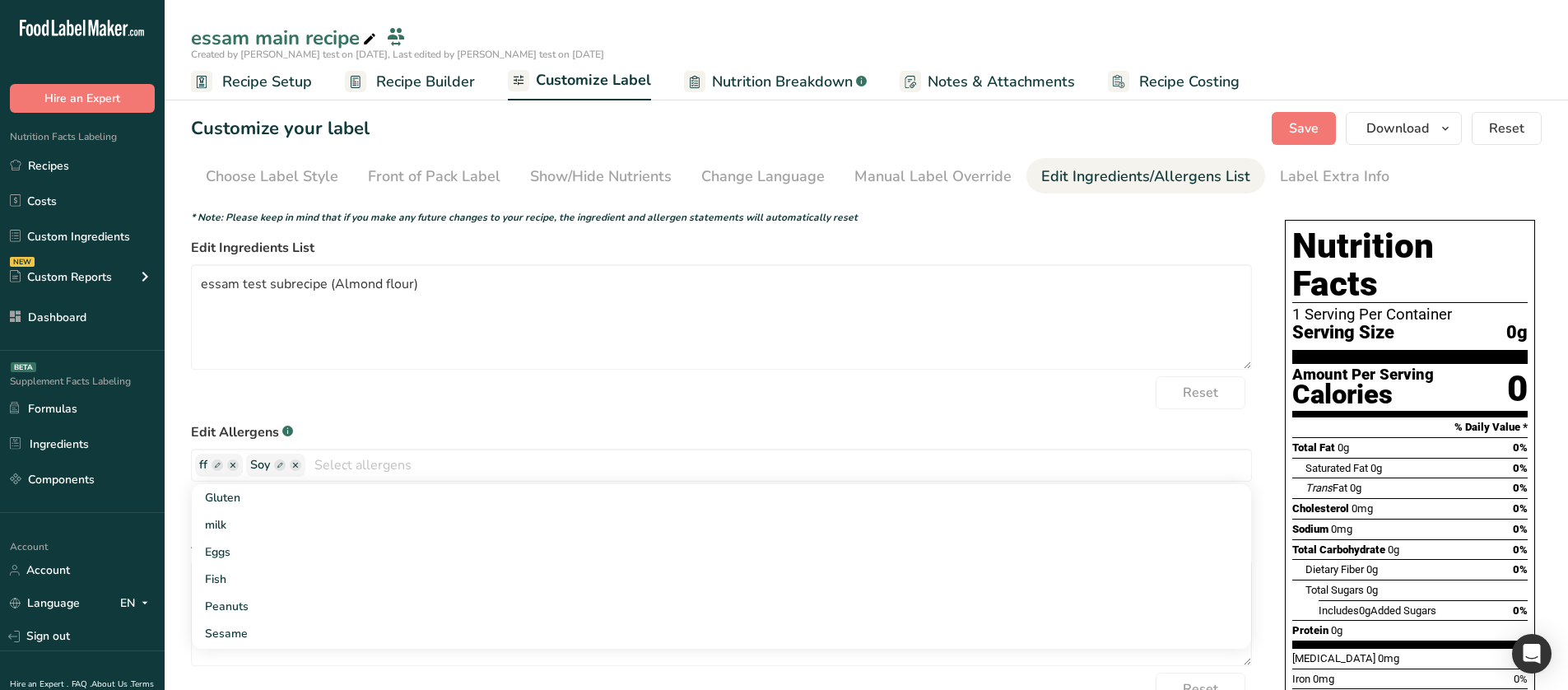
click at [384, 418] on form "* Note: Please keep in mind that if you make any future changes to your recipe,…" at bounding box center [720, 476] width 1060 height 533
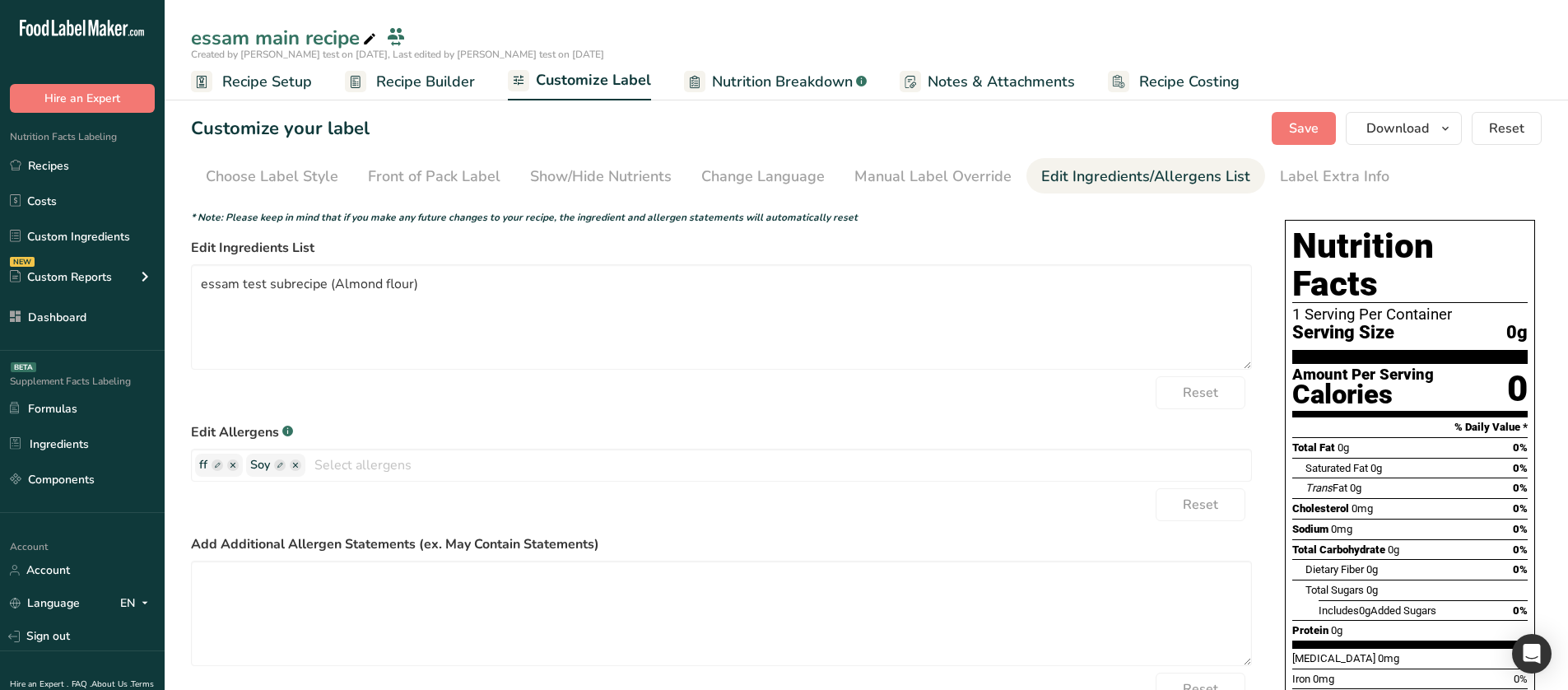
click at [1316, 105] on section "Customize your label Save Download Choose what to show on your downloaded label…" at bounding box center [866, 462] width 1403 height 754
click at [1302, 132] on span "Save" at bounding box center [1304, 128] width 30 height 20
click at [426, 81] on span "Recipe Builder" at bounding box center [424, 82] width 98 height 22
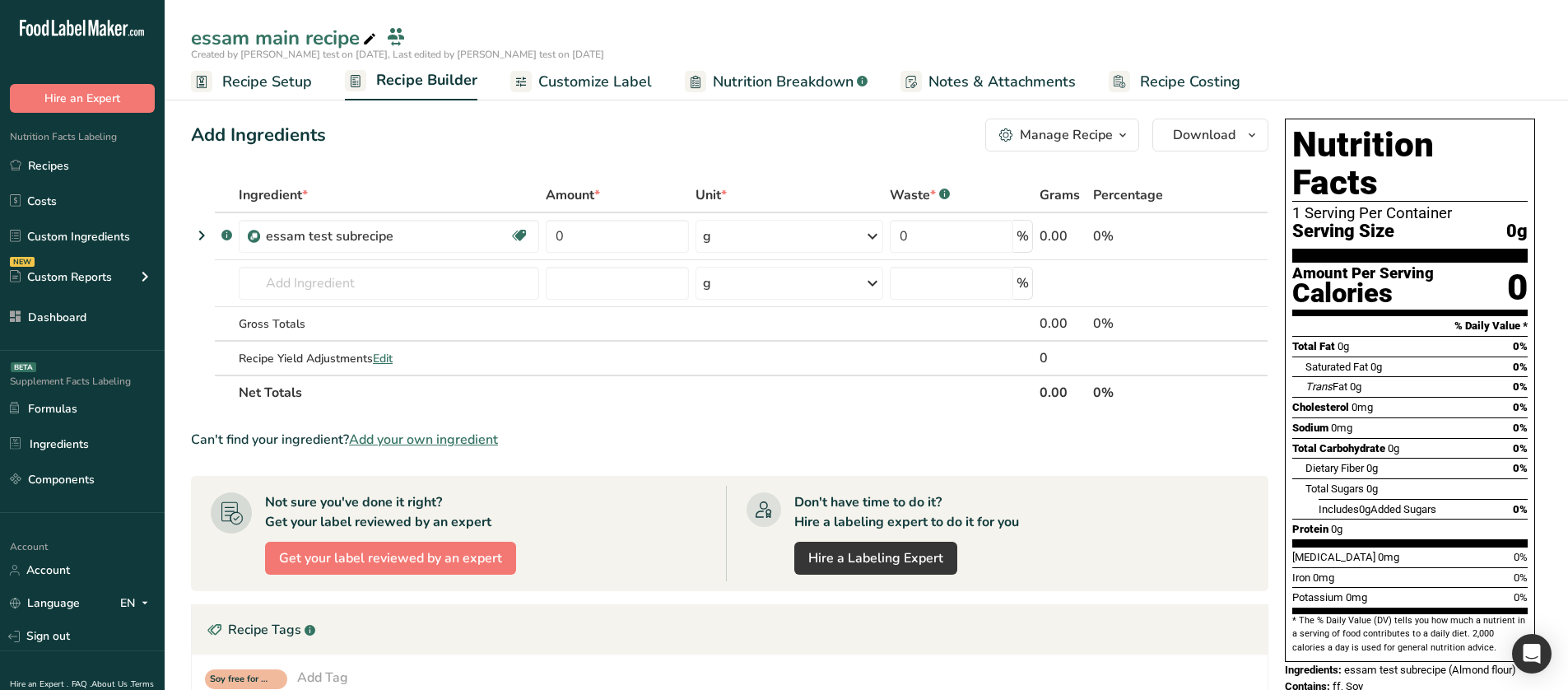
click at [1089, 144] on div "Manage Recipe" at bounding box center [1066, 135] width 93 height 20
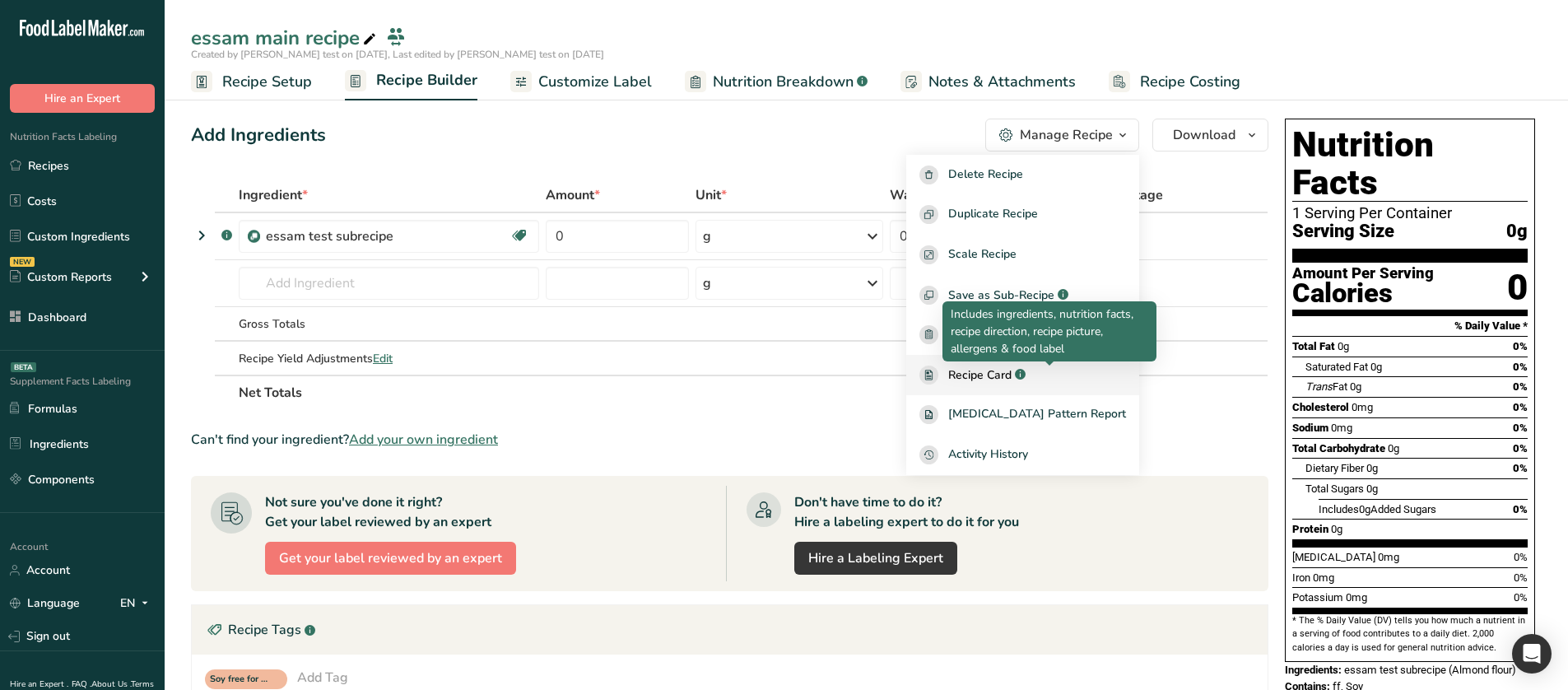
click at [1048, 368] on div at bounding box center [1049, 366] width 8 height 8
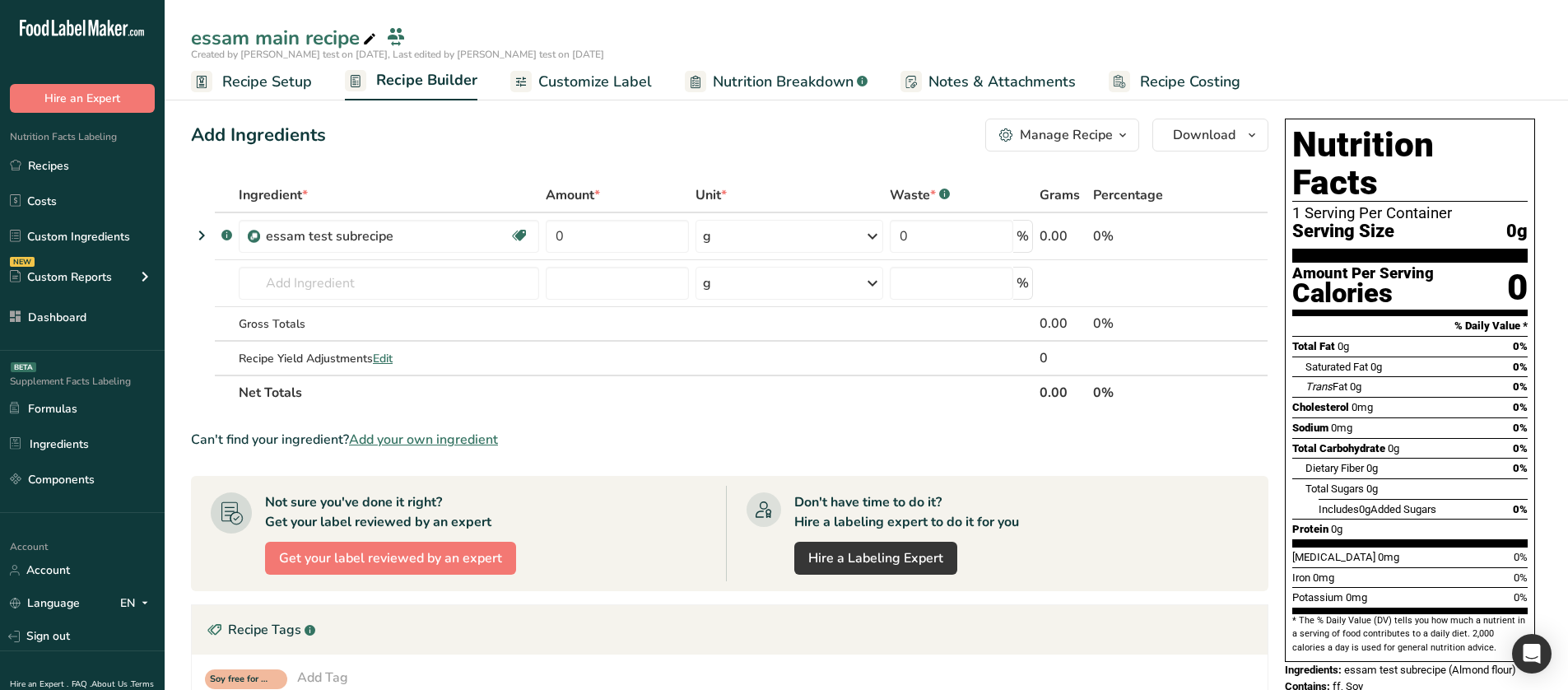
click at [1071, 140] on div "Manage Recipe" at bounding box center [1066, 135] width 93 height 20
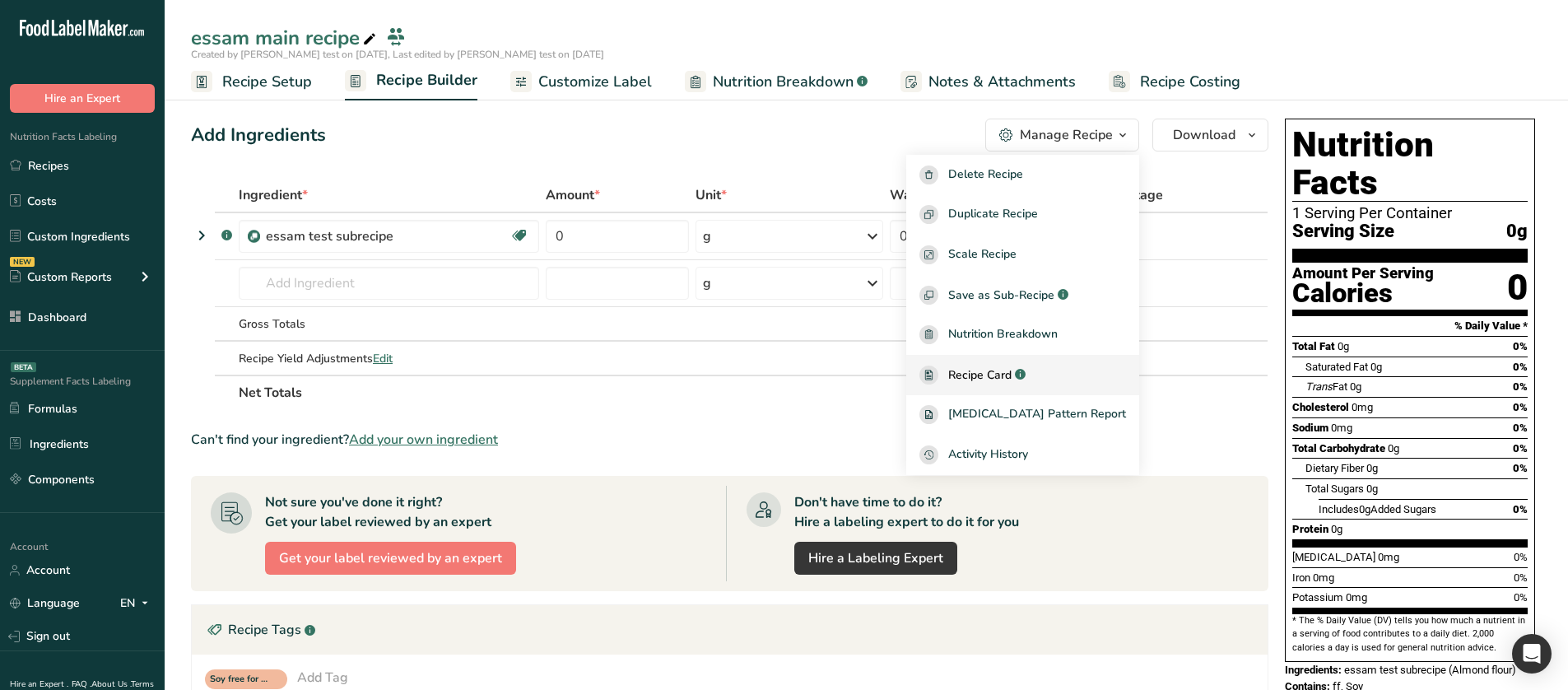
click at [994, 368] on span "Recipe Card" at bounding box center [980, 375] width 64 height 17
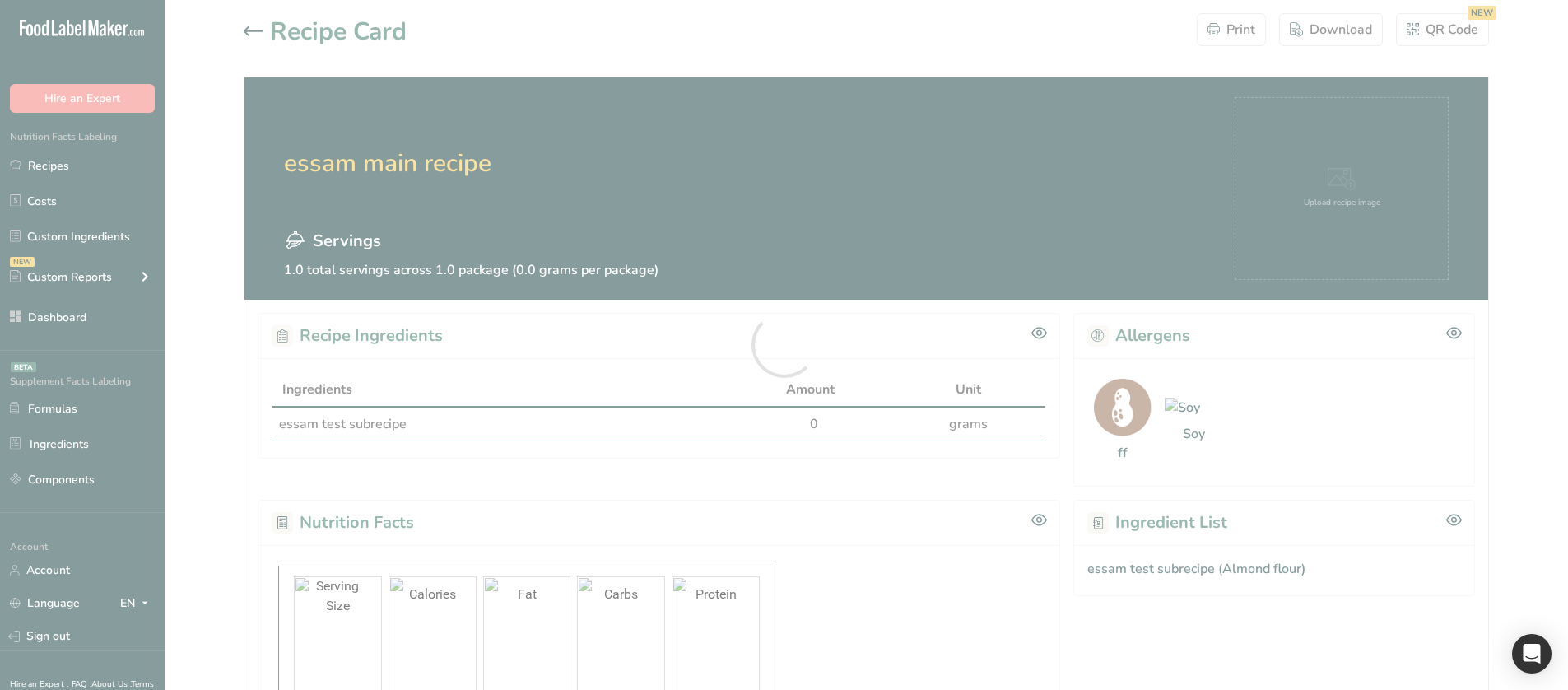
click at [249, 26] on div at bounding box center [784, 345] width 1568 height 690
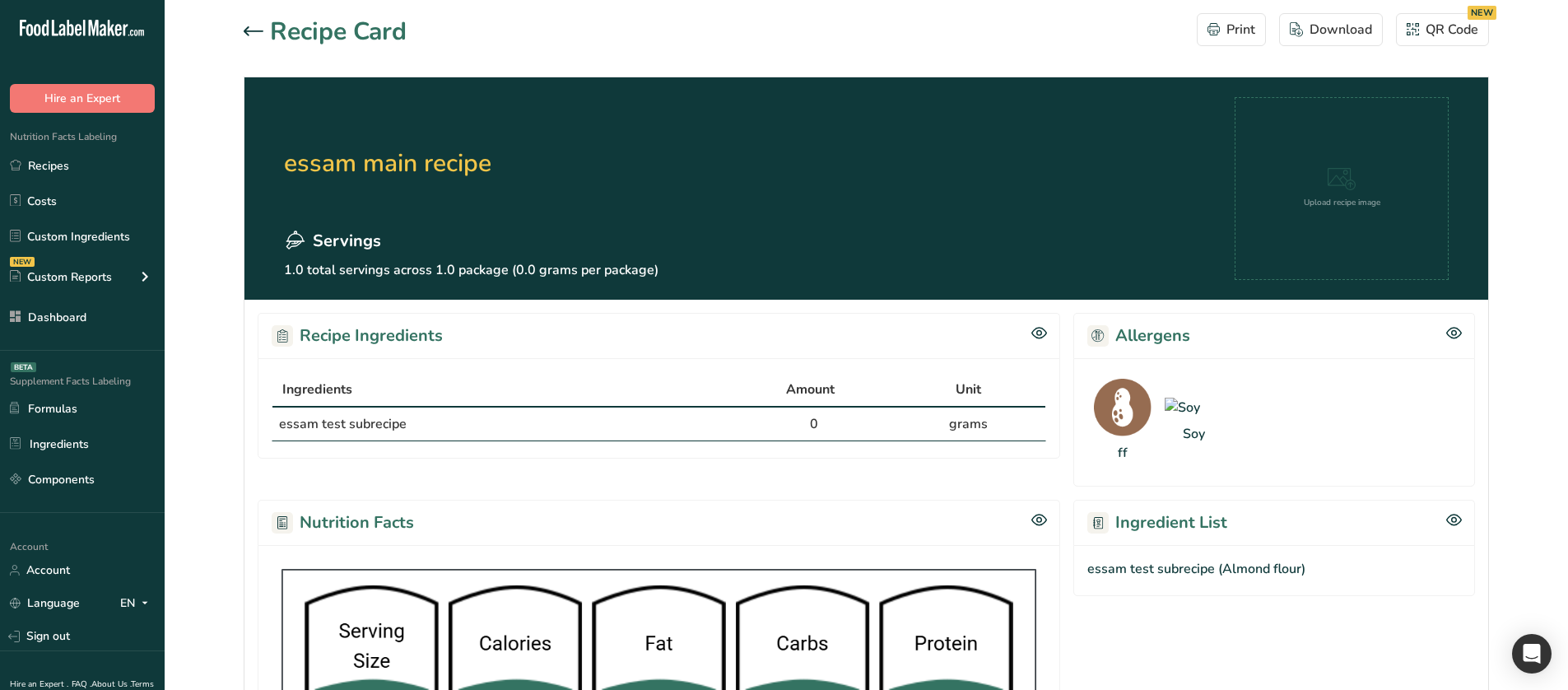
click at [249, 26] on icon at bounding box center [253, 31] width 20 height 10
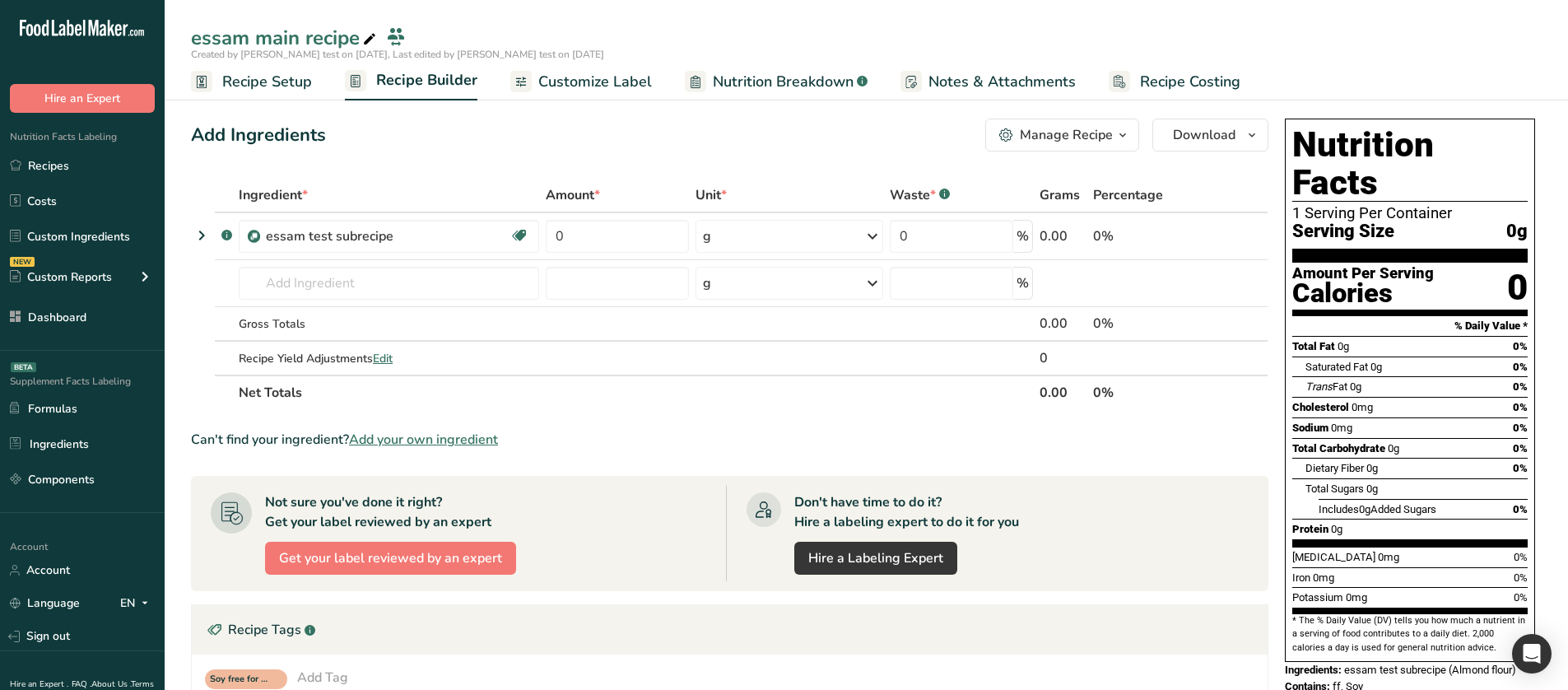
click at [607, 81] on span "Customize Label" at bounding box center [595, 82] width 113 height 22
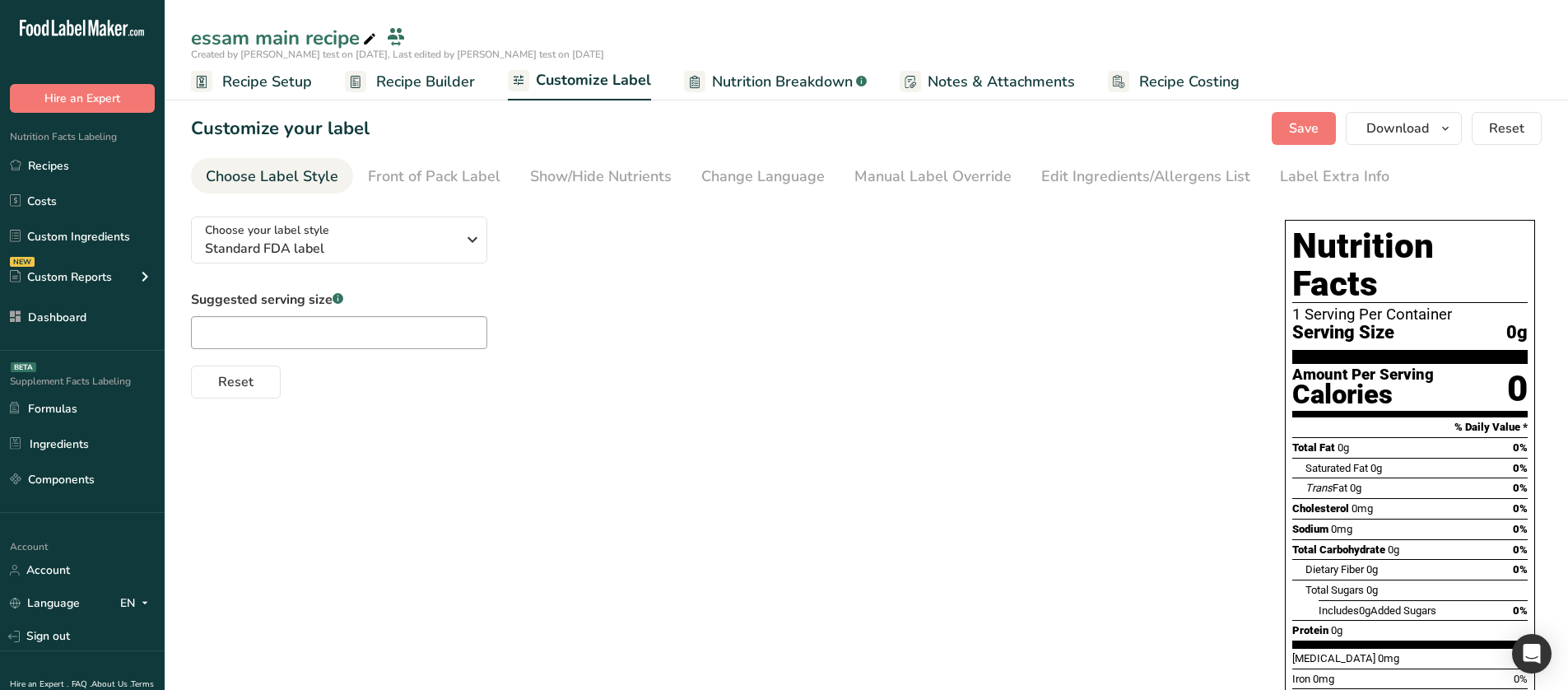
click at [1087, 156] on section "Customize your label Save Download Choose what to show on your downloaded label…" at bounding box center [866, 462] width 1403 height 754
click at [1084, 162] on link "Edit Ingredients/Allergens List" at bounding box center [1146, 176] width 209 height 37
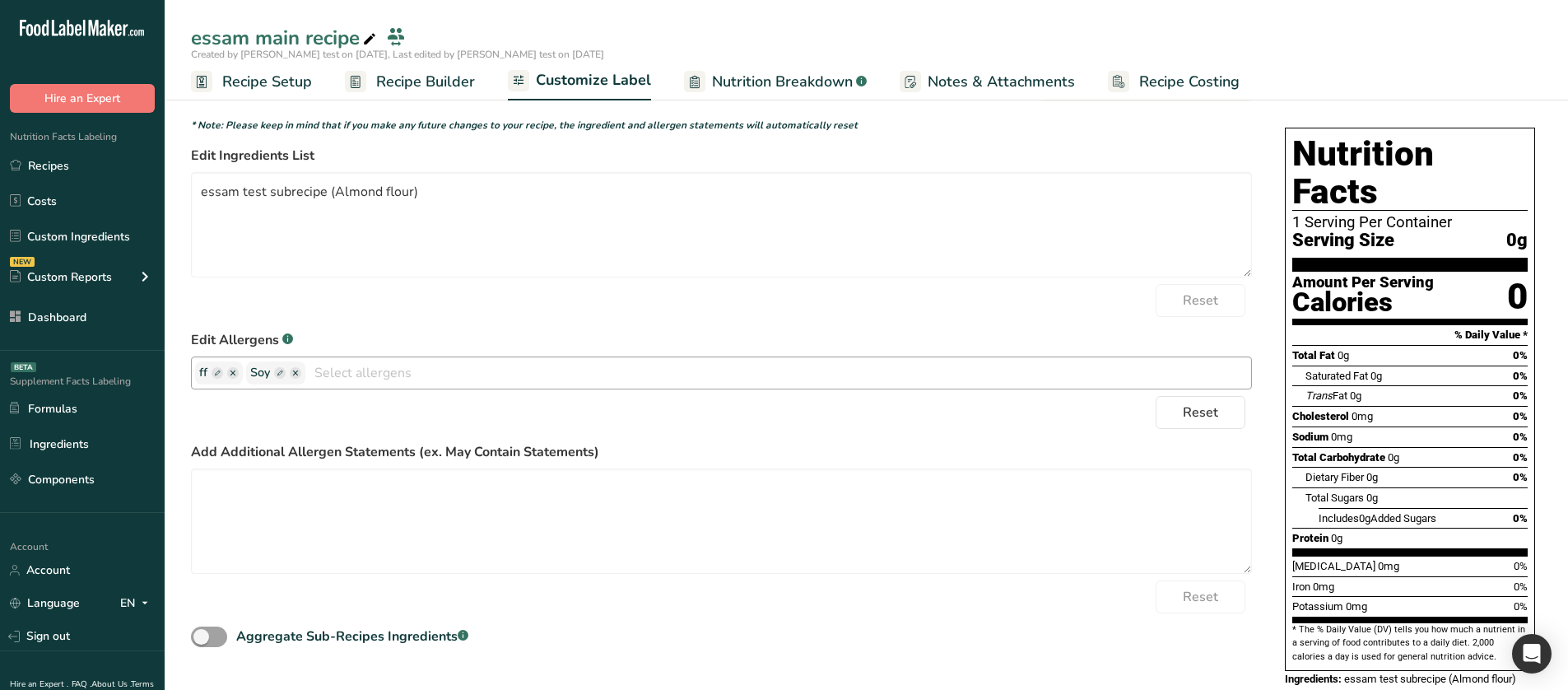
scroll to position [111, 0]
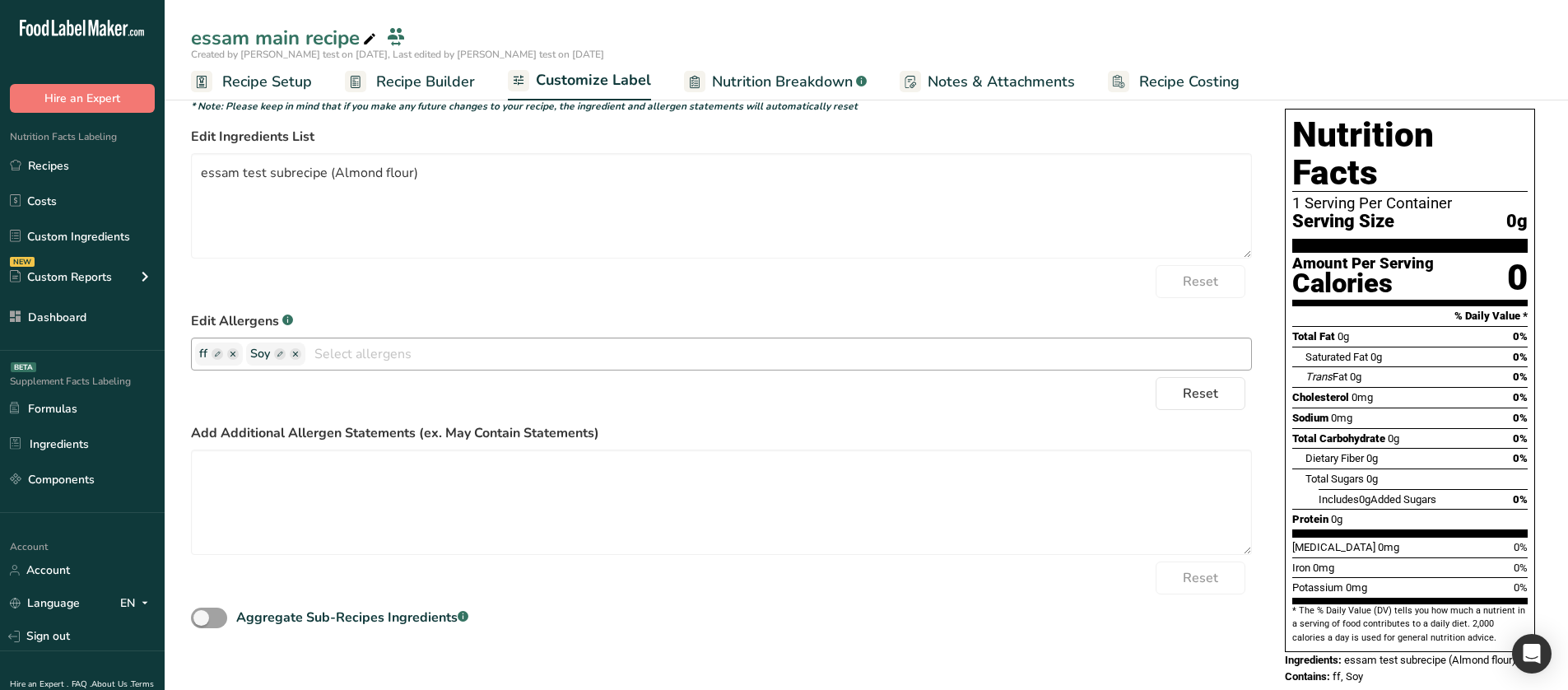
click at [217, 352] on rect "button" at bounding box center [218, 354] width 12 height 12
click at [328, 351] on ellipse "button" at bounding box center [334, 354] width 12 height 12
drag, startPoint x: 1158, startPoint y: 389, endPoint x: 1192, endPoint y: 401, distance: 36.1
click at [1166, 391] on button "Reset" at bounding box center [1200, 393] width 89 height 33
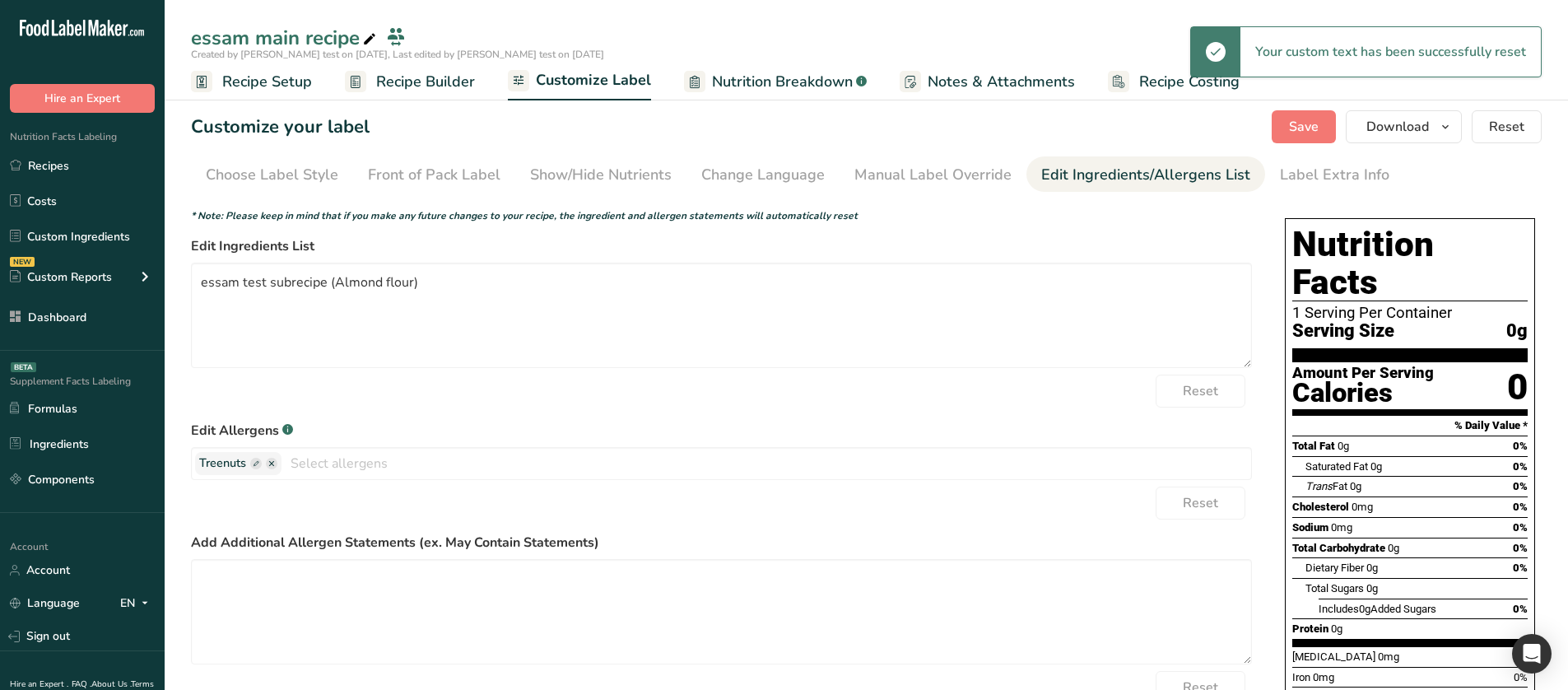
scroll to position [0, 0]
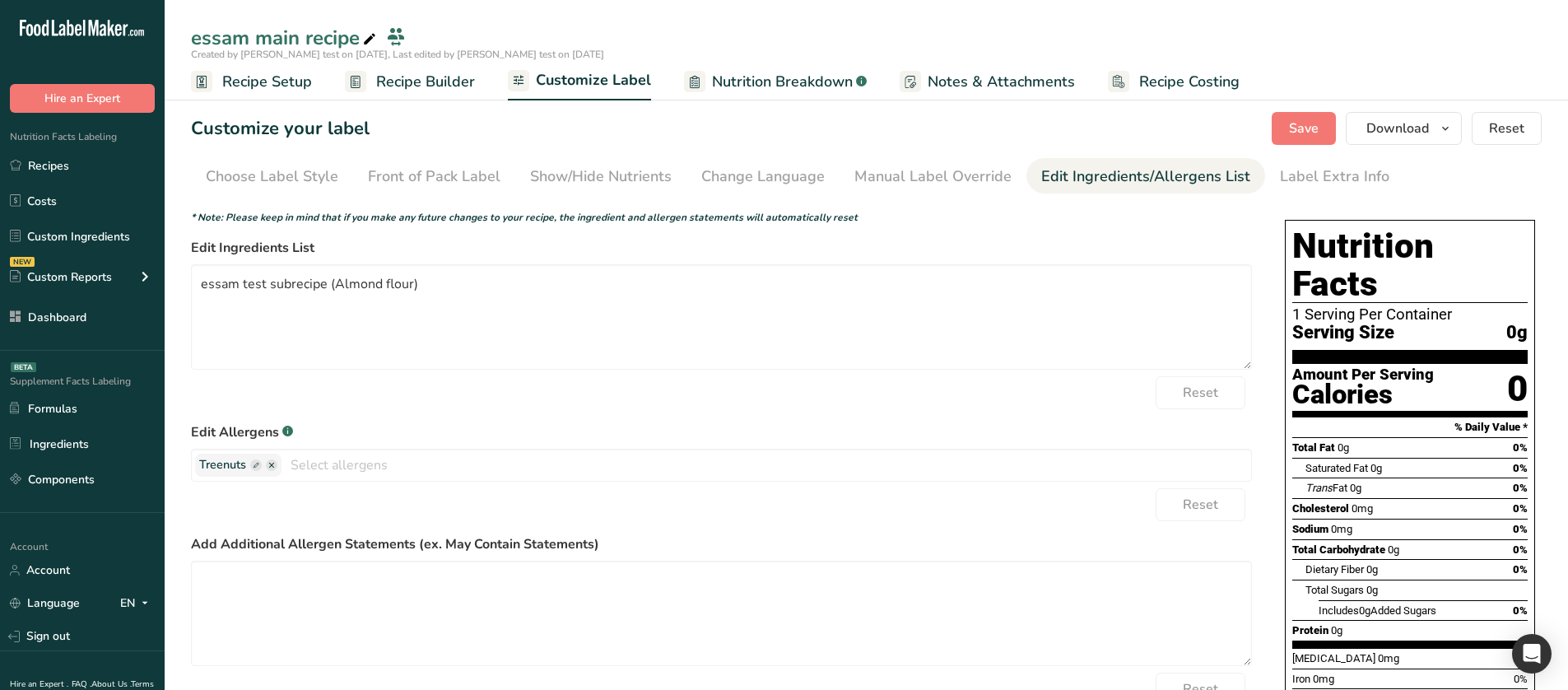
drag, startPoint x: 732, startPoint y: 77, endPoint x: 1092, endPoint y: 388, distance: 475.7
click at [732, 77] on span "Nutrition Breakdown" at bounding box center [782, 82] width 141 height 22
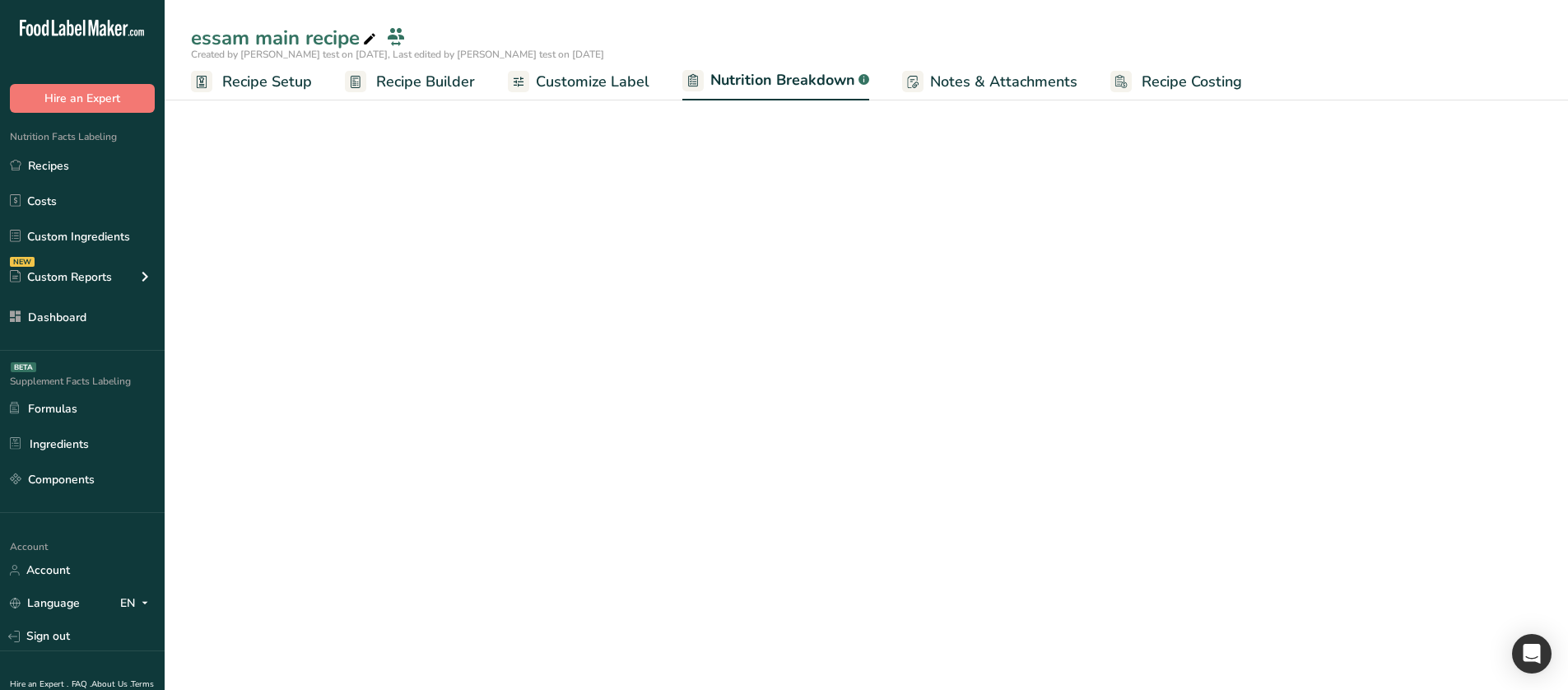
select select "Calories"
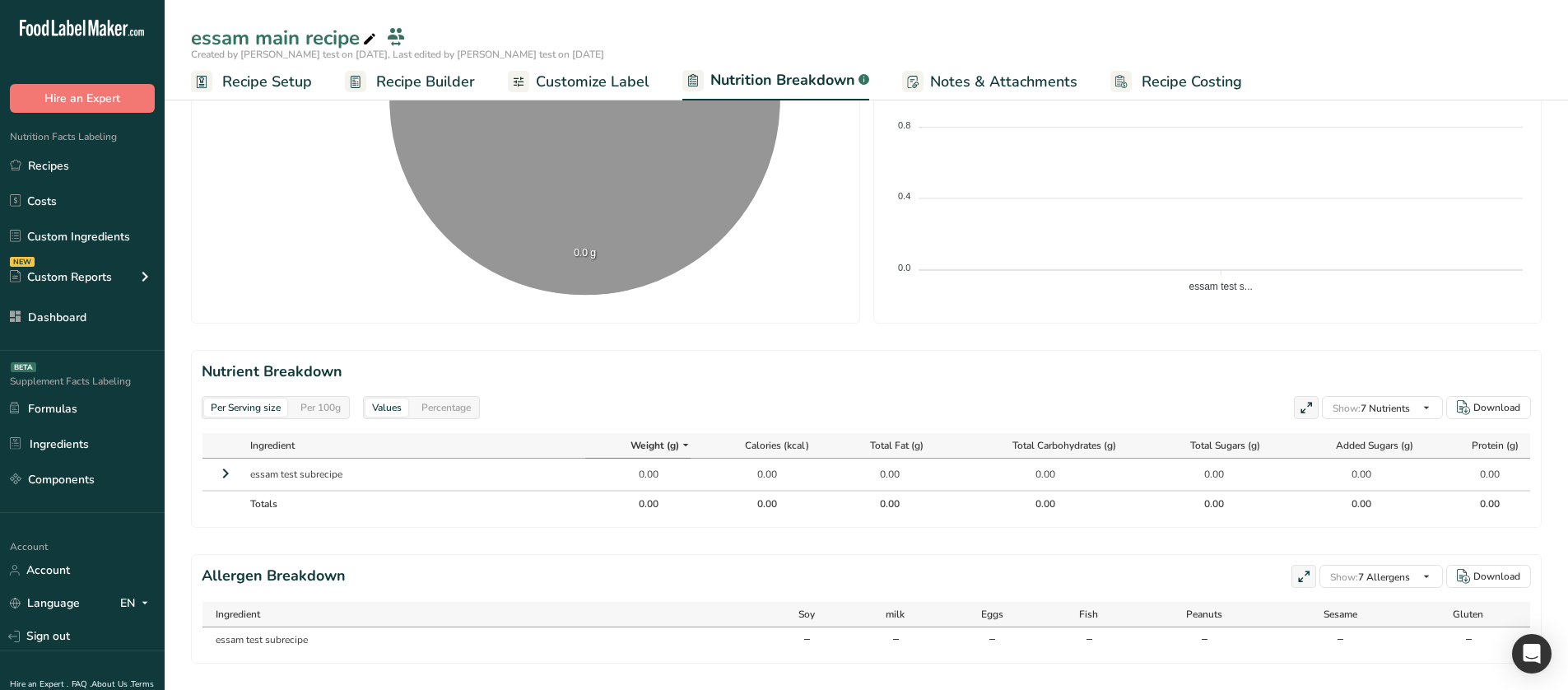
scroll to position [529, 0]
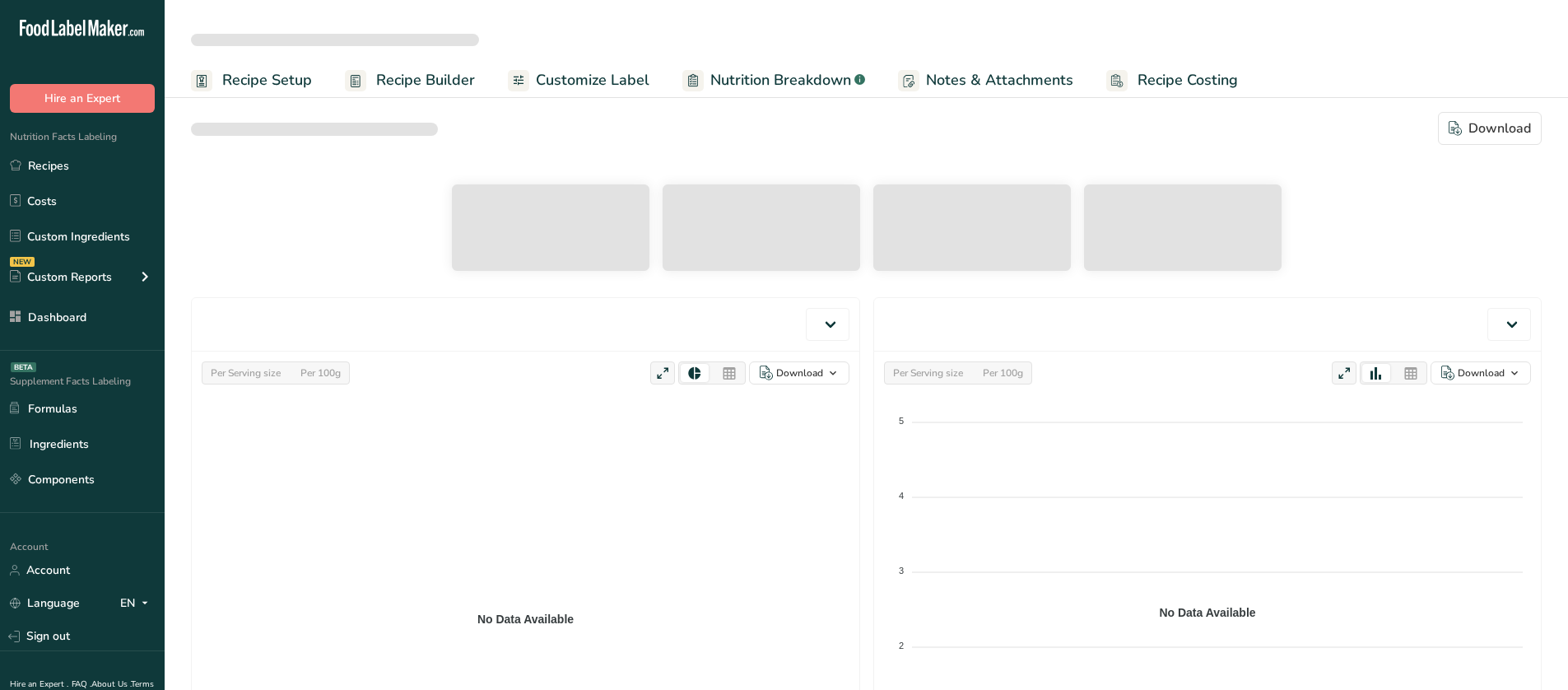
scroll to position [375, 0]
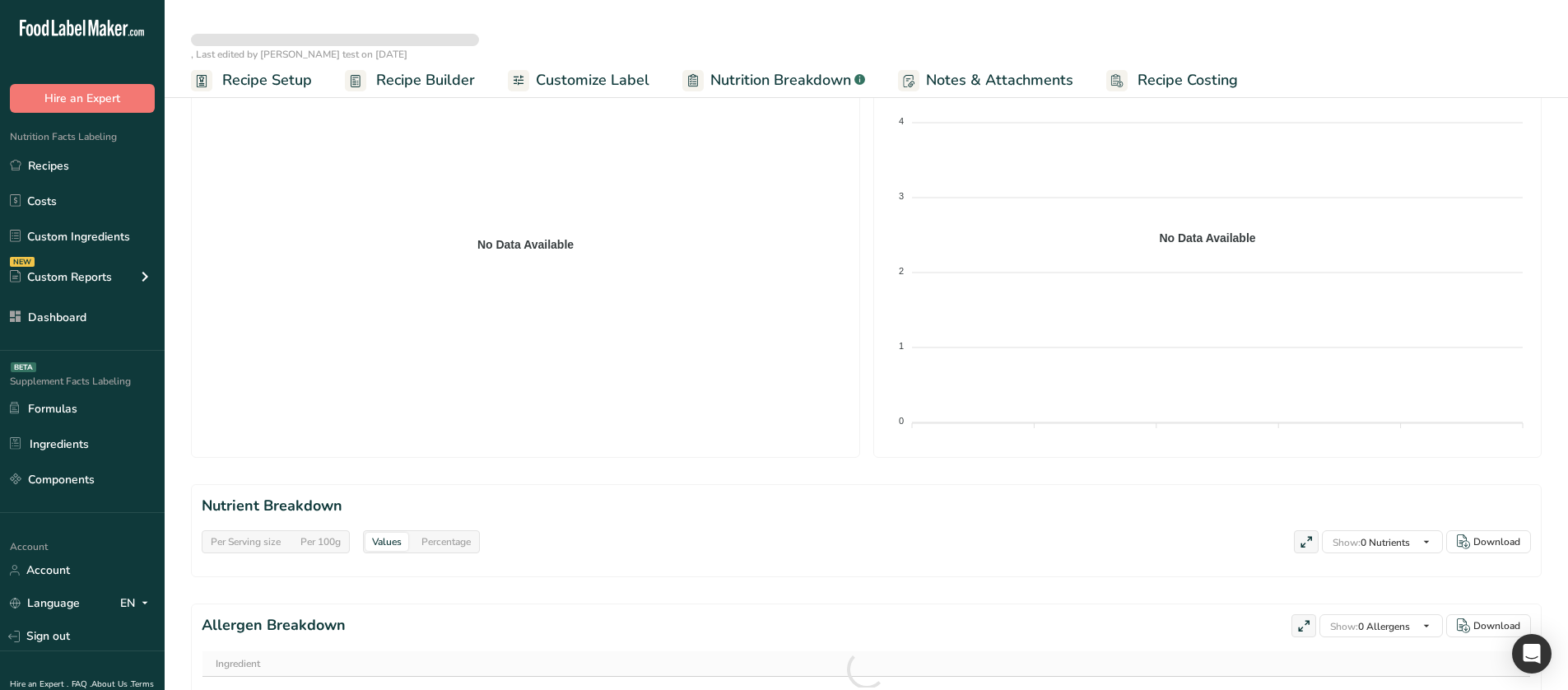
select select "Calories"
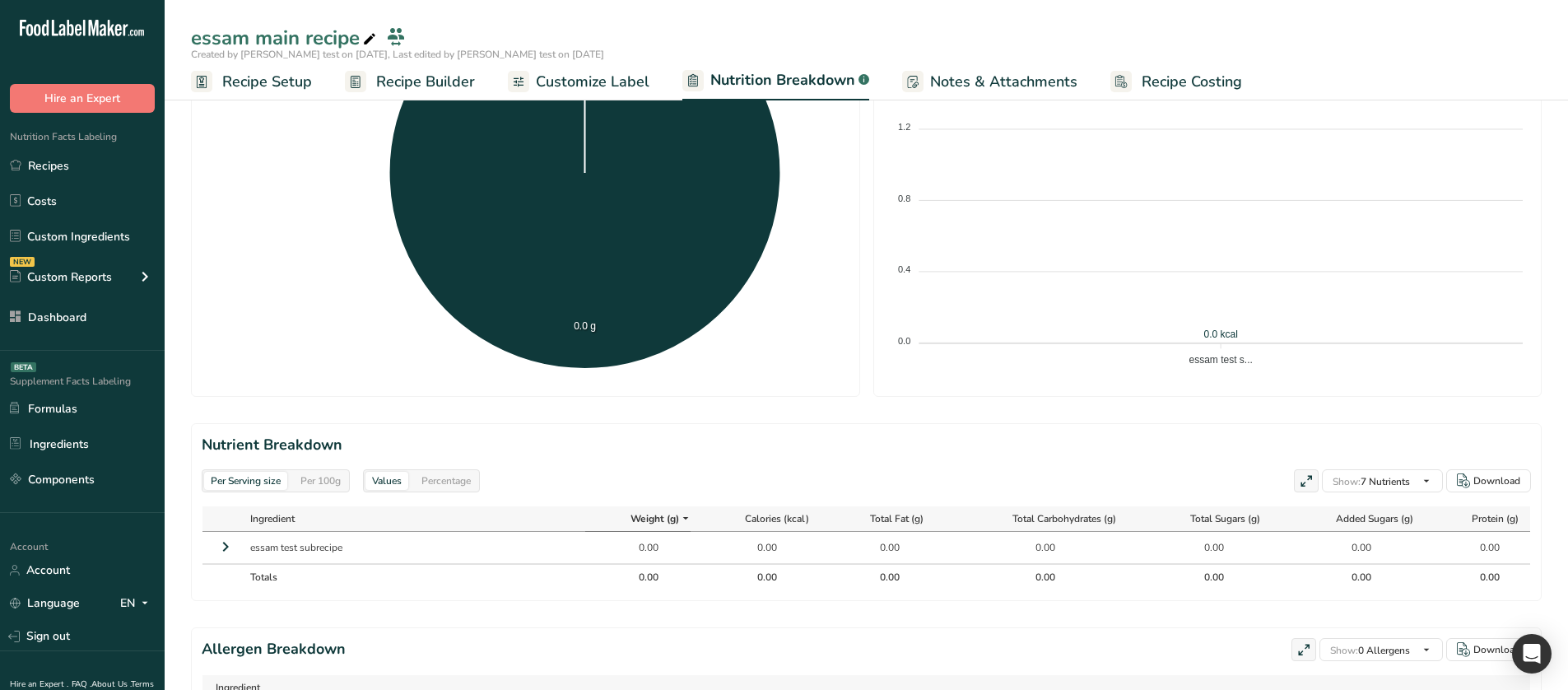
scroll to position [529, 0]
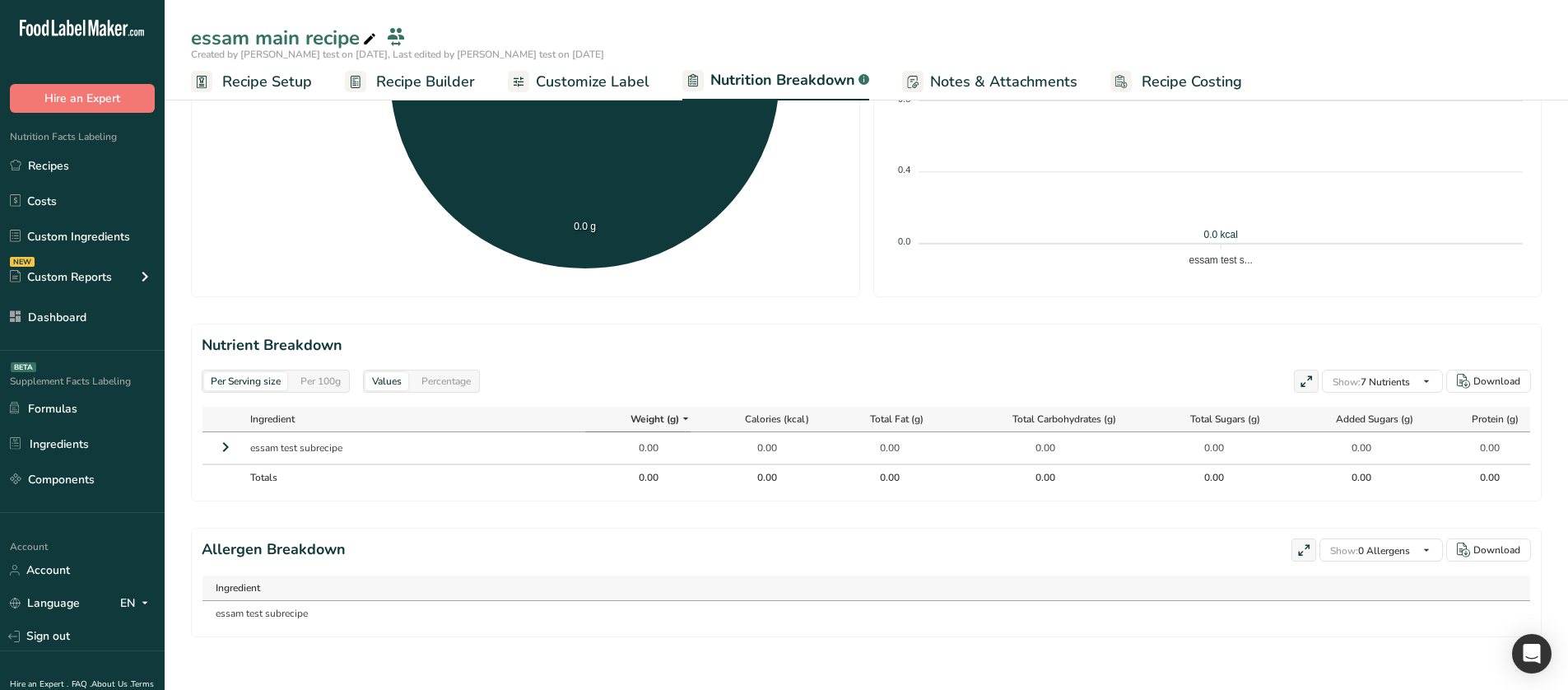
click at [408, 81] on span "Recipe Builder" at bounding box center [424, 82] width 98 height 22
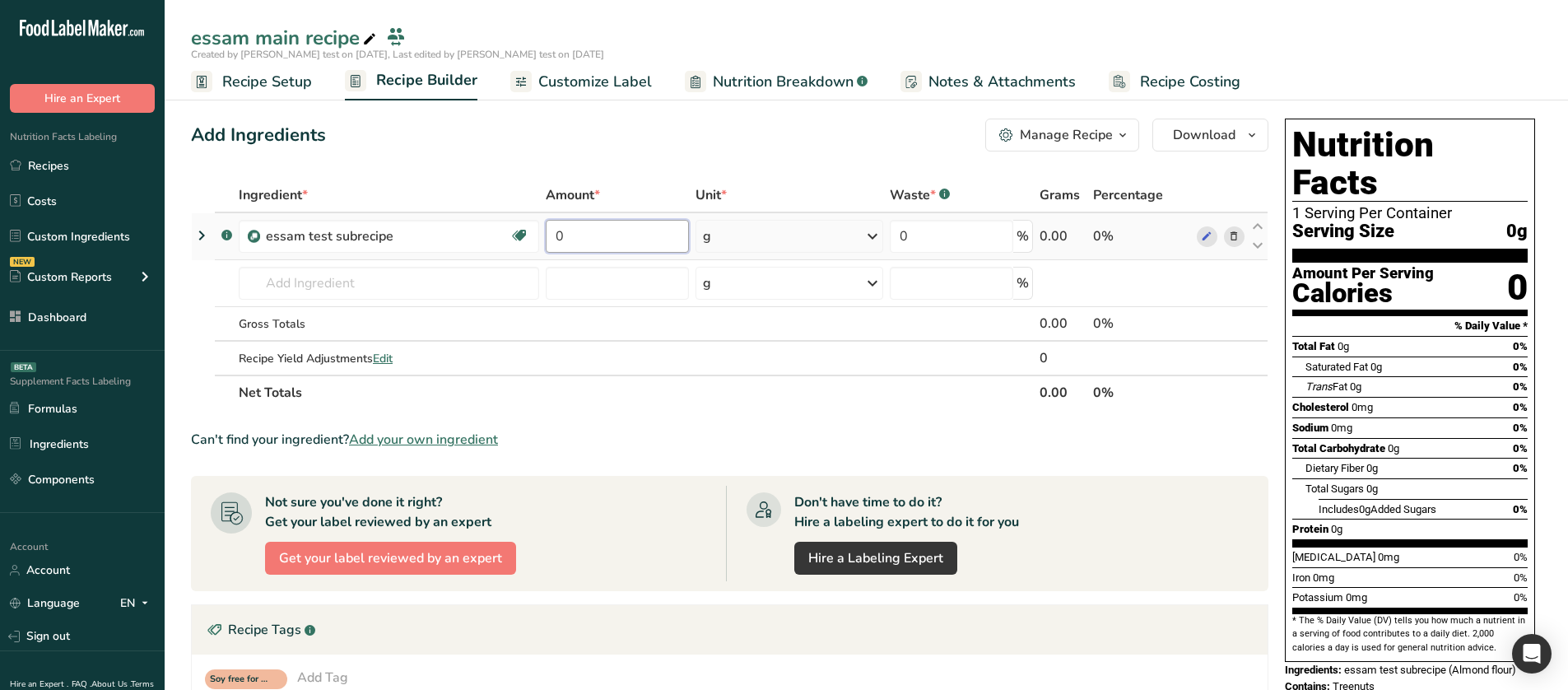
click at [570, 233] on input "0" at bounding box center [617, 236] width 143 height 33
click at [569, 233] on input "0" at bounding box center [617, 236] width 143 height 33
type input "5"
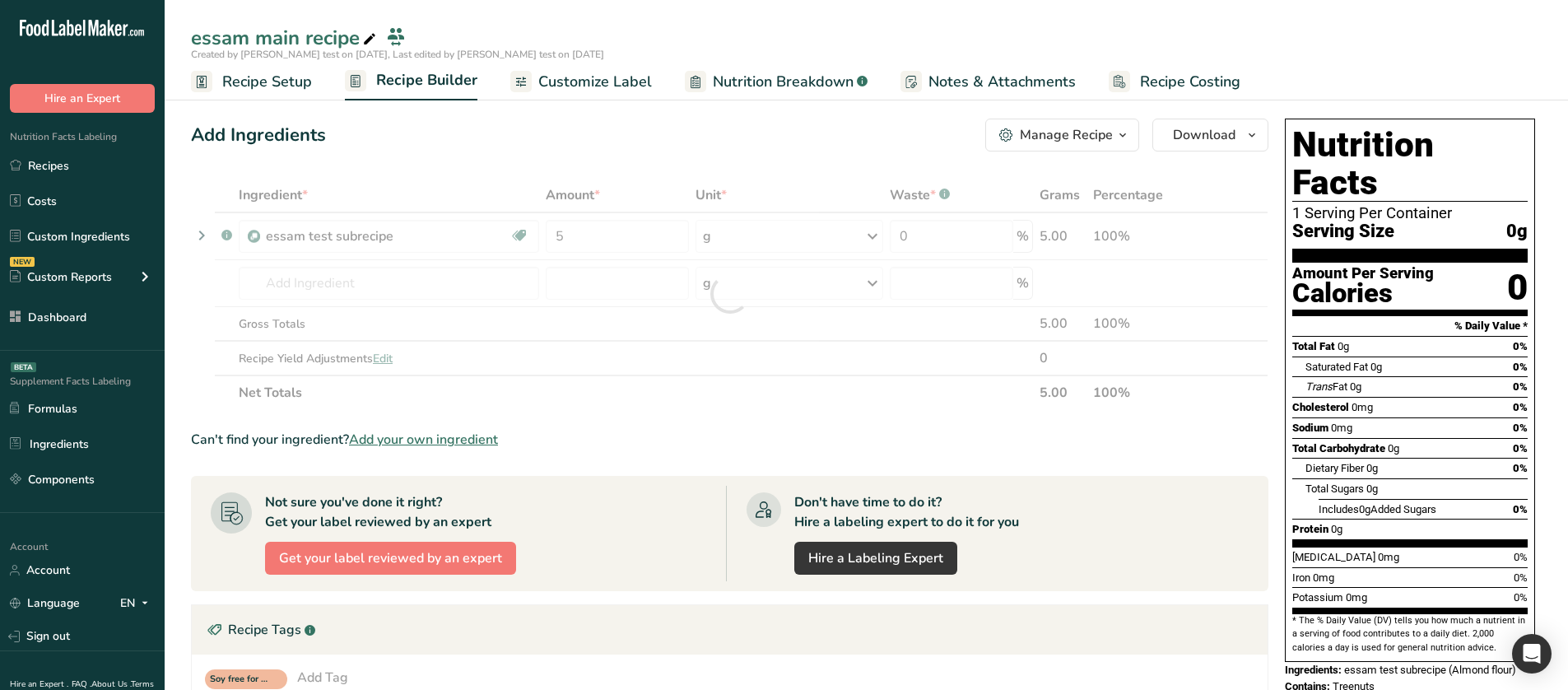
click at [612, 149] on div "Add Ingredients Manage Recipe Delete Recipe Duplicate Recipe Scale Recipe Save …" at bounding box center [729, 134] width 1077 height 33
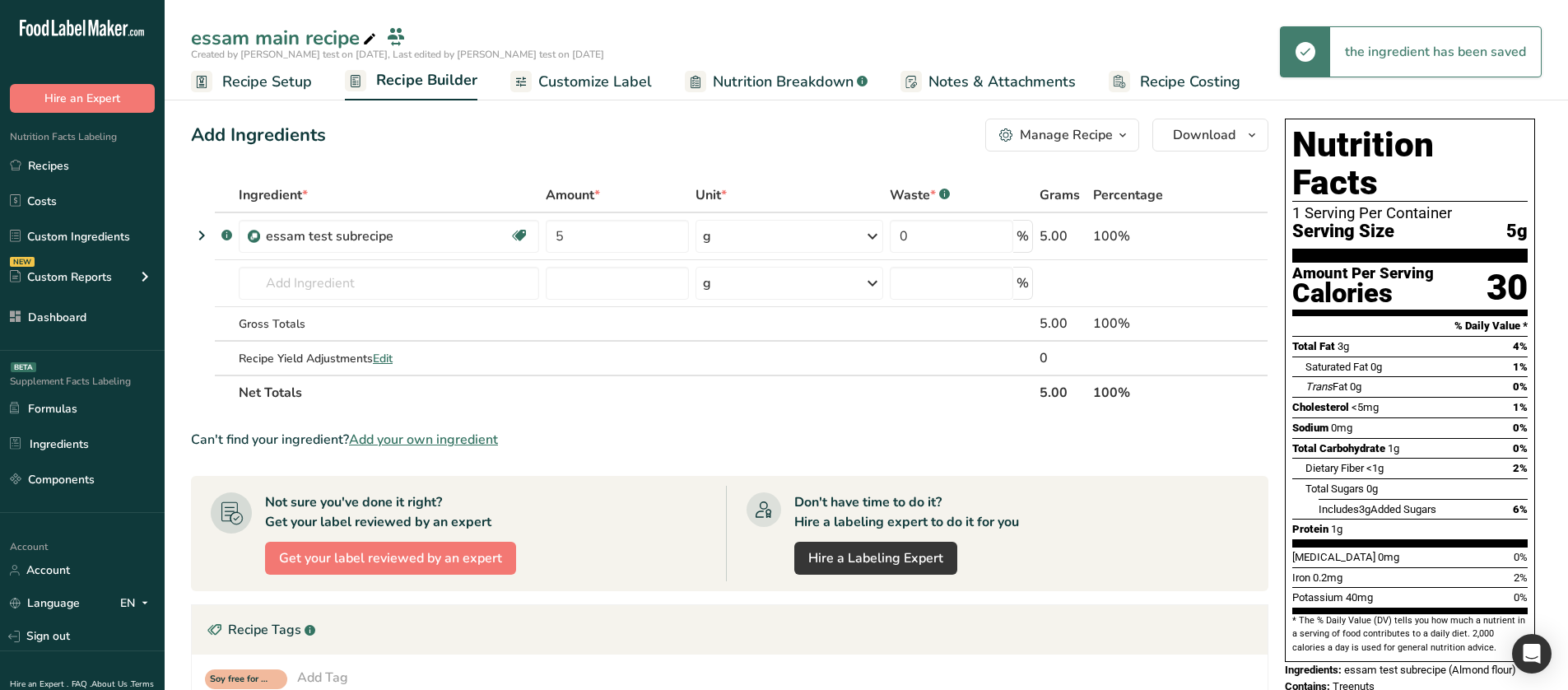
click at [765, 89] on span "Nutrition Breakdown" at bounding box center [783, 82] width 141 height 22
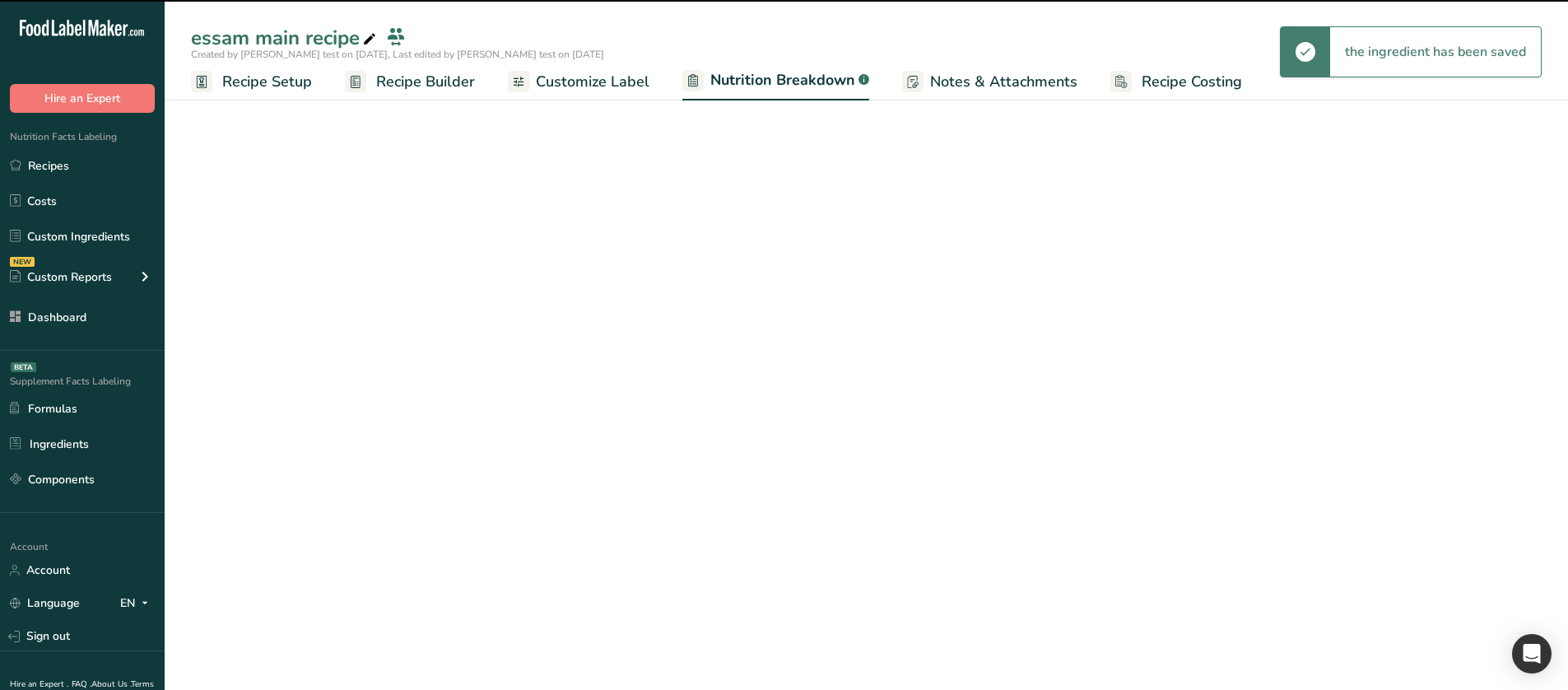
select select "Calories"
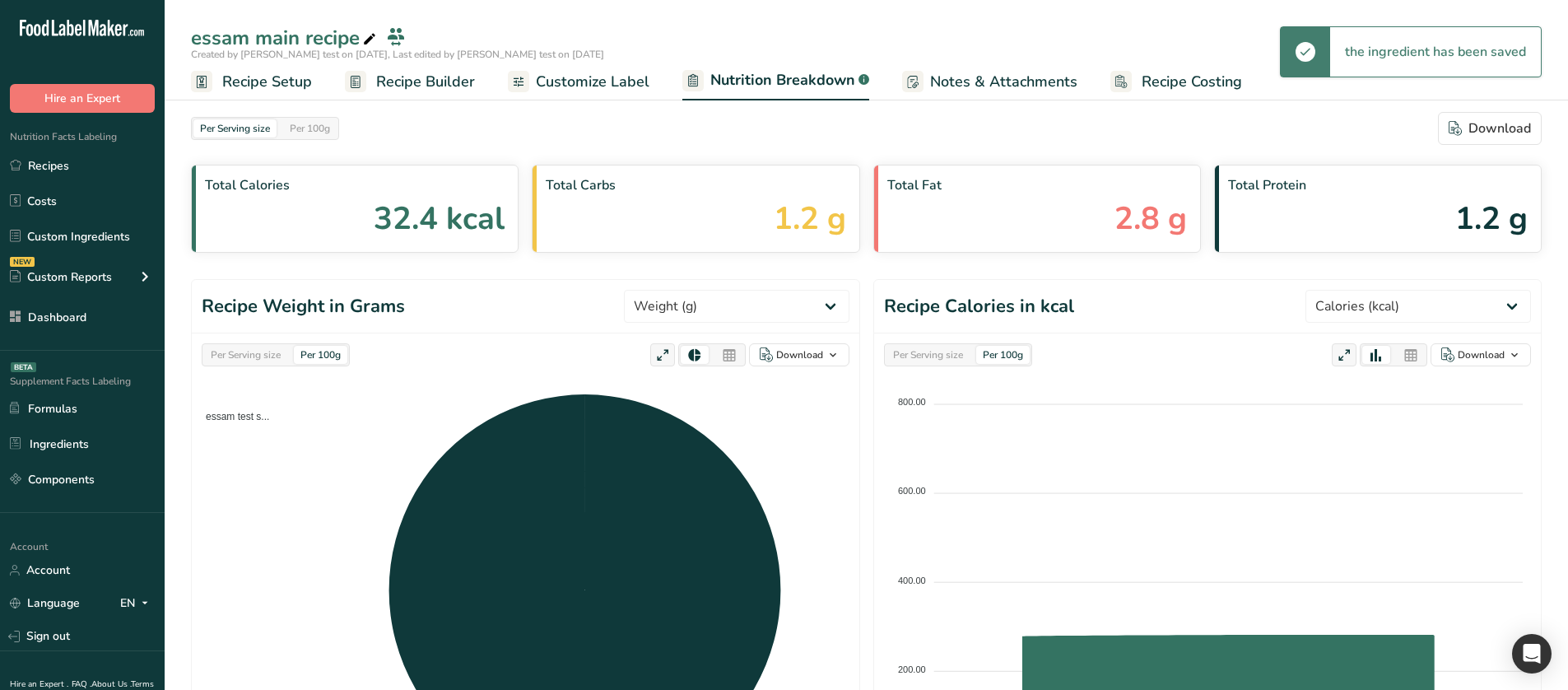
scroll to position [529, 0]
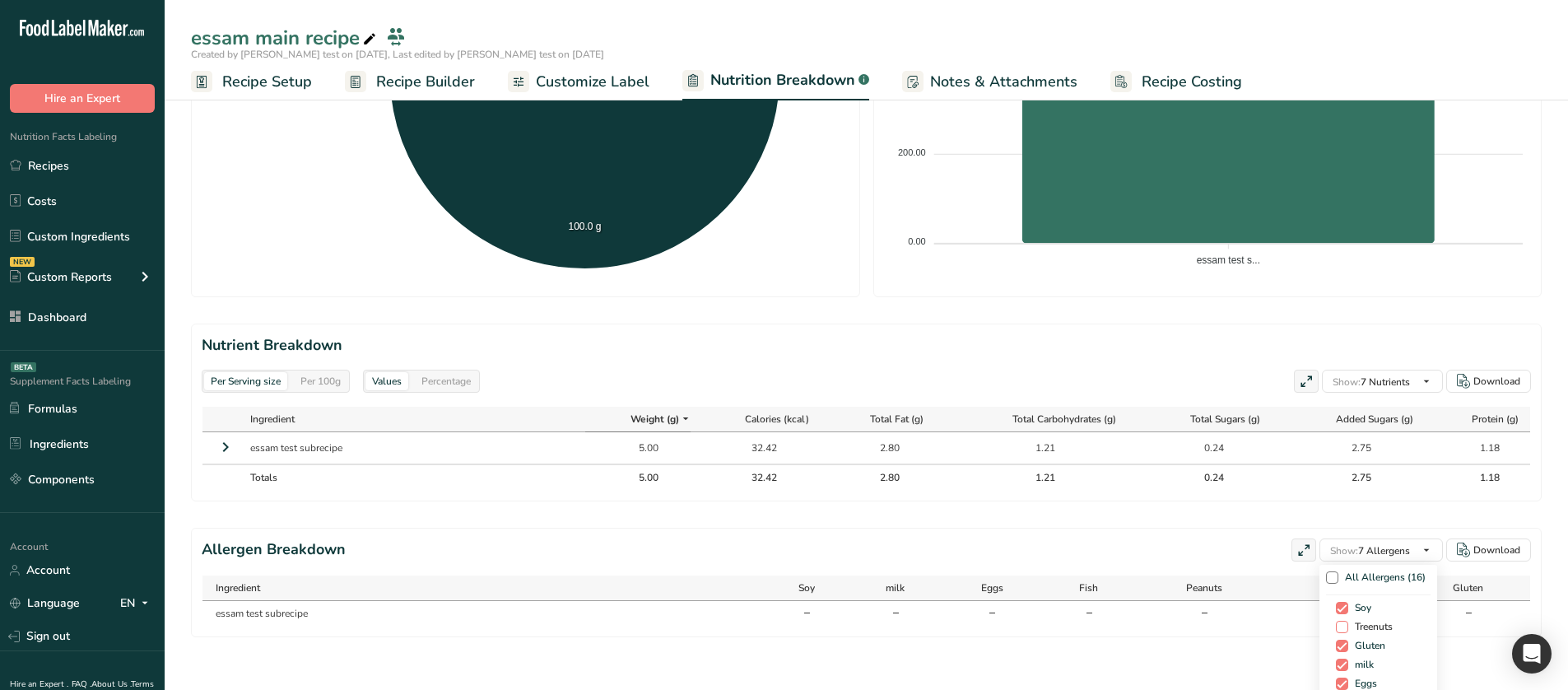
click at [1368, 622] on span "Treenuts" at bounding box center [1369, 626] width 45 height 12
click at [1346, 622] on input "Treenuts" at bounding box center [1340, 626] width 11 height 11
checkbox input "true"
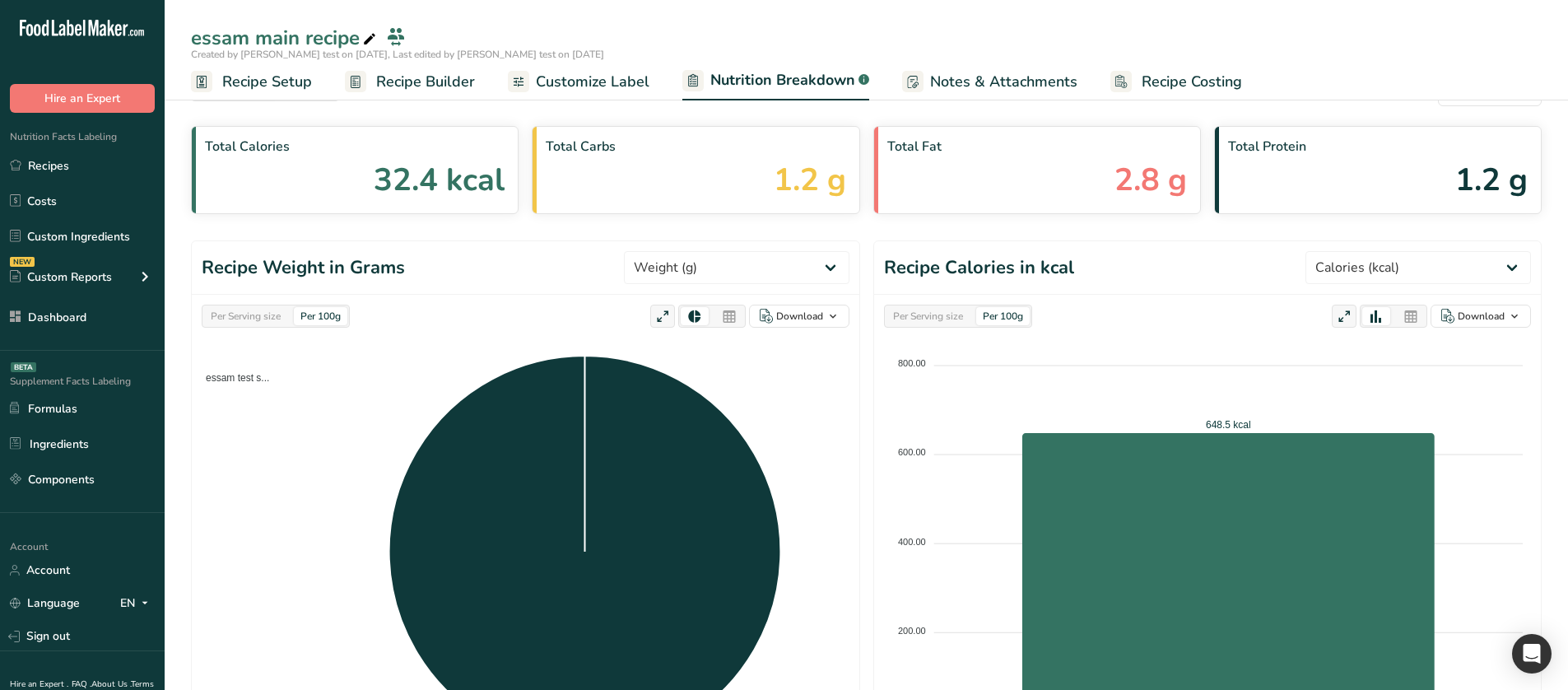
scroll to position [36, 0]
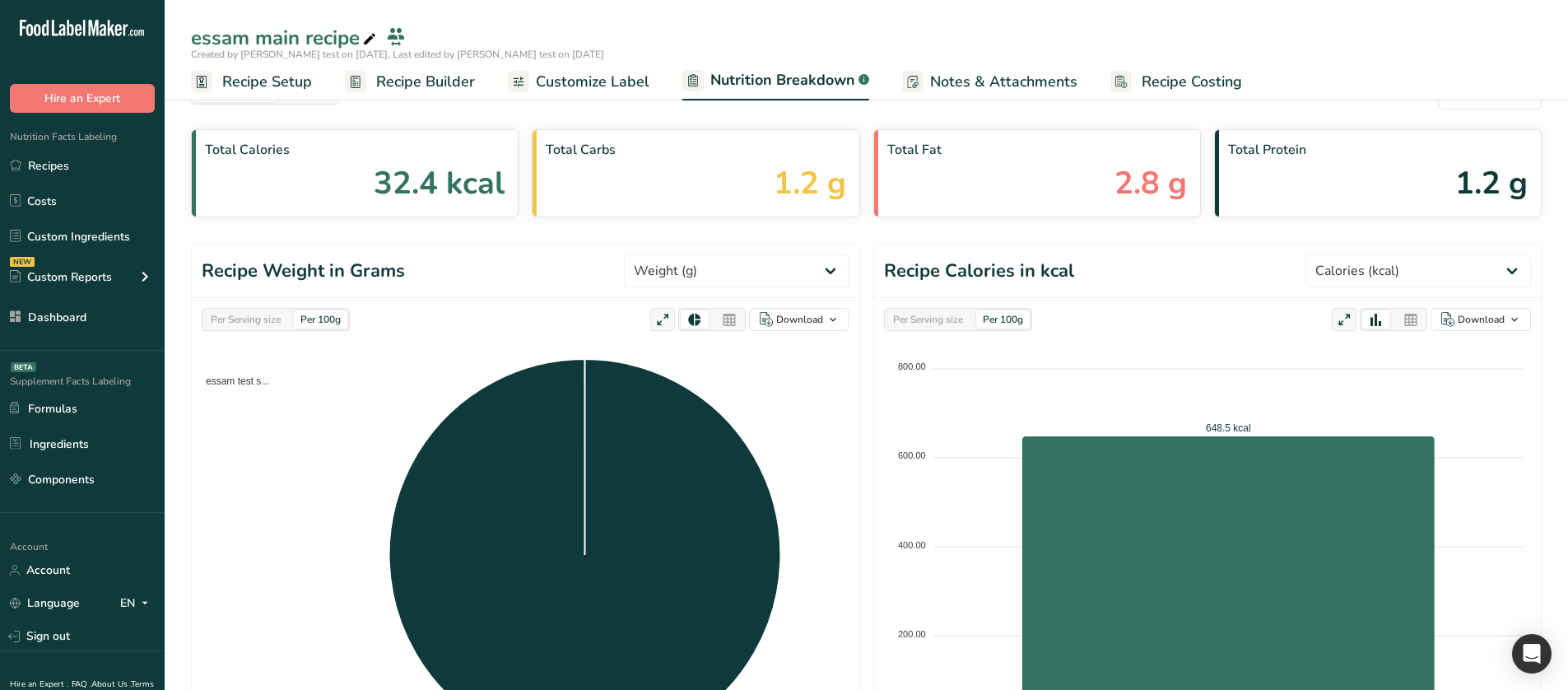
click at [572, 81] on span "Customize Label" at bounding box center [592, 82] width 113 height 22
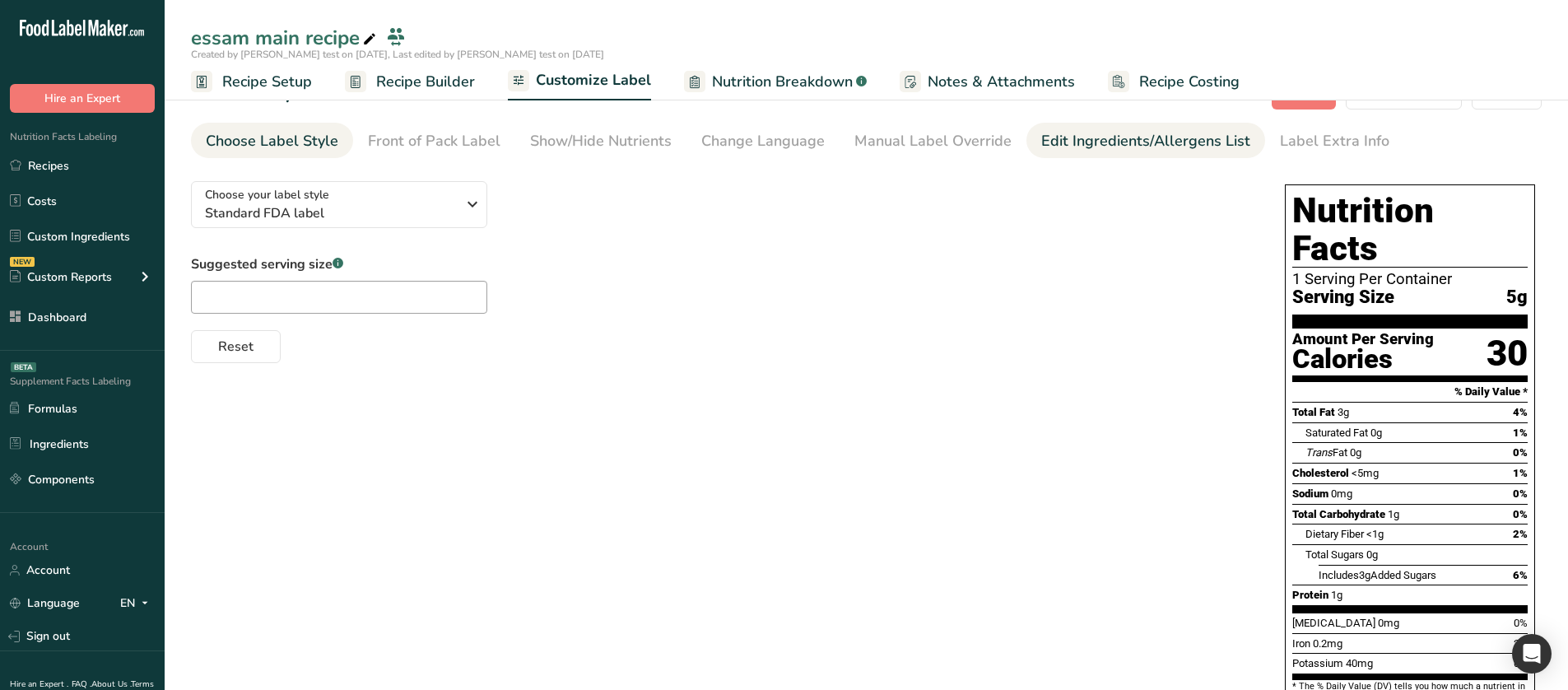
click at [1082, 151] on div "Edit Ingredients/Allergens List" at bounding box center [1146, 141] width 209 height 22
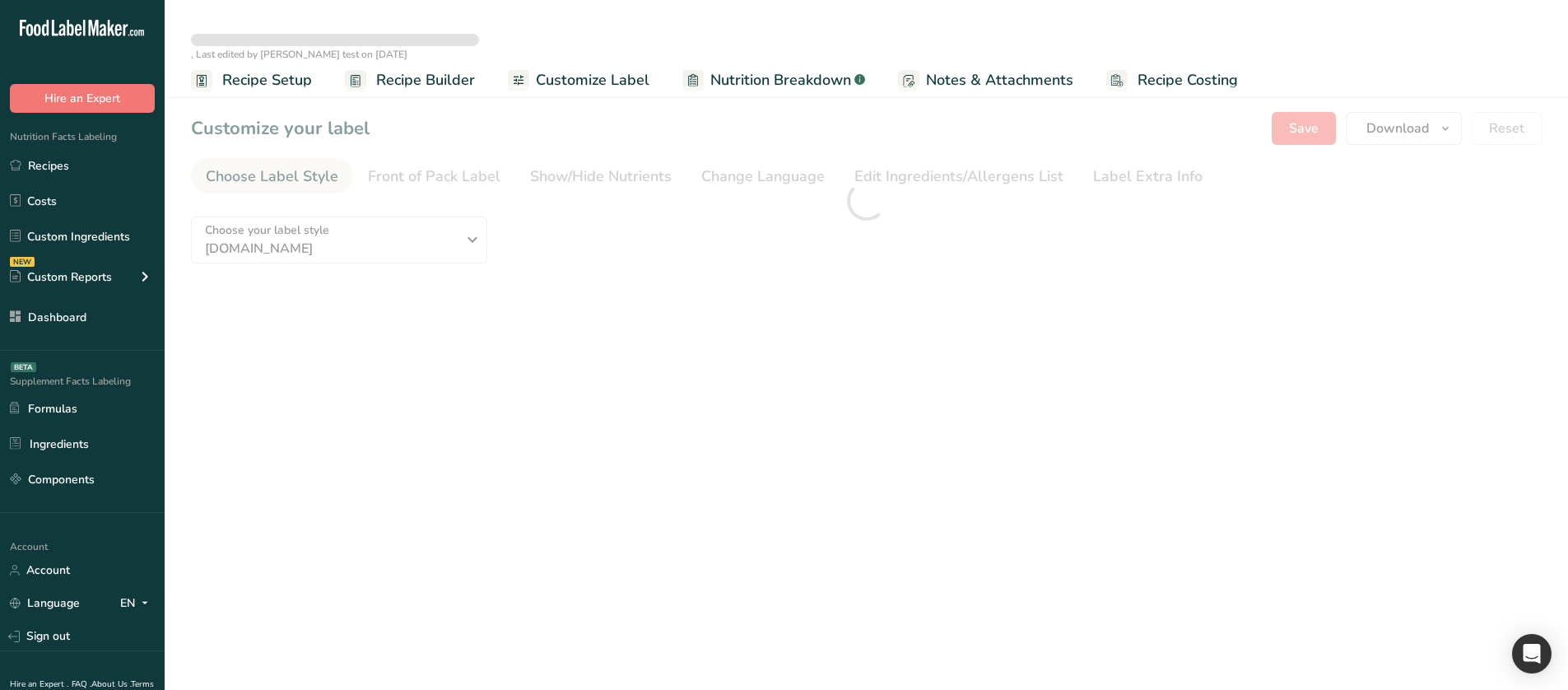
type textarea "essam test subrecipe (Almond flour)"
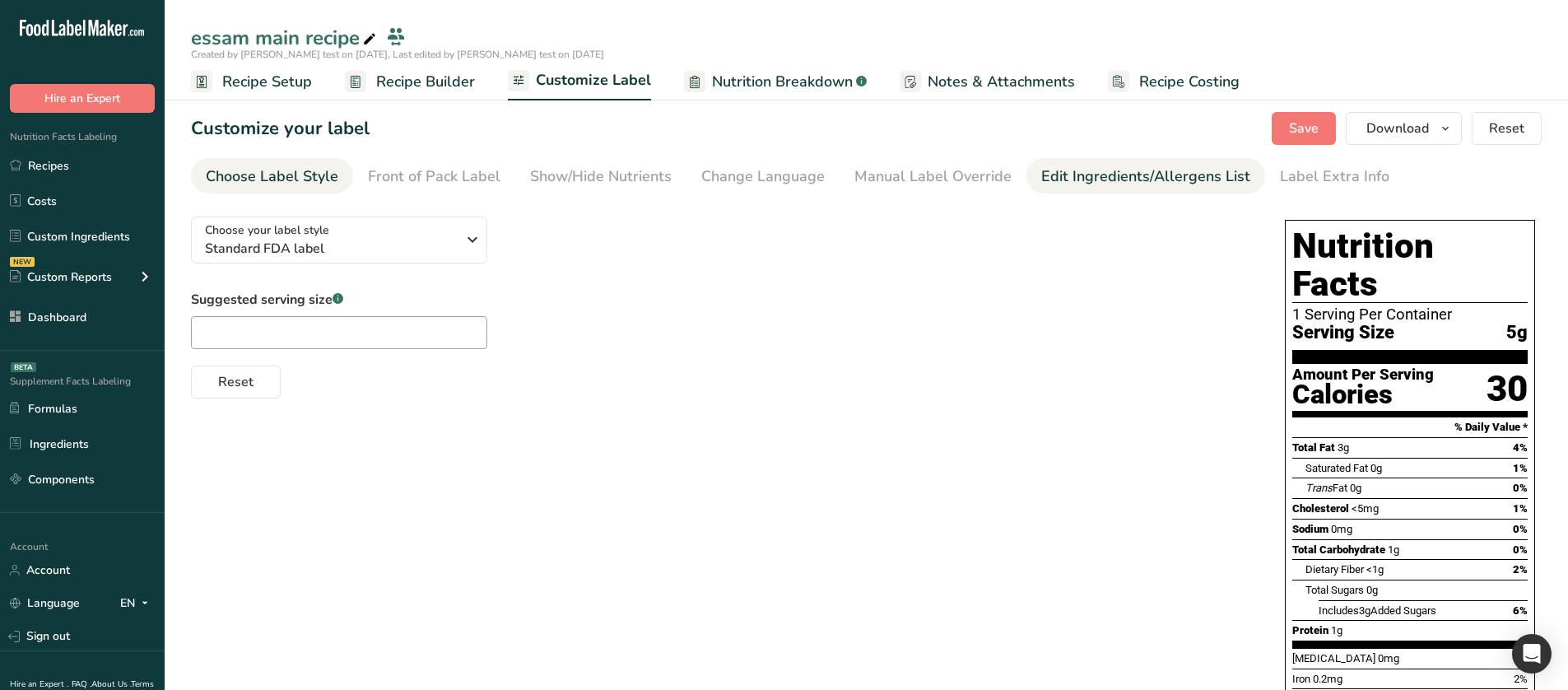
click at [1058, 169] on div "Edit Ingredients/Allergens List" at bounding box center [1146, 176] width 209 height 22
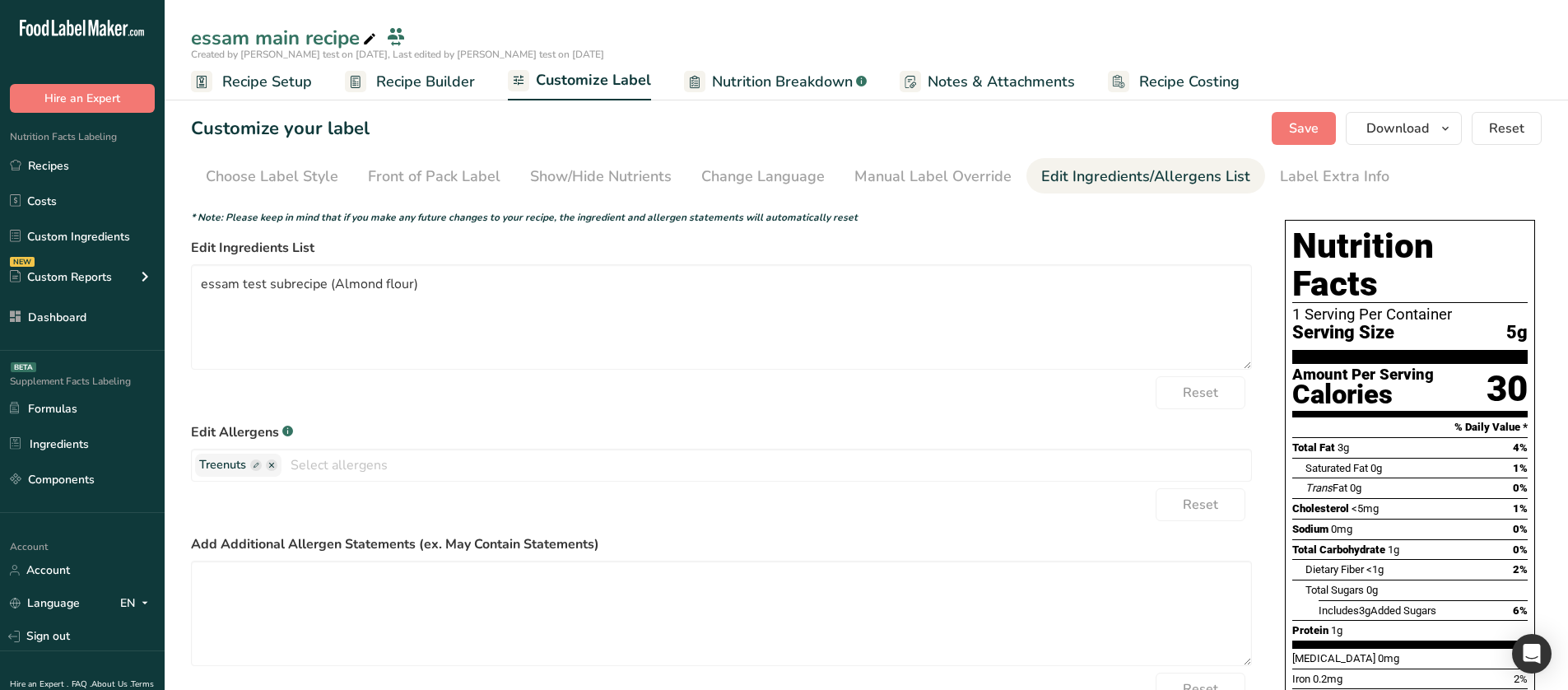
scroll to position [111, 0]
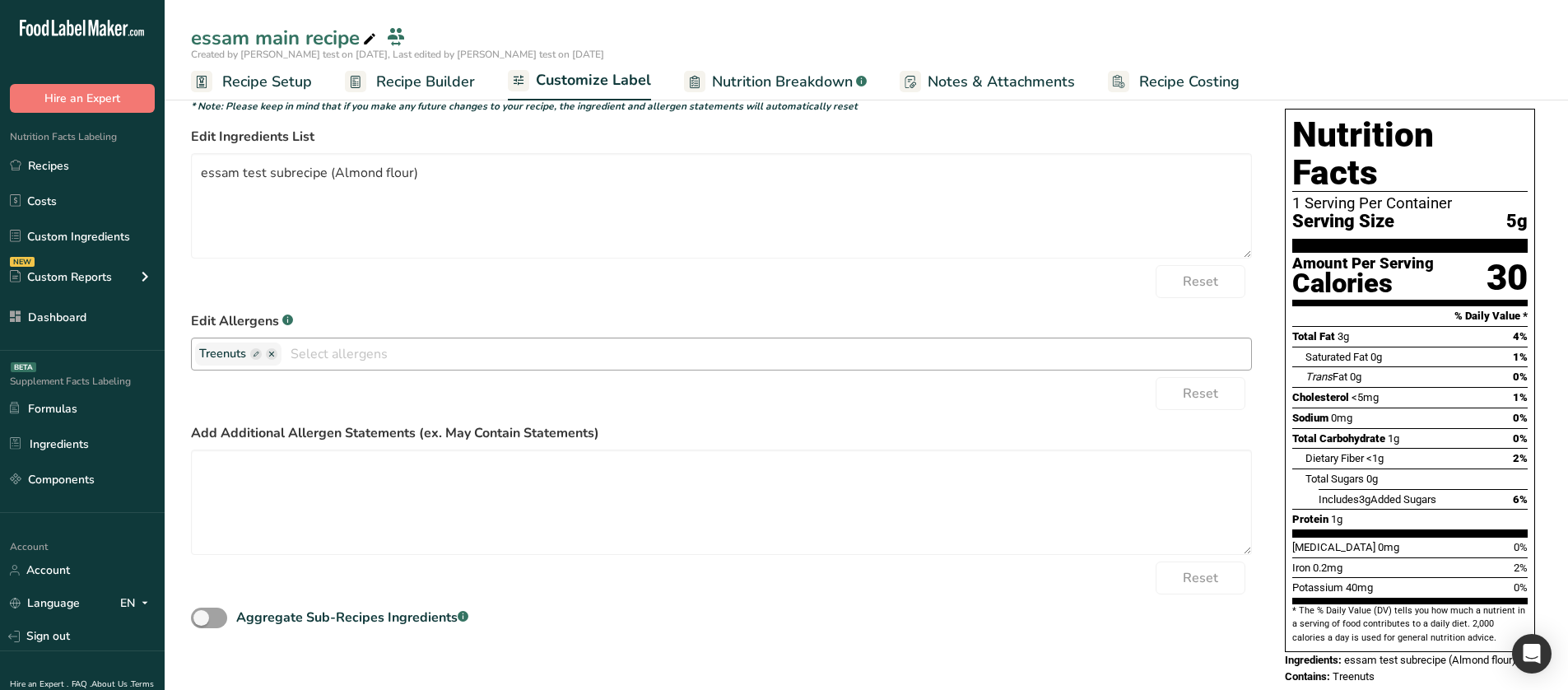
click at [268, 353] on ellipse "button" at bounding box center [271, 354] width 12 height 12
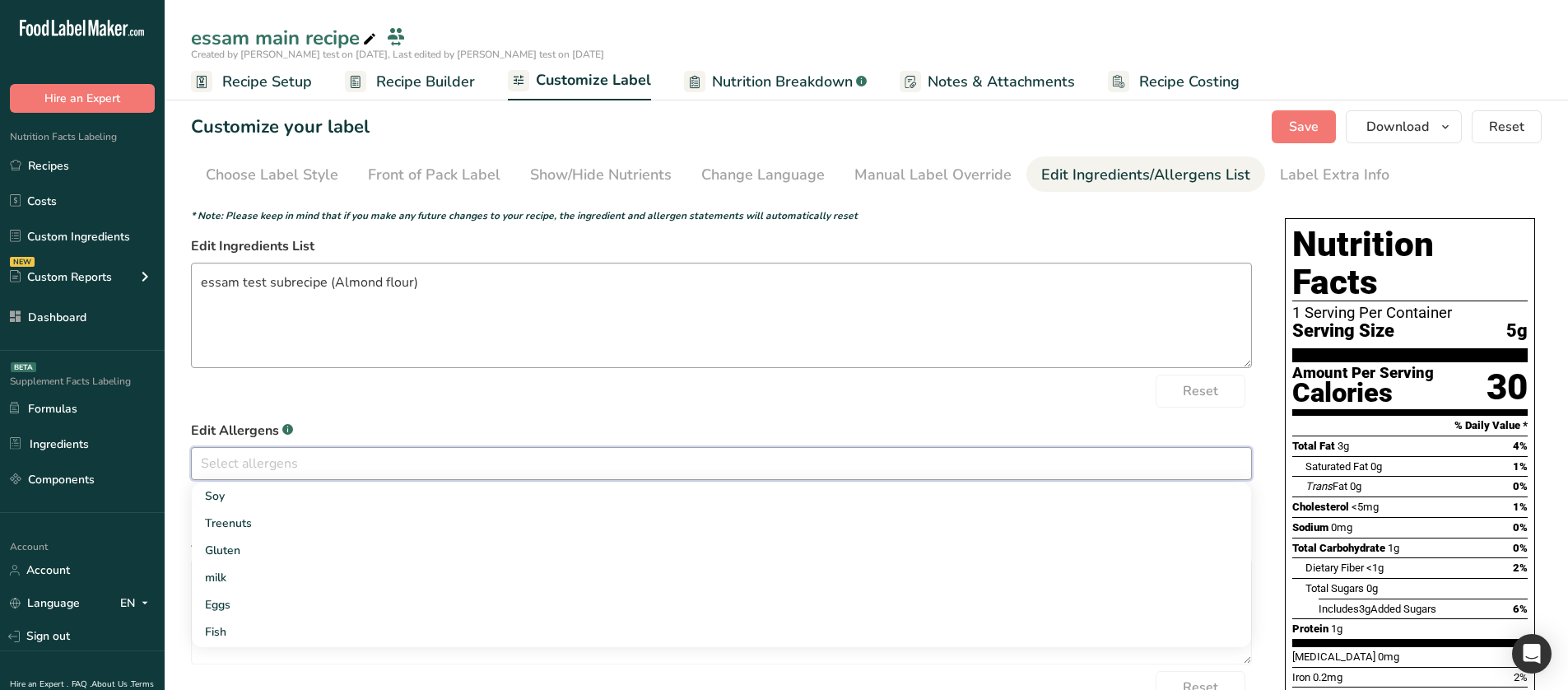
scroll to position [0, 0]
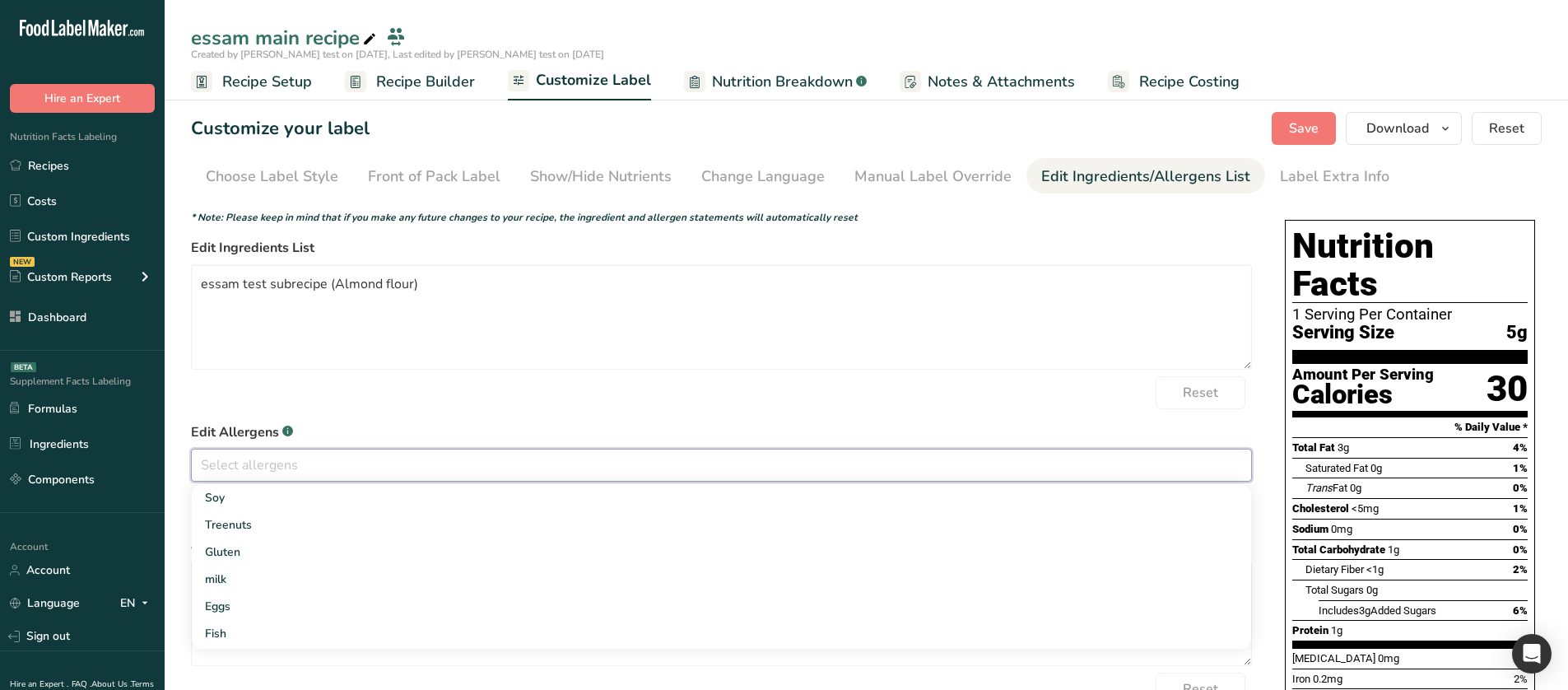
click at [1028, 425] on label "Edit Allergens .a-a{fill:#347362;}.b-a{fill:#fff;}" at bounding box center [720, 432] width 1060 height 20
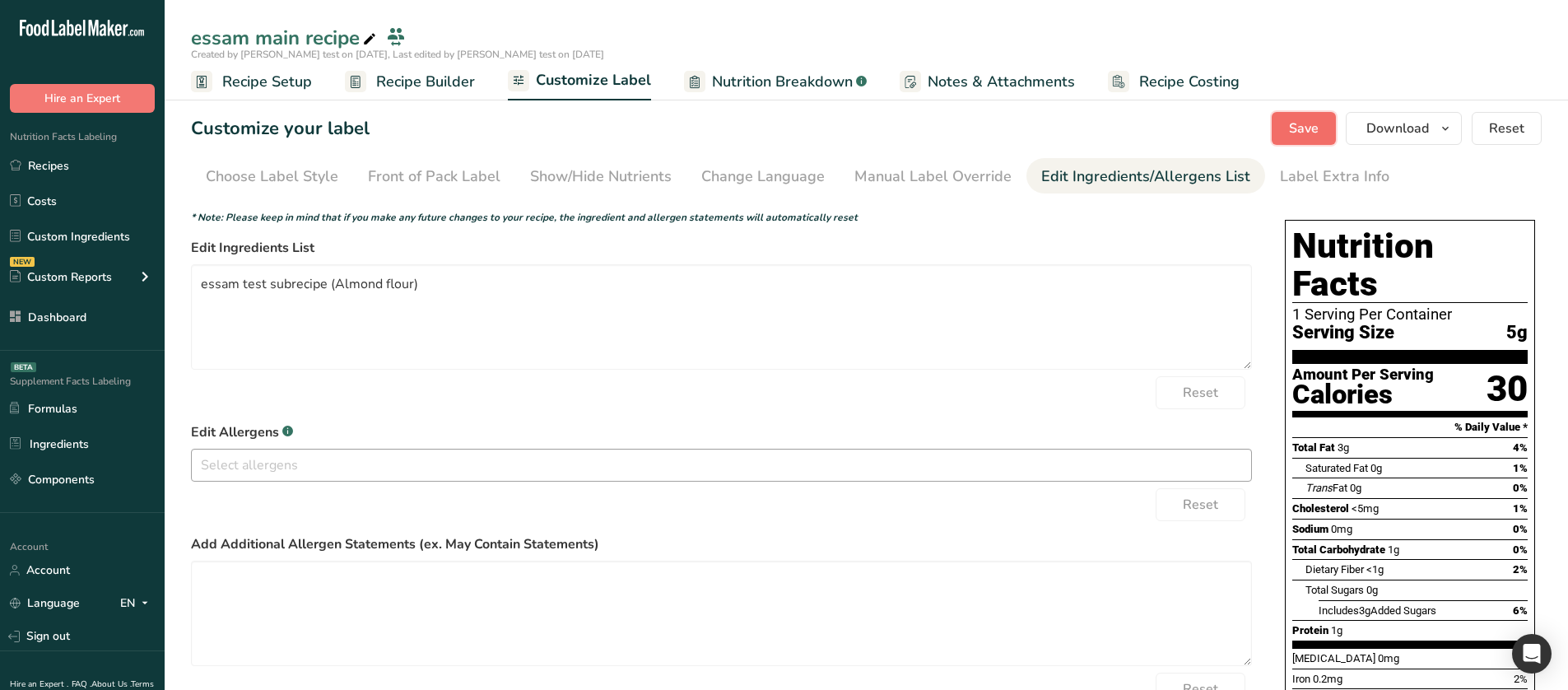
click at [1292, 142] on button "Save" at bounding box center [1303, 128] width 65 height 33
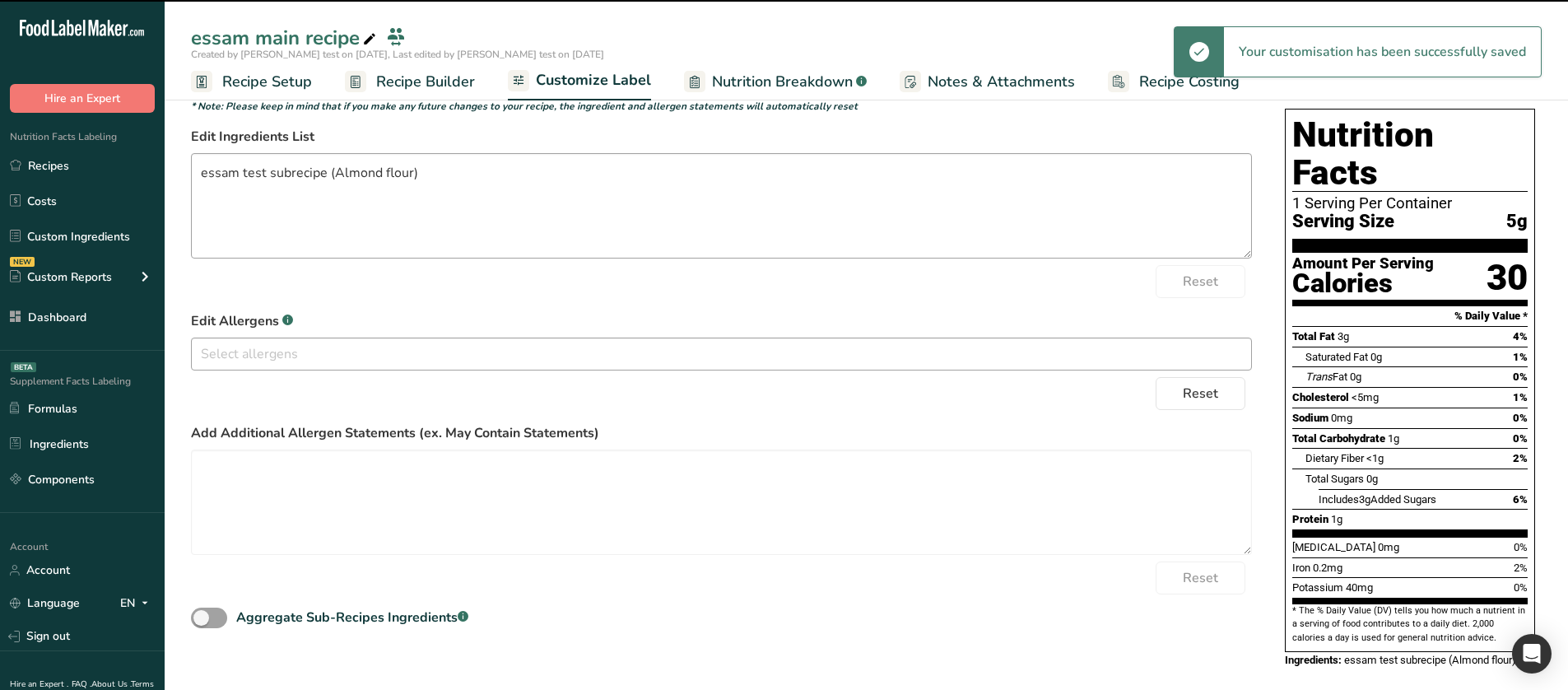
scroll to position [94, 0]
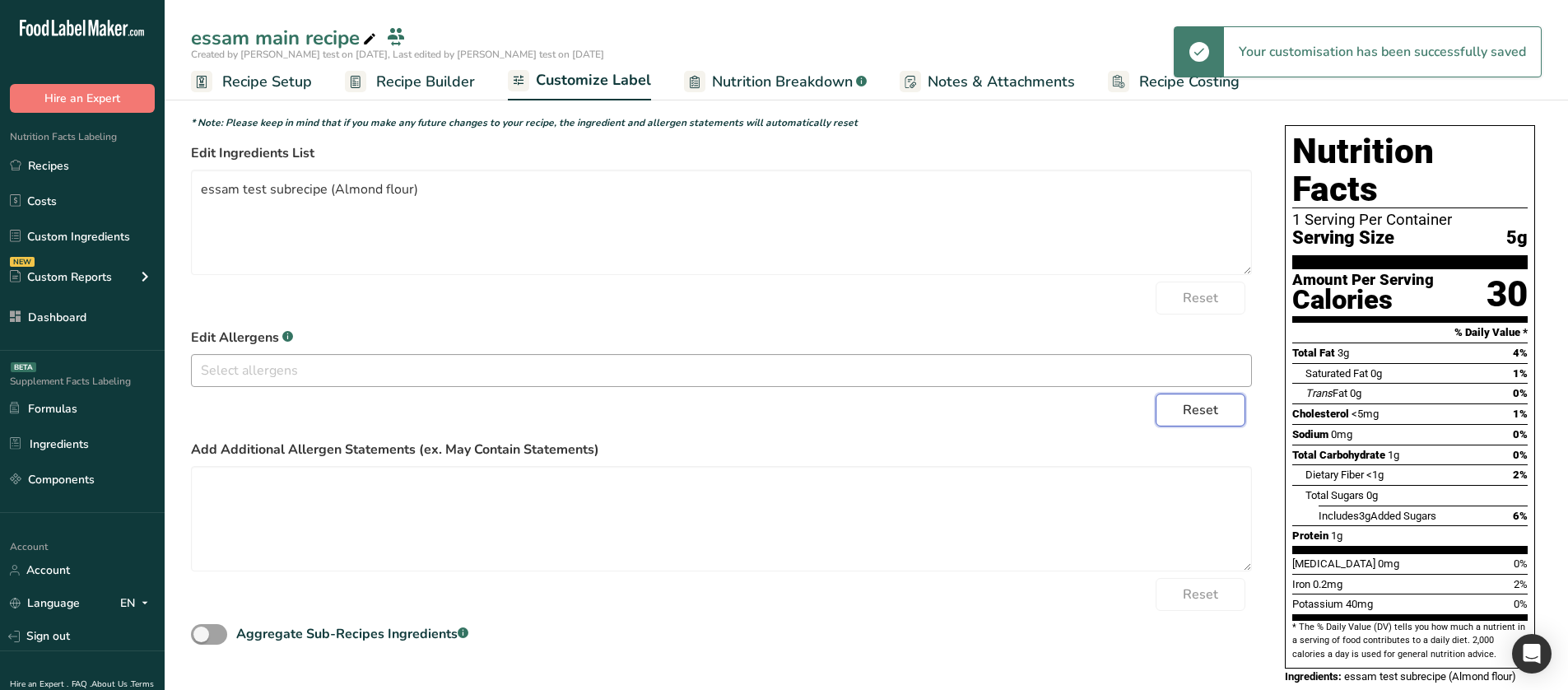
click at [1194, 410] on span "Reset" at bounding box center [1200, 410] width 36 height 20
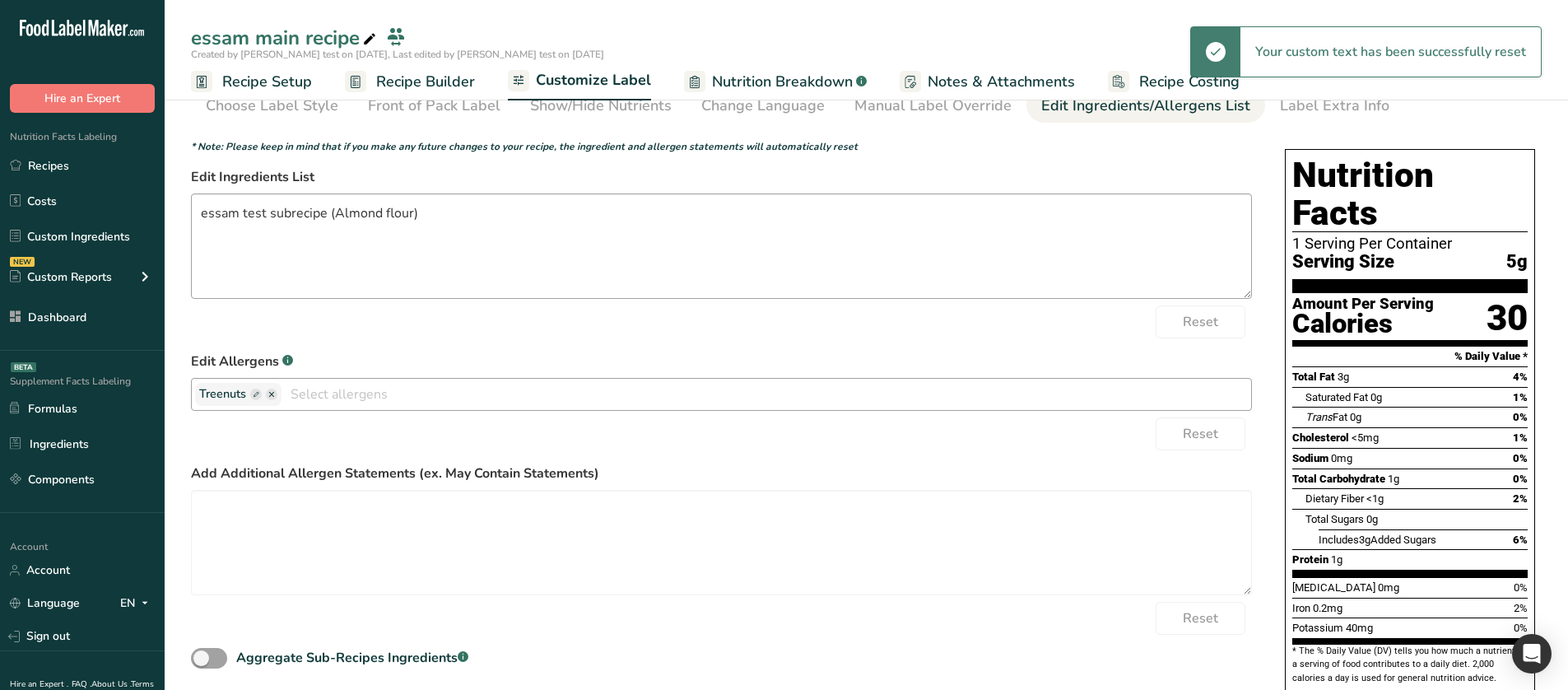
scroll to position [0, 0]
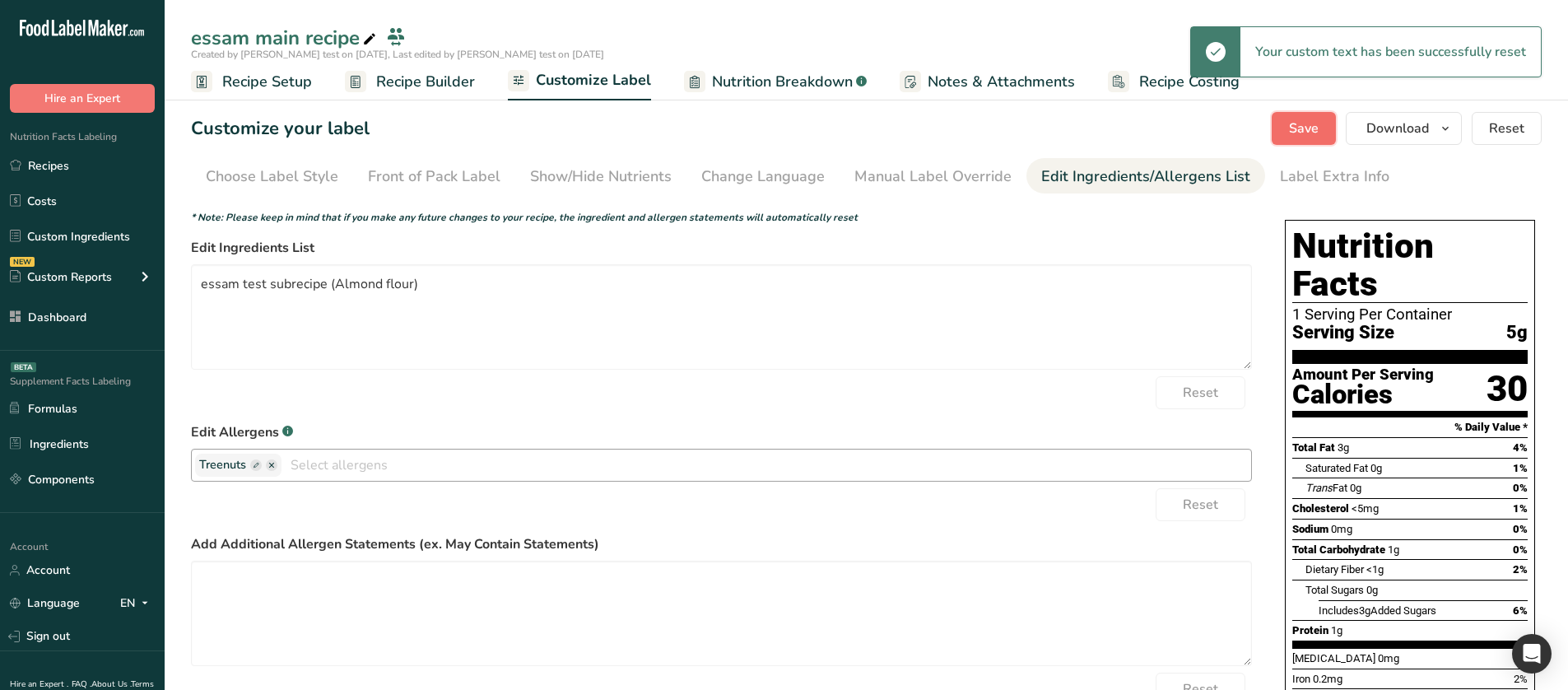
click at [1284, 128] on button "Save" at bounding box center [1303, 128] width 65 height 33
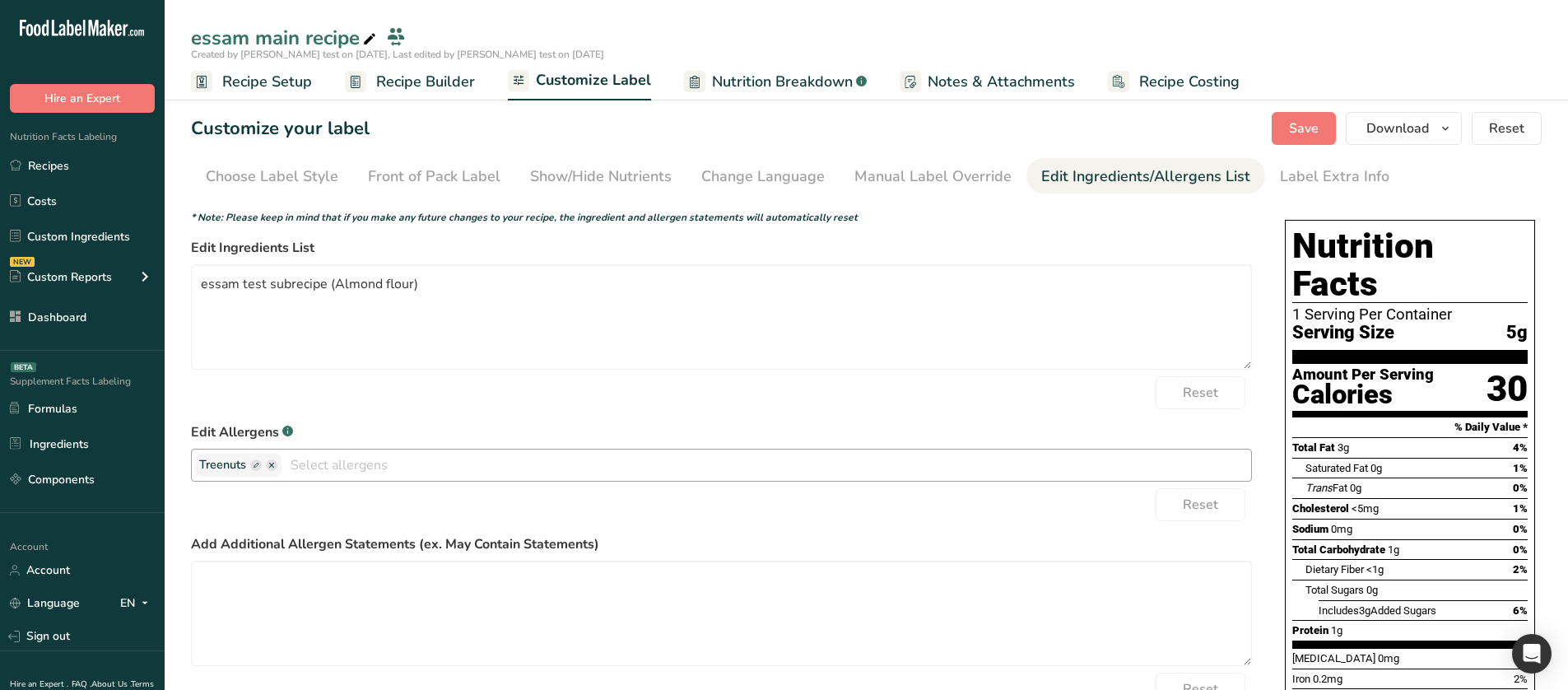
click at [416, 74] on span "Recipe Builder" at bounding box center [424, 82] width 98 height 22
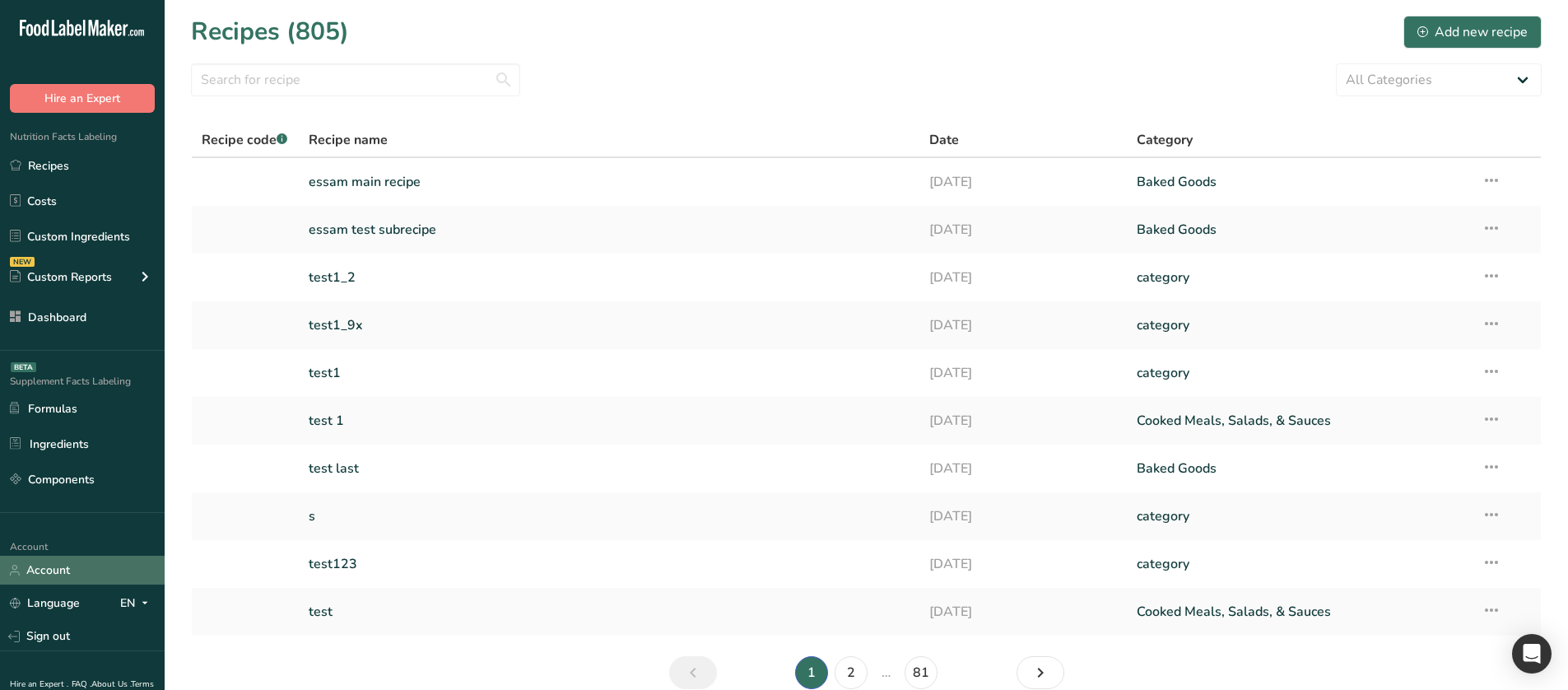
click at [83, 439] on link "Account" at bounding box center [82, 570] width 165 height 29
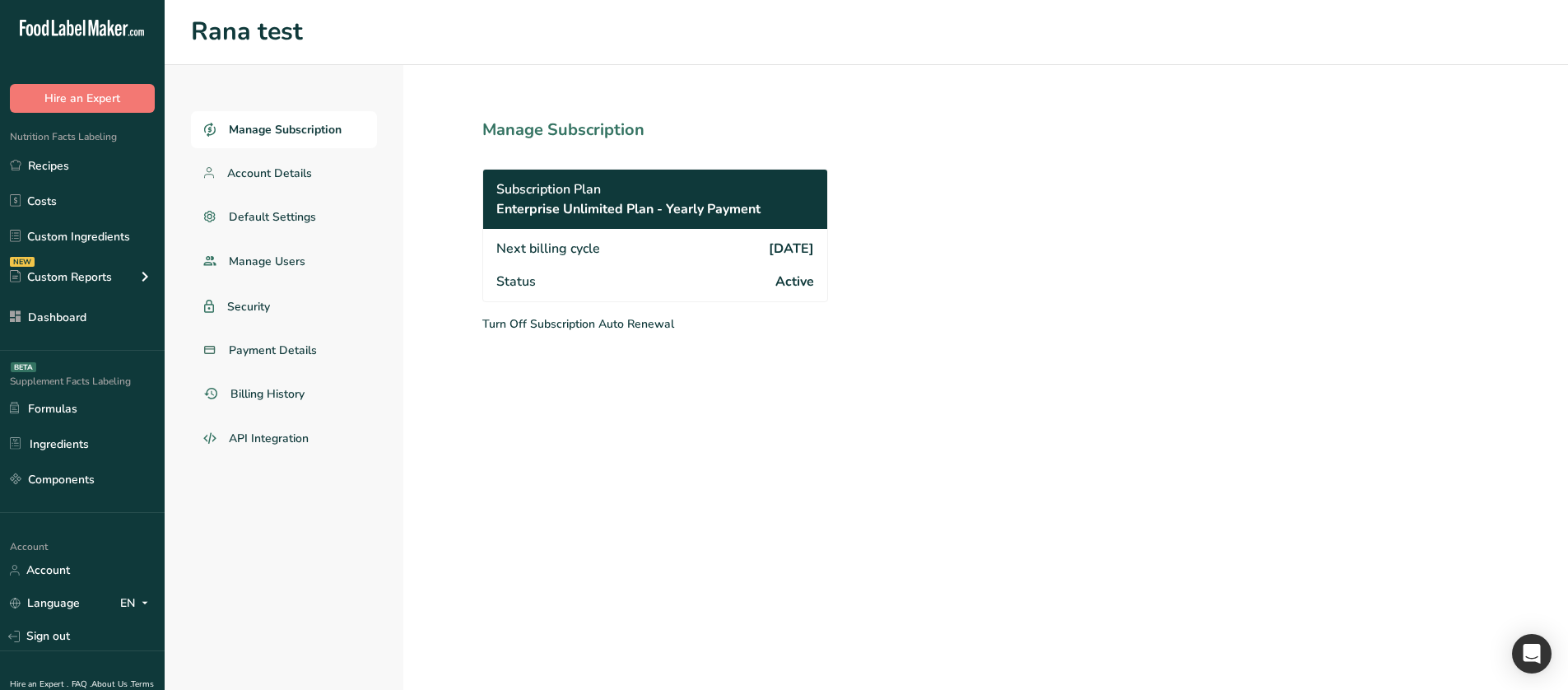
drag, startPoint x: 206, startPoint y: 29, endPoint x: 313, endPoint y: 35, distance: 107.2
click at [313, 35] on h1 "Rana test" at bounding box center [865, 32] width 1350 height 38
click at [113, 439] on link "Sign out" at bounding box center [82, 635] width 165 height 29
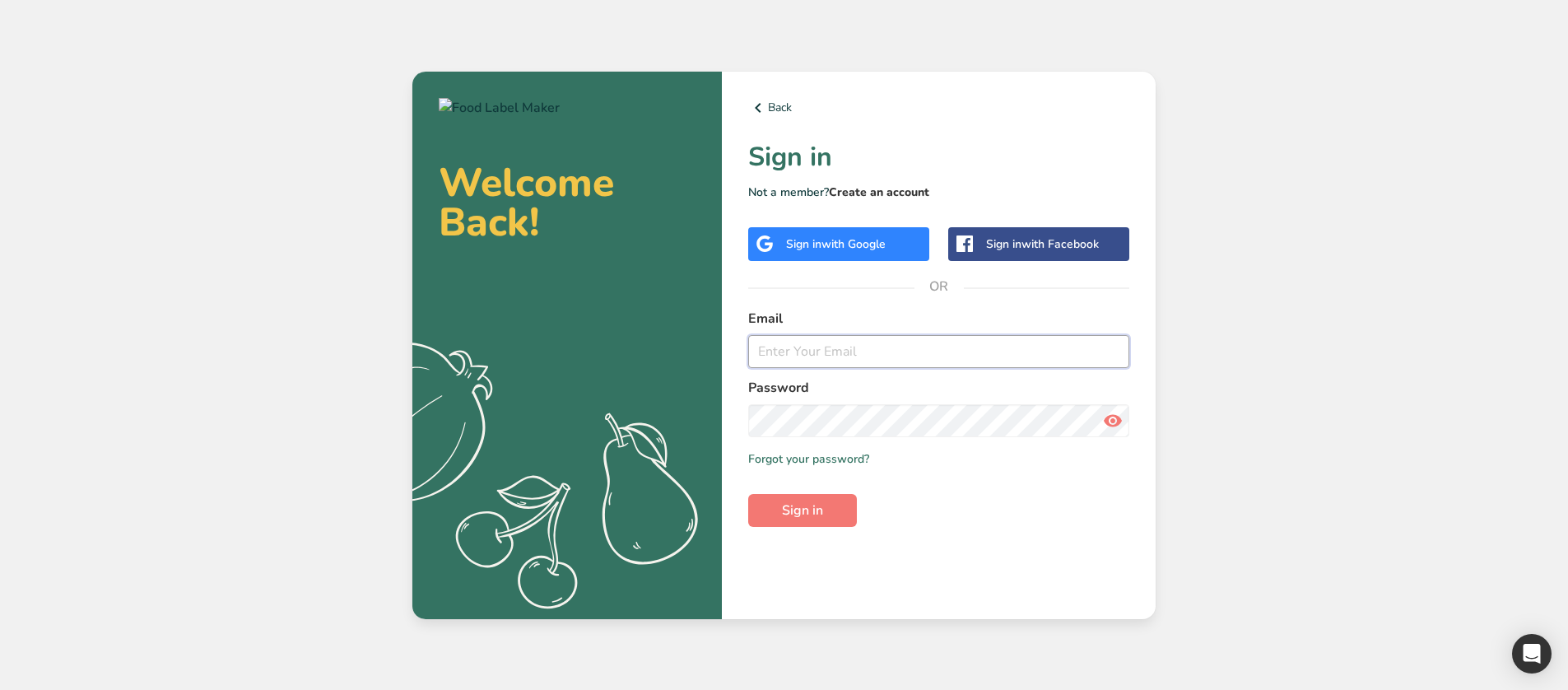
type input "[EMAIL_ADDRESS][DOMAIN_NAME]"
click at [890, 192] on link "Create an account" at bounding box center [878, 192] width 100 height 16
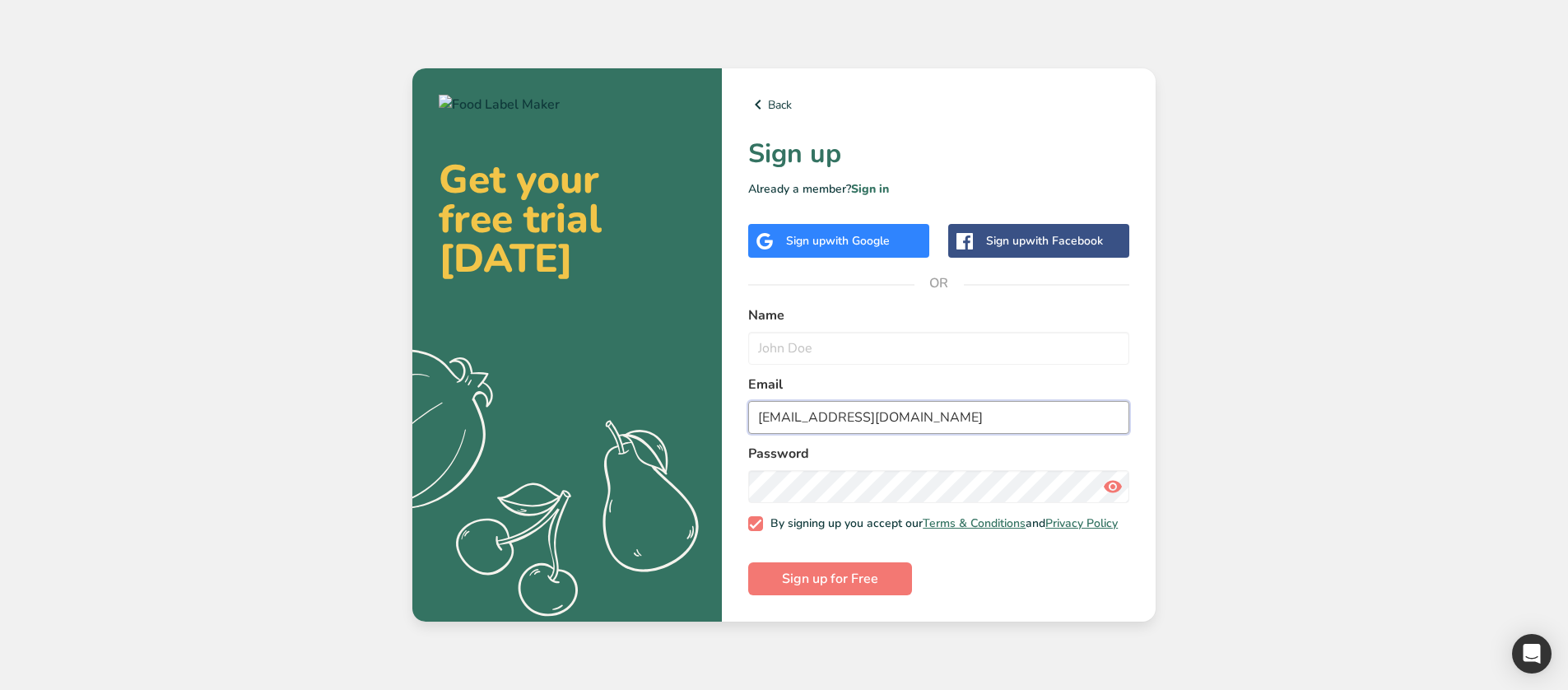
click at [797, 413] on input "[EMAIL_ADDRESS][DOMAIN_NAME]" at bounding box center [938, 417] width 381 height 33
click at [784, 410] on input "[EMAIL_ADDRESS][DOMAIN_NAME]" at bounding box center [938, 417] width 381 height 33
click at [790, 410] on input "[EMAIL_ADDRESS][DOMAIN_NAME]" at bounding box center [938, 417] width 381 height 33
click at [790, 410] on input "admin@test.com" at bounding box center [938, 417] width 381 height 33
type input "subscription@test.com"
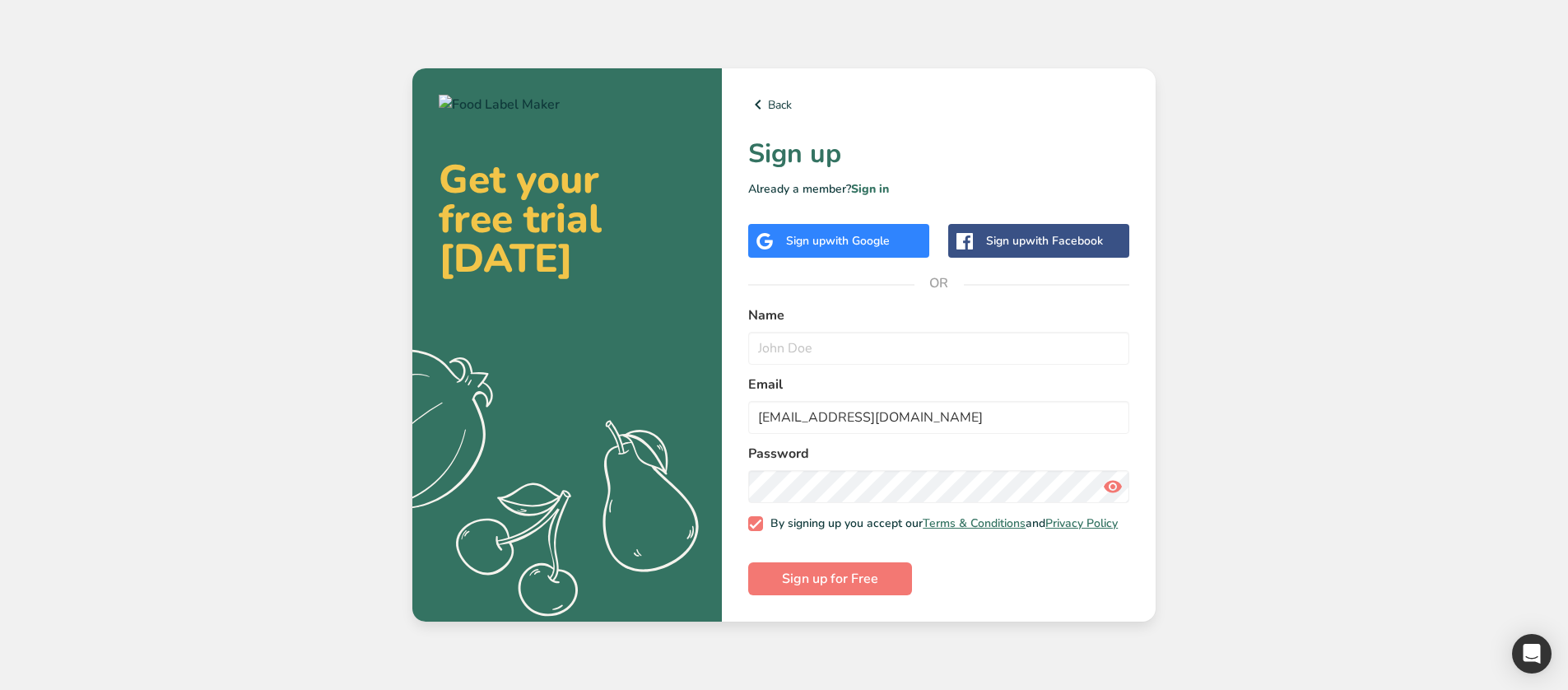
click at [1115, 476] on icon at bounding box center [1113, 487] width 20 height 30
click at [814, 346] on input "text" at bounding box center [938, 348] width 381 height 33
type input "[PERSON_NAME]"
click at [851, 587] on span "Sign up for Free" at bounding box center [830, 579] width 96 height 20
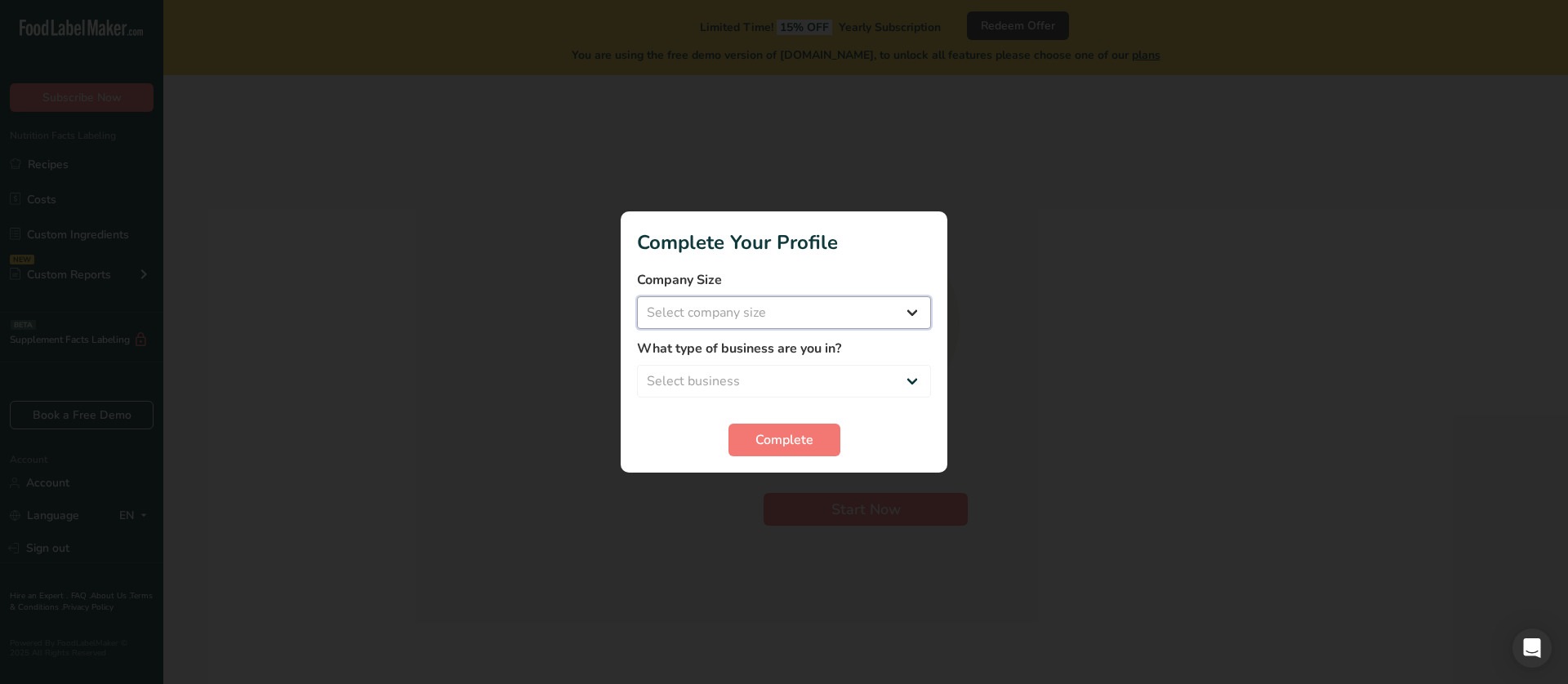
click at [770, 326] on select "Select company size Over 500 Employees test 1 1 Fewer than 10 Employees Fewer t…" at bounding box center [784, 312] width 294 height 33
select select "10"
click at [637, 297] on select "Select company size Over 500 Employees test 1 1 Fewer than 10 Employees Fewer t…" at bounding box center [784, 312] width 294 height 33
drag, startPoint x: 742, startPoint y: 373, endPoint x: 742, endPoint y: 388, distance: 15.0
click at [743, 374] on select "Select business Packaged Food Manufacturer Restaurant & Cafe Bakery Meal Plans …" at bounding box center [784, 380] width 294 height 33
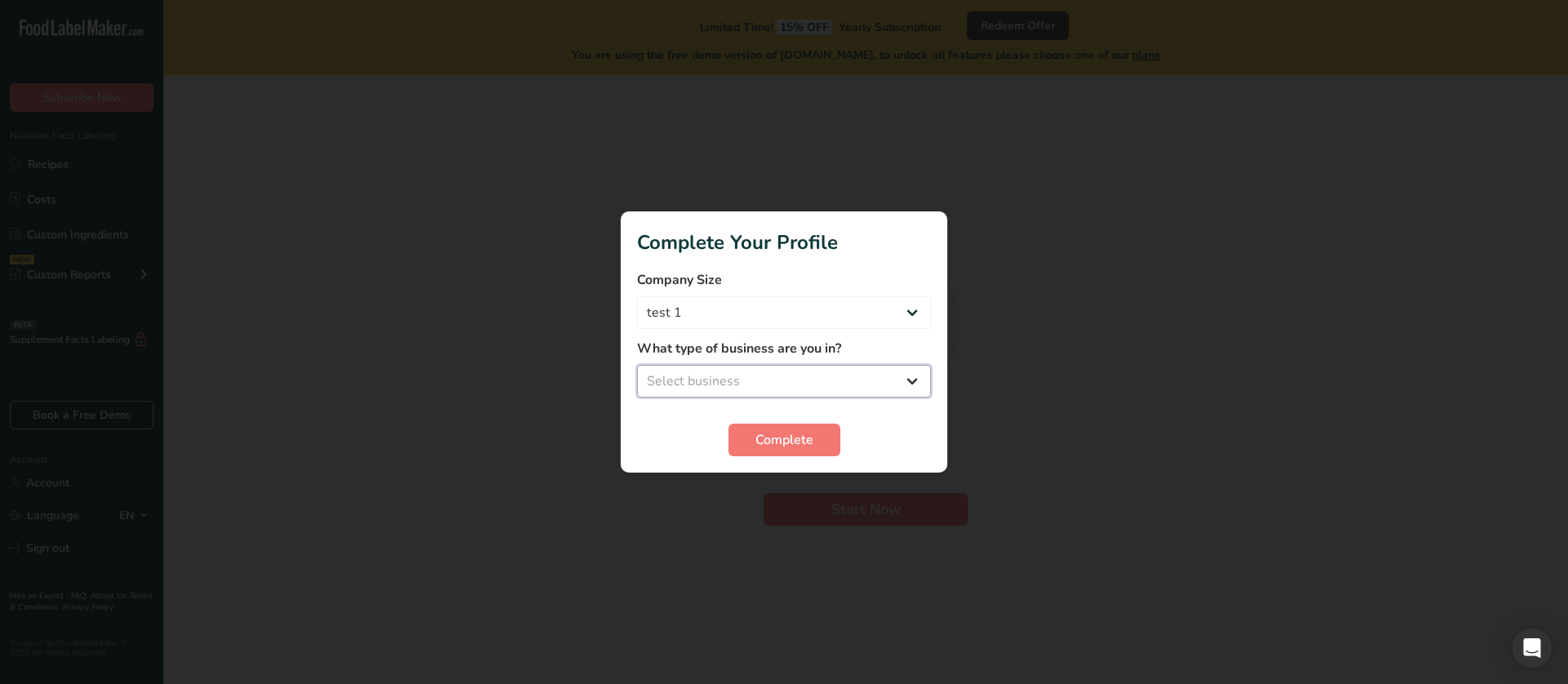
select select "1"
click at [637, 365] on select "Select business Packaged Food Manufacturer Restaurant & Cafe Bakery Meal Plans …" at bounding box center [784, 380] width 294 height 33
click at [783, 426] on button "Complete" at bounding box center [784, 440] width 111 height 33
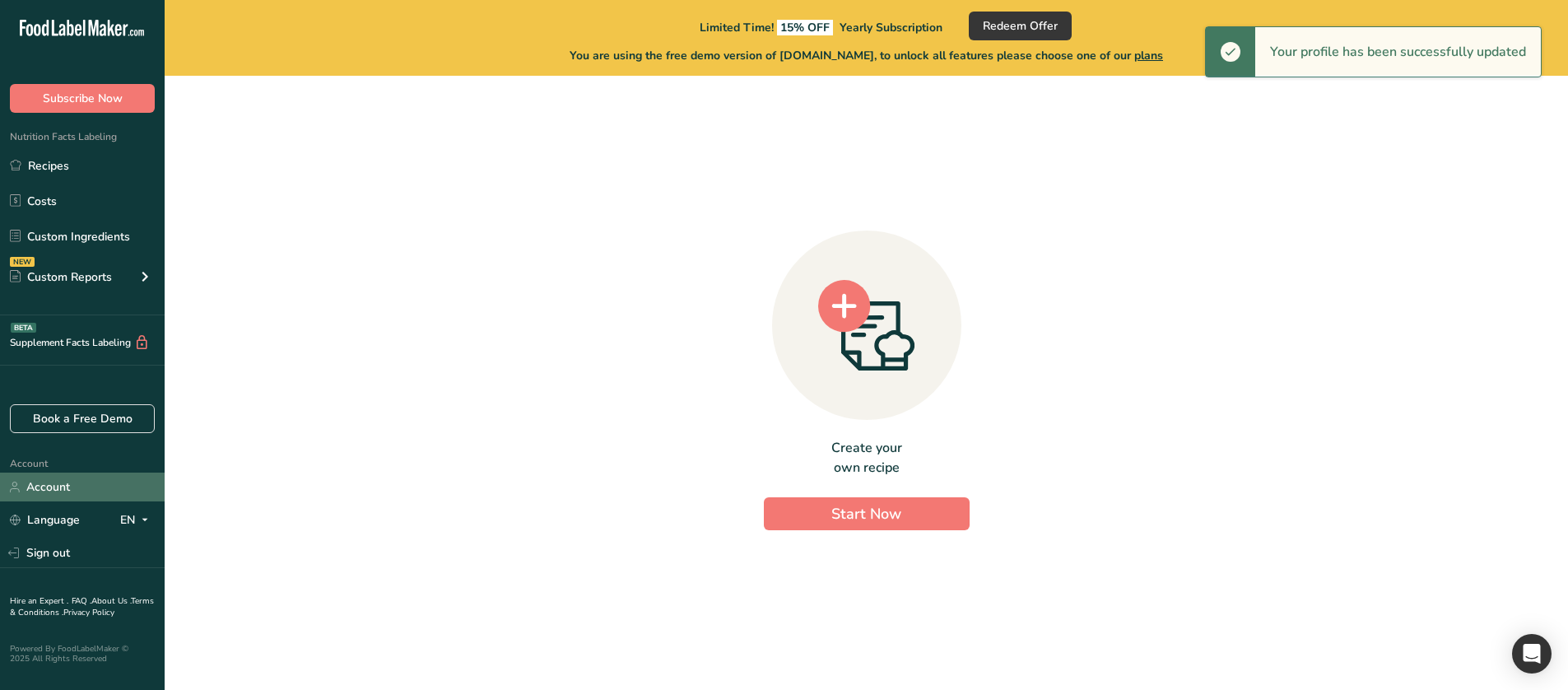
click at [79, 493] on link "Account" at bounding box center [82, 486] width 165 height 29
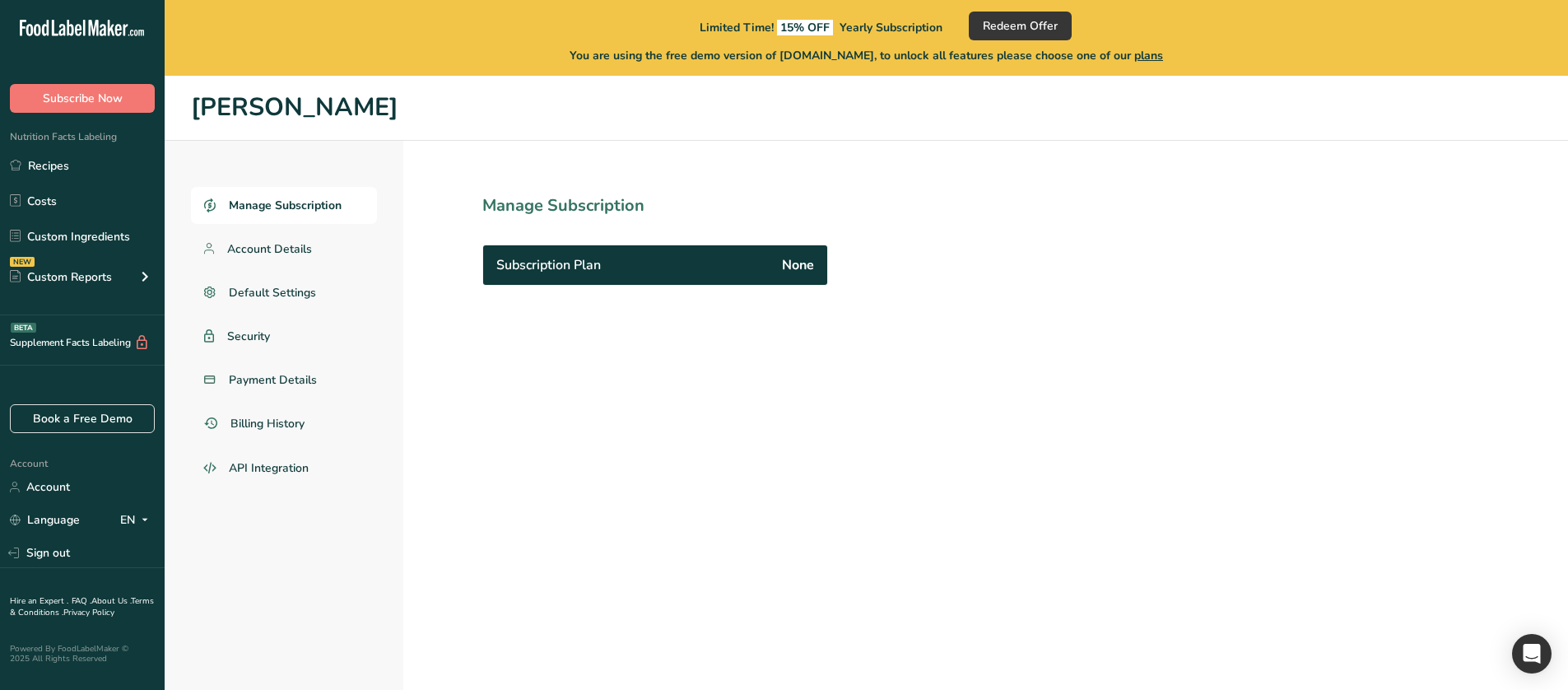
drag, startPoint x: 498, startPoint y: 273, endPoint x: 625, endPoint y: 269, distance: 127.1
click at [625, 269] on div "Subscription Plan None" at bounding box center [655, 265] width 344 height 40
click at [88, 84] on button "Subscribe Now" at bounding box center [82, 97] width 145 height 29
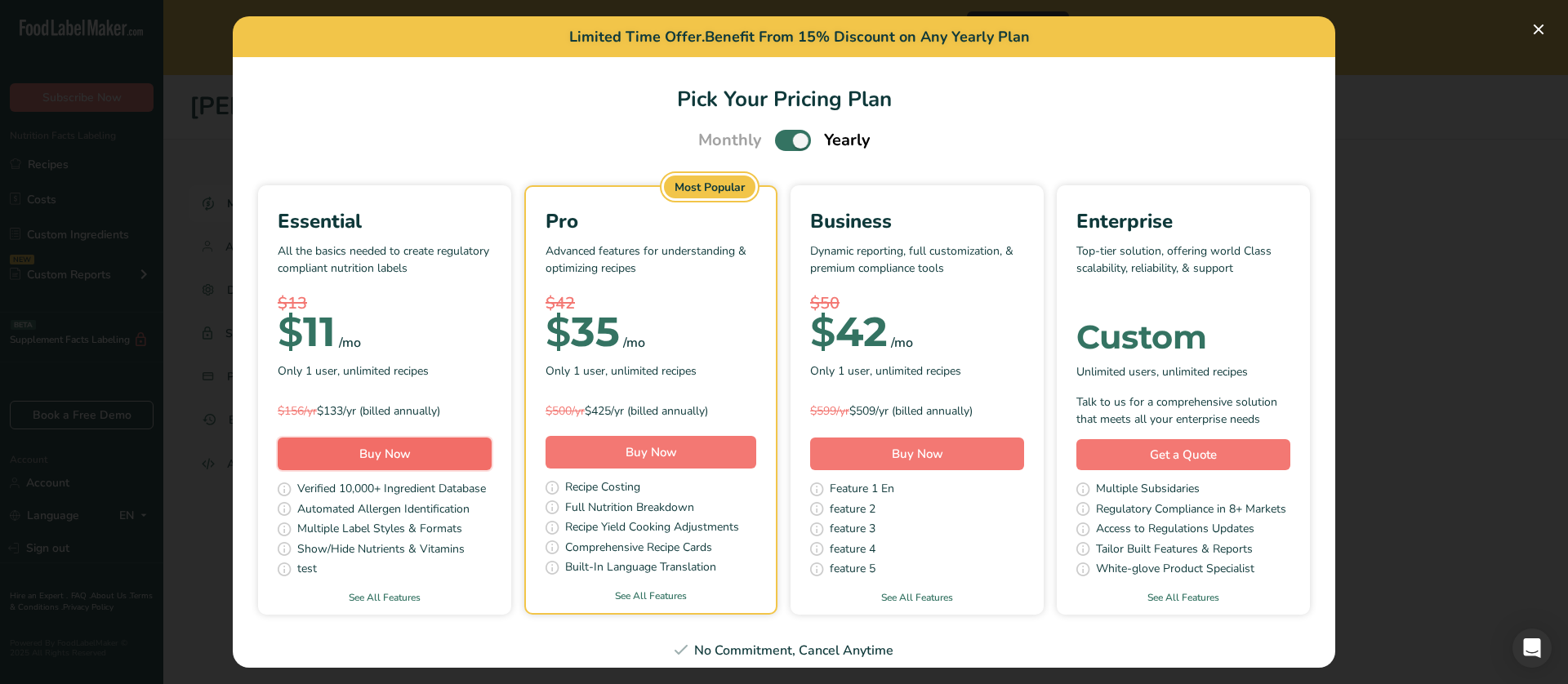
click at [411, 445] on span "Buy Now" at bounding box center [385, 453] width 51 height 20
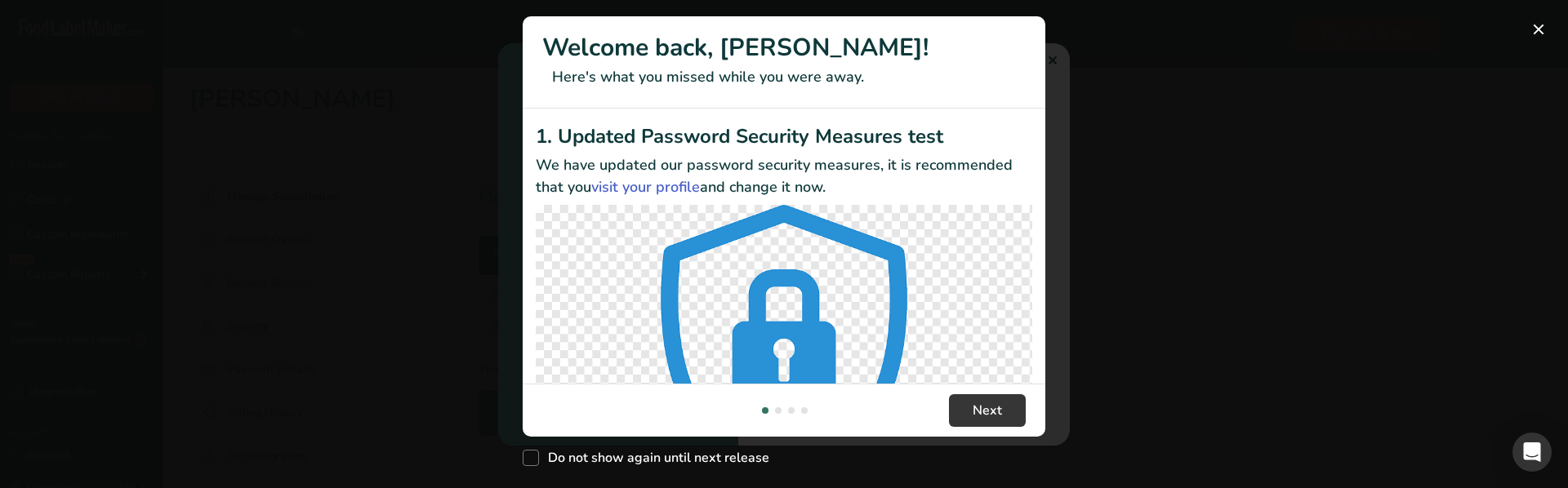
click at [1162, 78] on div "New Features" at bounding box center [784, 244] width 1568 height 488
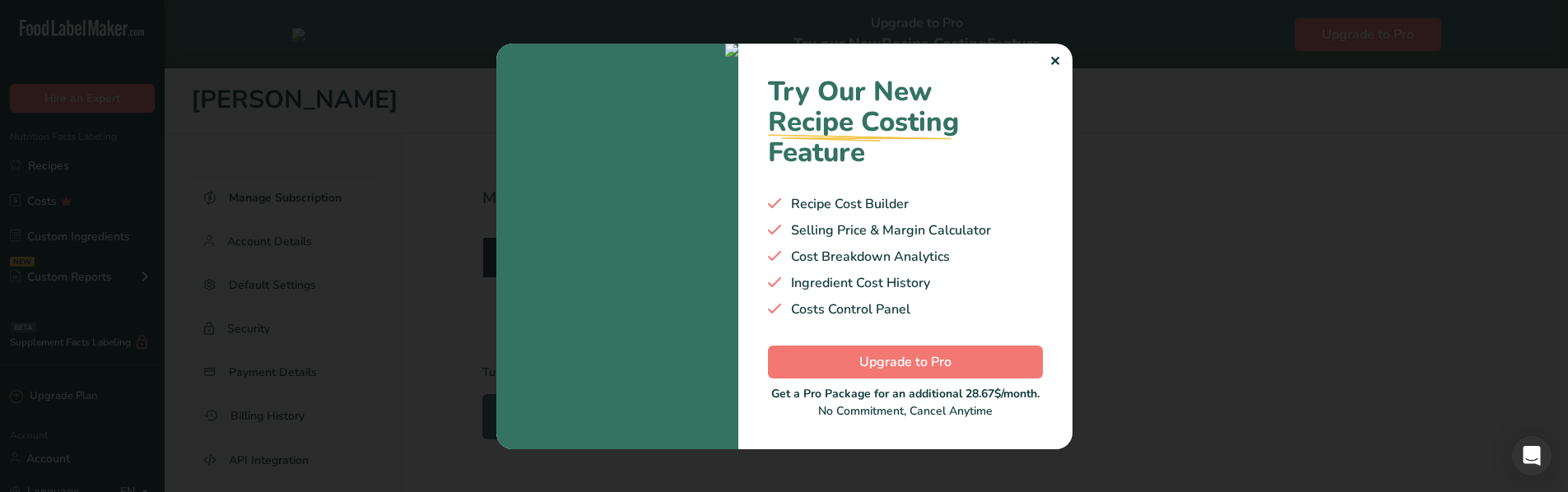
click at [1042, 46] on div "Try Our New Recipe Costing .a-29{fill:none;stroke-linecap:round;stroke-width:3p…" at bounding box center [905, 246] width 334 height 406
click at [1063, 52] on div "Try Our New Recipe Costing .a-29{fill:none;stroke-linecap:round;stroke-width:3p…" at bounding box center [905, 246] width 334 height 406
click at [1057, 53] on div "✕" at bounding box center [1054, 62] width 11 height 20
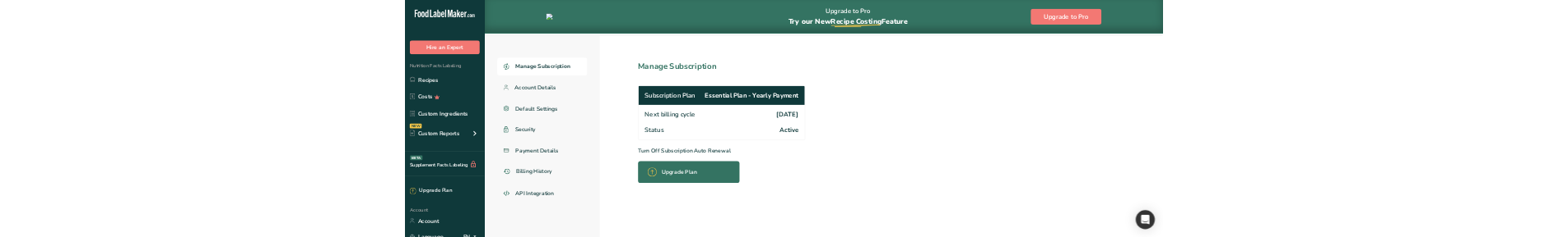
scroll to position [68, 0]
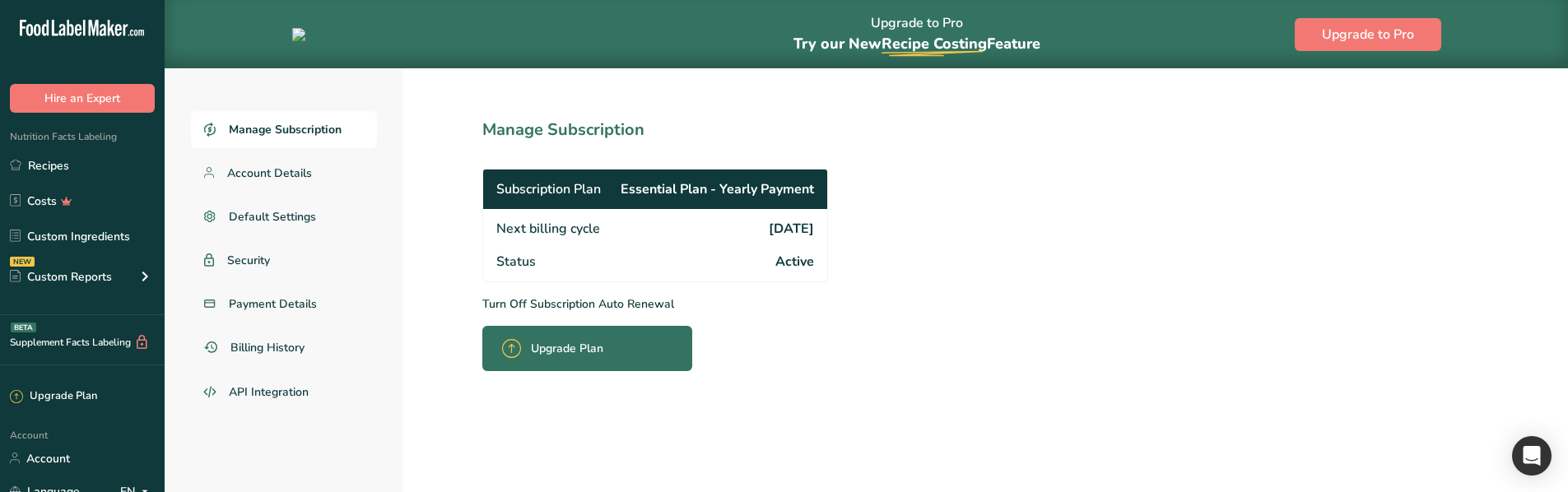
click at [790, 446] on section "Manage Subscription Subscription Plan Essential Plan - Yearly Payment Next bill…" at bounding box center [692, 278] width 576 height 427
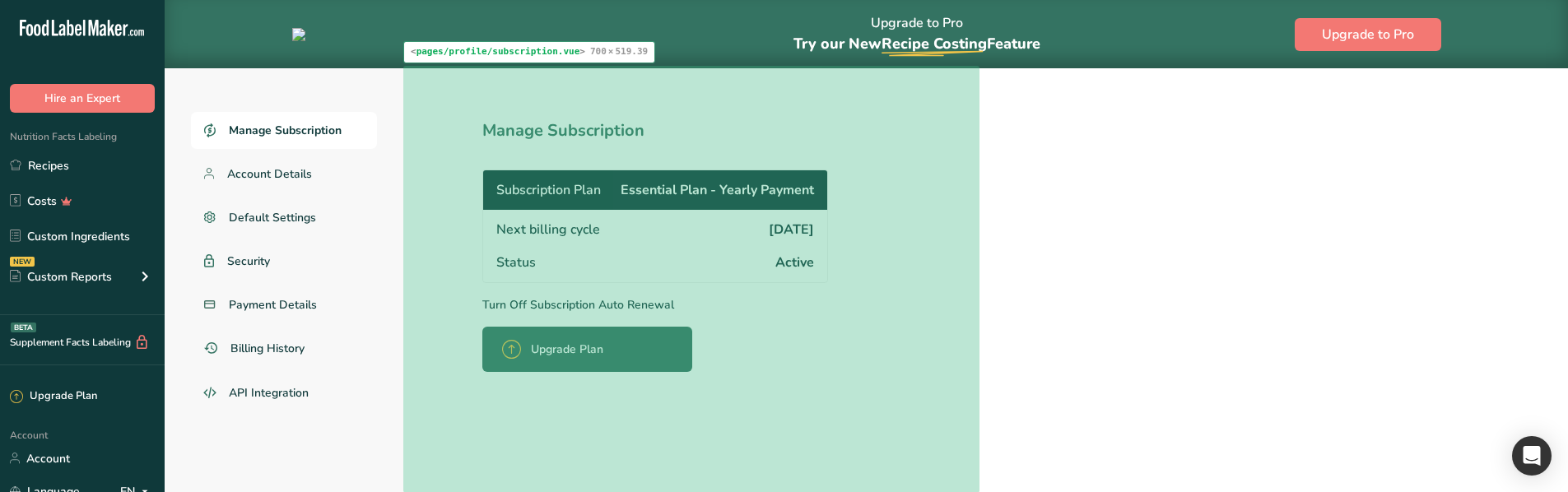
click at [698, 210] on div "Next billing cycle [DATE]" at bounding box center [655, 228] width 344 height 36
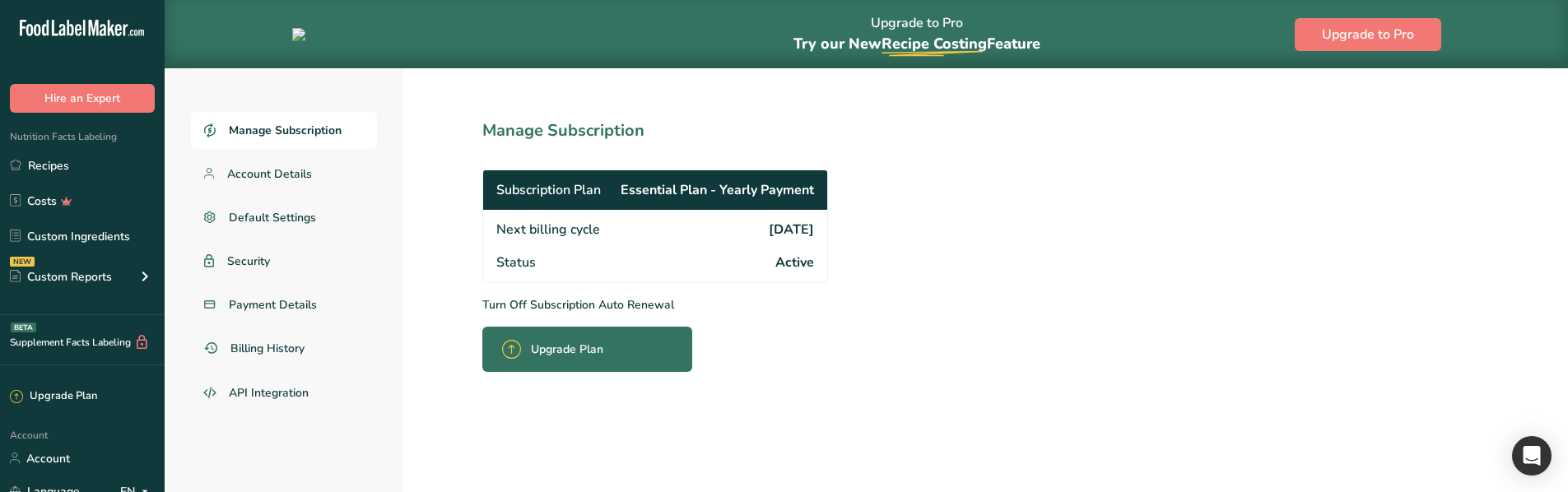
drag, startPoint x: 755, startPoint y: 256, endPoint x: 822, endPoint y: 257, distance: 67.0
click at [822, 257] on div "Status Active" at bounding box center [655, 264] width 344 height 36
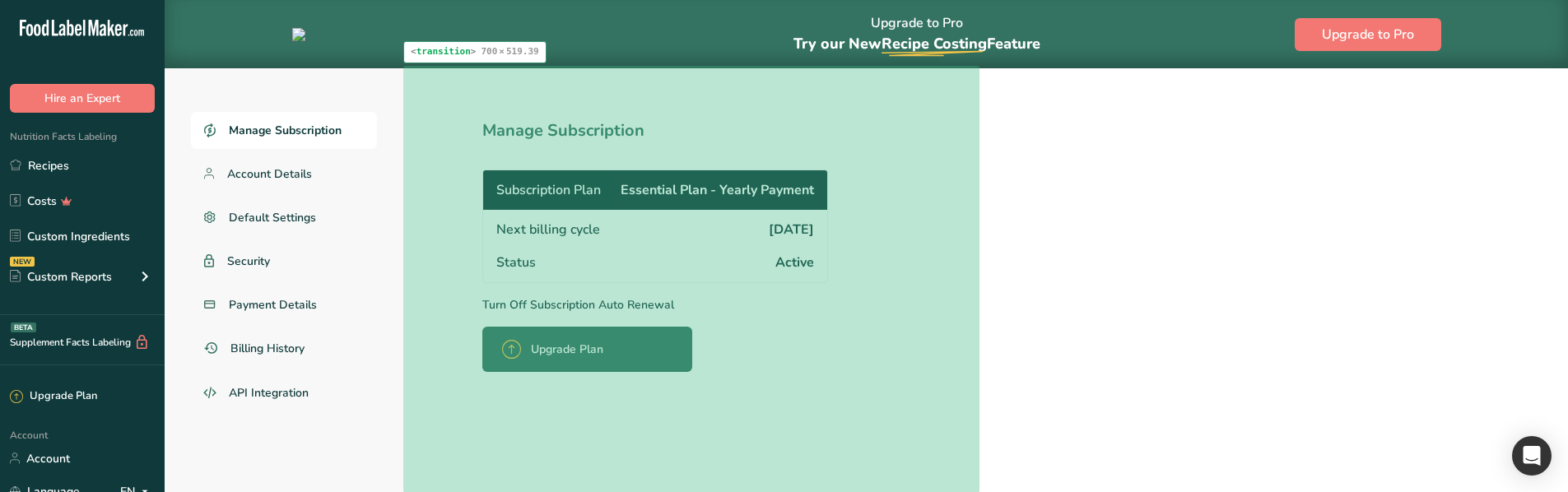
click at [753, 278] on div "Status Active" at bounding box center [655, 264] width 344 height 36
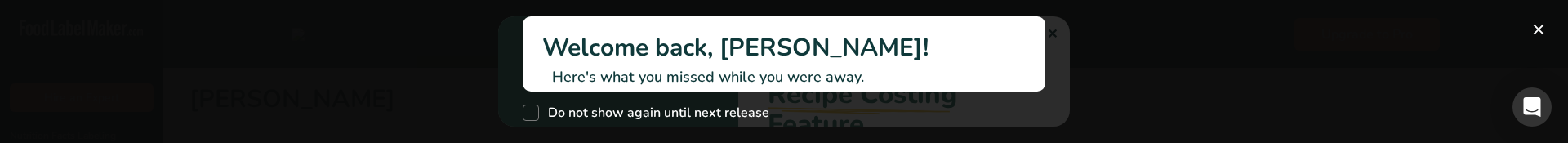
click at [423, 88] on div "New Features" at bounding box center [784, 71] width 1568 height 143
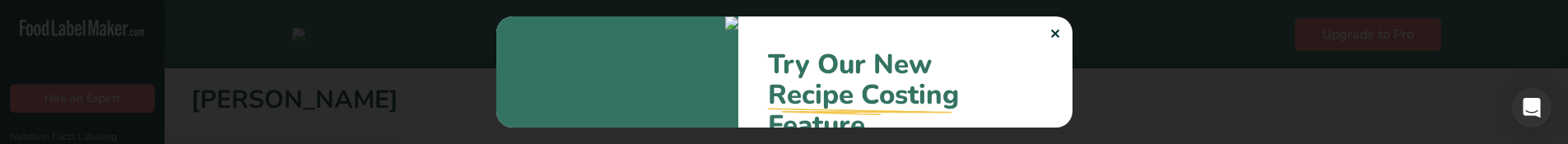
click at [406, 84] on div at bounding box center [784, 72] width 1568 height 144
click at [1055, 29] on div "✕" at bounding box center [1054, 35] width 11 height 20
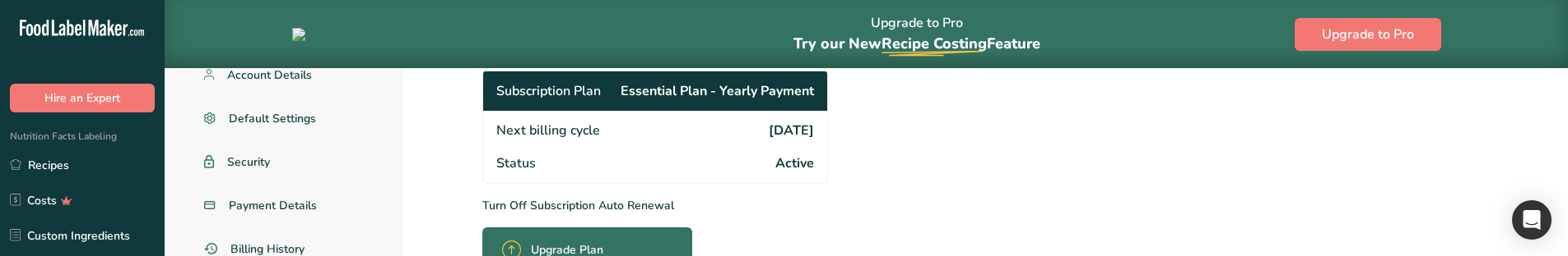
scroll to position [165, 0]
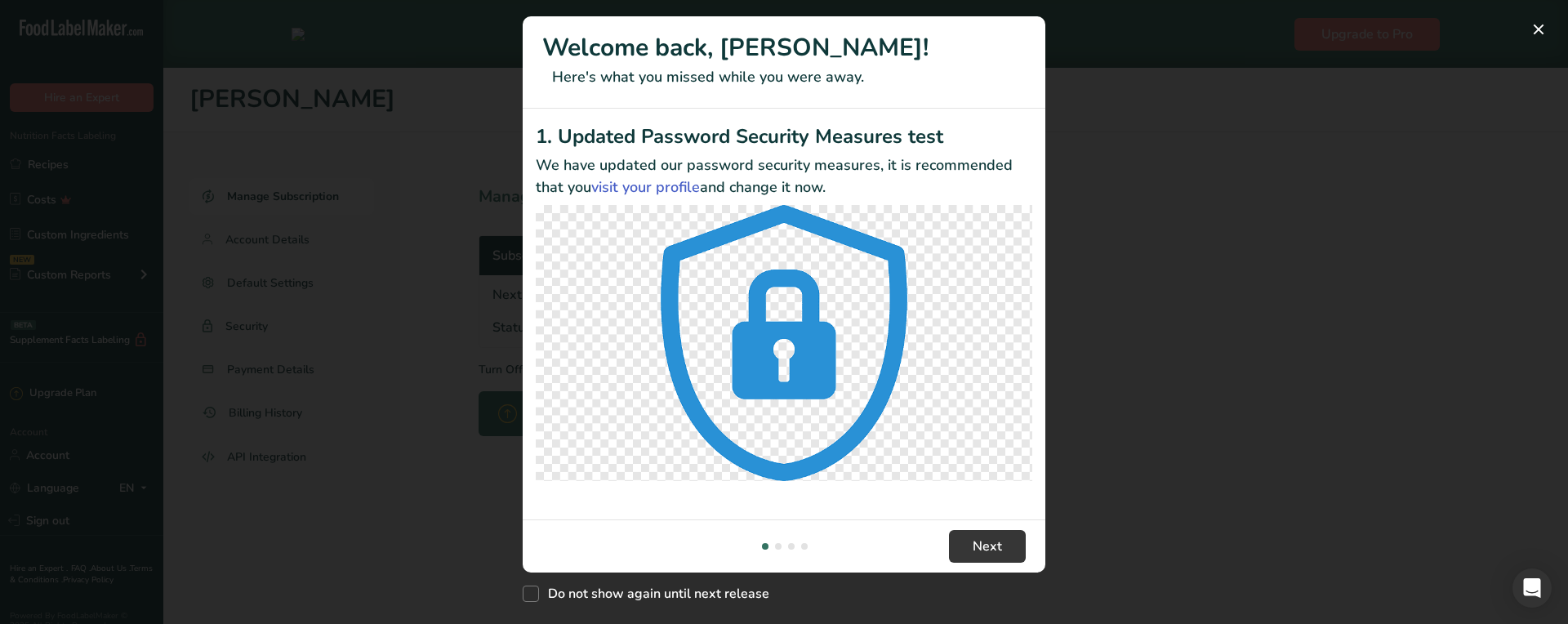
click at [1154, 199] on div "New Features" at bounding box center [784, 312] width 1568 height 624
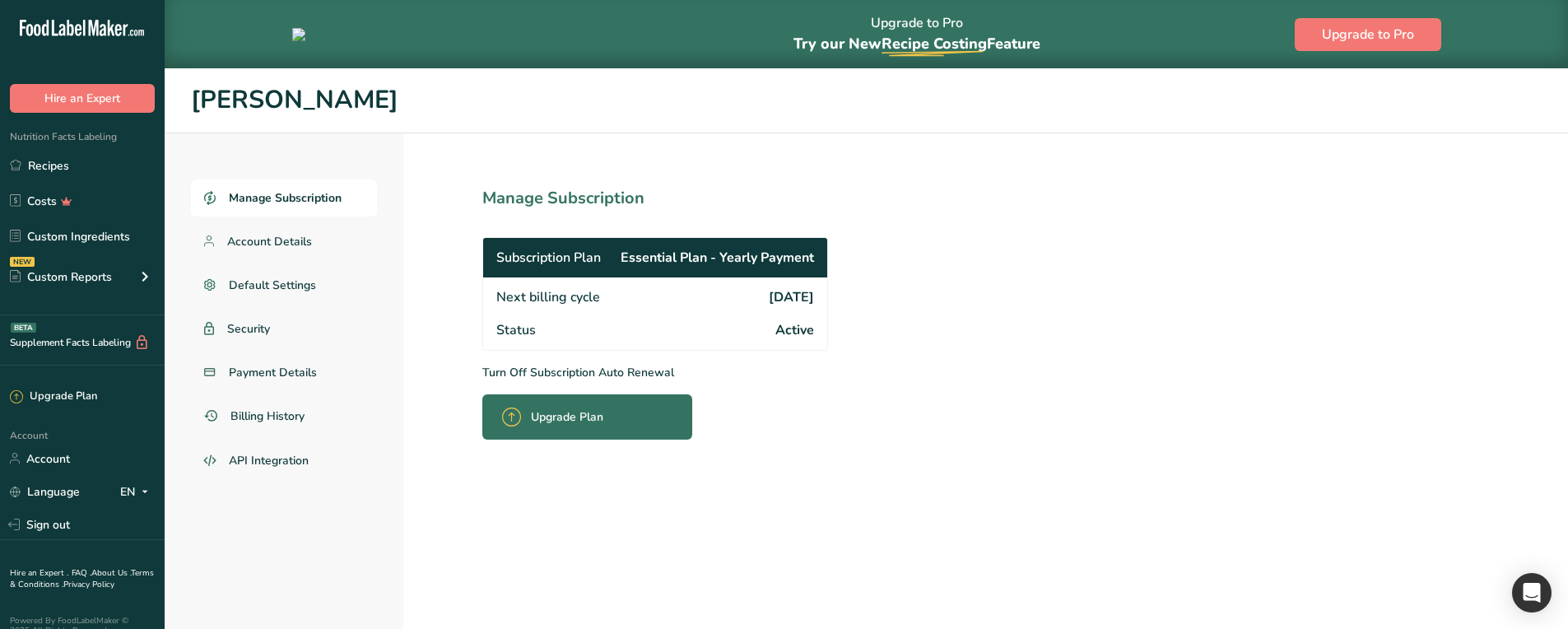
drag, startPoint x: 731, startPoint y: 302, endPoint x: 797, endPoint y: 307, distance: 66.2
click at [797, 307] on div "Next billing cycle [DATE]" at bounding box center [655, 295] width 344 height 36
drag, startPoint x: 603, startPoint y: 304, endPoint x: 618, endPoint y: 308, distance: 15.5
click at [618, 308] on div "Next billing cycle [DATE]" at bounding box center [655, 295] width 344 height 36
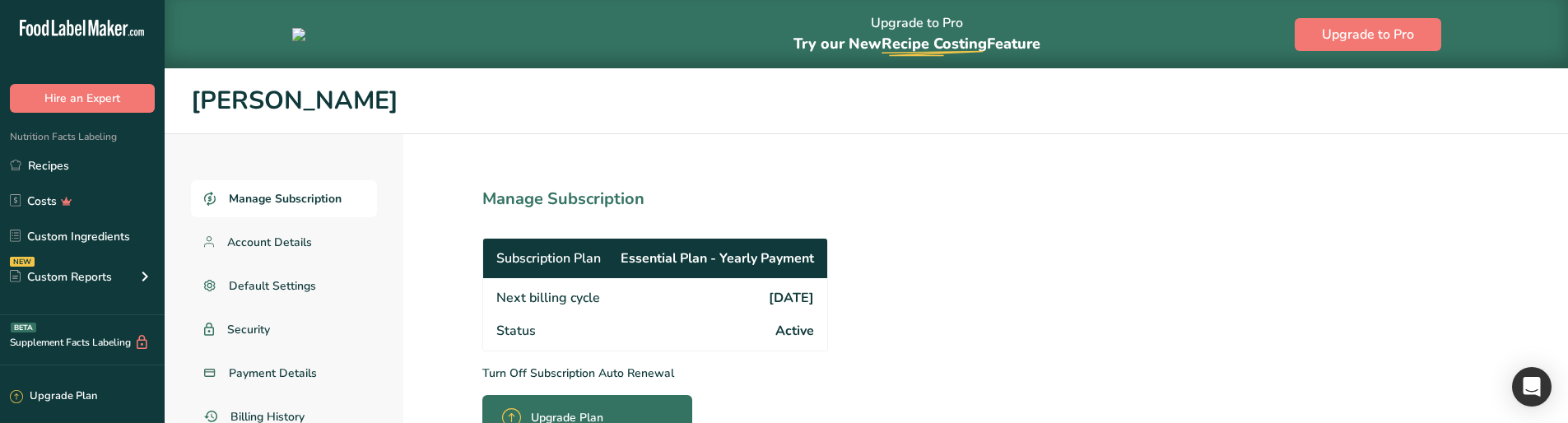
drag, startPoint x: 662, startPoint y: 292, endPoint x: 490, endPoint y: 289, distance: 172.0
click at [490, 289] on div "Next billing cycle [DATE]" at bounding box center [655, 296] width 344 height 36
copy span "Next billing cycle"
click at [968, 300] on section "Manage Subscription Subscription Plan Essential Plan - Yearly Payment Next bill…" at bounding box center [692, 331] width 576 height 393
drag, startPoint x: 735, startPoint y: 304, endPoint x: 749, endPoint y: 304, distance: 14.0
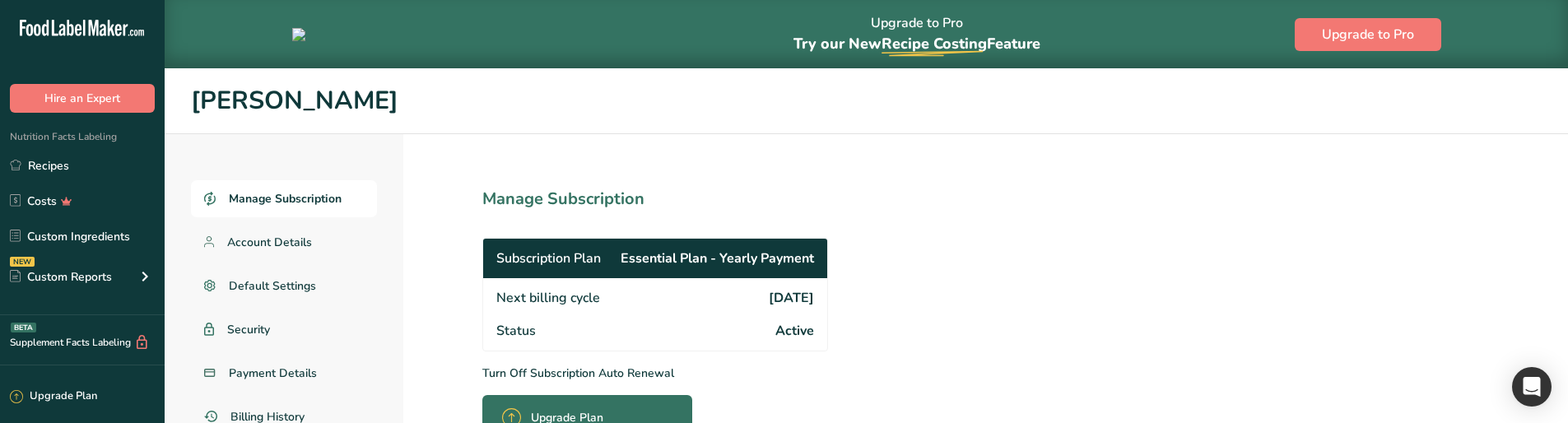
click at [749, 304] on div "Next billing cycle [DATE]" at bounding box center [655, 296] width 344 height 36
drag, startPoint x: 494, startPoint y: 263, endPoint x: 811, endPoint y: 261, distance: 317.0
click at [811, 261] on div "Subscription Plan Essential Plan - Yearly Payment" at bounding box center [655, 258] width 344 height 40
click at [768, 290] on span "2026-09-10" at bounding box center [791, 298] width 46 height 20
drag, startPoint x: 667, startPoint y: 256, endPoint x: 681, endPoint y: 256, distance: 14.0
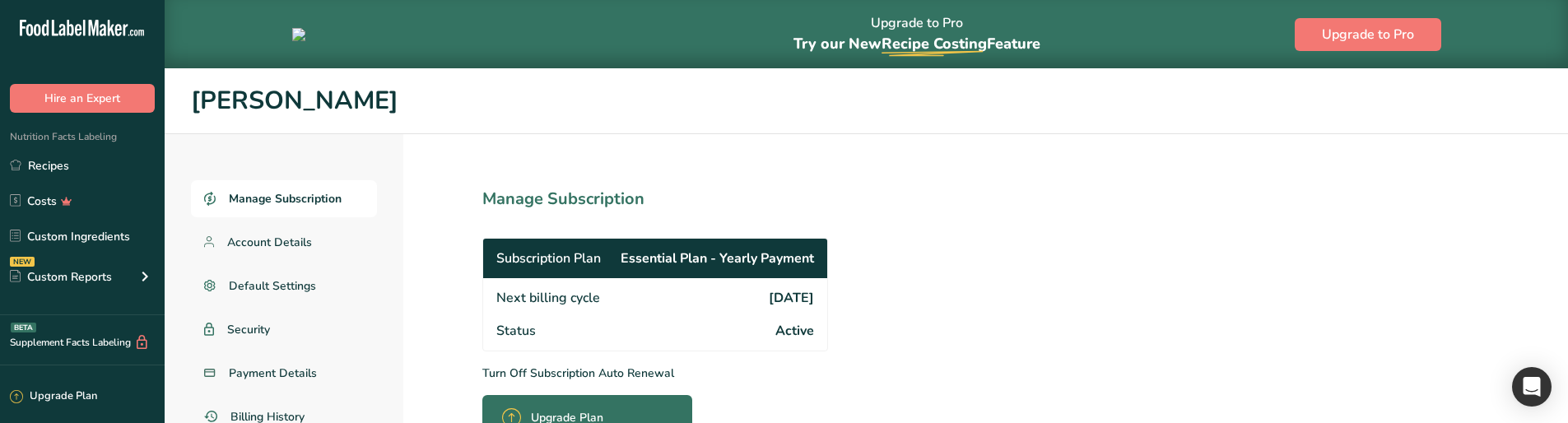
click at [681, 256] on div "Subscription Plan Essential Plan - Yearly Payment" at bounding box center [655, 258] width 344 height 40
drag, startPoint x: 733, startPoint y: 296, endPoint x: 814, endPoint y: 295, distance: 81.0
click at [814, 295] on div "Next billing cycle 2026-09-10" at bounding box center [655, 296] width 344 height 36
click at [803, 241] on div "Subscription Plan Essential Plan - Yearly Payment" at bounding box center [655, 258] width 344 height 40
drag, startPoint x: 821, startPoint y: 241, endPoint x: 607, endPoint y: 242, distance: 214.0
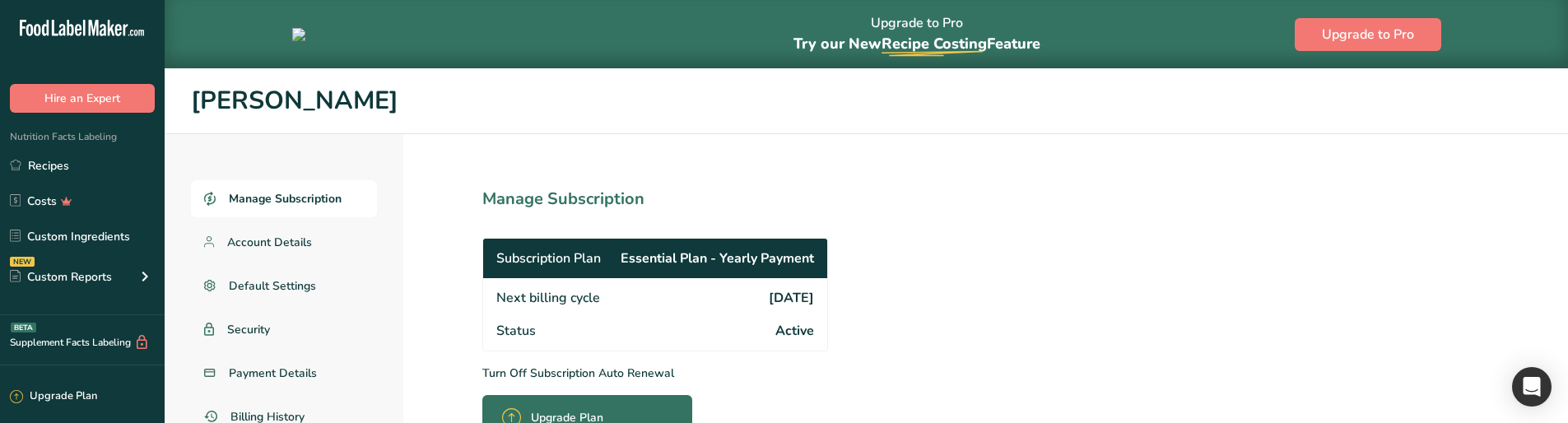
click at [607, 242] on div "Subscription Plan Essential Plan - Yearly Payment" at bounding box center [655, 258] width 344 height 40
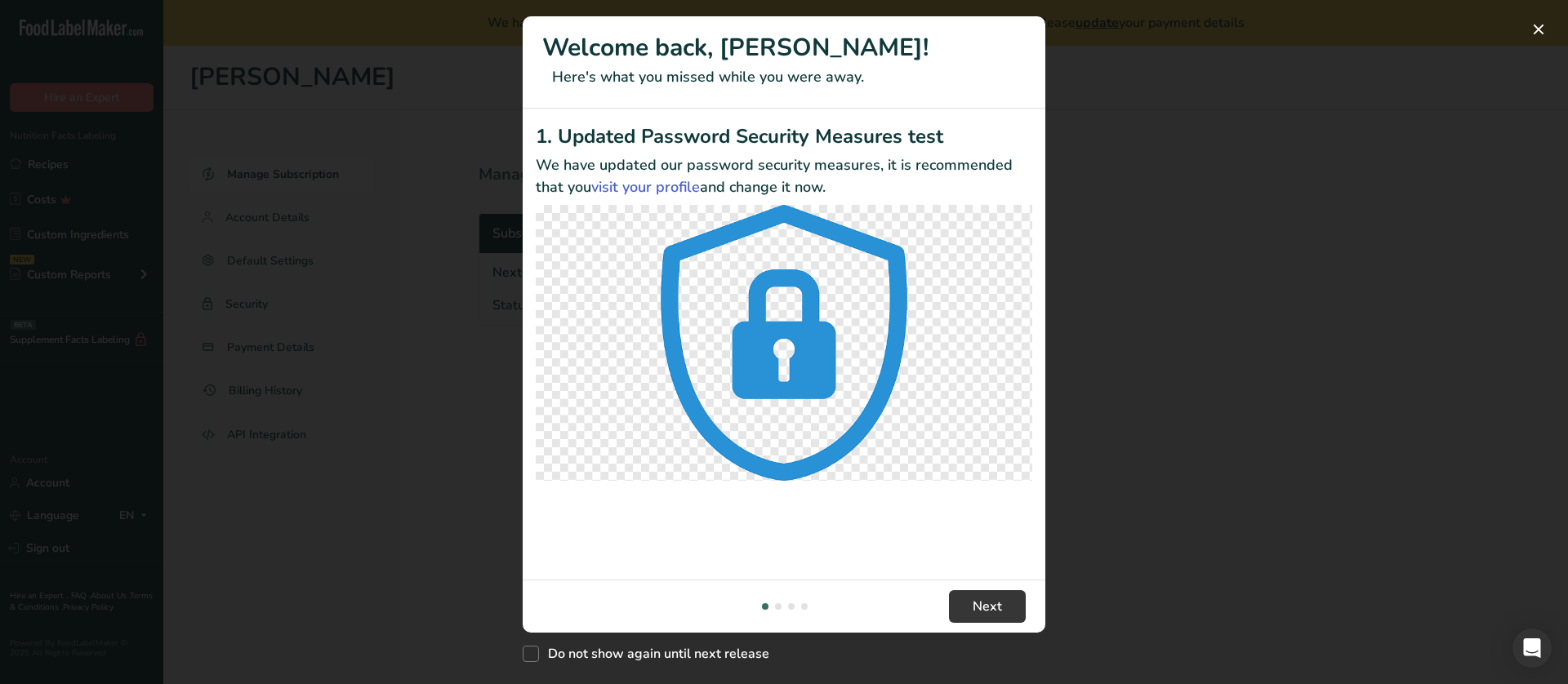
click at [1208, 260] on div "New Features" at bounding box center [784, 342] width 1568 height 684
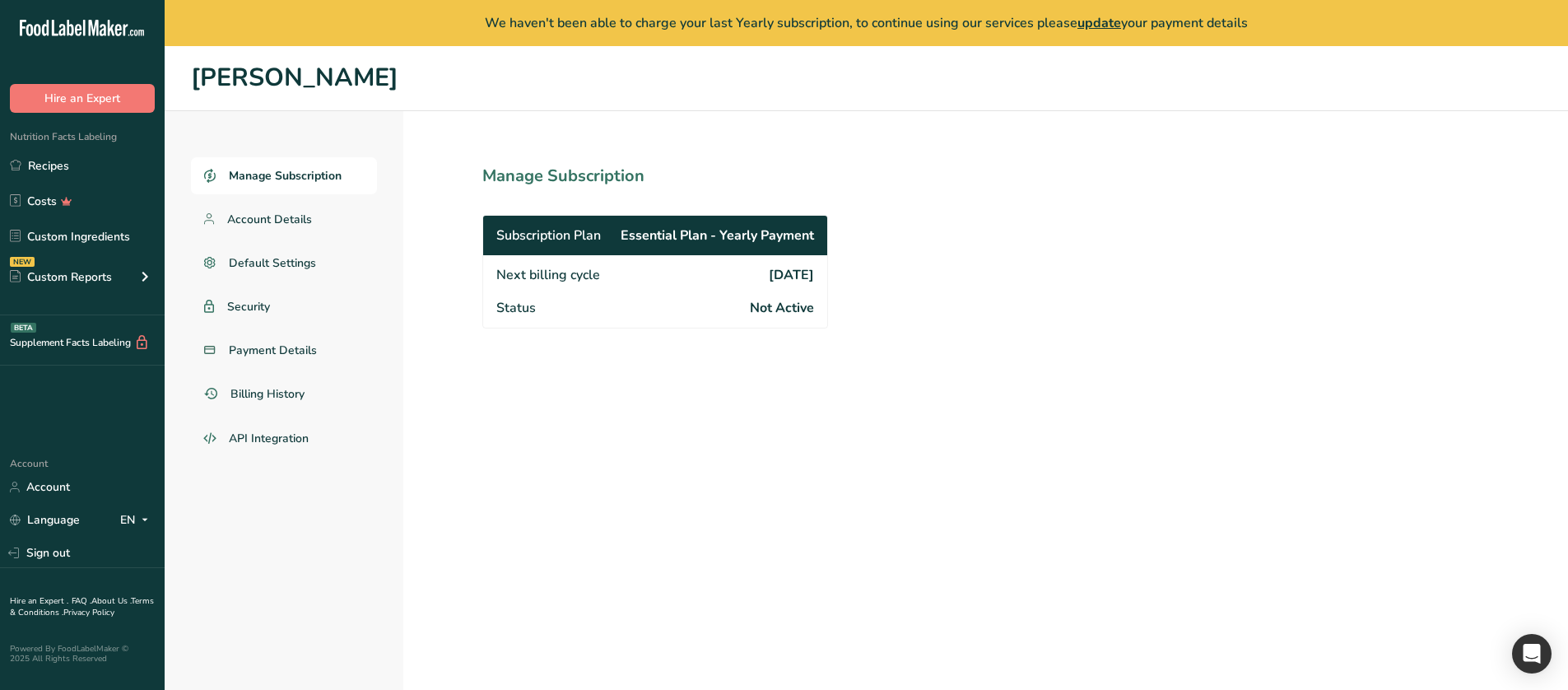
drag, startPoint x: 740, startPoint y: 307, endPoint x: 794, endPoint y: 311, distance: 54.1
click at [794, 311] on div "Status Not Active" at bounding box center [655, 309] width 344 height 36
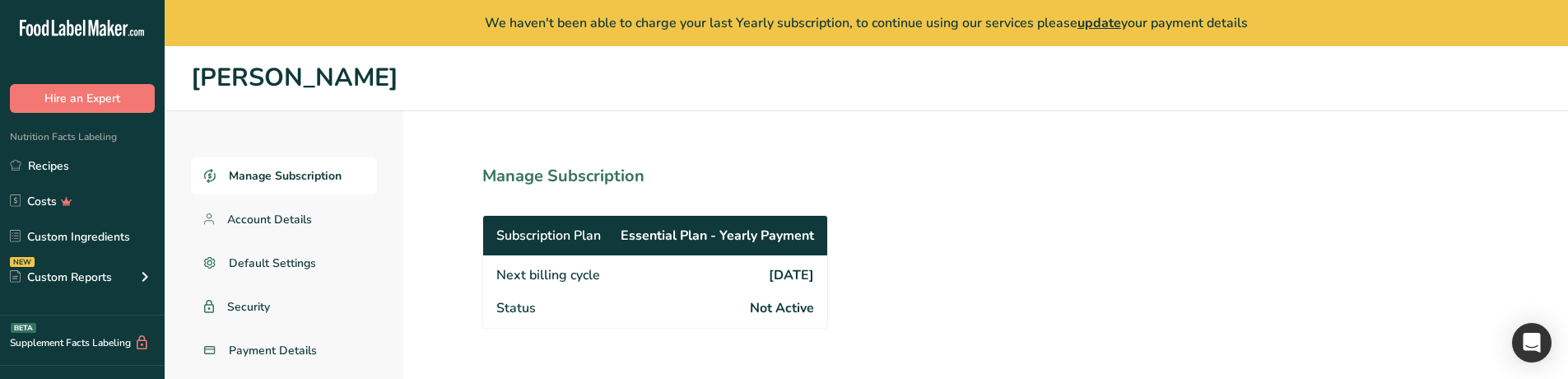
click at [815, 304] on div "Status Not Active" at bounding box center [655, 309] width 344 height 36
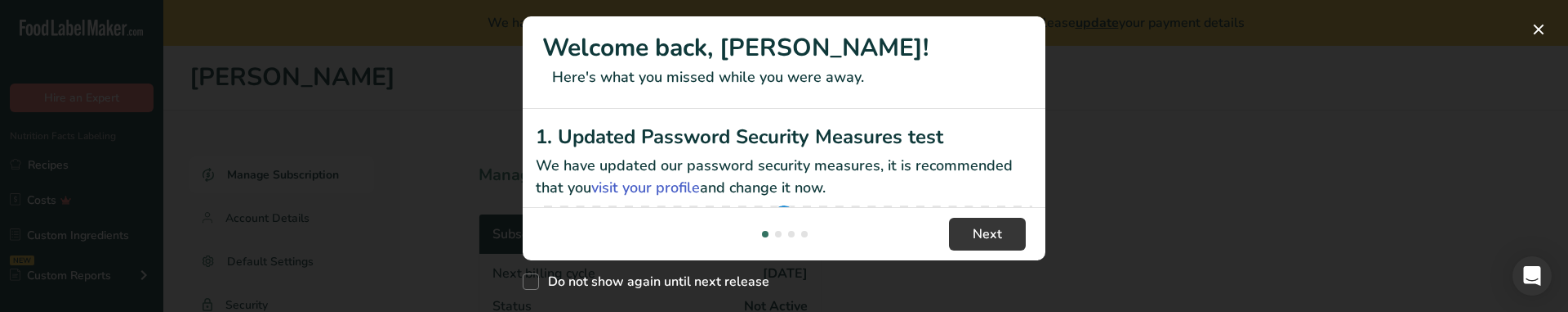
click at [1157, 150] on div "New Features" at bounding box center [784, 156] width 1568 height 312
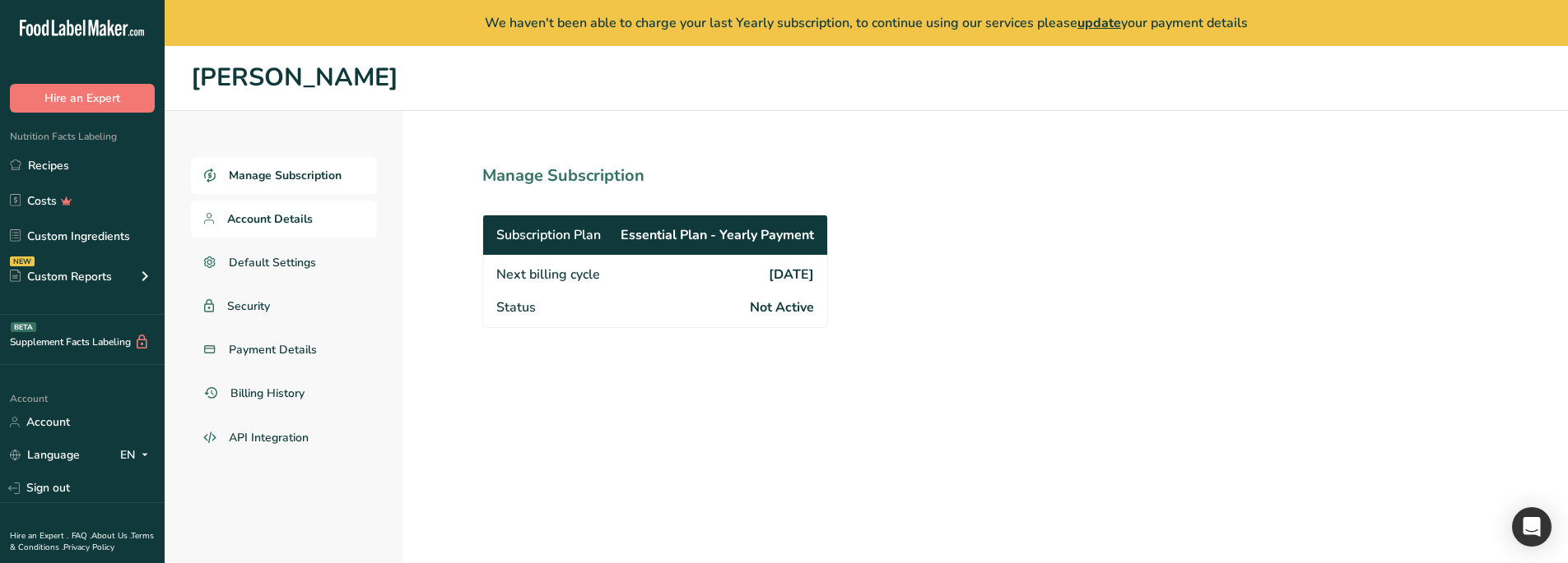
click at [330, 205] on link "Account Details" at bounding box center [283, 218] width 186 height 37
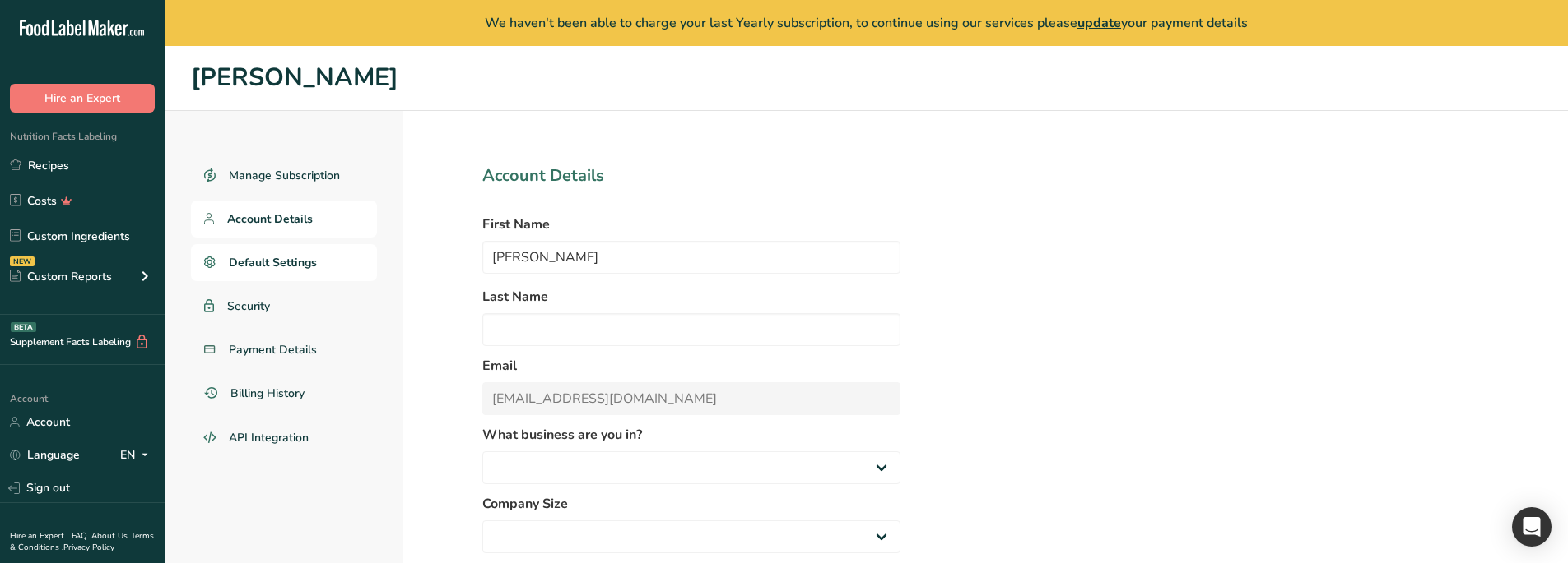
select select
select select "10"
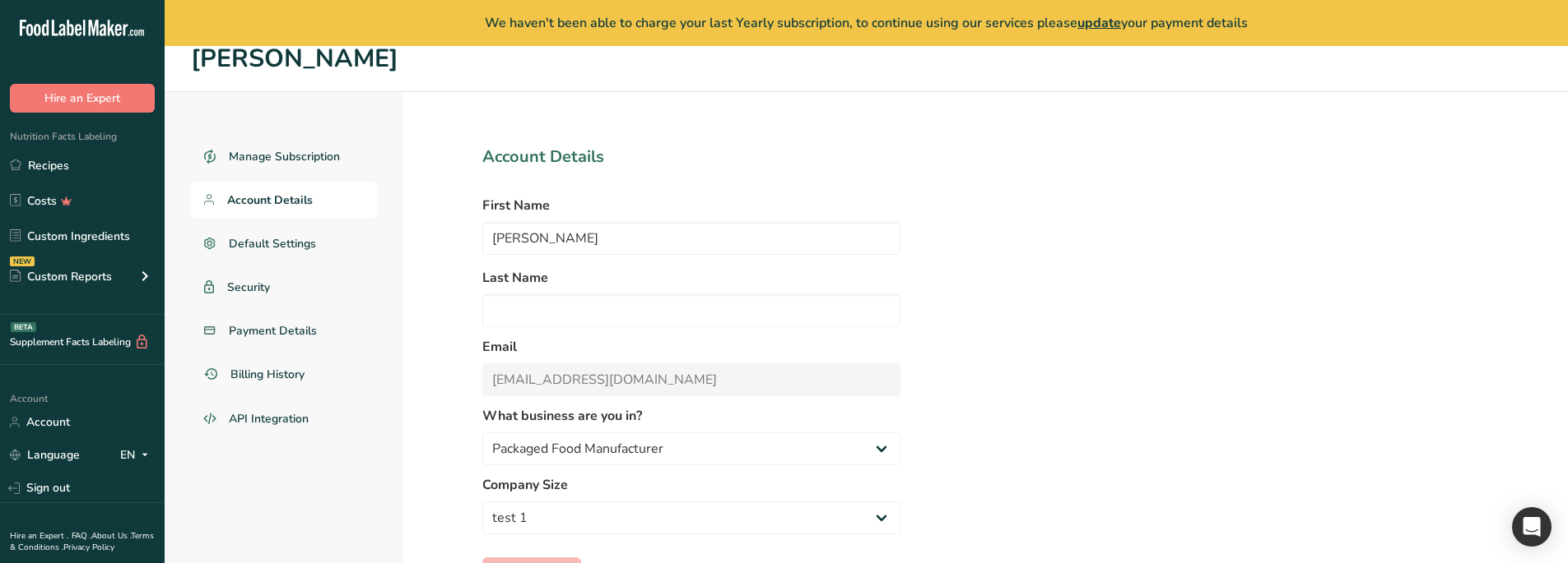
scroll to position [82, 0]
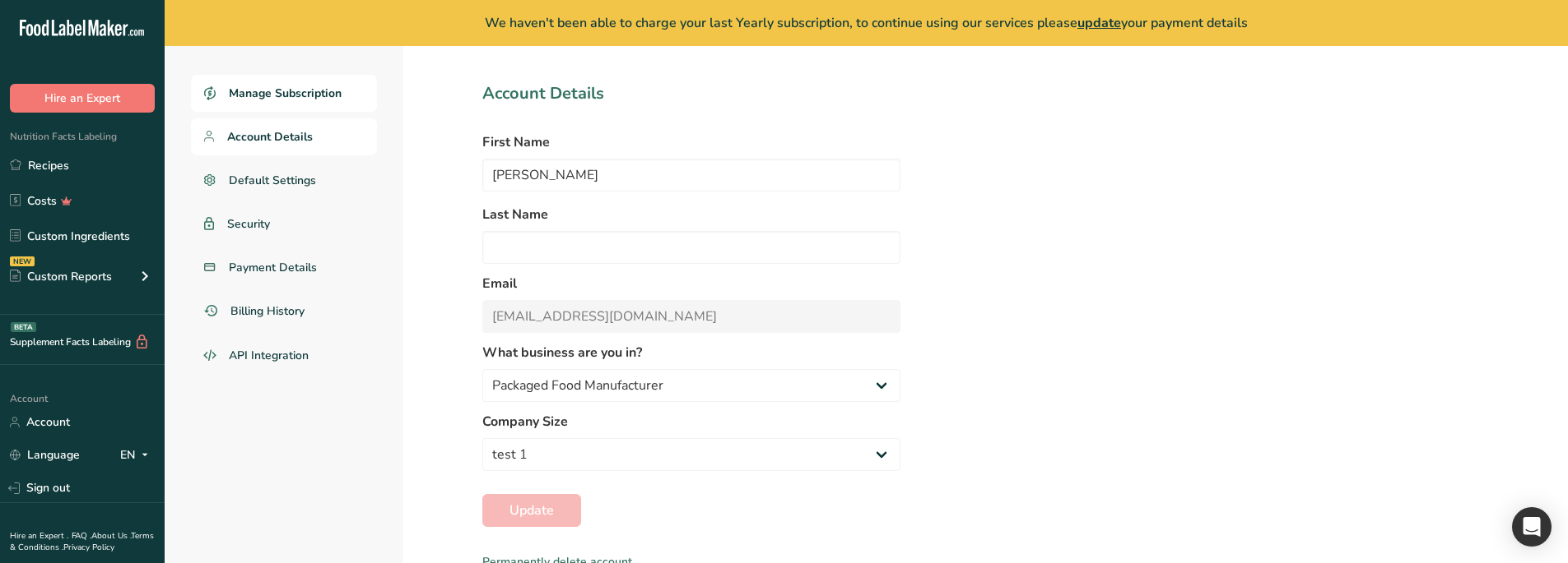
click at [330, 98] on span "Manage Subscription" at bounding box center [284, 92] width 112 height 17
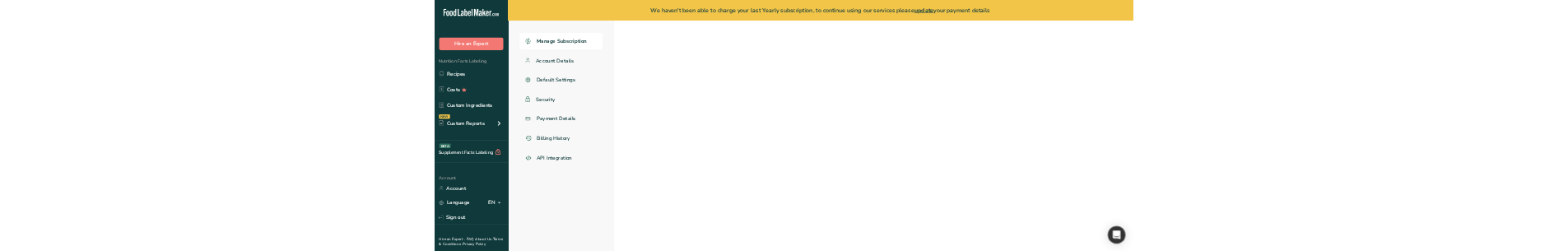
scroll to position [46, 0]
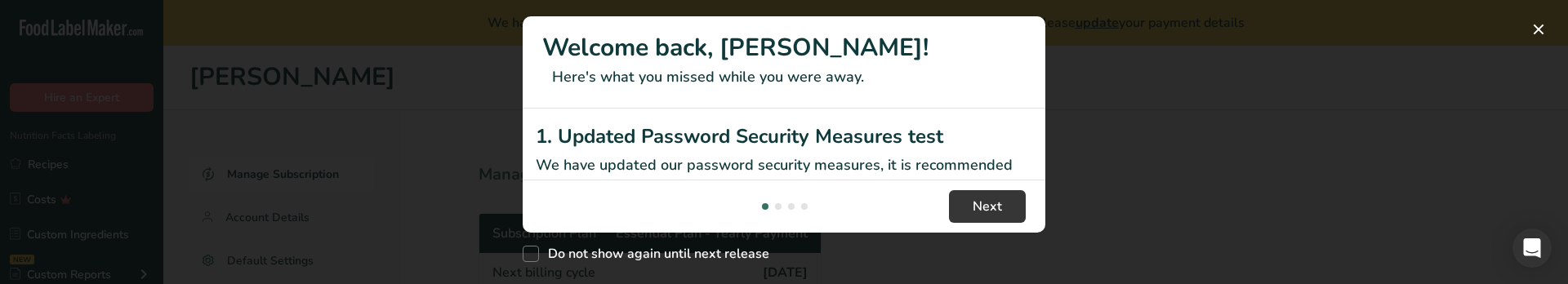
click at [363, 162] on div "New Features" at bounding box center [784, 142] width 1568 height 284
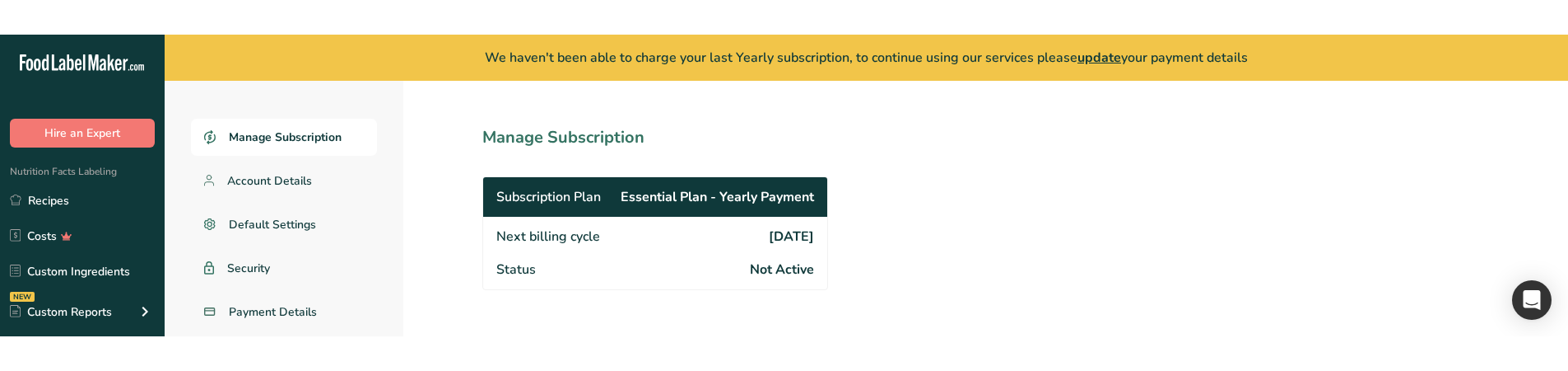
scroll to position [83, 0]
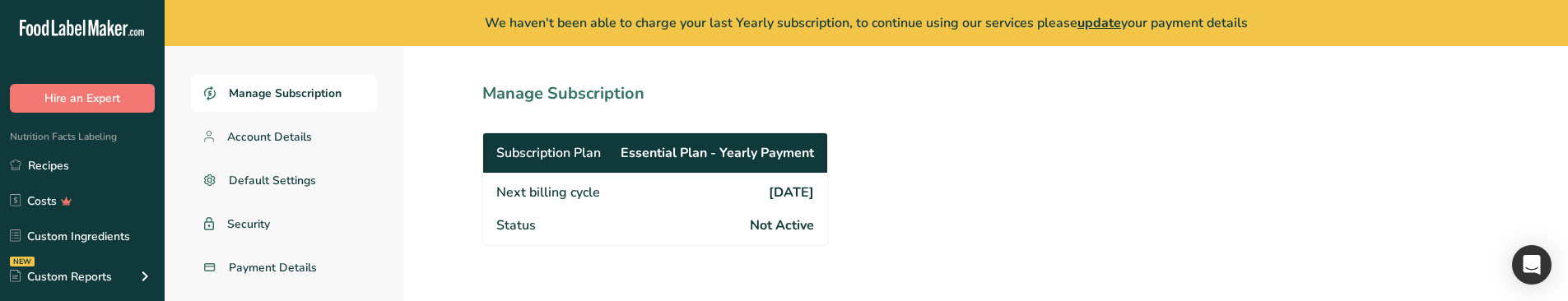
drag, startPoint x: 739, startPoint y: 194, endPoint x: 814, endPoint y: 197, distance: 75.1
click at [814, 197] on div "Next billing cycle 2025-09-10" at bounding box center [655, 191] width 344 height 36
click at [718, 185] on div "Next billing cycle 2025-09-10" at bounding box center [655, 191] width 344 height 36
drag, startPoint x: 738, startPoint y: 190, endPoint x: 792, endPoint y: 201, distance: 55.1
click at [792, 201] on div "Next billing cycle 2025-09-10" at bounding box center [655, 191] width 344 height 36
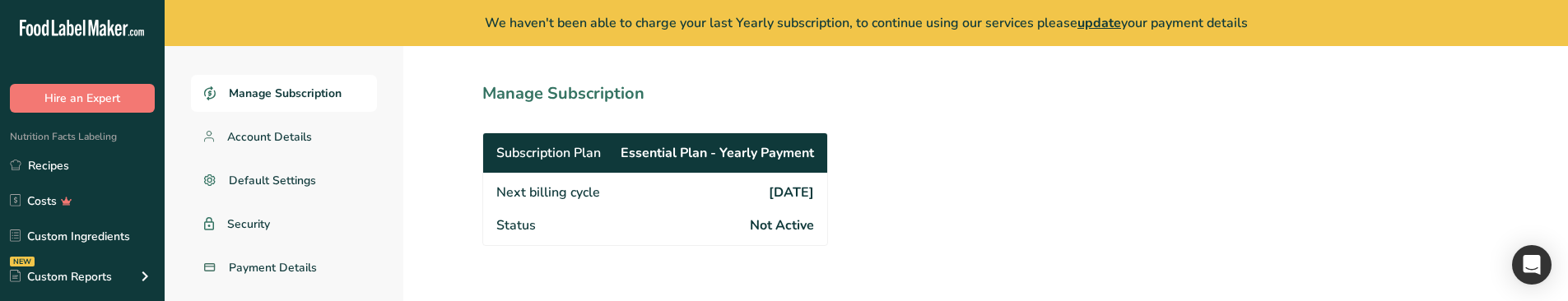
click at [792, 200] on span "2025-09-10" at bounding box center [791, 193] width 46 height 20
drag, startPoint x: 491, startPoint y: 148, endPoint x: 824, endPoint y: 158, distance: 333.2
click at [824, 158] on div "Subscription Plan Essential Plan - Yearly Payment" at bounding box center [655, 153] width 344 height 40
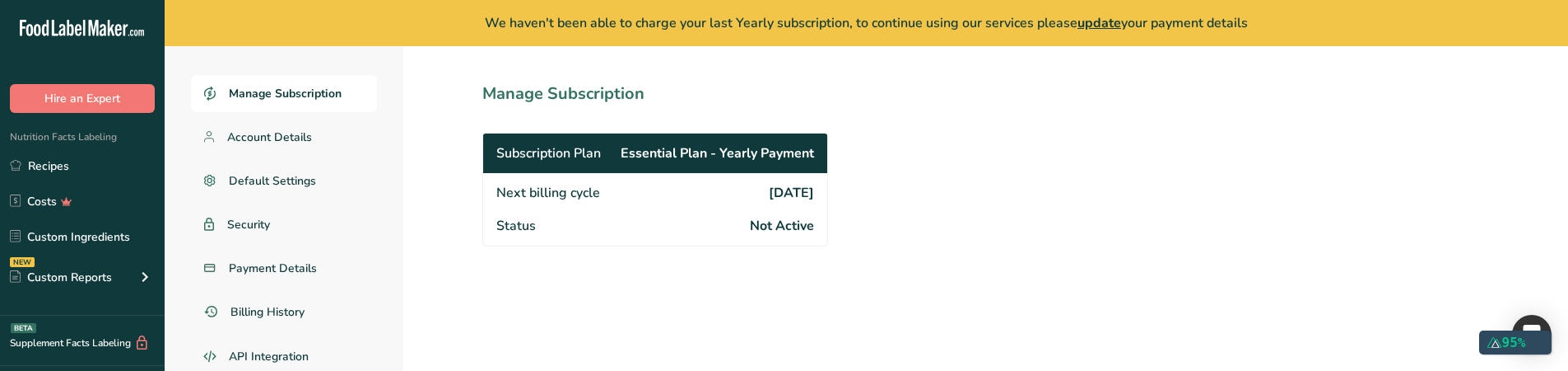
click at [990, 266] on div "Manage Subscription Account Details Default Settings Security Payment Details B…" at bounding box center [866, 226] width 1403 height 394
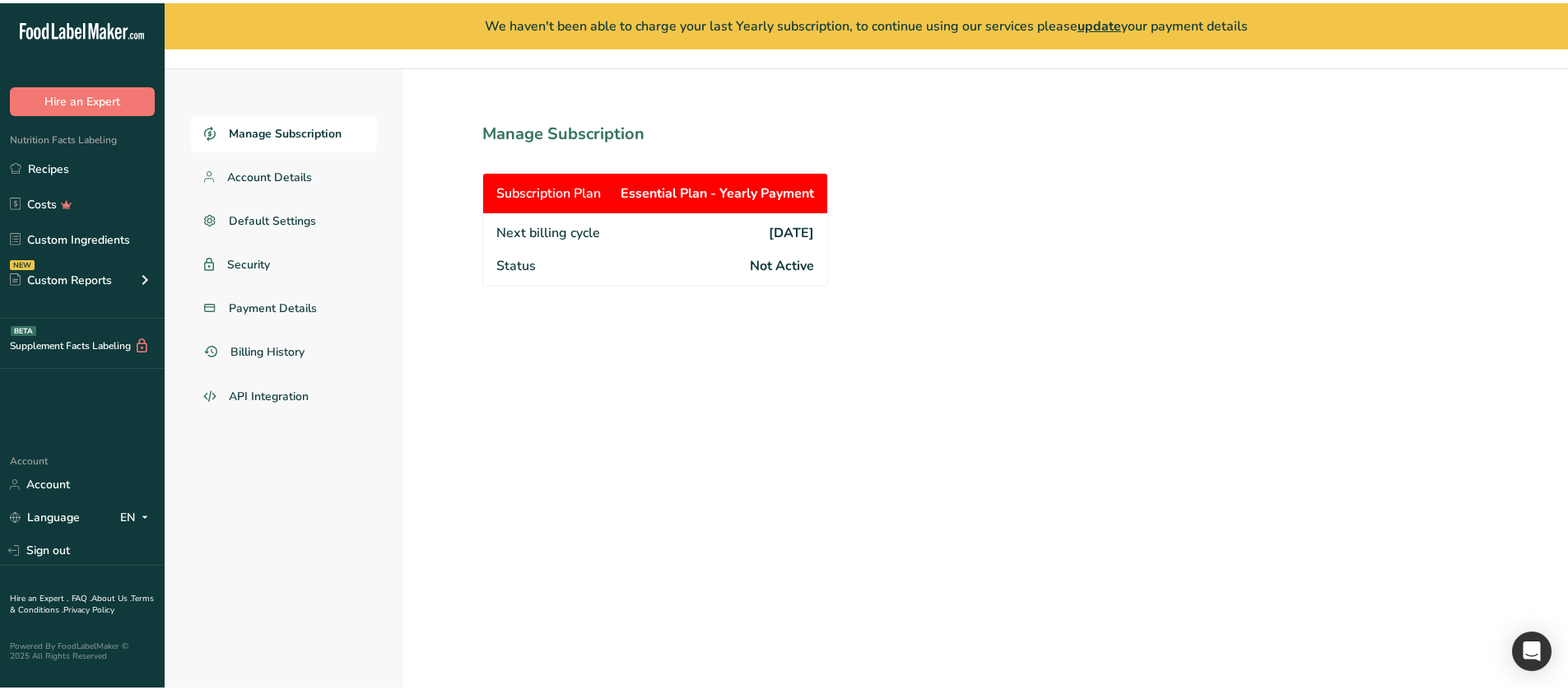
scroll to position [0, 0]
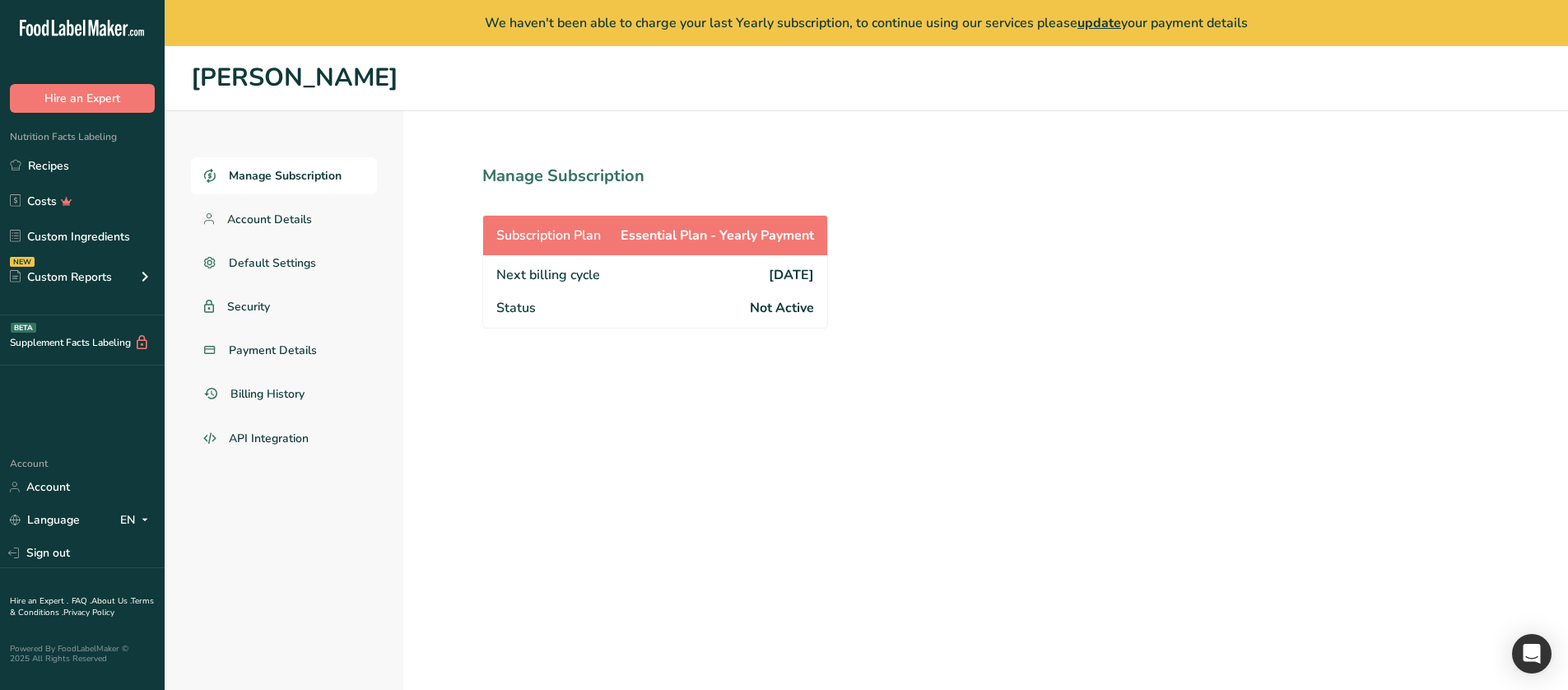
drag, startPoint x: 744, startPoint y: 308, endPoint x: 822, endPoint y: 313, distance: 78.2
click at [822, 313] on div "Status Not Active" at bounding box center [655, 309] width 344 height 36
click at [835, 328] on section "Manage Subscription Subscription Plan Essential Plan - Yearly Payment Next bill…" at bounding box center [692, 424] width 576 height 625
drag, startPoint x: 613, startPoint y: 276, endPoint x: 497, endPoint y: 269, distance: 116.2
click at [497, 269] on div "Next billing cycle 2025-09-10" at bounding box center [655, 273] width 344 height 36
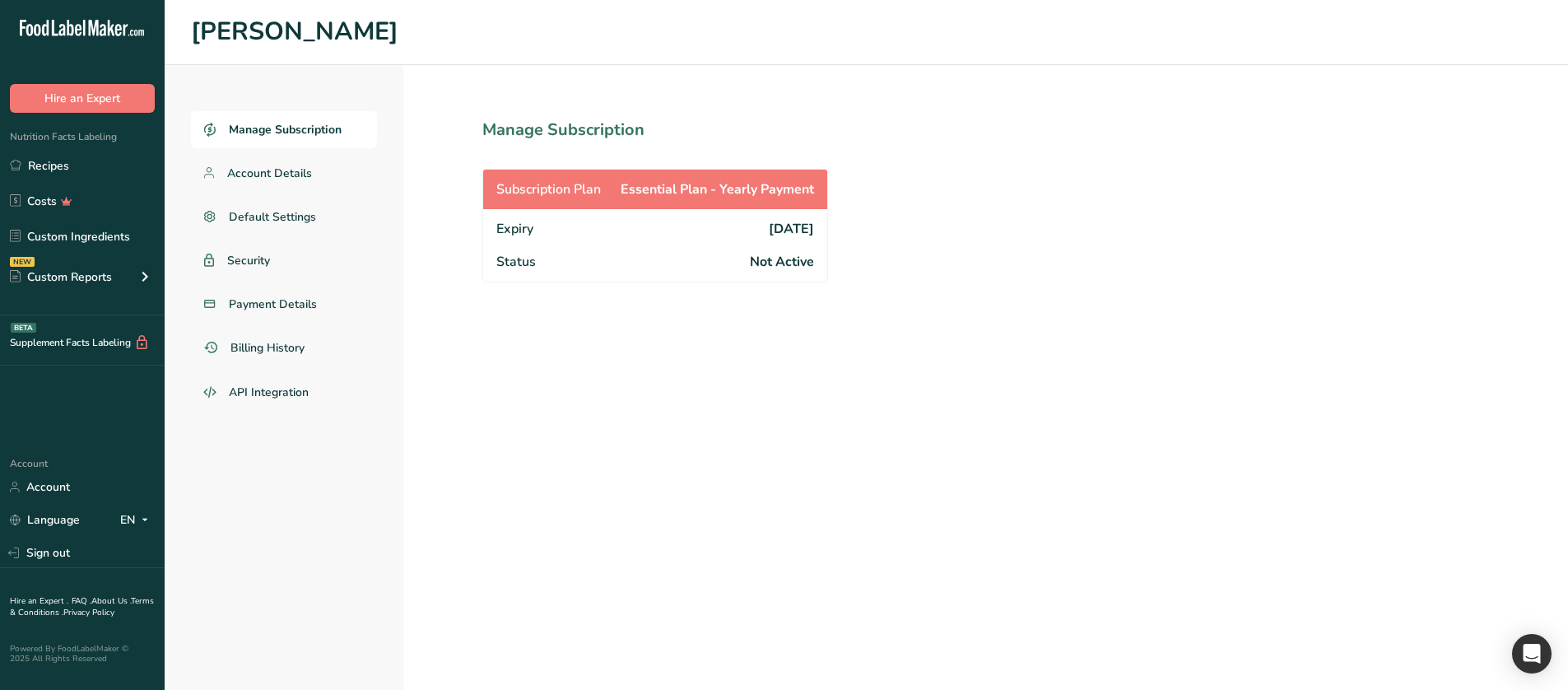
click at [512, 229] on div "1. Updated Password Security Measures test We have updated our password securit…" at bounding box center [784, 348] width 552 height 499
click at [519, 229] on span "Expiry" at bounding box center [514, 229] width 37 height 20
click at [602, 371] on section "Manage Subscription Subscription Plan Essential Plan - Yearly Payment Expiry [D…" at bounding box center [692, 377] width 576 height 625
drag, startPoint x: 549, startPoint y: 228, endPoint x: 500, endPoint y: 229, distance: 49.0
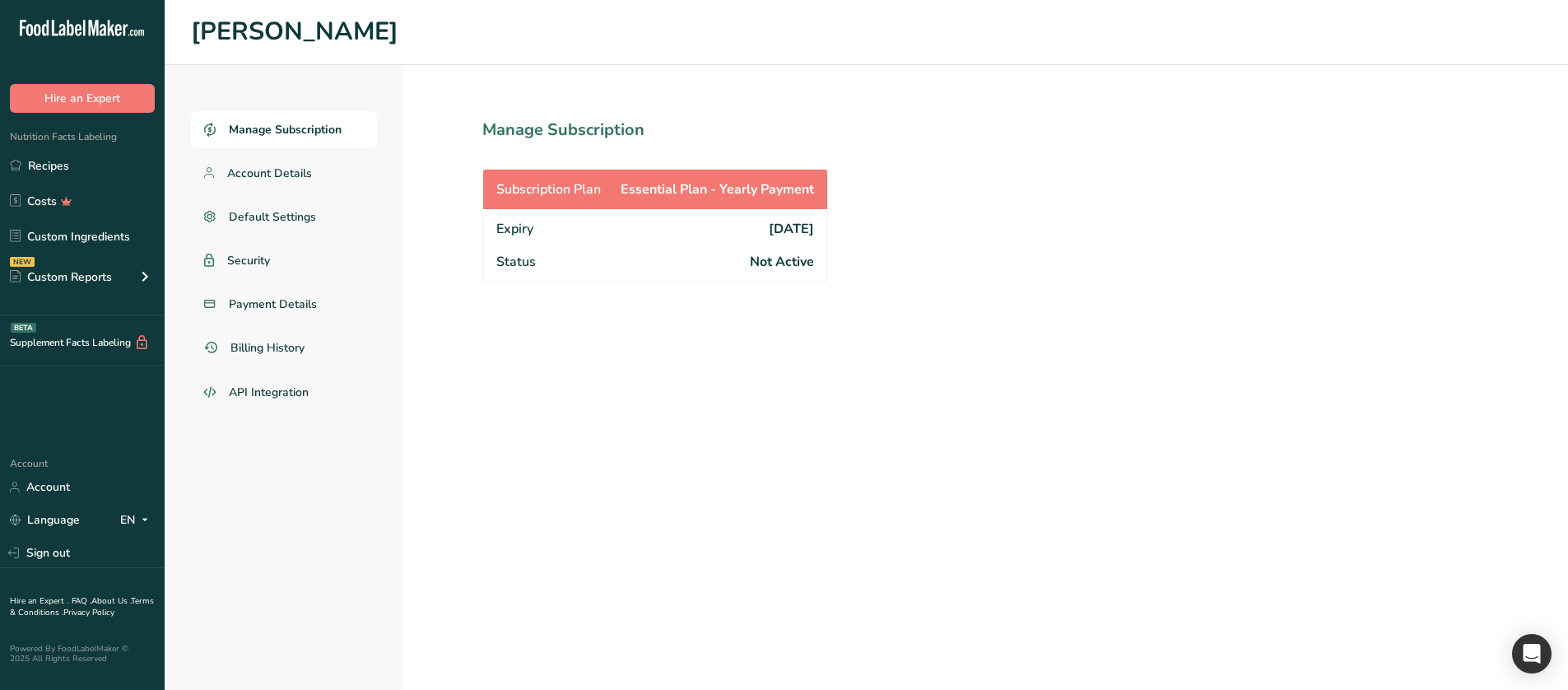
click at [500, 229] on div "Expiry [DATE]" at bounding box center [655, 227] width 344 height 36
click at [1006, 220] on div "Manage Subscription Account Details Default Settings Security Payment Details B…" at bounding box center [866, 377] width 1403 height 625
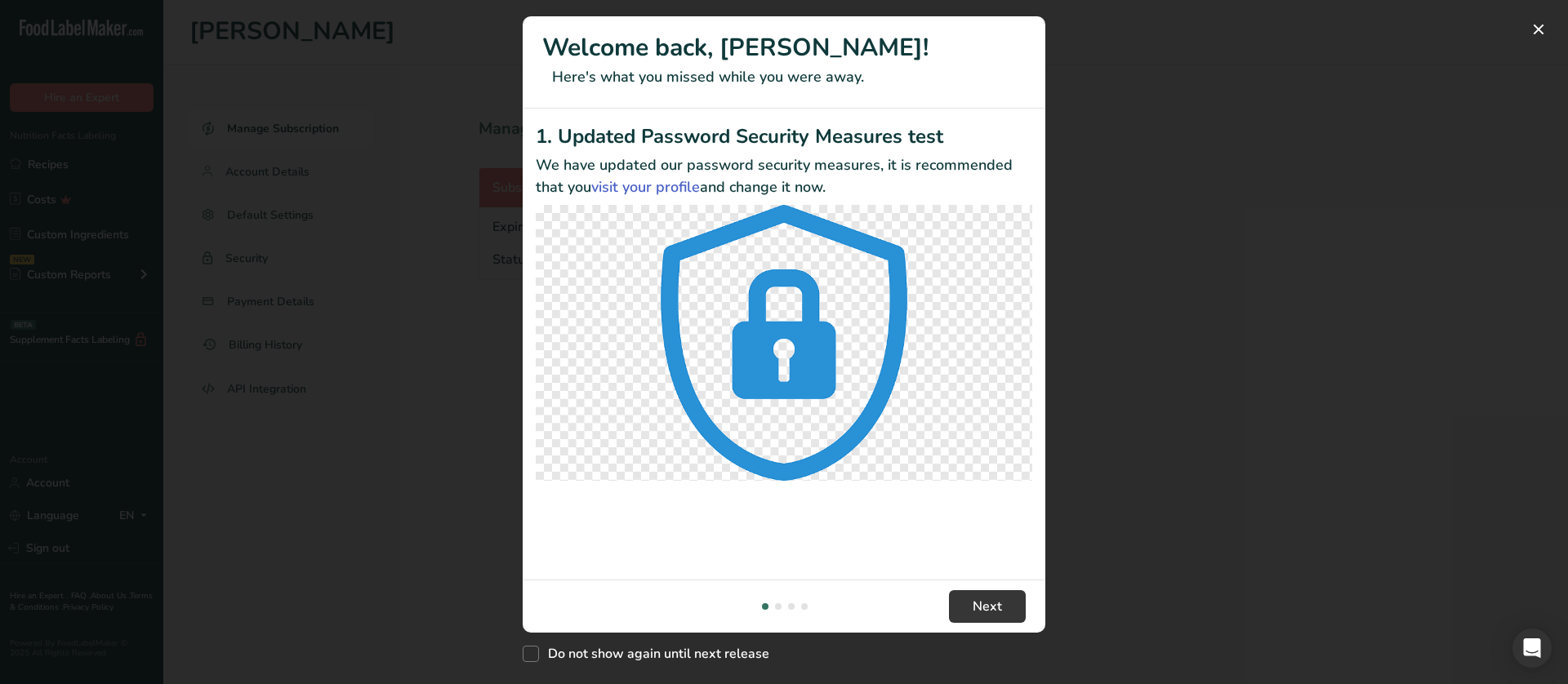
click at [962, 272] on section "Welcome back, ahmed! Here's what you missed while you were away. 1. Updated Pas…" at bounding box center [784, 324] width 523 height 616
click at [1226, 213] on div "New Features" at bounding box center [784, 342] width 1568 height 684
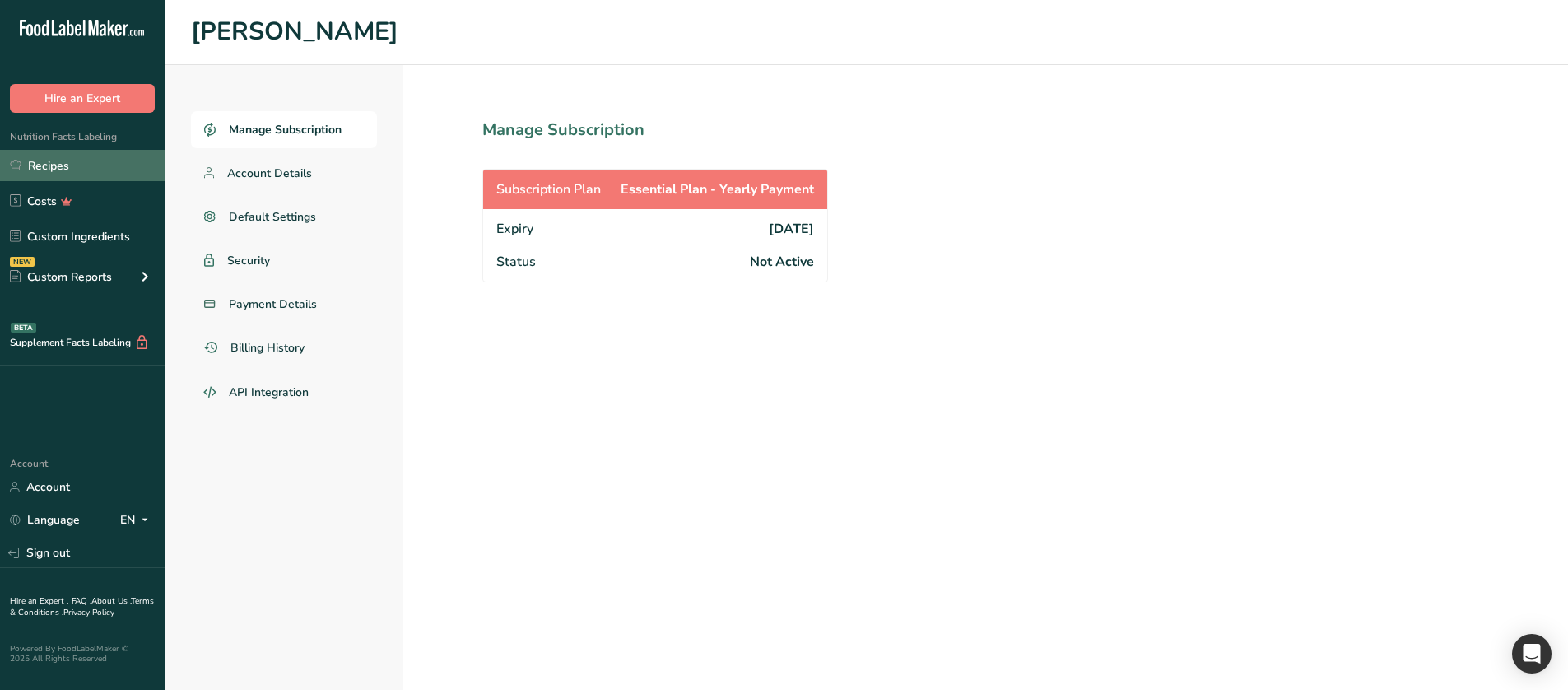
click at [84, 172] on link "Recipes" at bounding box center [82, 165] width 165 height 31
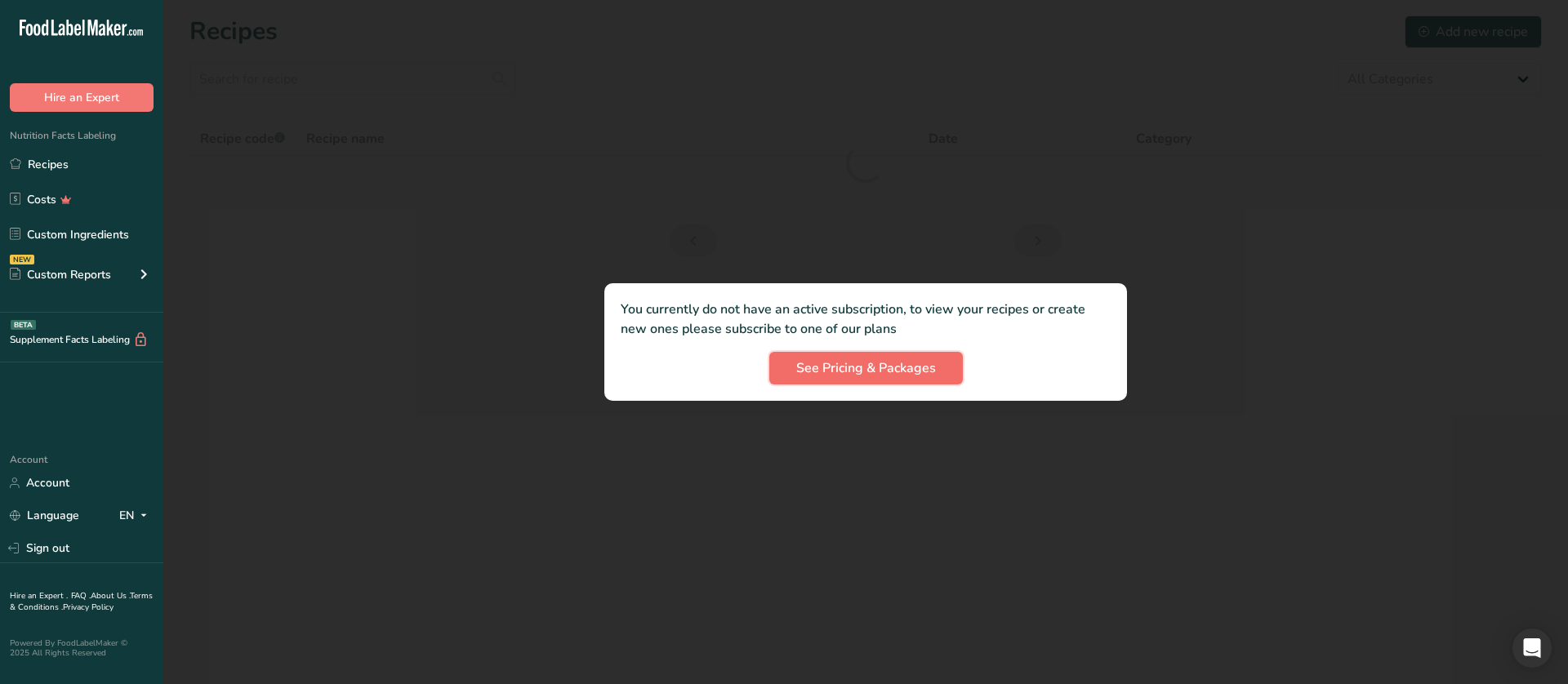
click at [924, 375] on span "See Pricing & Packages" at bounding box center [866, 369] width 140 height 20
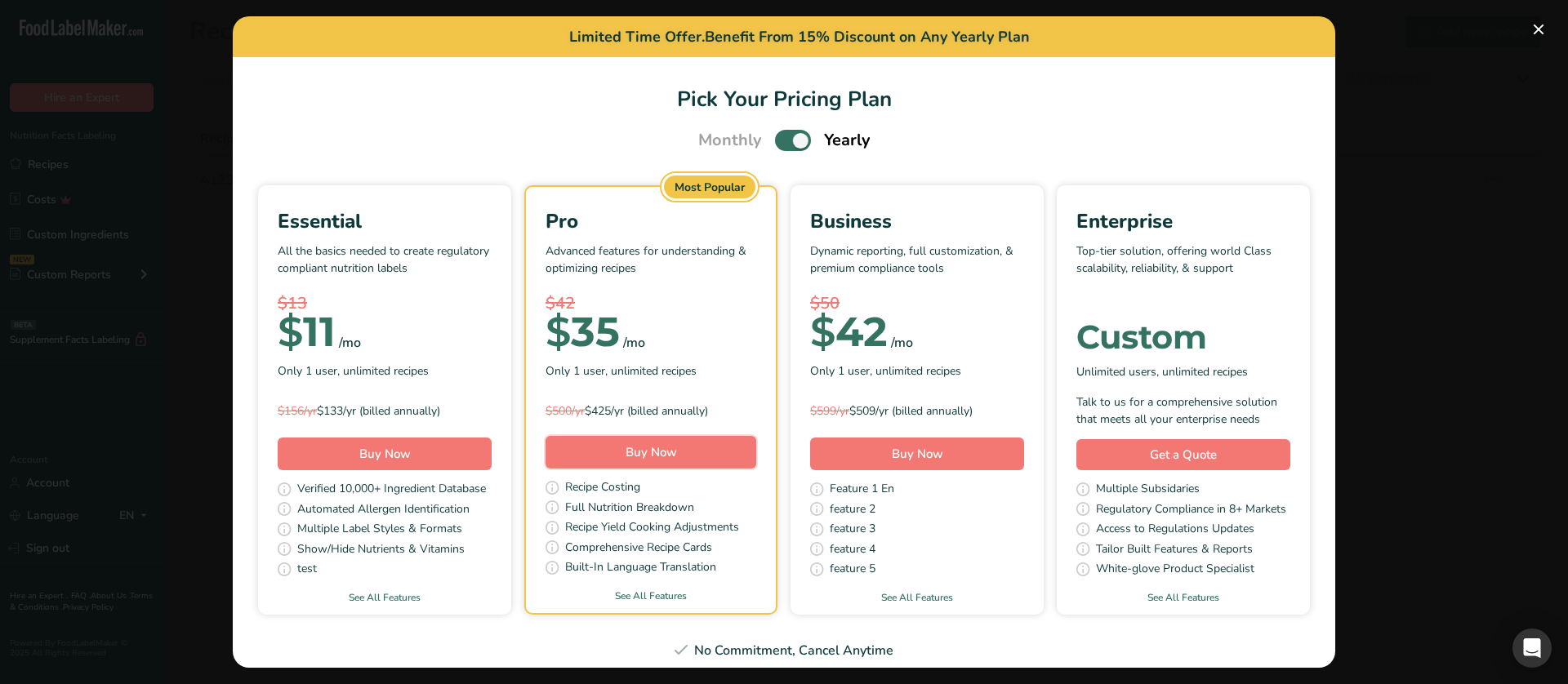
click at [749, 447] on button "Buy Now" at bounding box center [651, 451] width 211 height 33
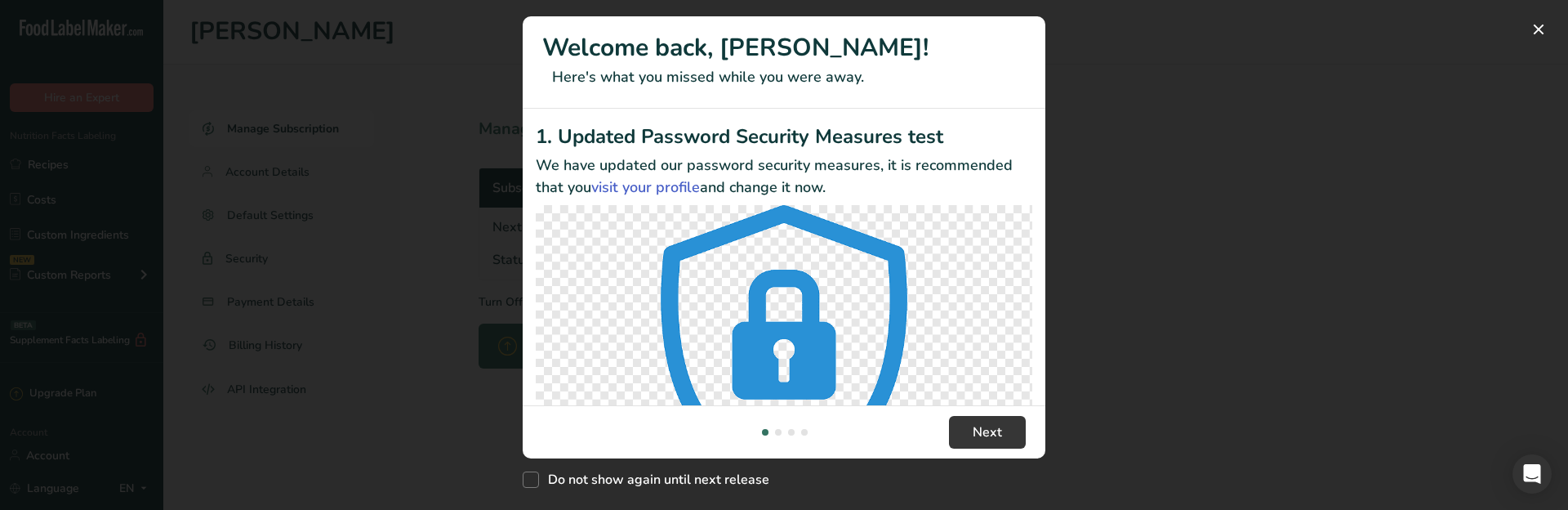
click at [1328, 219] on div "New Features" at bounding box center [784, 255] width 1568 height 510
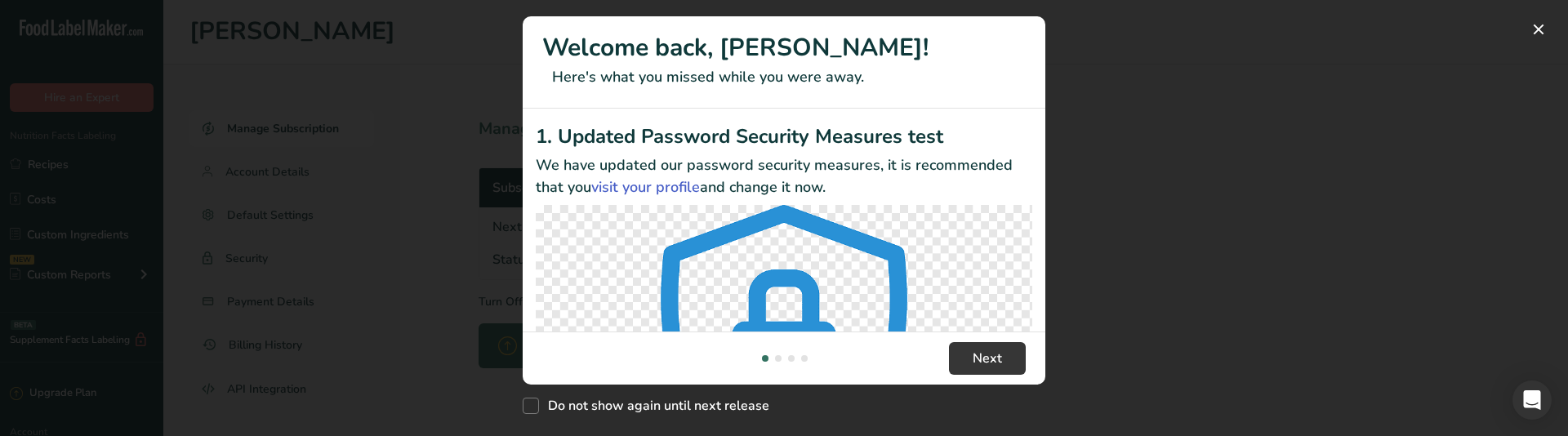
click at [1092, 192] on div "New Features" at bounding box center [784, 218] width 1568 height 436
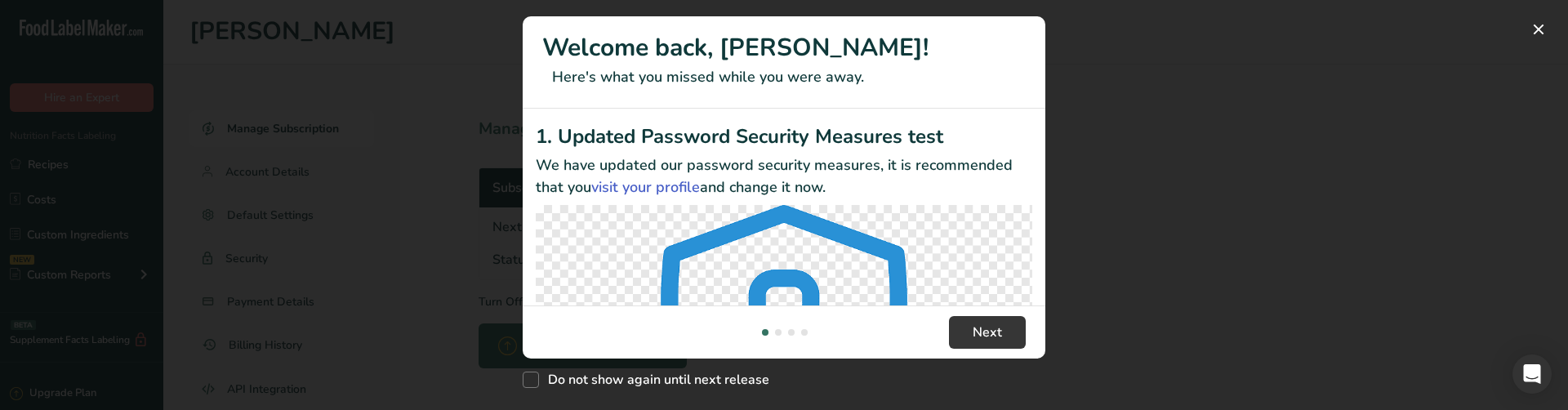
click at [1081, 197] on div "New Features" at bounding box center [784, 205] width 1568 height 410
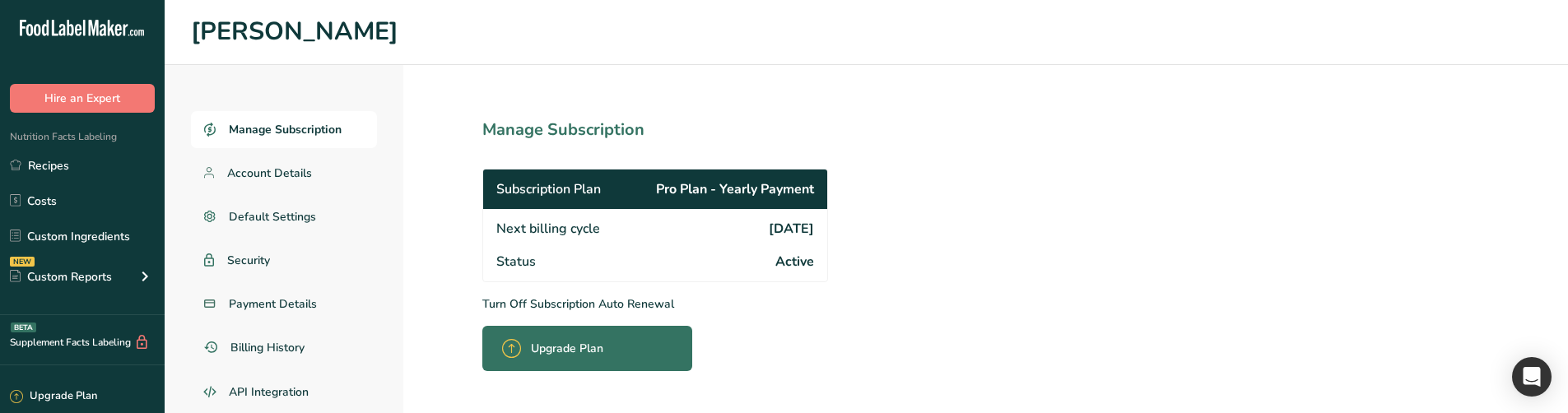
click at [605, 300] on p "Turn Off Subscription Auto Renewal" at bounding box center [691, 303] width 418 height 17
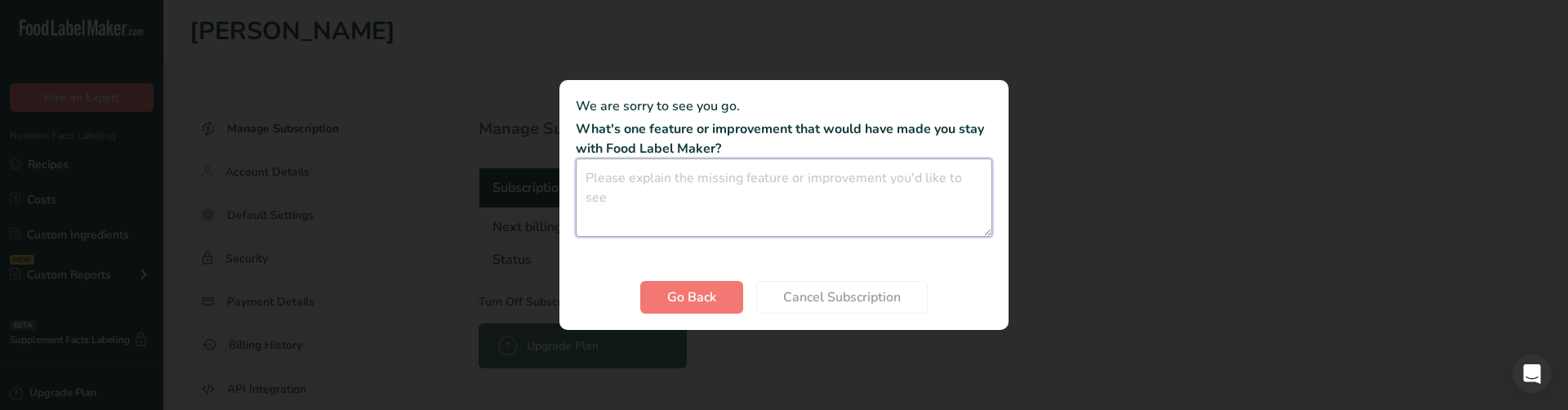
click at [862, 195] on textarea "Cancel subscription modal" at bounding box center [784, 197] width 416 height 78
type textarea "cxc"
click at [839, 291] on span "Cancel Subscription" at bounding box center [841, 297] width 117 height 20
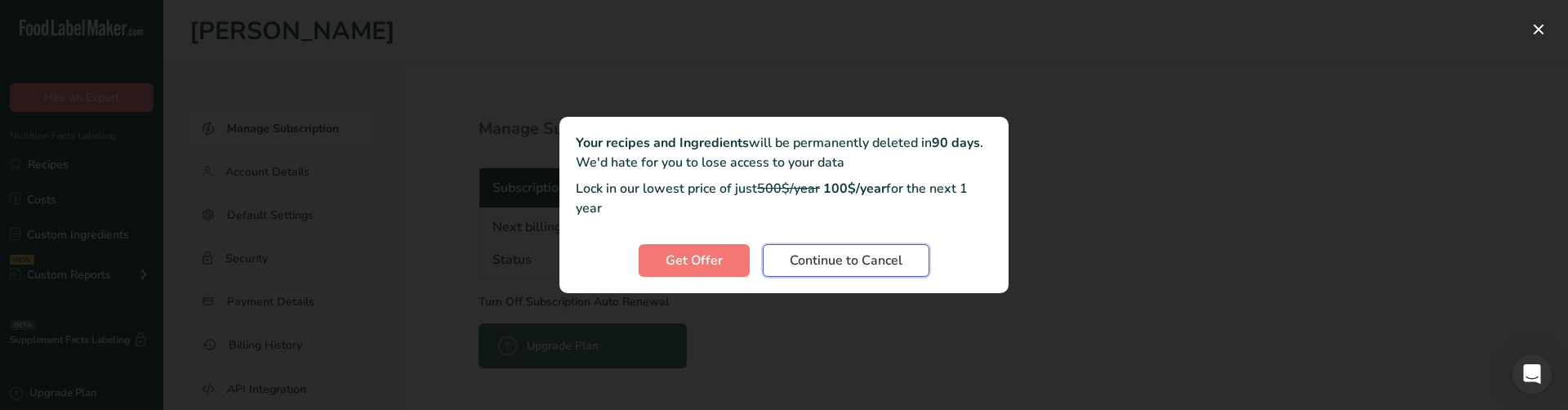
click at [844, 263] on span "Continue to Cancel" at bounding box center [846, 260] width 112 height 20
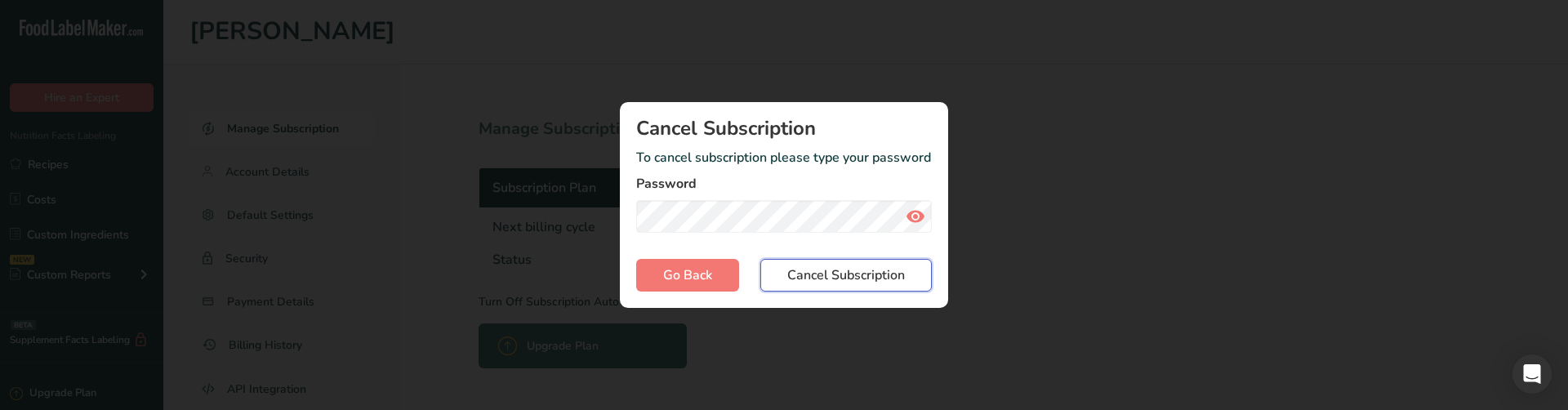
click at [786, 272] on button "Cancel Subscription" at bounding box center [846, 275] width 172 height 33
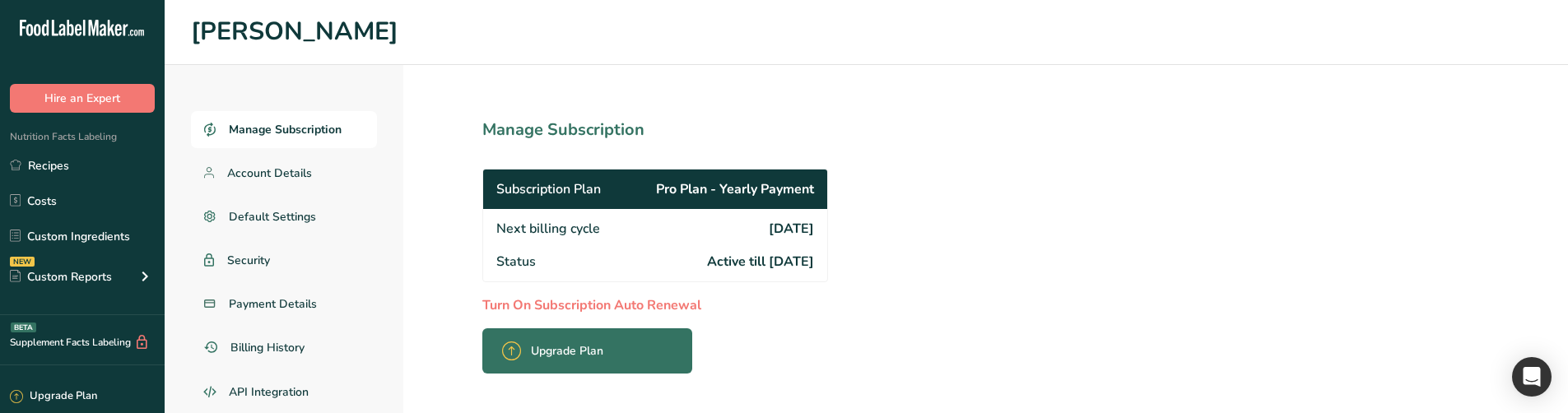
drag, startPoint x: 675, startPoint y: 259, endPoint x: 768, endPoint y: 267, distance: 93.3
click at [768, 267] on div "Status Active till 2027-09-25" at bounding box center [655, 263] width 344 height 36
click at [687, 303] on p "Turn On Subscription Auto Renewal" at bounding box center [691, 305] width 418 height 20
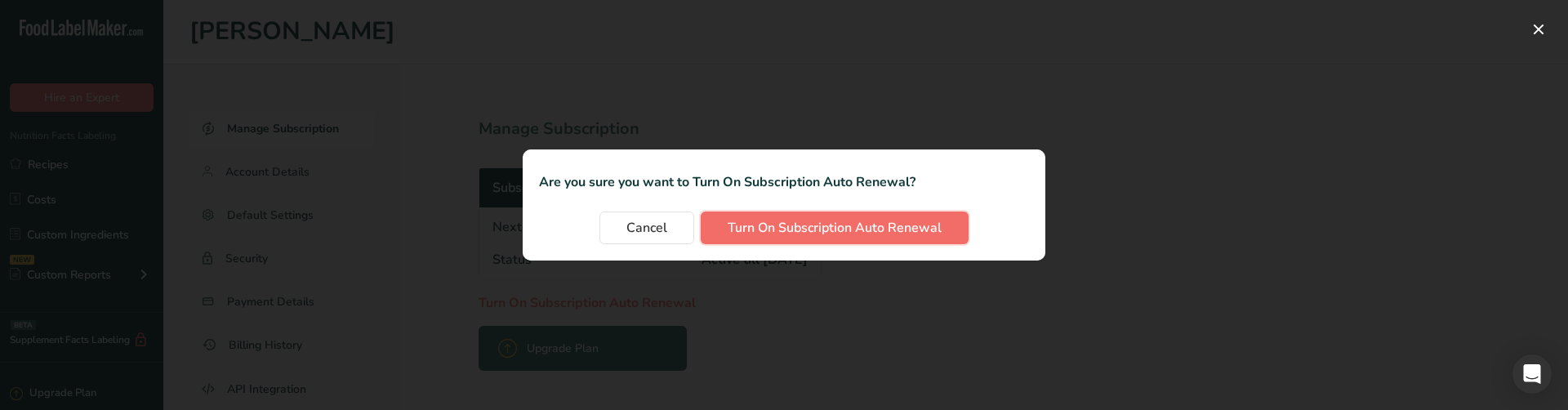
click at [857, 229] on span "Turn On Subscription Auto Renewal" at bounding box center [834, 228] width 214 height 20
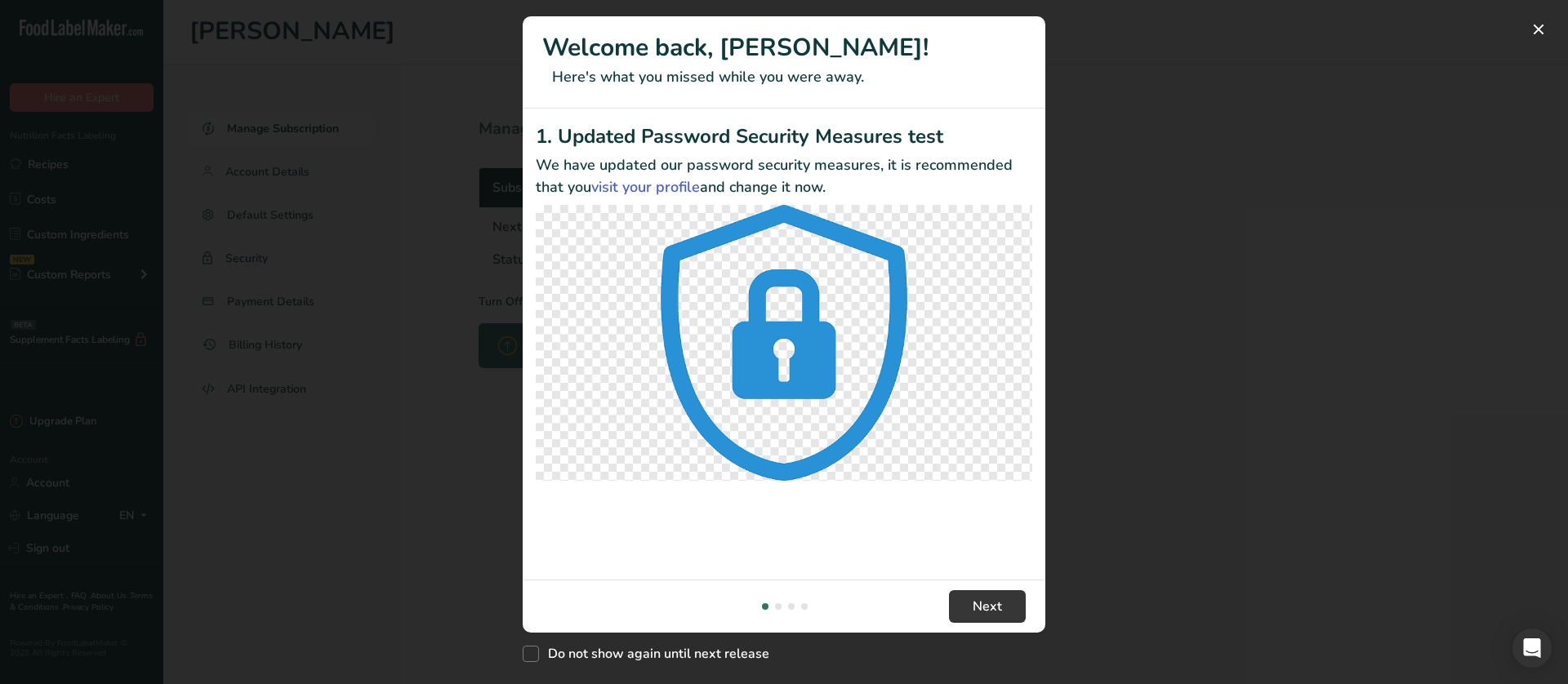
click at [1199, 235] on div "New Features" at bounding box center [784, 342] width 1568 height 684
click at [283, 117] on div "New Features" at bounding box center [784, 342] width 1568 height 684
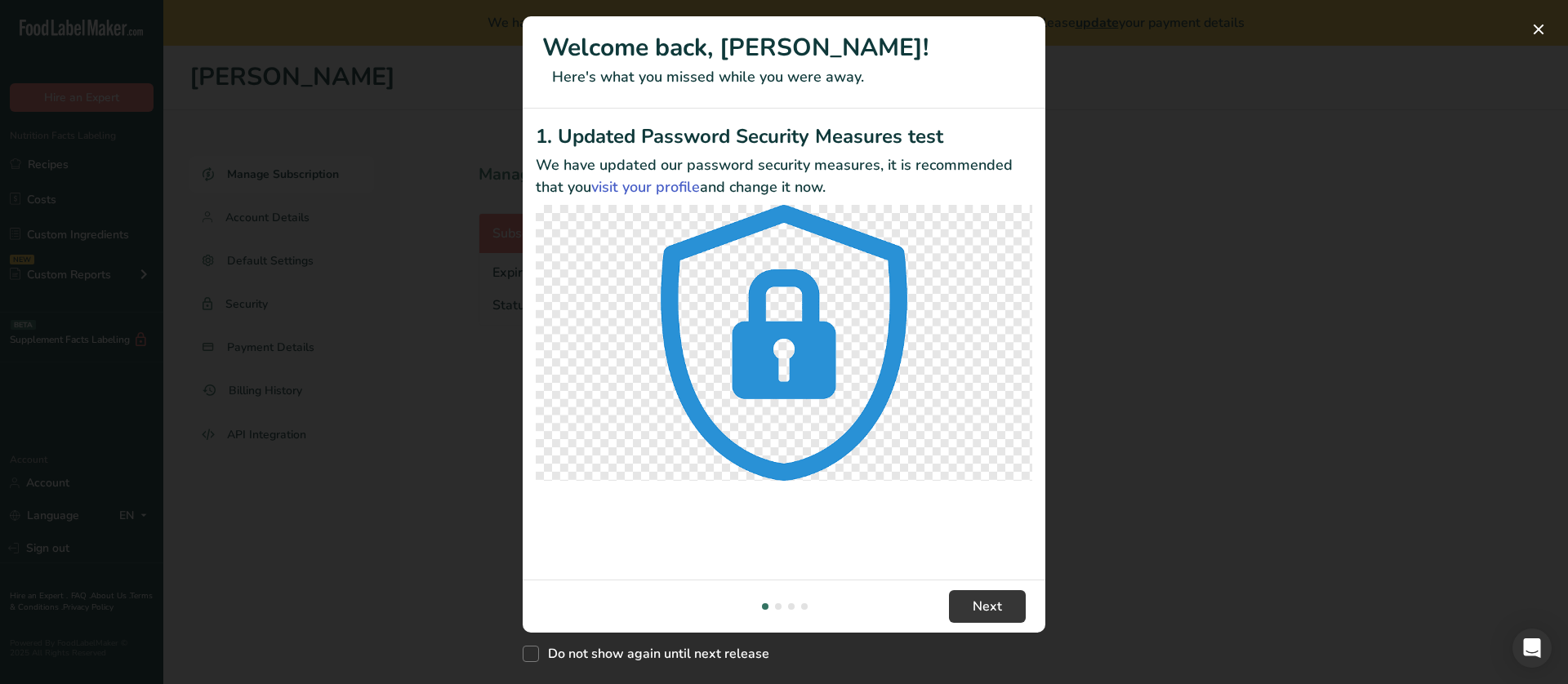
click at [470, 312] on div "New Features" at bounding box center [784, 342] width 1568 height 684
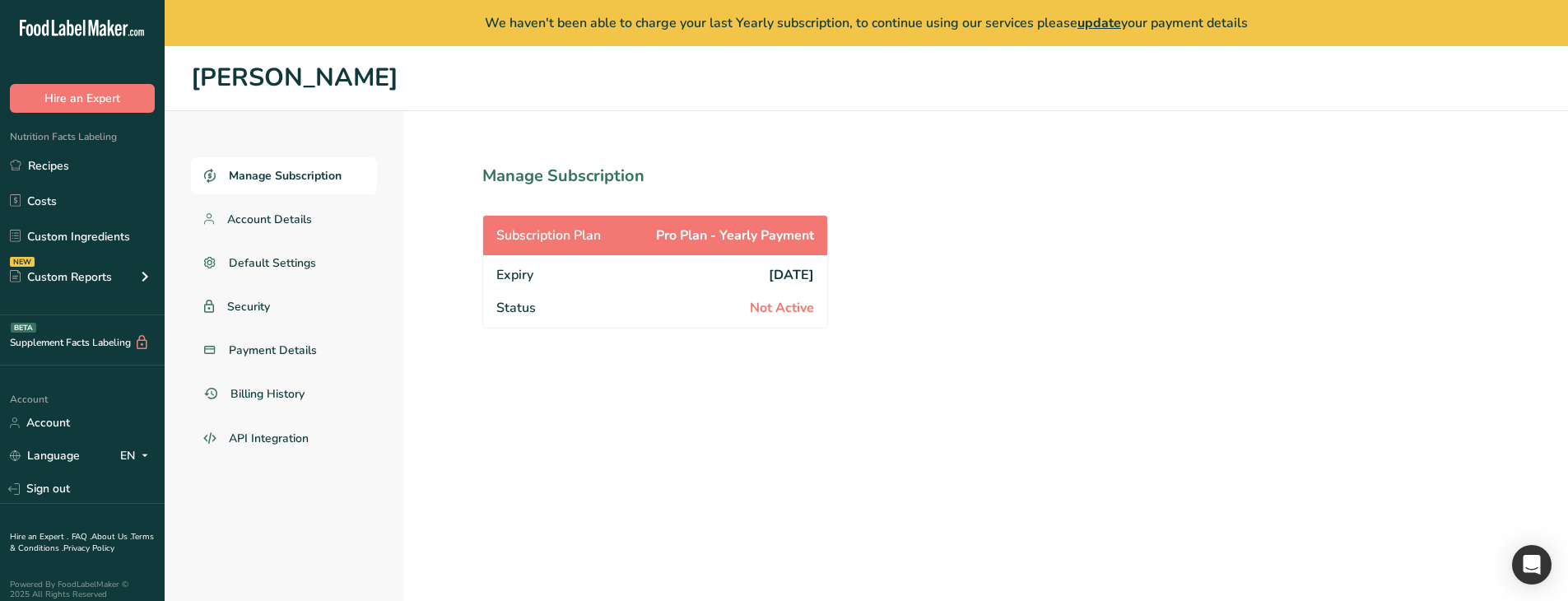
click at [878, 350] on section "Manage Subscription Subscription Plan Pro Plan - Yearly Payment Expiry 2028-09-…" at bounding box center [692, 378] width 576 height 535
drag, startPoint x: 818, startPoint y: 318, endPoint x: 748, endPoint y: 314, distance: 70.1
click at [748, 314] on div "Status Not Active" at bounding box center [655, 309] width 344 height 36
click at [986, 214] on div "Manage Subscription Account Details Default Settings Security Payment Details B…" at bounding box center [866, 378] width 1403 height 535
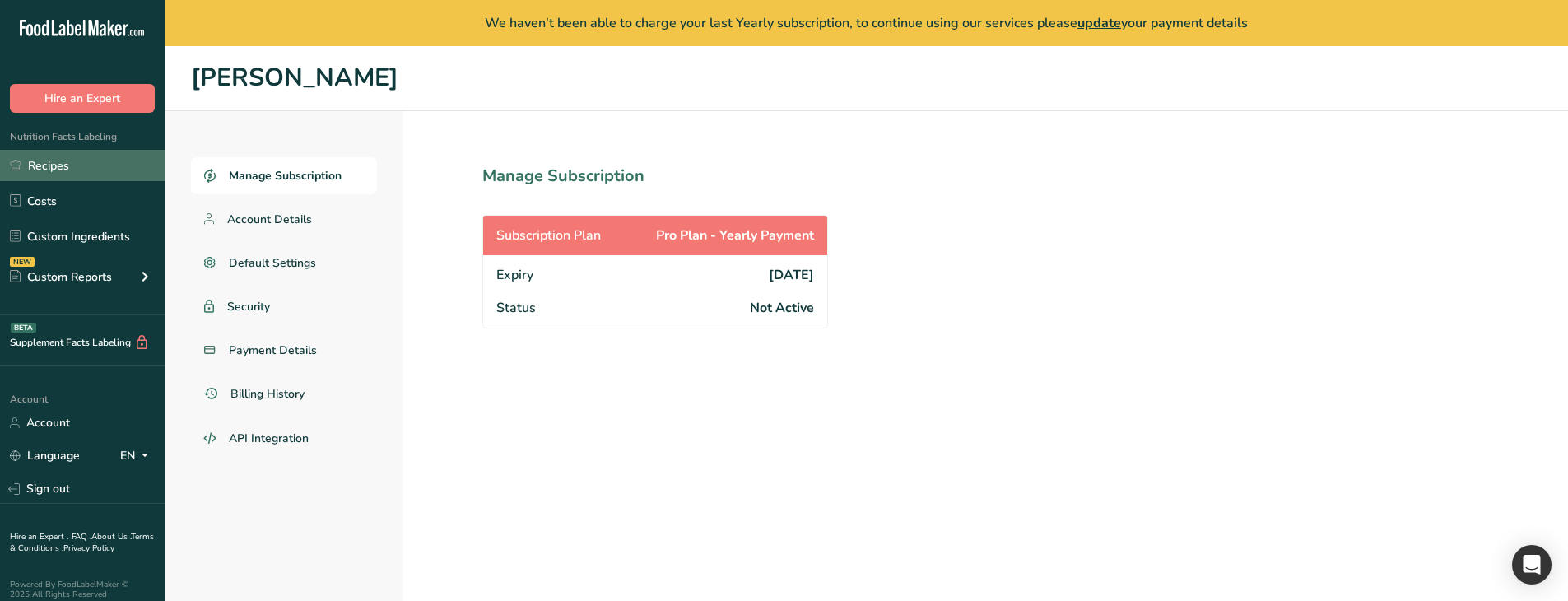
click at [73, 165] on link "Recipes" at bounding box center [82, 165] width 165 height 31
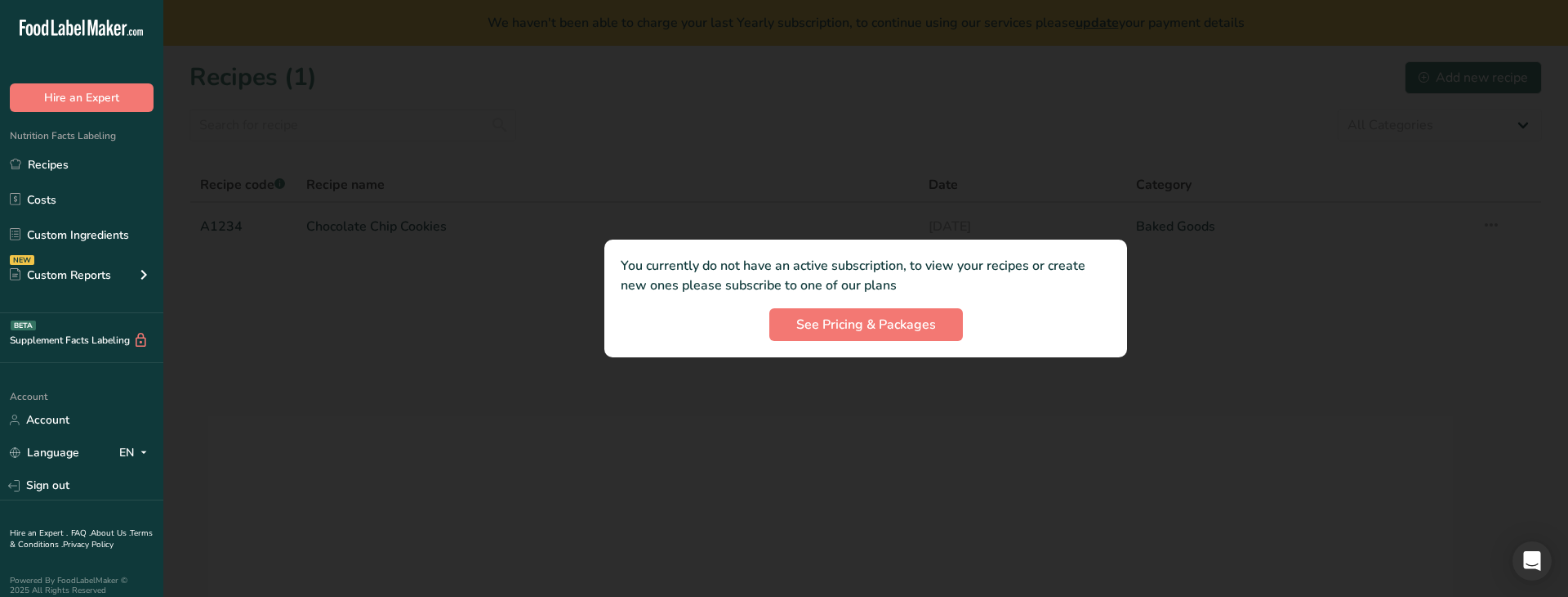
click at [826, 346] on div "You currently do not have an active subscription, to view your recipes or creat…" at bounding box center [866, 298] width 523 height 117
click at [863, 337] on button "See Pricing & Packages" at bounding box center [866, 324] width 193 height 33
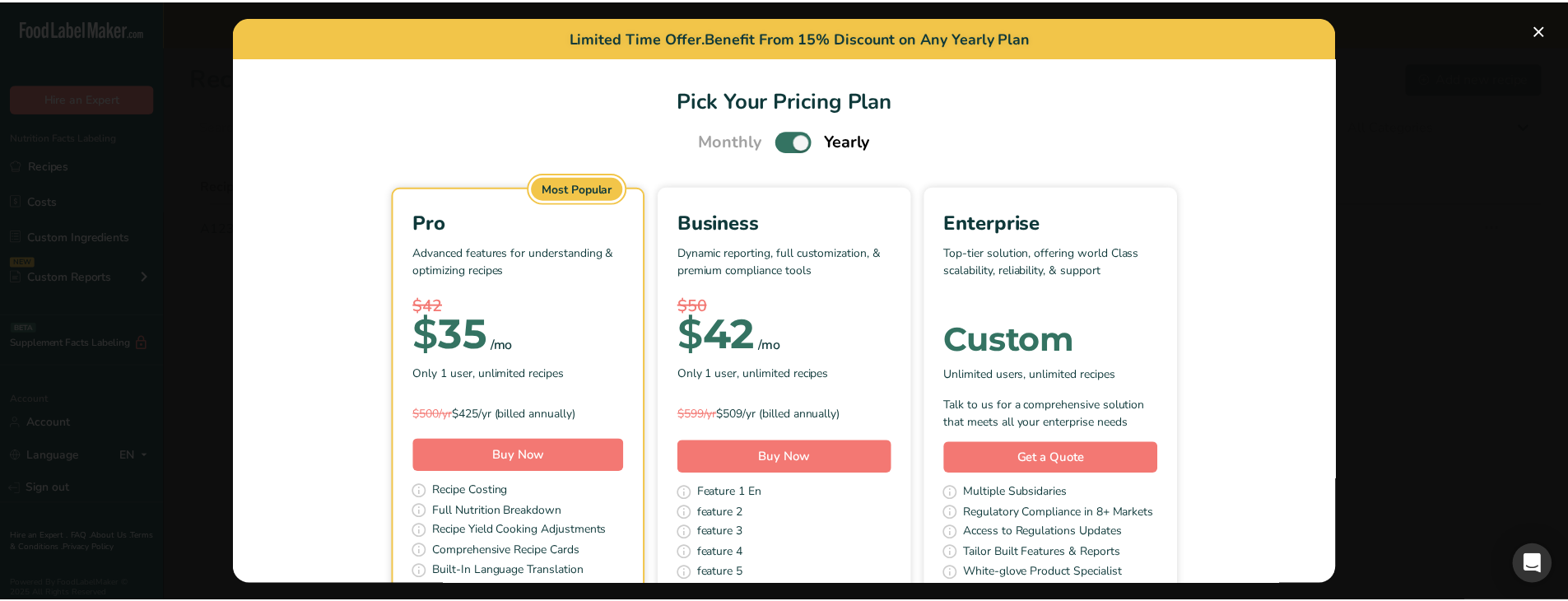
scroll to position [101, 0]
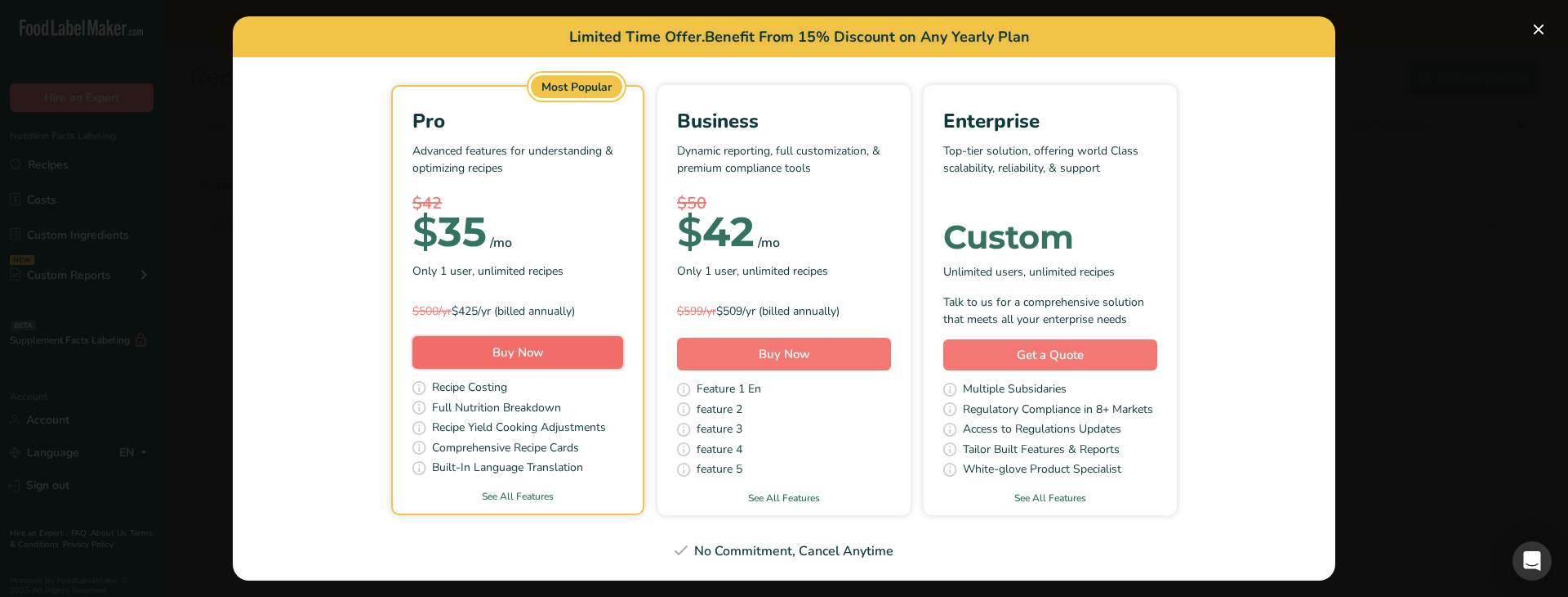
click at [511, 351] on span "Buy Now" at bounding box center [518, 352] width 51 height 17
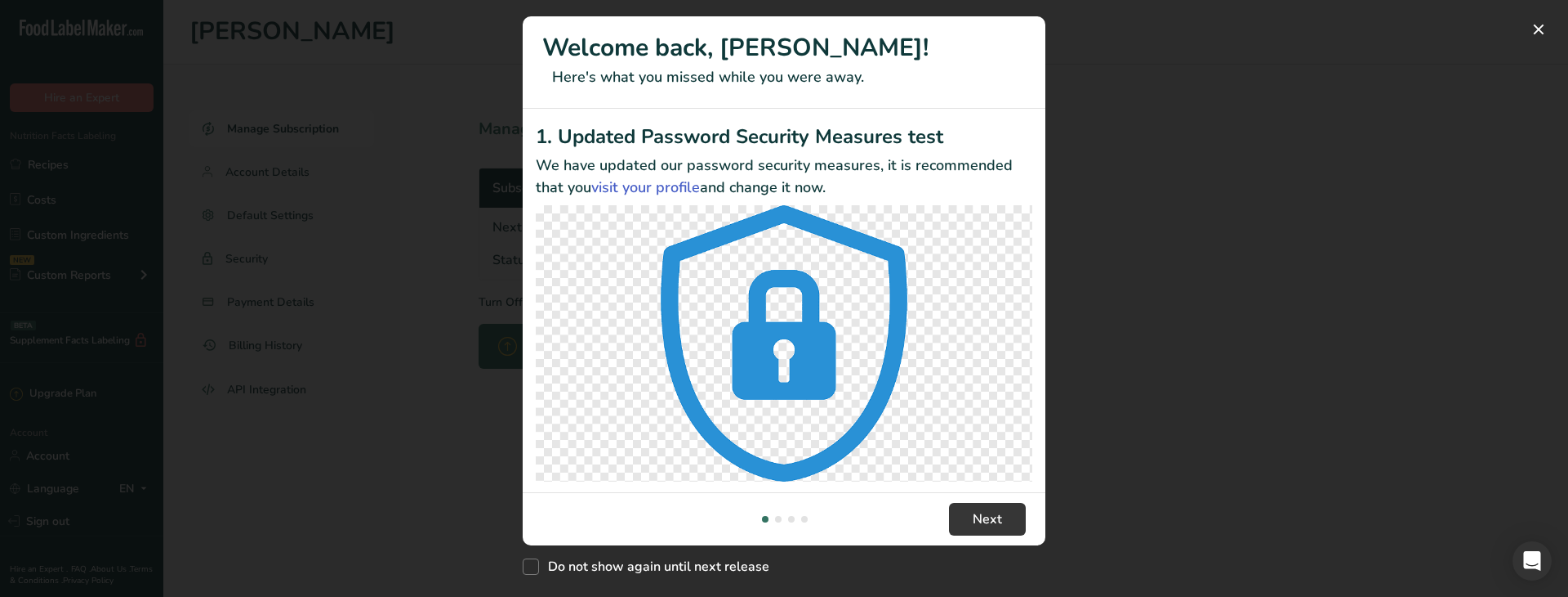
click at [435, 196] on div "New Features" at bounding box center [784, 298] width 1568 height 597
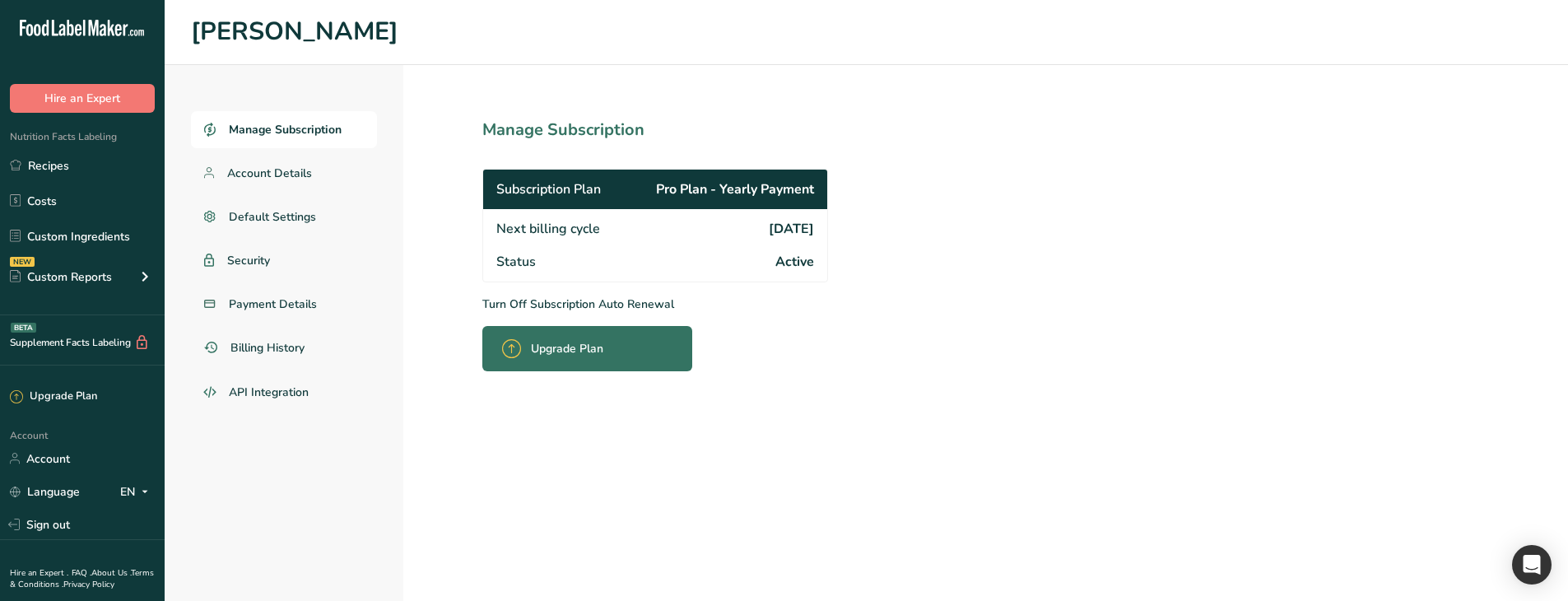
click at [602, 303] on p "Turn Off Subscription Auto Renewal" at bounding box center [691, 303] width 418 height 17
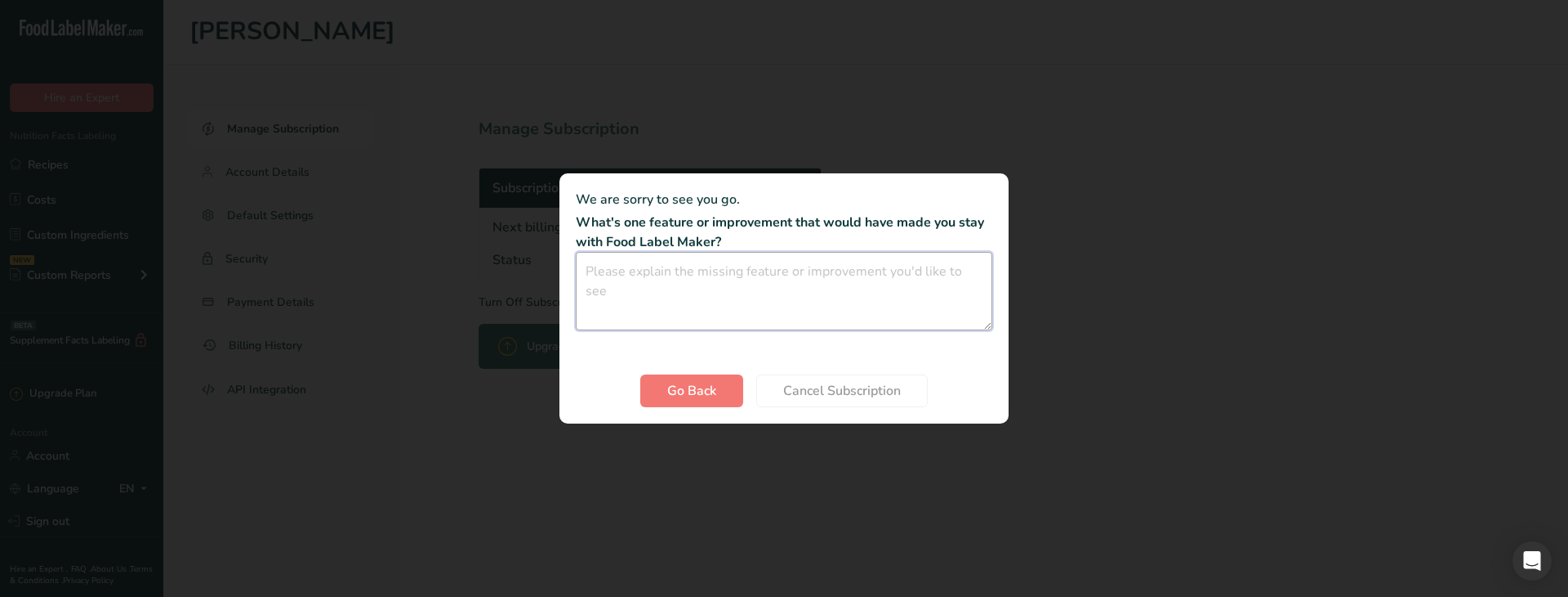
click at [718, 254] on textarea "Cancel subscription modal" at bounding box center [784, 290] width 416 height 78
type textarea "fdf"
click at [858, 380] on button "Cancel Subscription" at bounding box center [842, 390] width 172 height 33
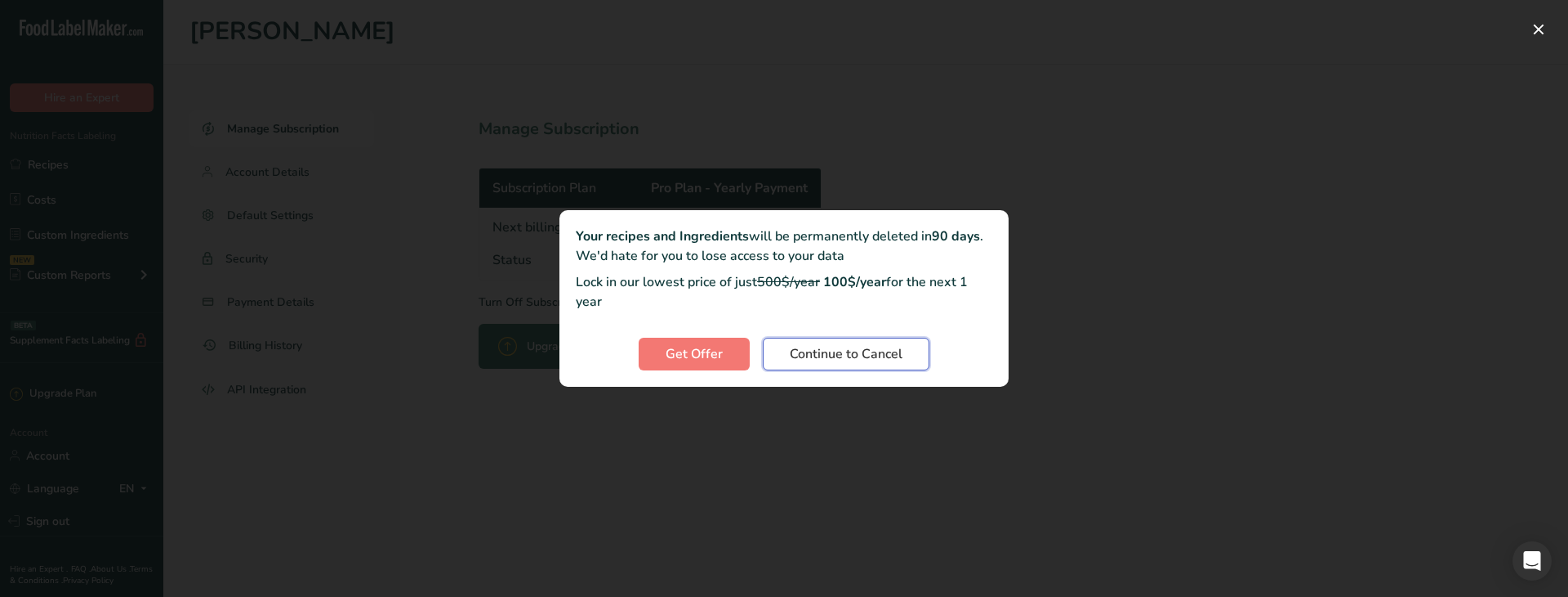
click at [812, 347] on span "Continue to Cancel" at bounding box center [846, 354] width 112 height 20
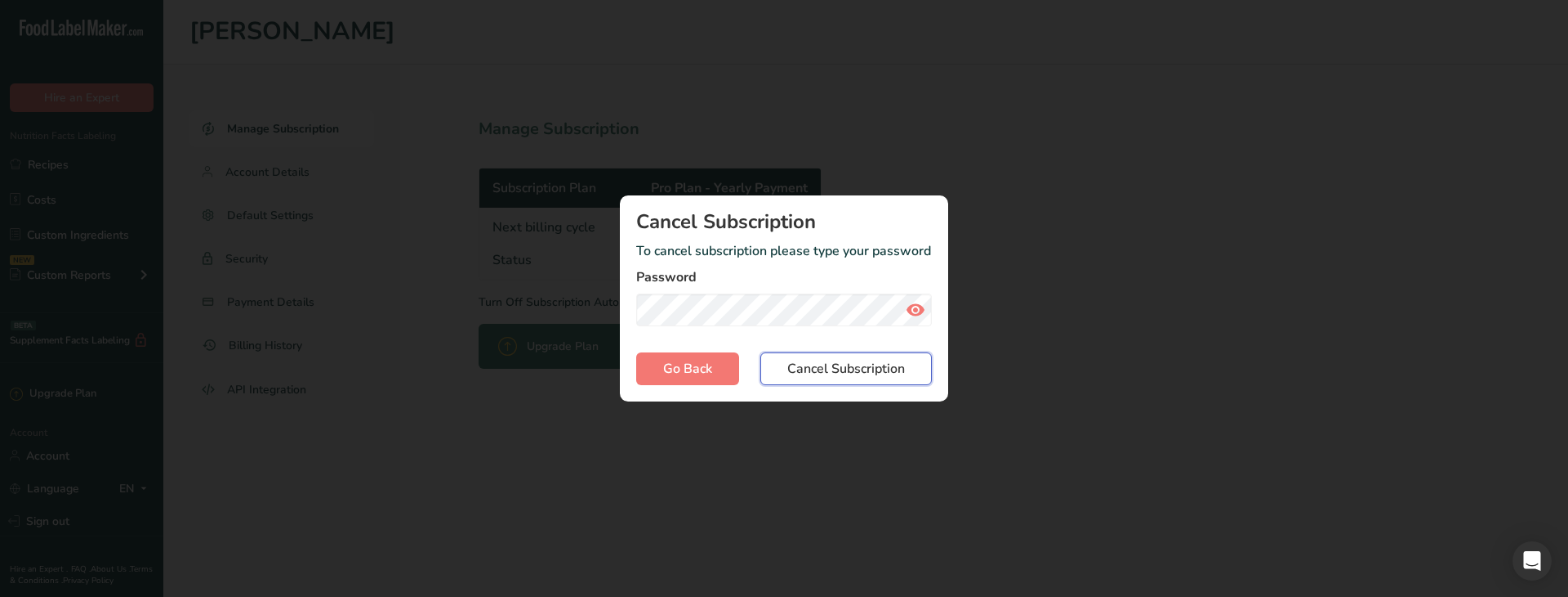
click at [836, 360] on span "Cancel Subscription" at bounding box center [845, 369] width 117 height 20
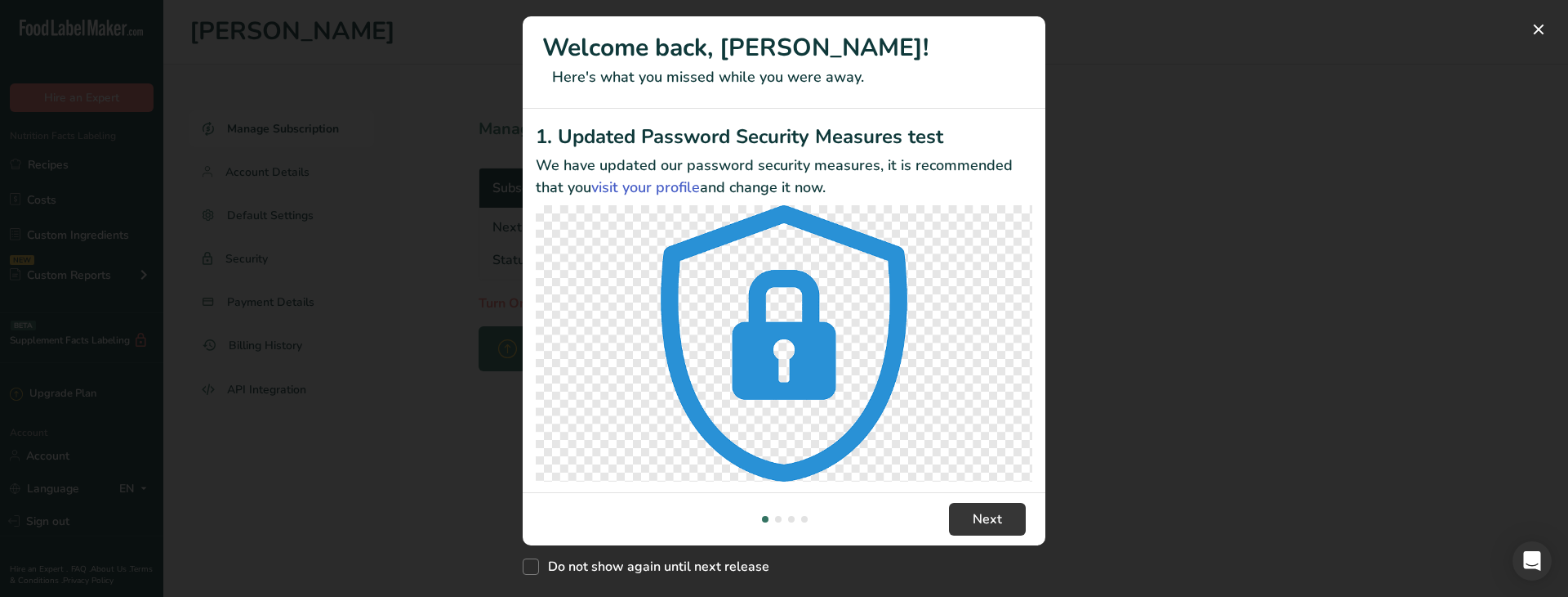
click at [1276, 255] on div "New Features" at bounding box center [784, 298] width 1568 height 597
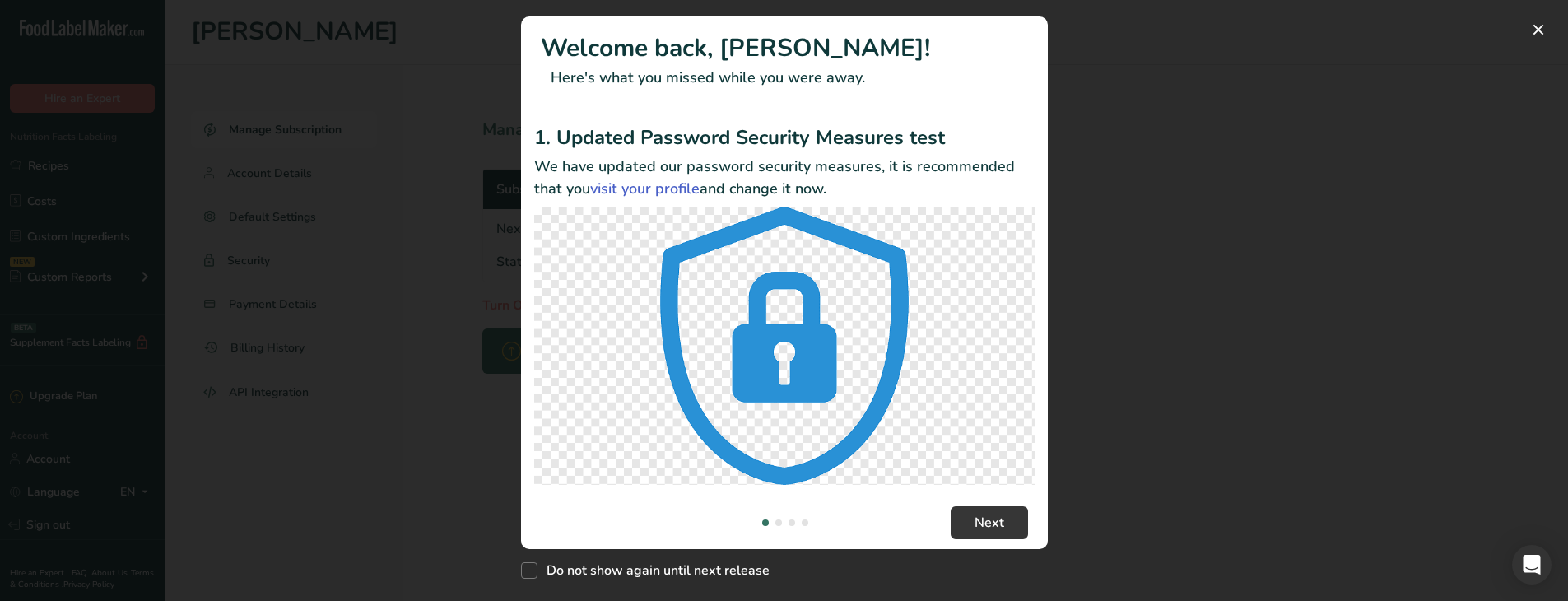
click at [1161, 182] on div "New Features" at bounding box center [784, 300] width 1568 height 601
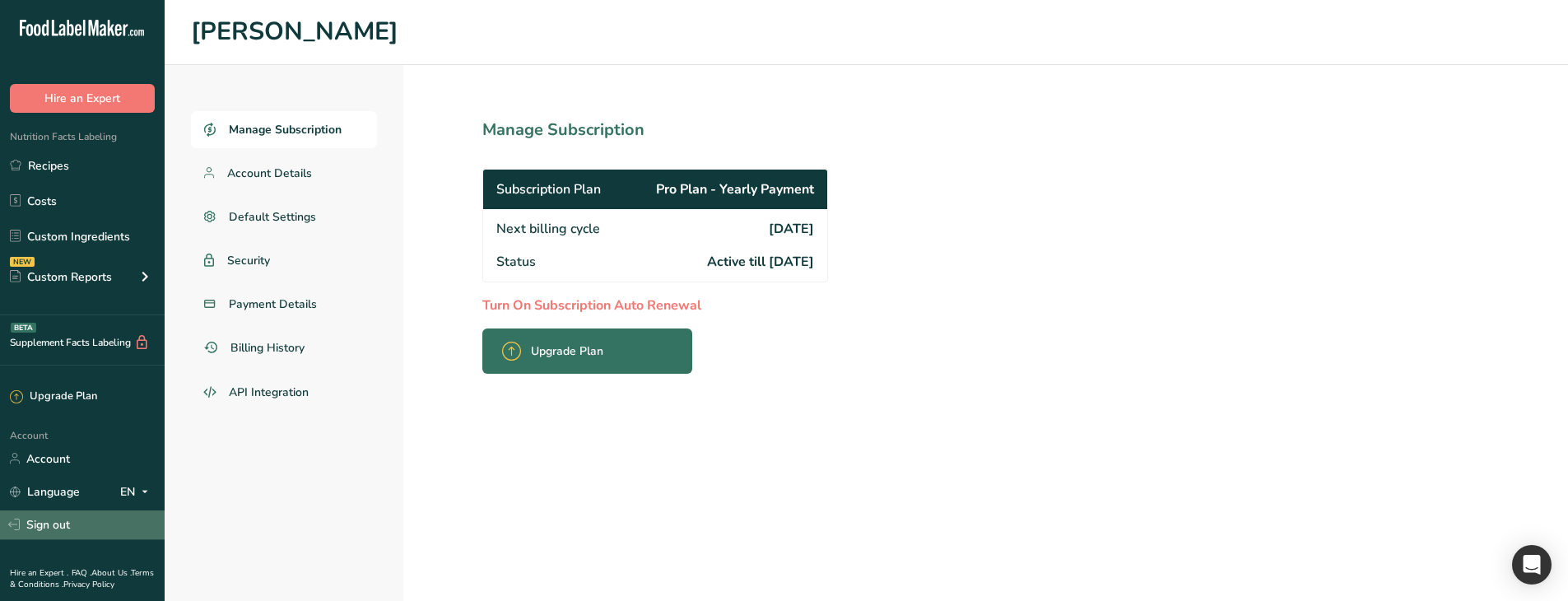
click at [72, 520] on link "Sign out" at bounding box center [82, 524] width 165 height 29
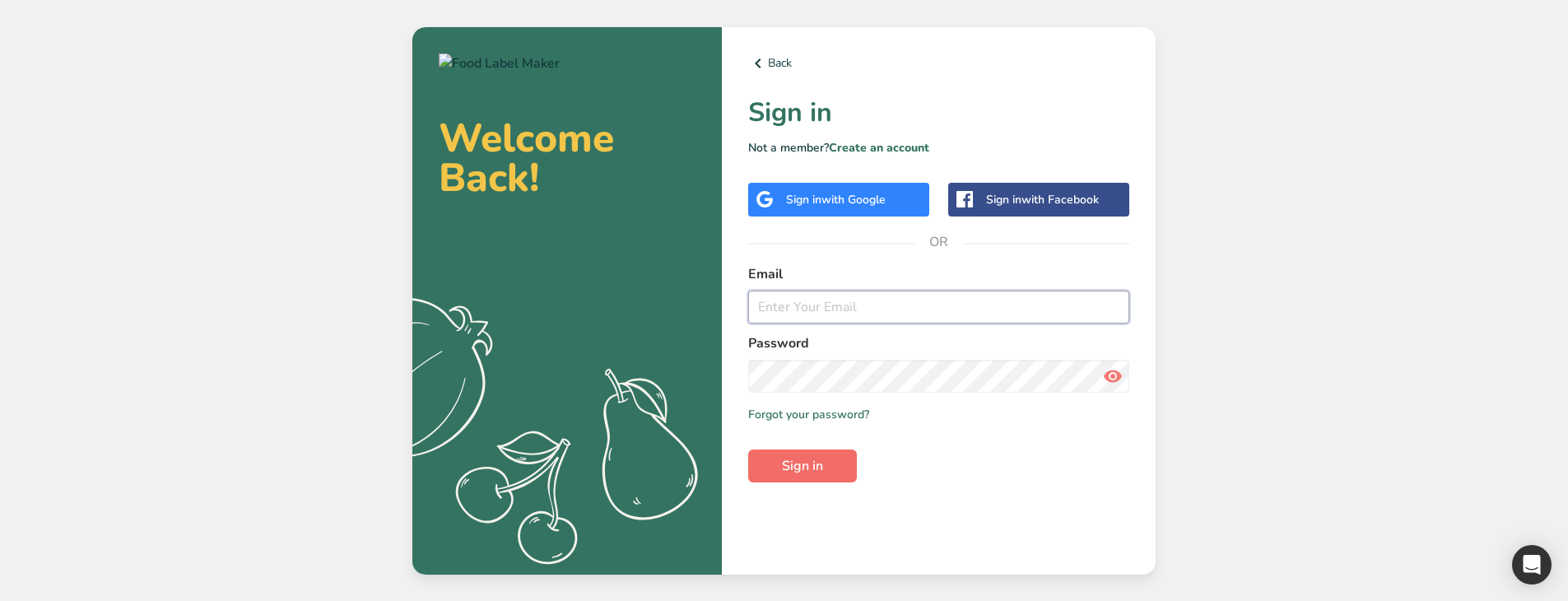
type input "[EMAIL_ADDRESS][DOMAIN_NAME]"
click at [815, 479] on button "Sign in" at bounding box center [802, 465] width 108 height 33
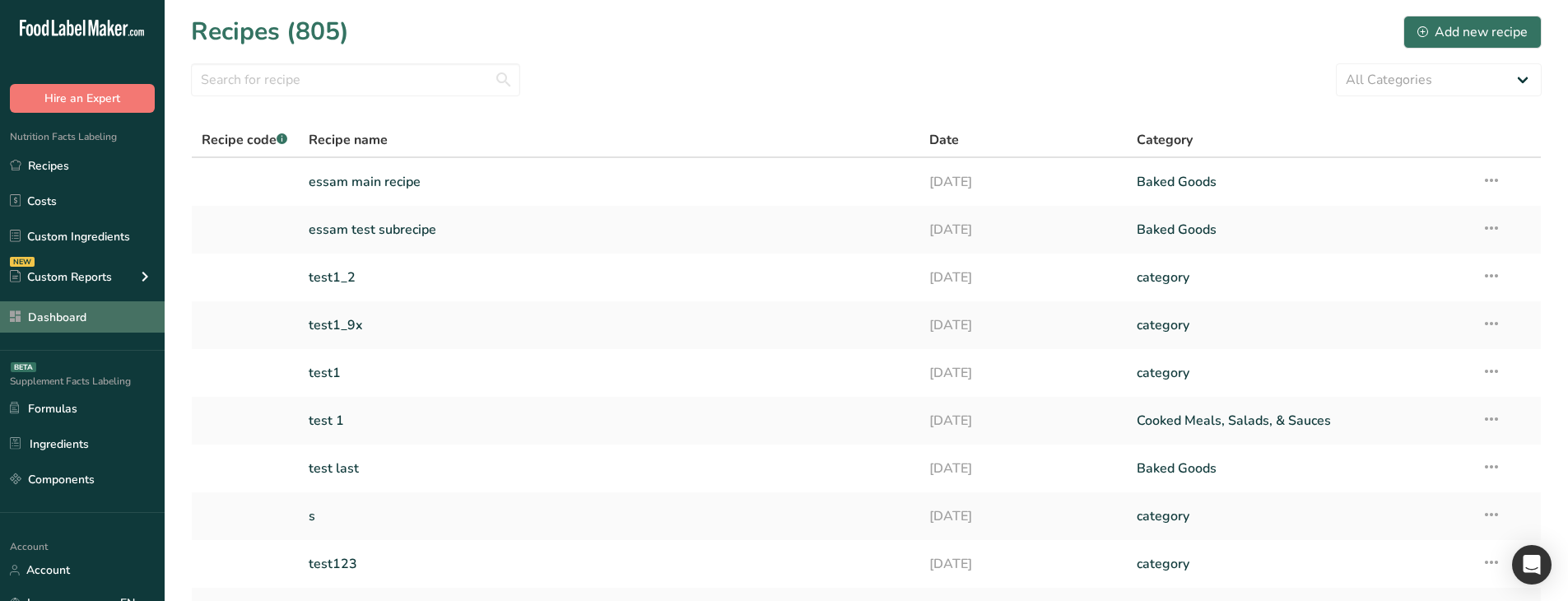
click at [74, 323] on link "Dashboard" at bounding box center [82, 316] width 165 height 31
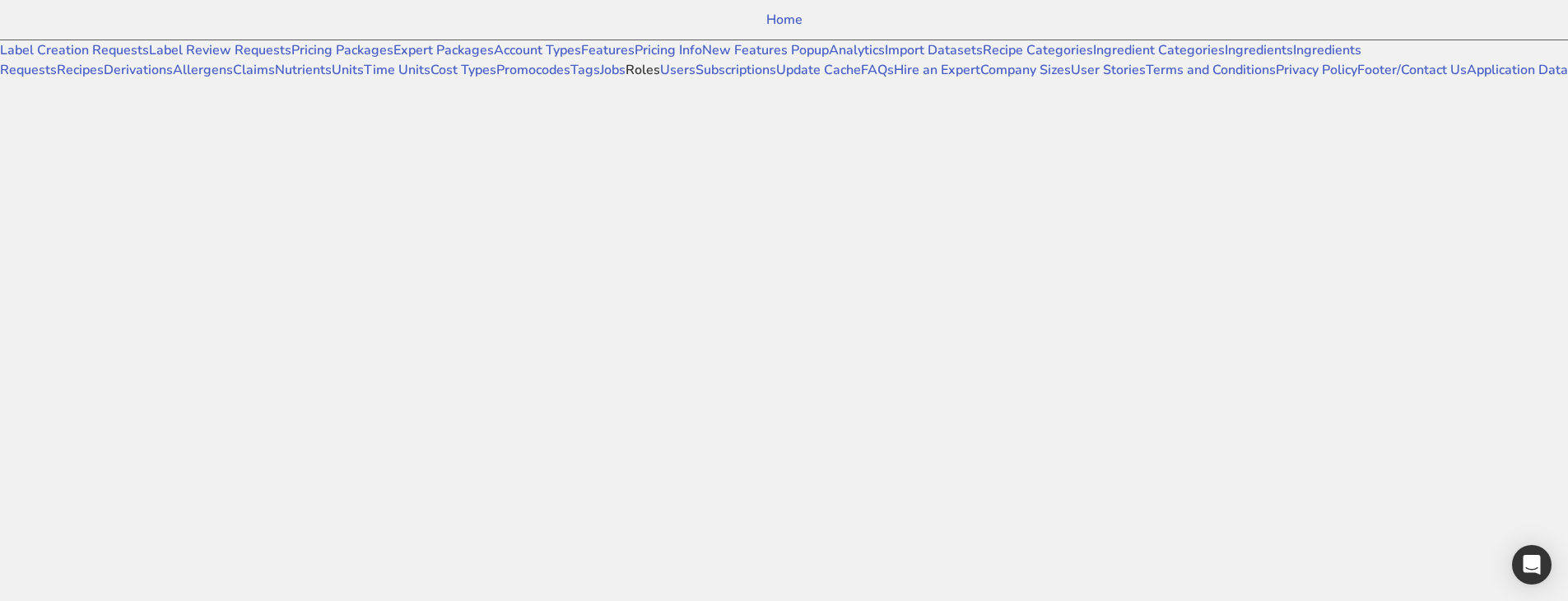
scroll to position [658, 0]
click at [660, 78] on link "Users" at bounding box center [678, 70] width 36 height 18
select select
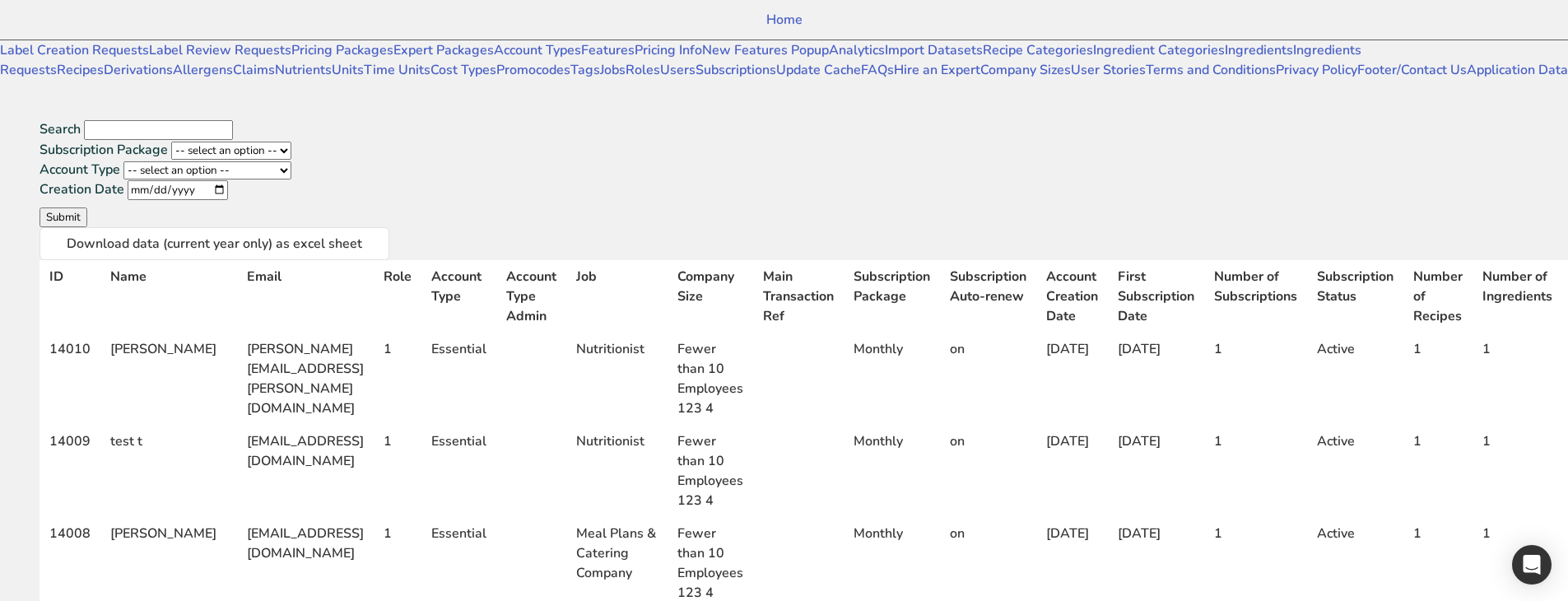
click at [233, 120] on input "Search" at bounding box center [158, 130] width 149 height 20
click at [233, 120] on input "supsuc" at bounding box center [158, 130] width 149 height 20
type input "[PERSON_NAME]"
click at [40, 208] on button "Submit" at bounding box center [64, 218] width 48 height 20
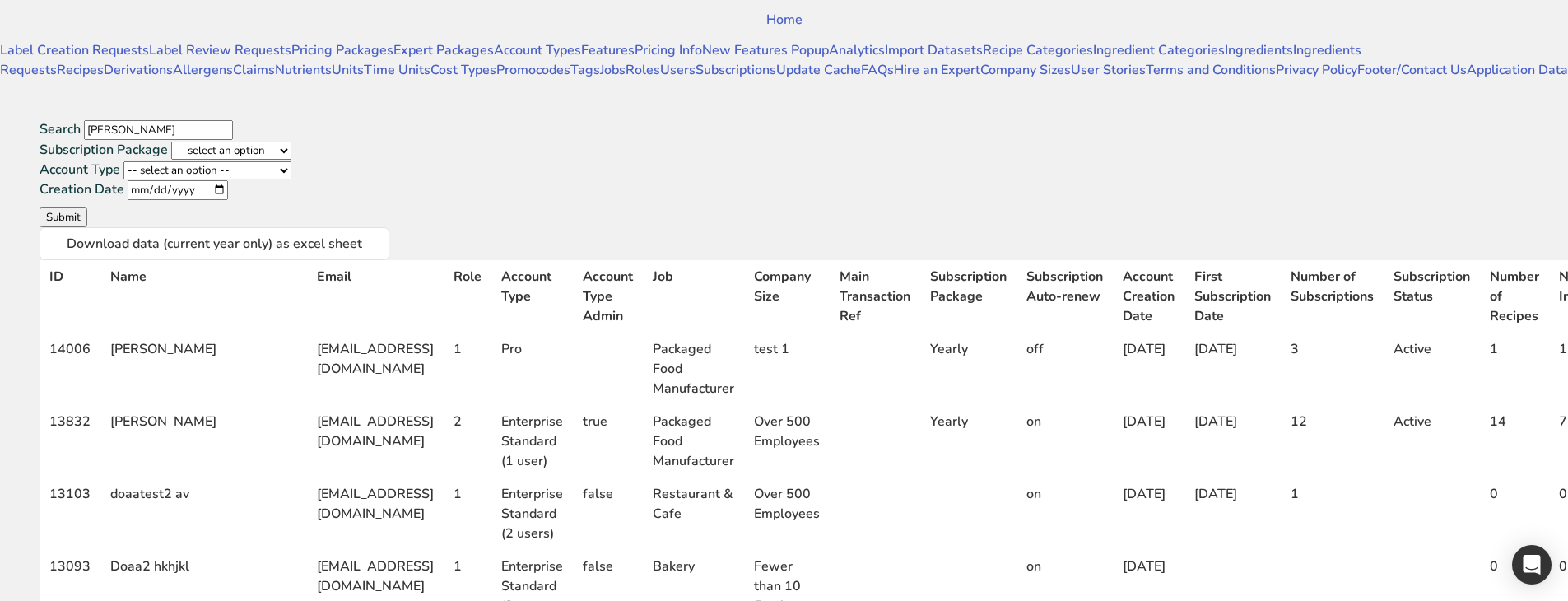
drag, startPoint x: 386, startPoint y: 289, endPoint x: 510, endPoint y: 288, distance: 124.0
click at [443, 333] on td "[EMAIL_ADDRESS][DOMAIN_NAME]" at bounding box center [375, 369] width 136 height 73
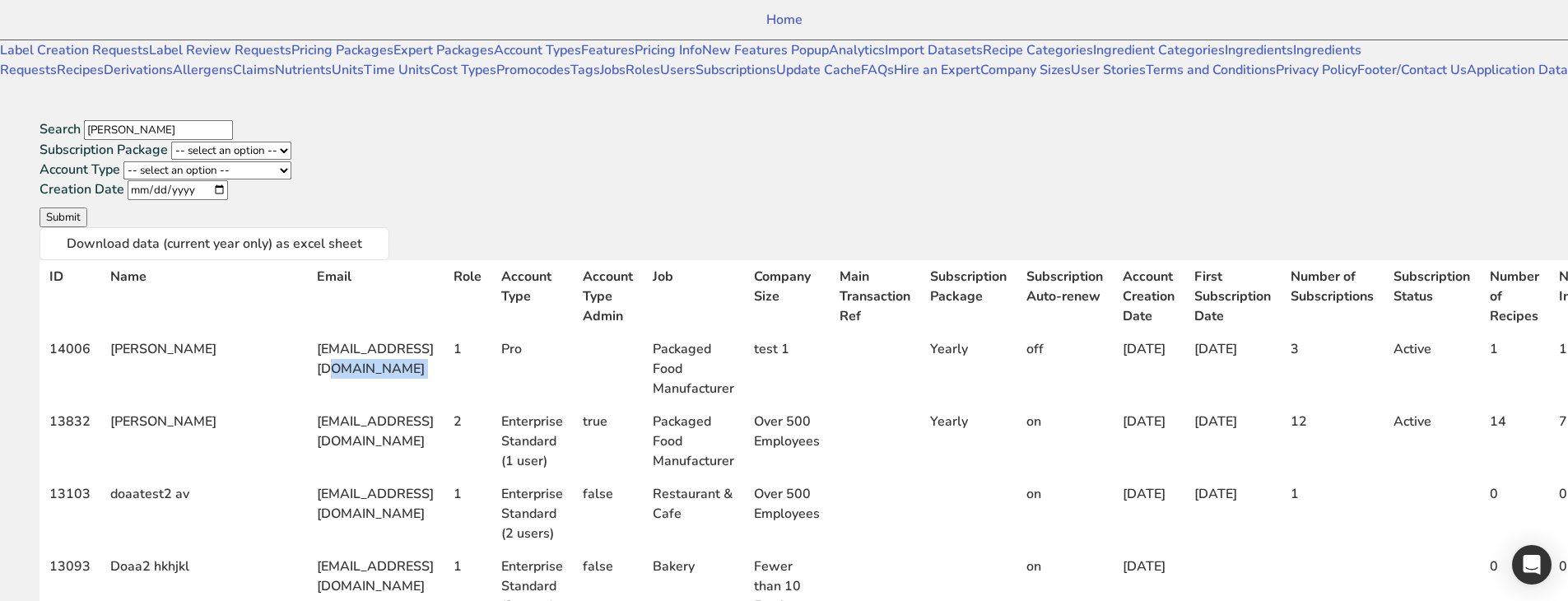
scroll to position [0, 467]
drag, startPoint x: 1333, startPoint y: 300, endPoint x: 1293, endPoint y: 250, distance: 64.0
click at [1383, 333] on td "Active" at bounding box center [1431, 369] width 96 height 73
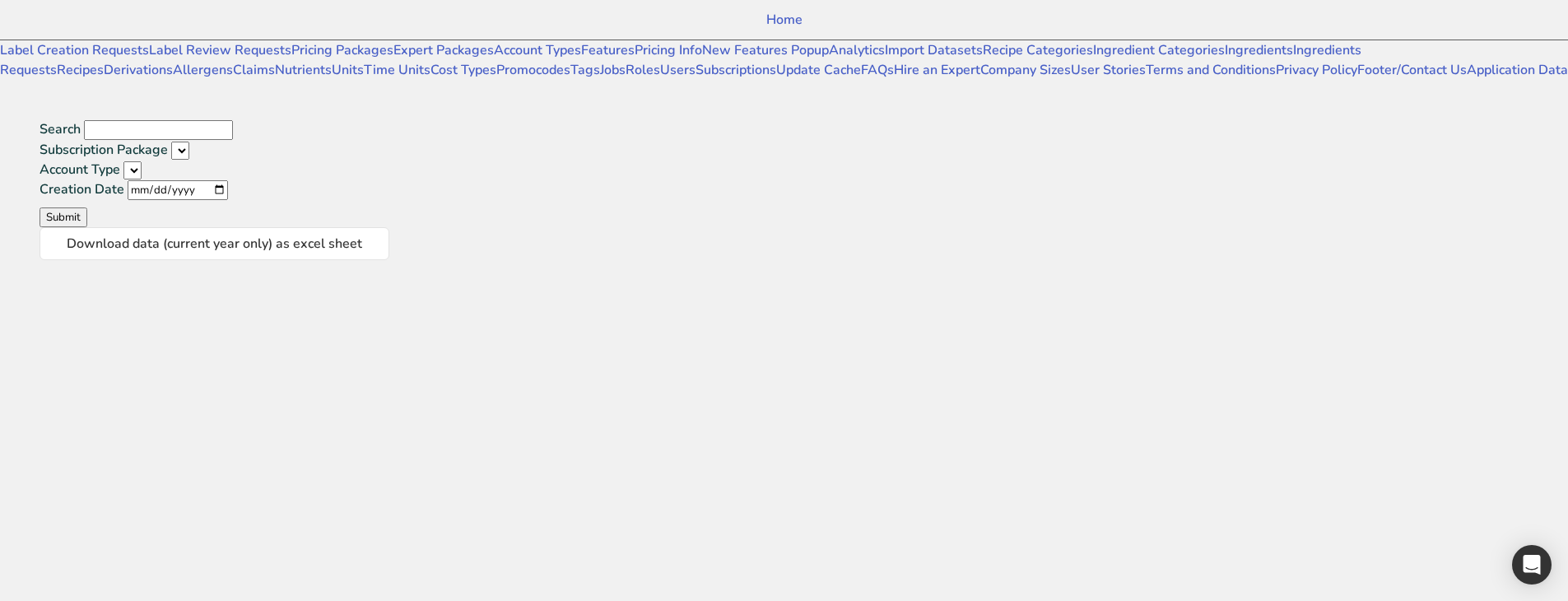
select select
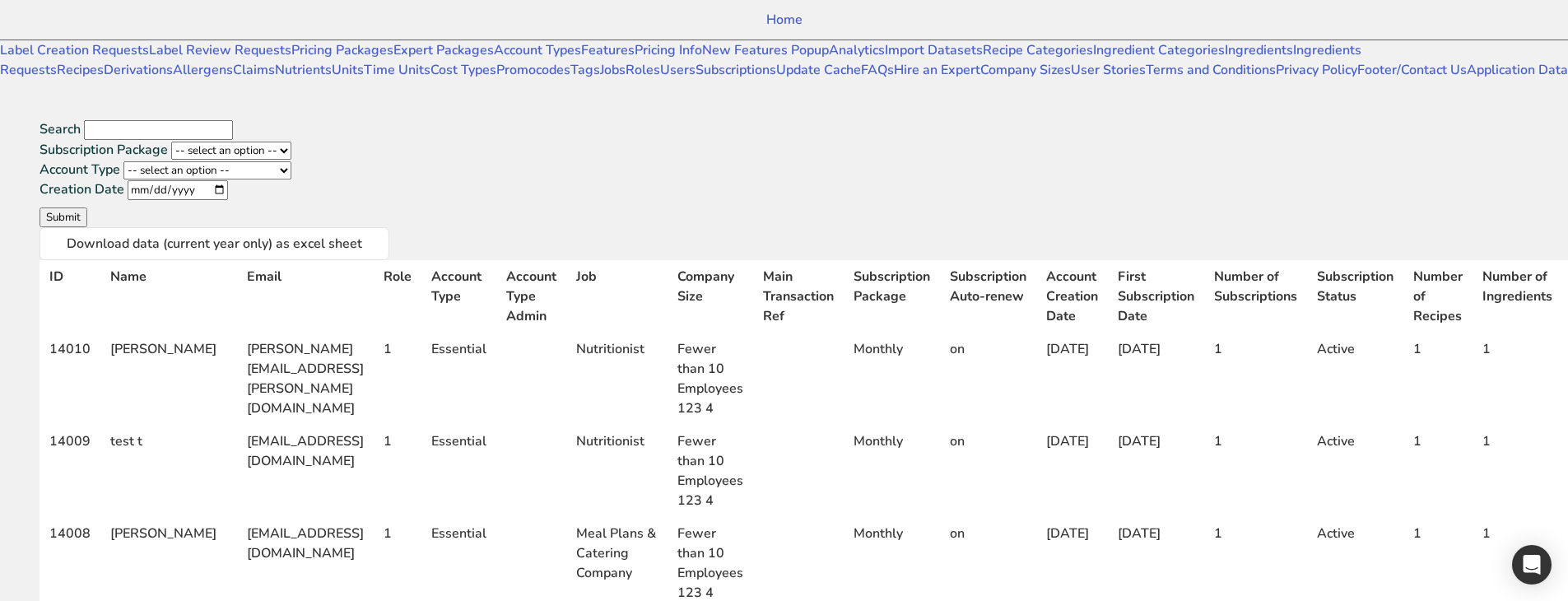
click at [233, 120] on input "Search" at bounding box center [158, 130] width 149 height 20
type input "[PERSON_NAME]"
click at [40, 208] on button "Submit" at bounding box center [64, 218] width 48 height 20
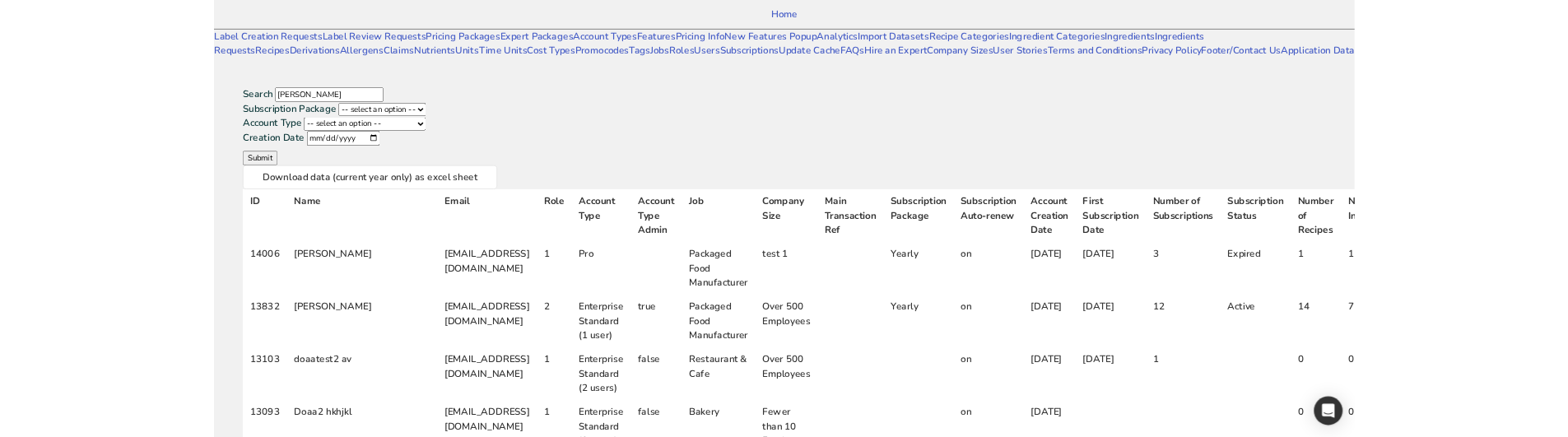
scroll to position [0, 467]
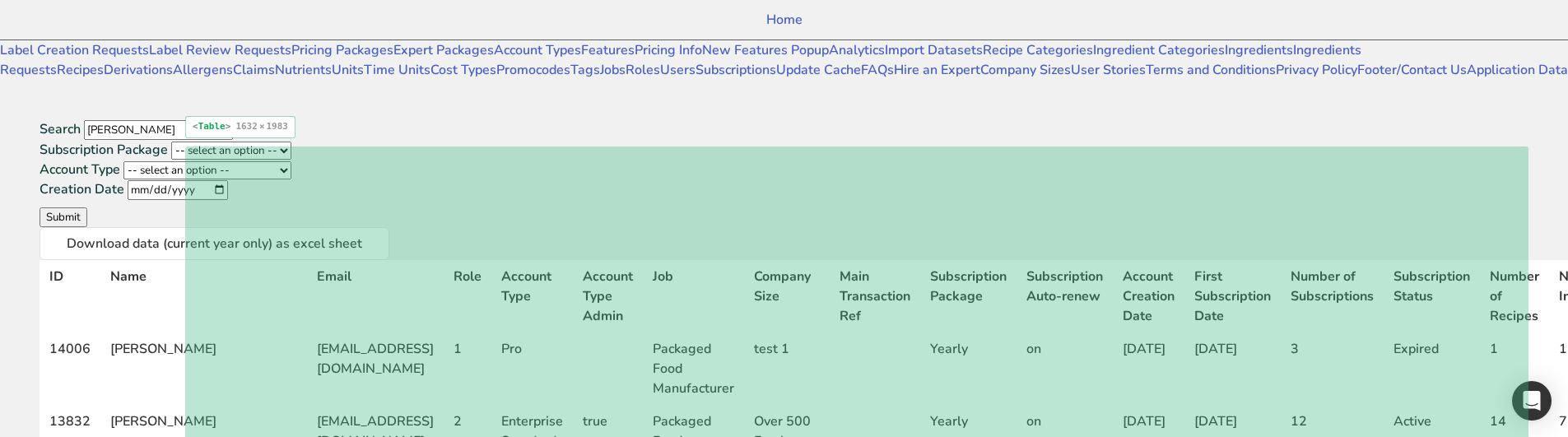
click at [1383, 260] on th "Subscription Status" at bounding box center [1431, 296] width 96 height 73
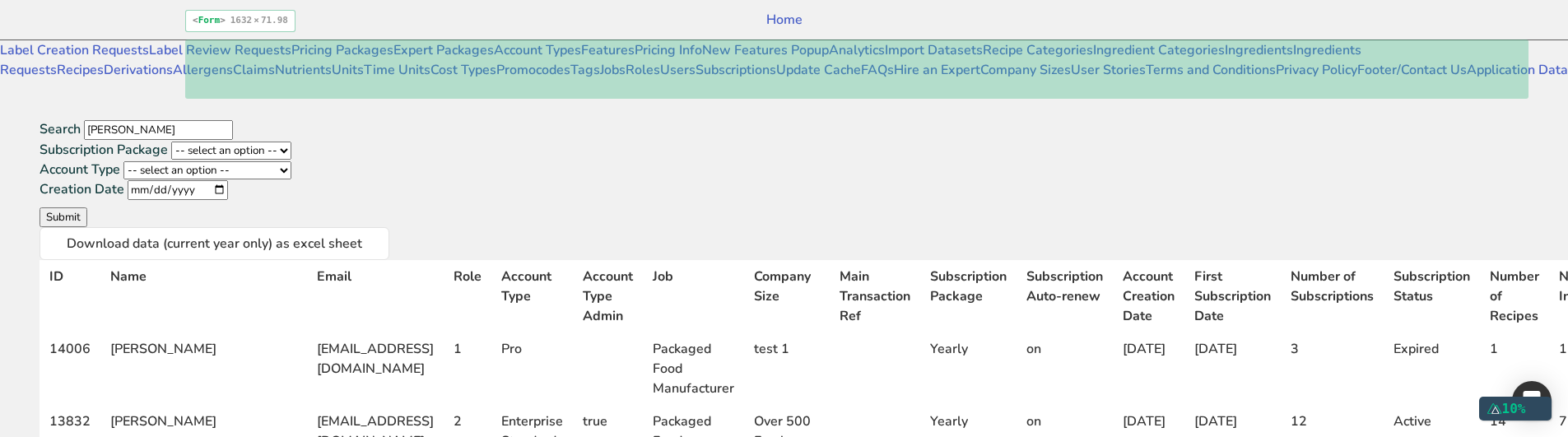
click at [1104, 119] on div "Search ahmed Subscription Package -- select an option -- Monthly Yearly Quarter…" at bounding box center [706, 173] width 1333 height 107
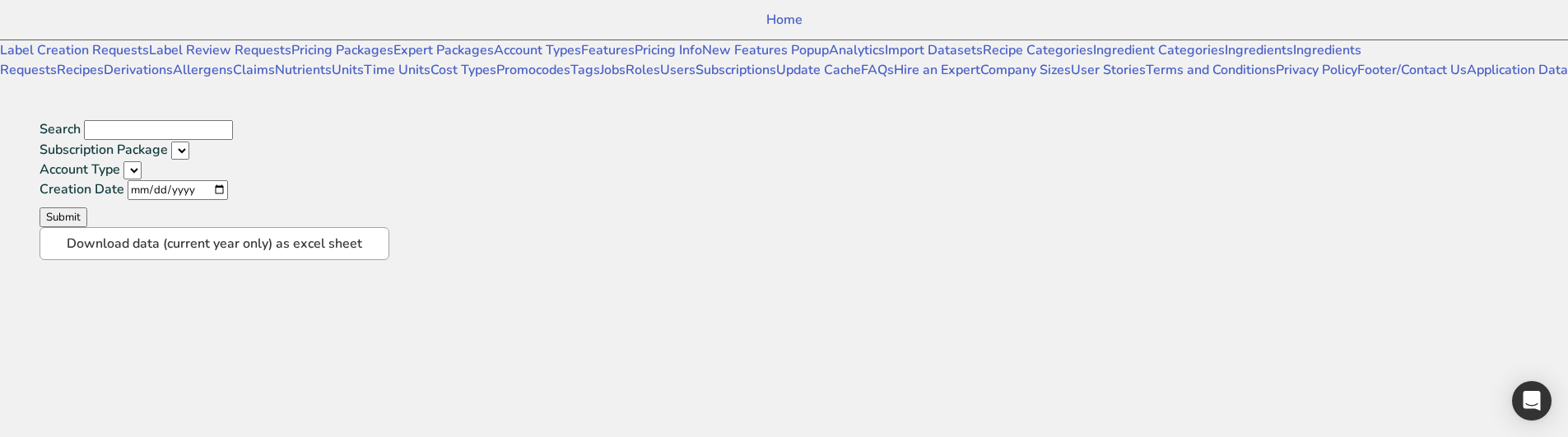
select select
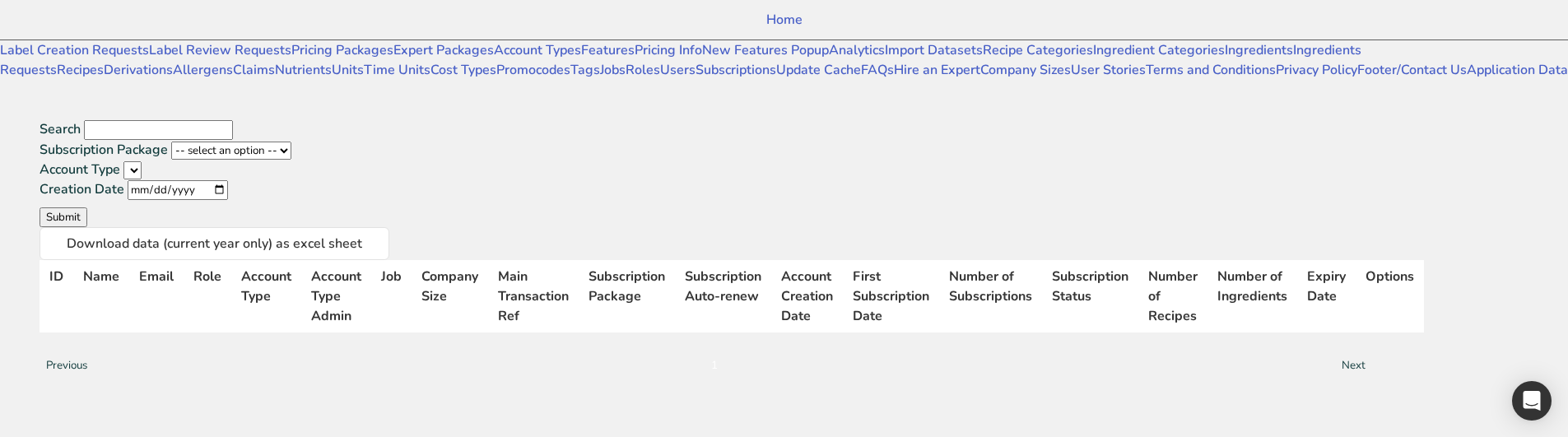
click at [233, 120] on input "Search" at bounding box center [158, 130] width 149 height 20
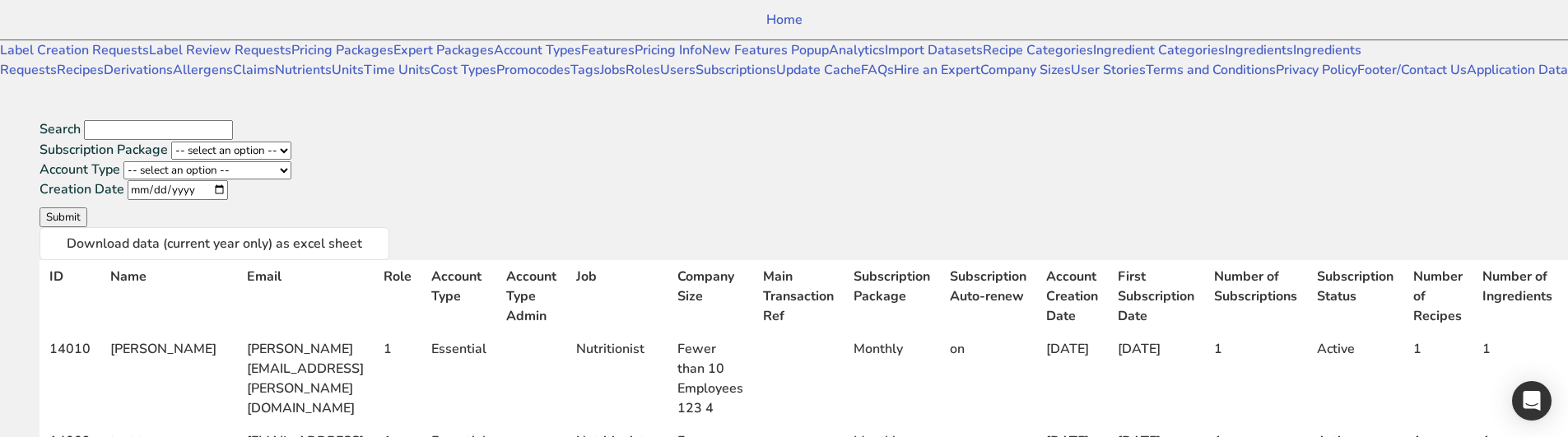
type input "[PERSON_NAME]"
click at [40, 208] on button "Submit" at bounding box center [64, 218] width 48 height 20
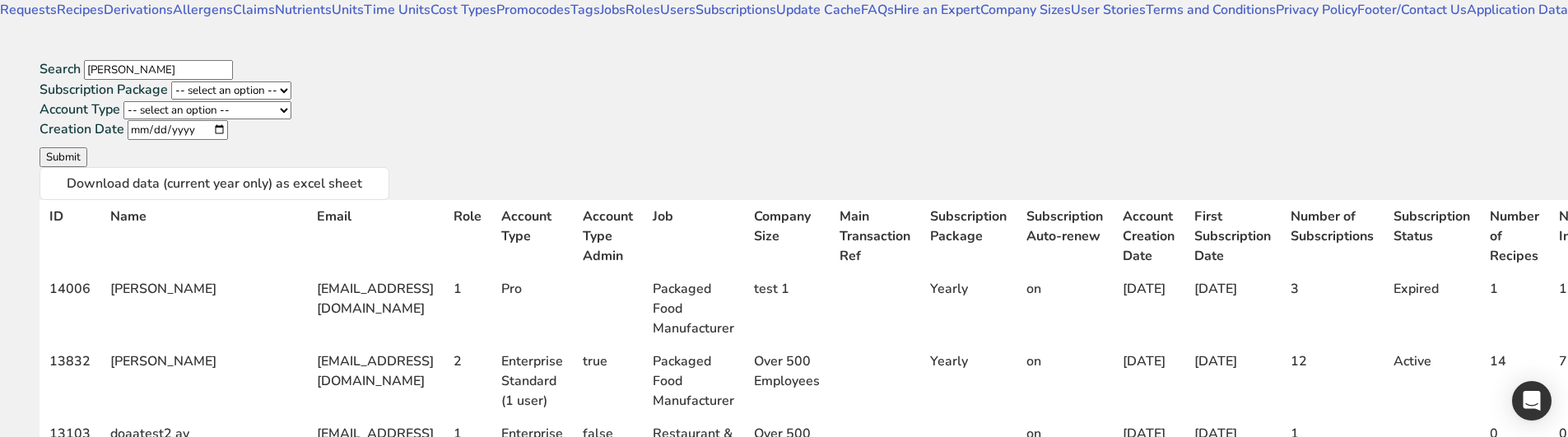
drag, startPoint x: 1329, startPoint y: 251, endPoint x: 1287, endPoint y: 222, distance: 51.0
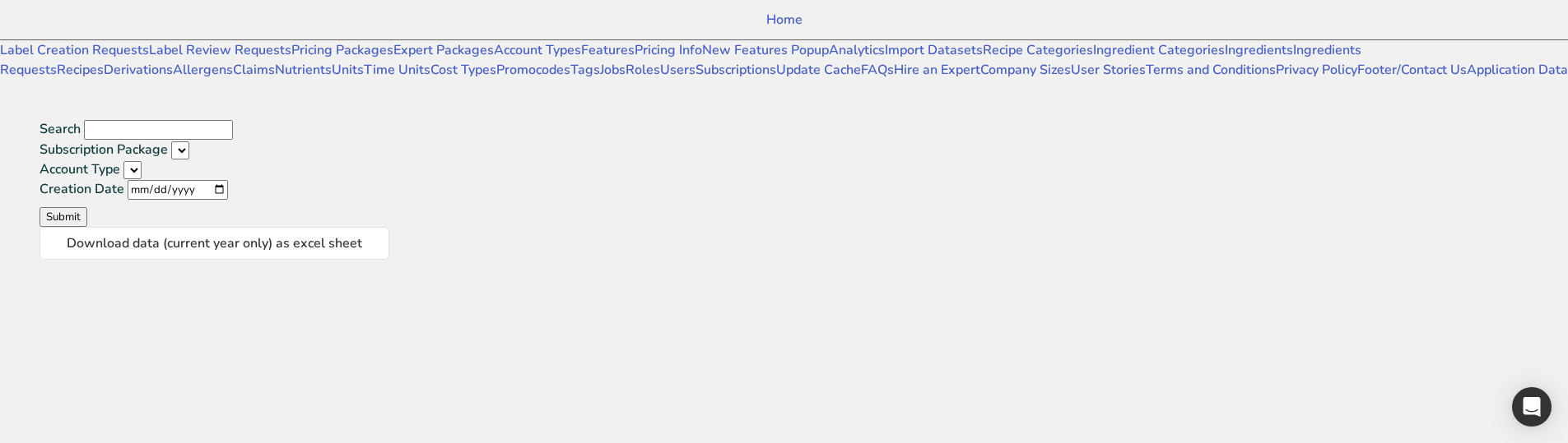
select select
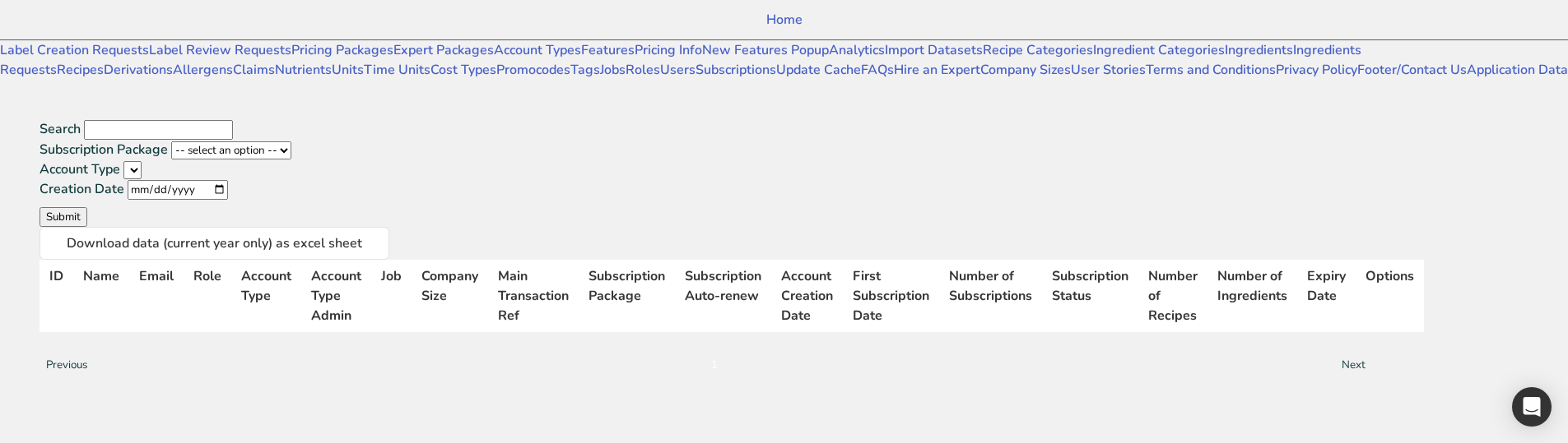
scroll to position [0, 0]
click at [233, 120] on input "Search" at bounding box center [158, 130] width 149 height 20
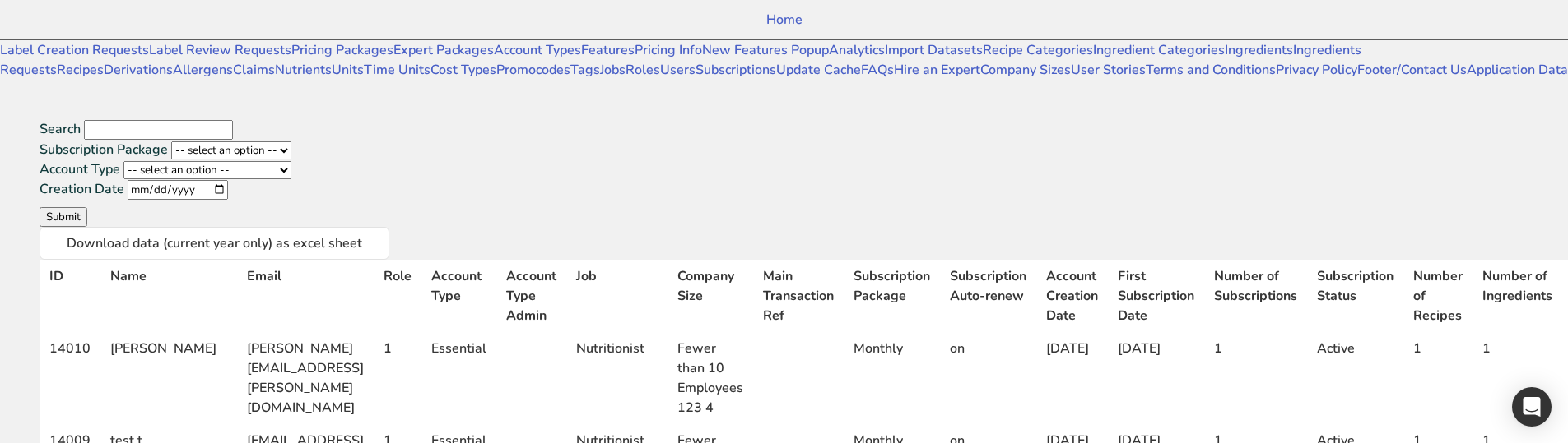
type input "[PERSON_NAME]"
click at [40, 208] on button "Submit" at bounding box center [64, 218] width 48 height 20
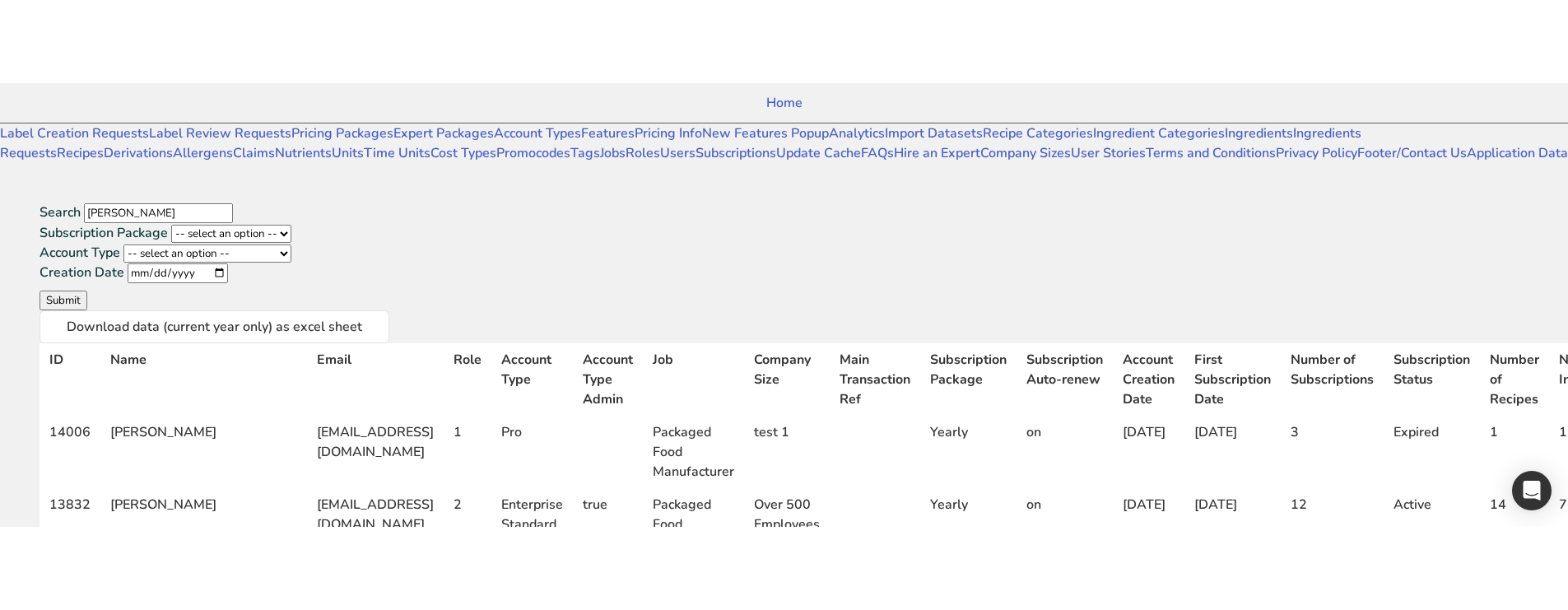
scroll to position [0, 467]
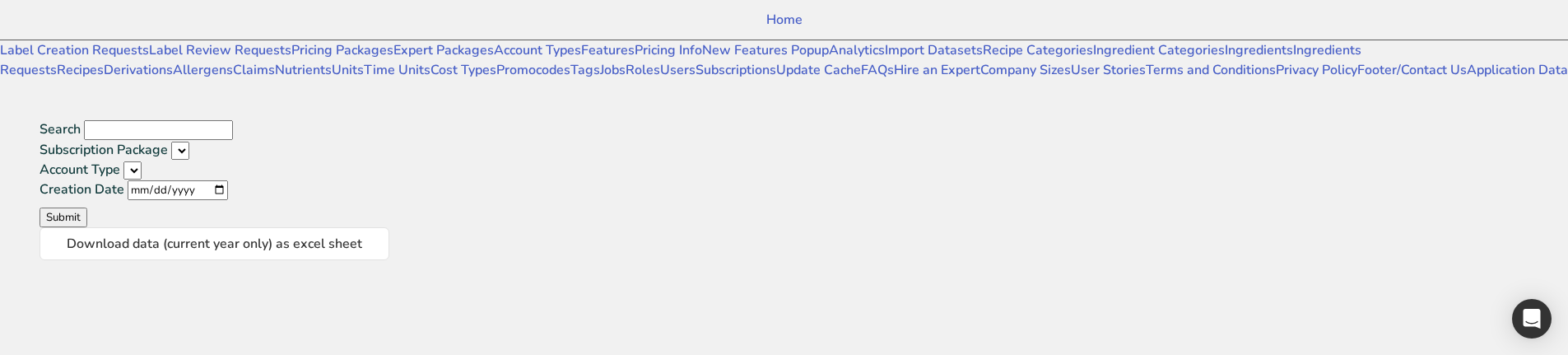
select select
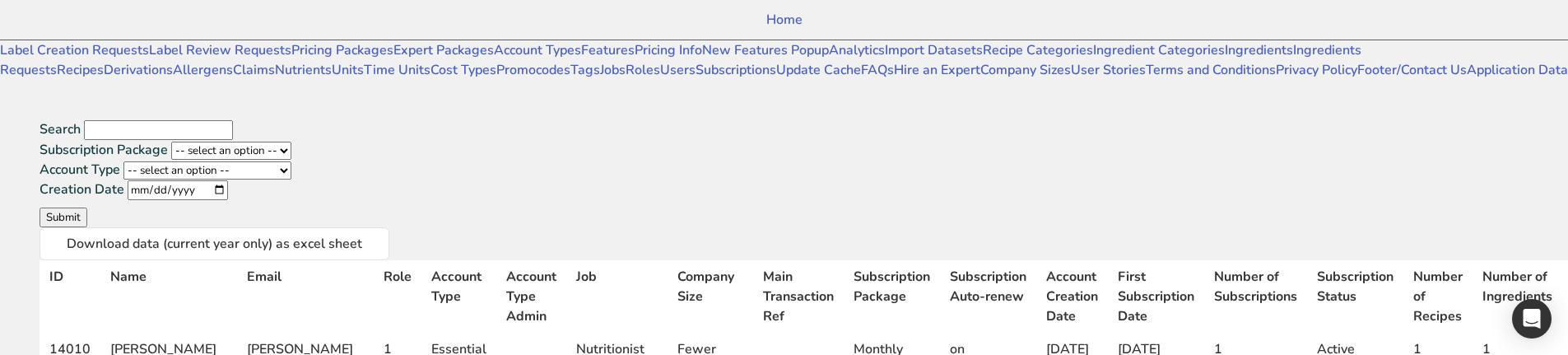
click at [220, 120] on input "Search" at bounding box center [158, 130] width 149 height 20
type input "[PERSON_NAME]"
click at [40, 208] on button "Submit" at bounding box center [64, 218] width 48 height 20
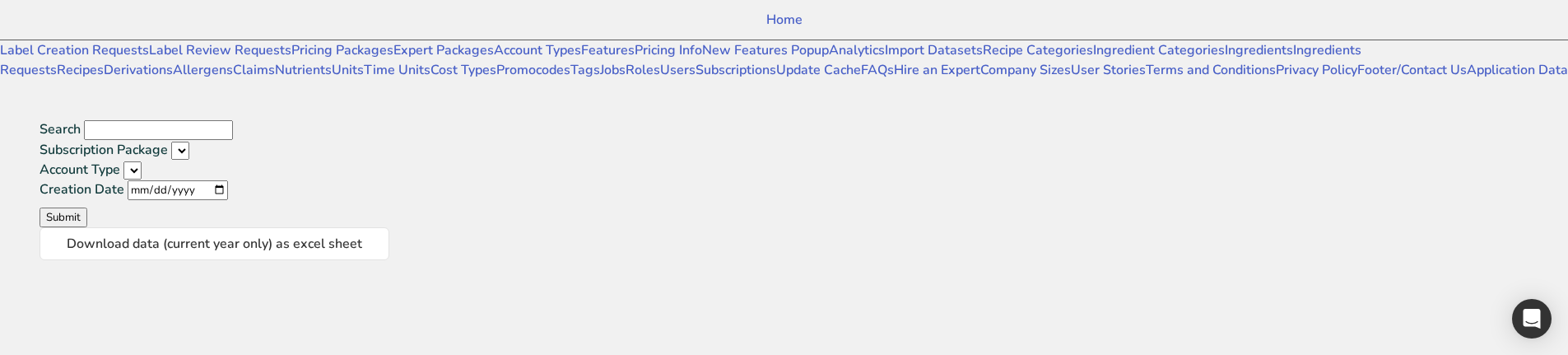
select select
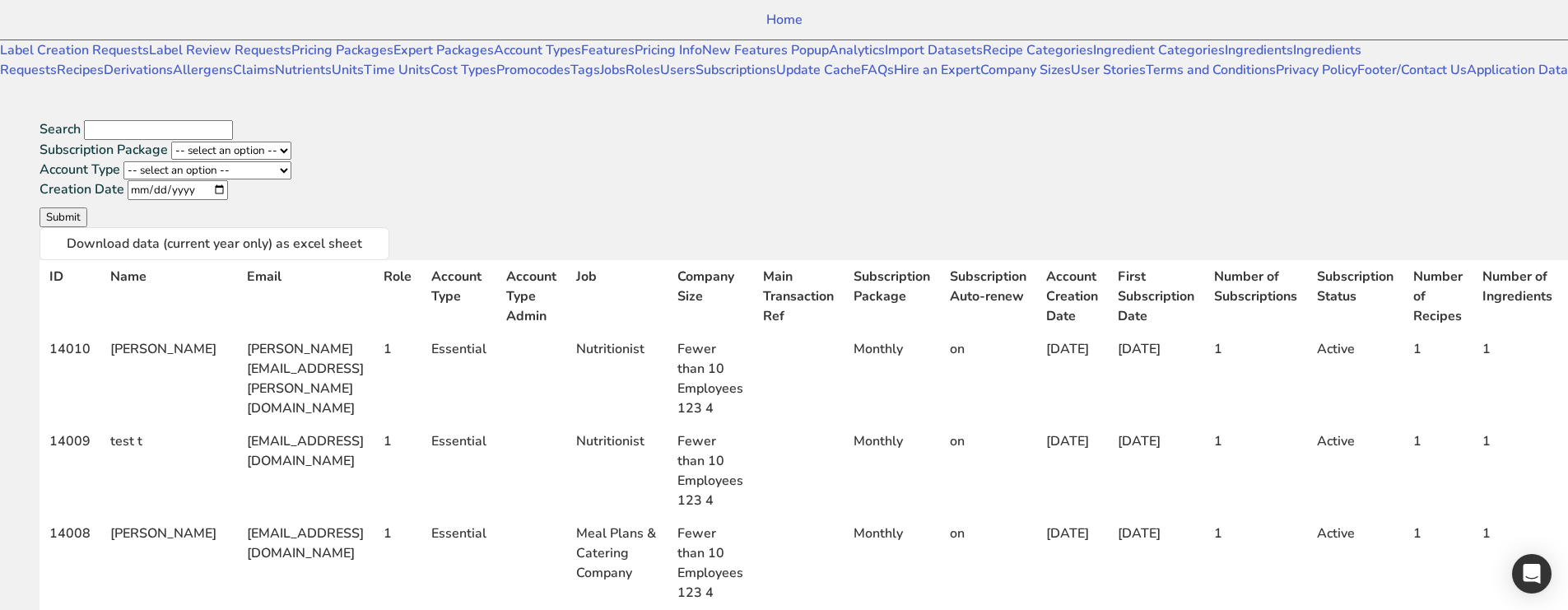
click at [233, 120] on input "Search" at bounding box center [158, 130] width 149 height 20
type input "[PERSON_NAME]"
click at [40, 208] on button "Submit" at bounding box center [64, 218] width 48 height 20
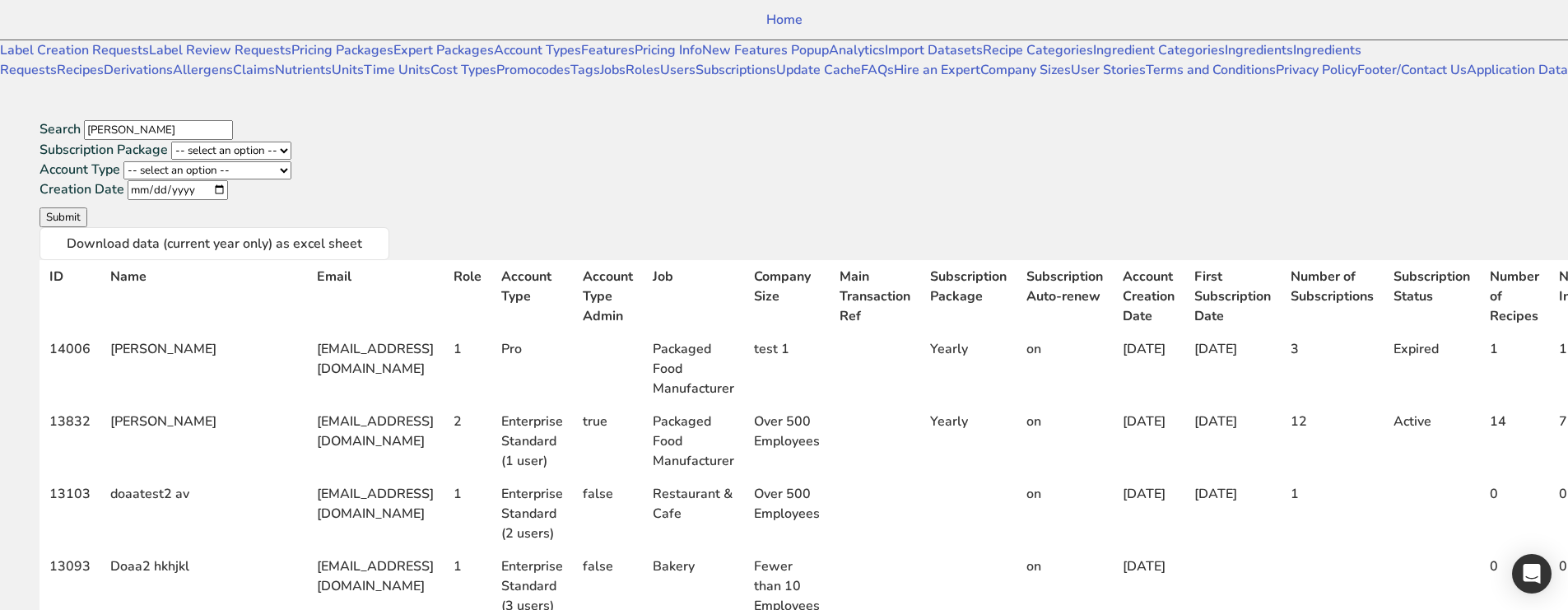
drag, startPoint x: 1290, startPoint y: 243, endPoint x: 1298, endPoint y: 318, distance: 75.4
drag, startPoint x: 1327, startPoint y: 306, endPoint x: 1277, endPoint y: 265, distance: 64.7
click at [1277, 333] on tr "14006 ahmed subscription@test.com 1 Pro Packaged Food Manufacturer test 1 Yearl…" at bounding box center [959, 369] width 1839 height 73
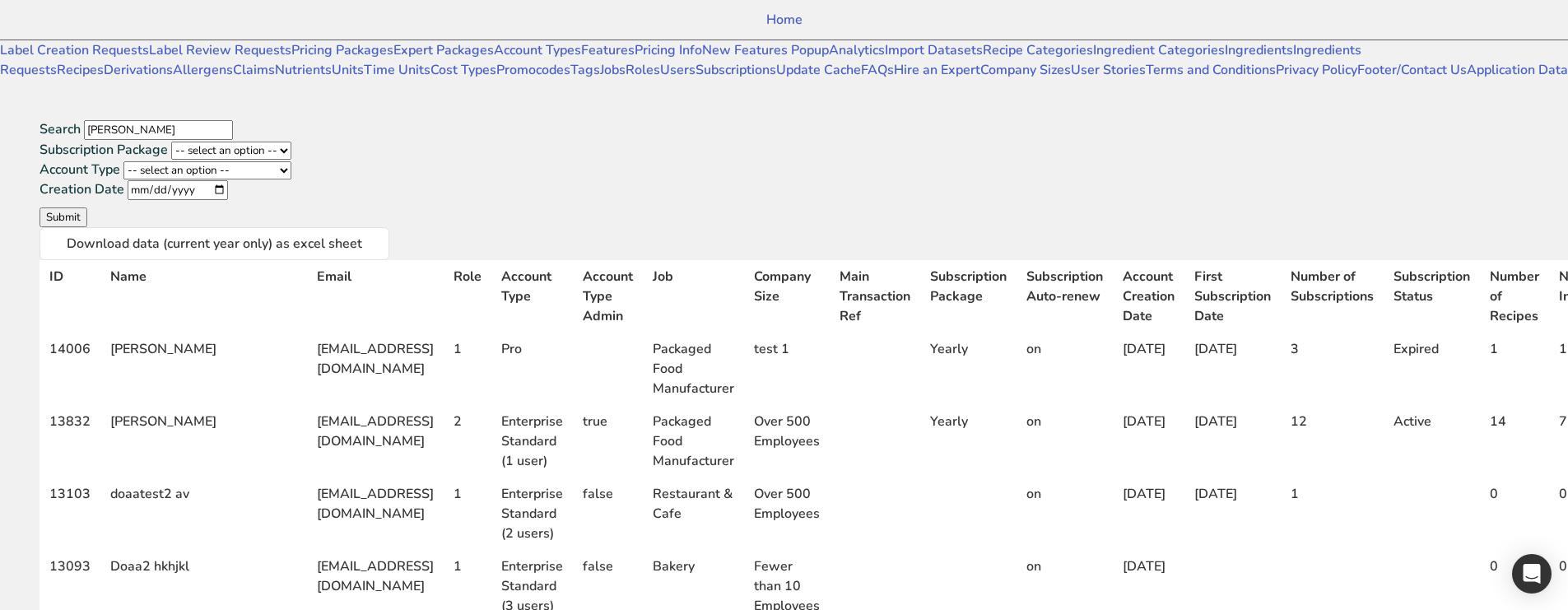
click at [1548, 333] on td "1" at bounding box center [1593, 369] width 89 height 73
